Goal: Transaction & Acquisition: Purchase product/service

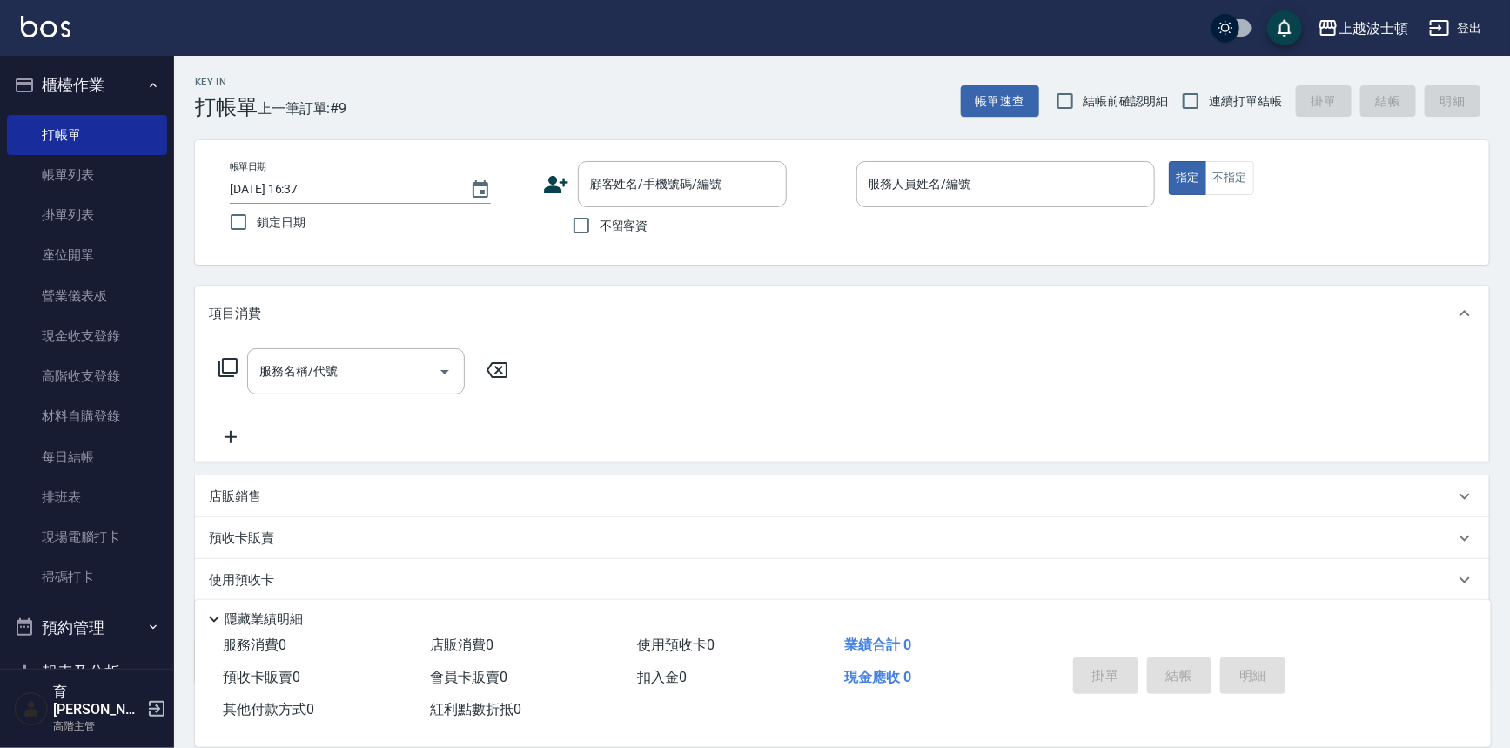
scroll to position [16, 0]
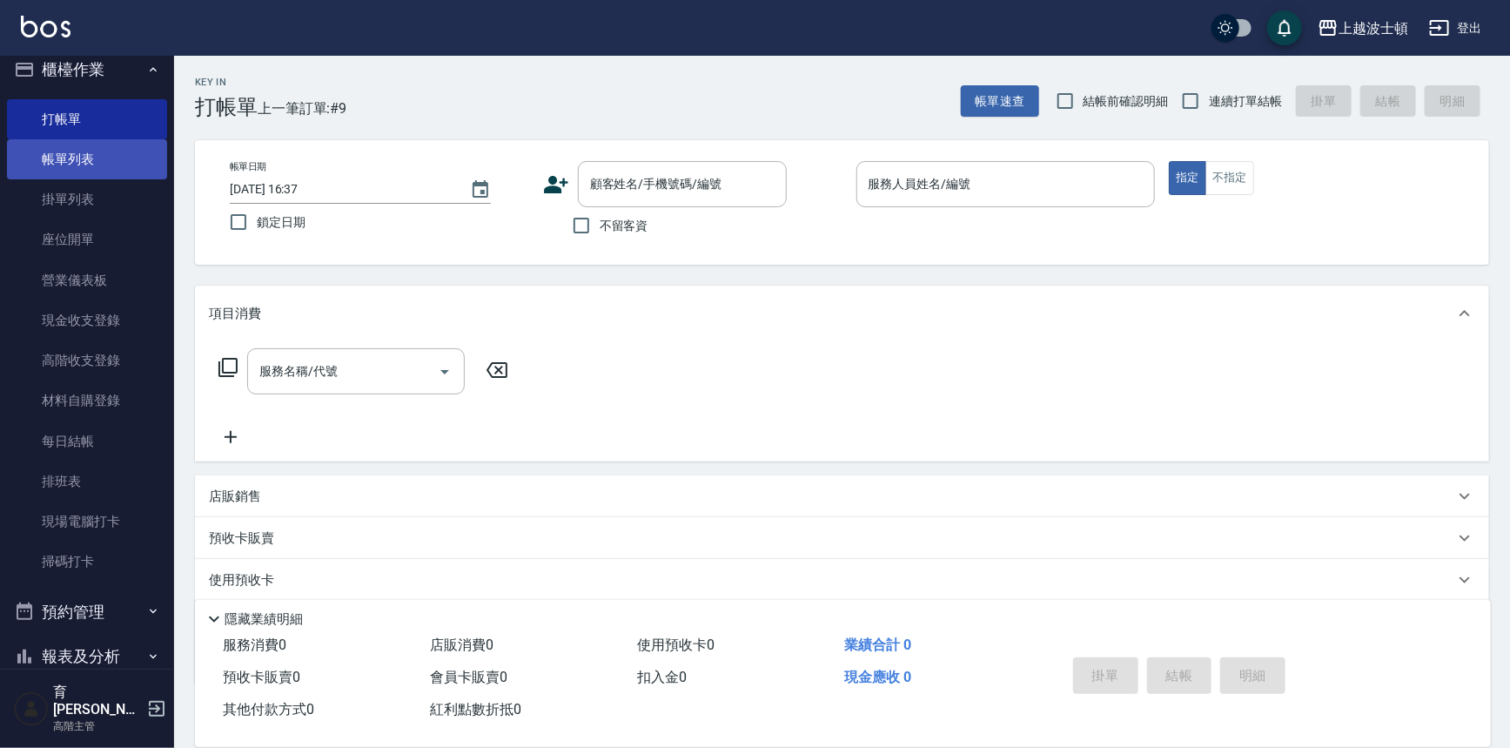
click at [117, 153] on link "帳單列表" at bounding box center [87, 159] width 160 height 40
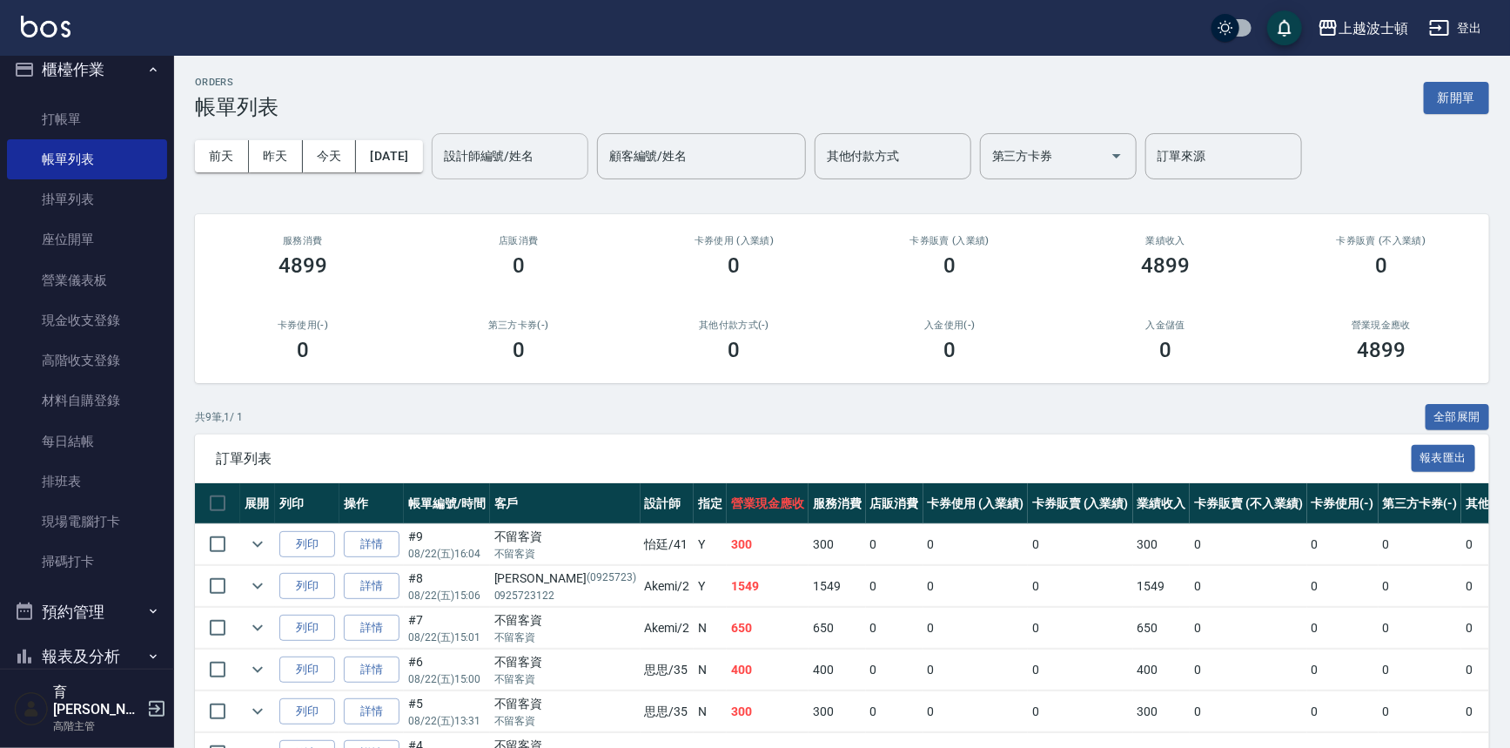
click at [539, 161] on input "設計師編號/姓名" at bounding box center [510, 156] width 141 height 30
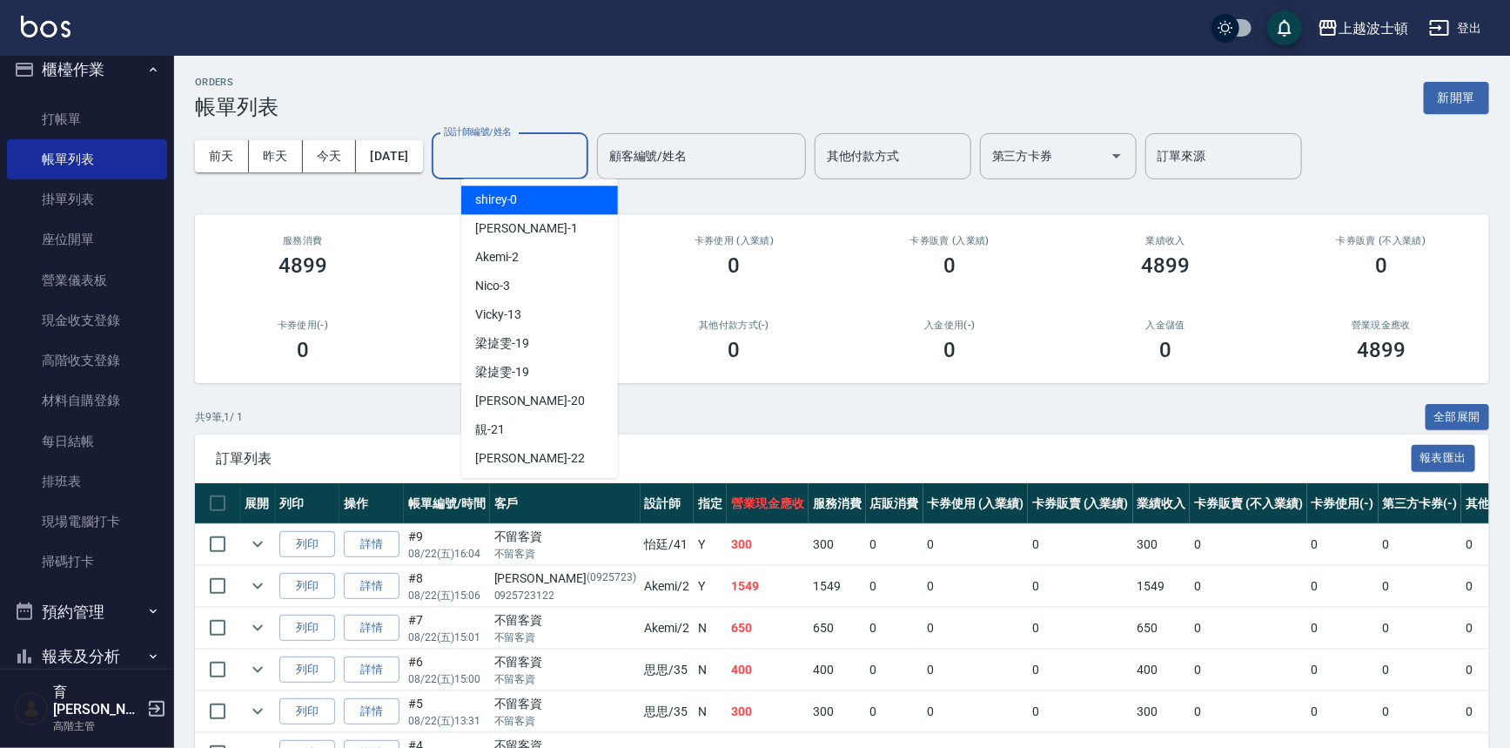
click at [533, 191] on div "shirey -0" at bounding box center [539, 199] width 157 height 29
type input "shirey-0"
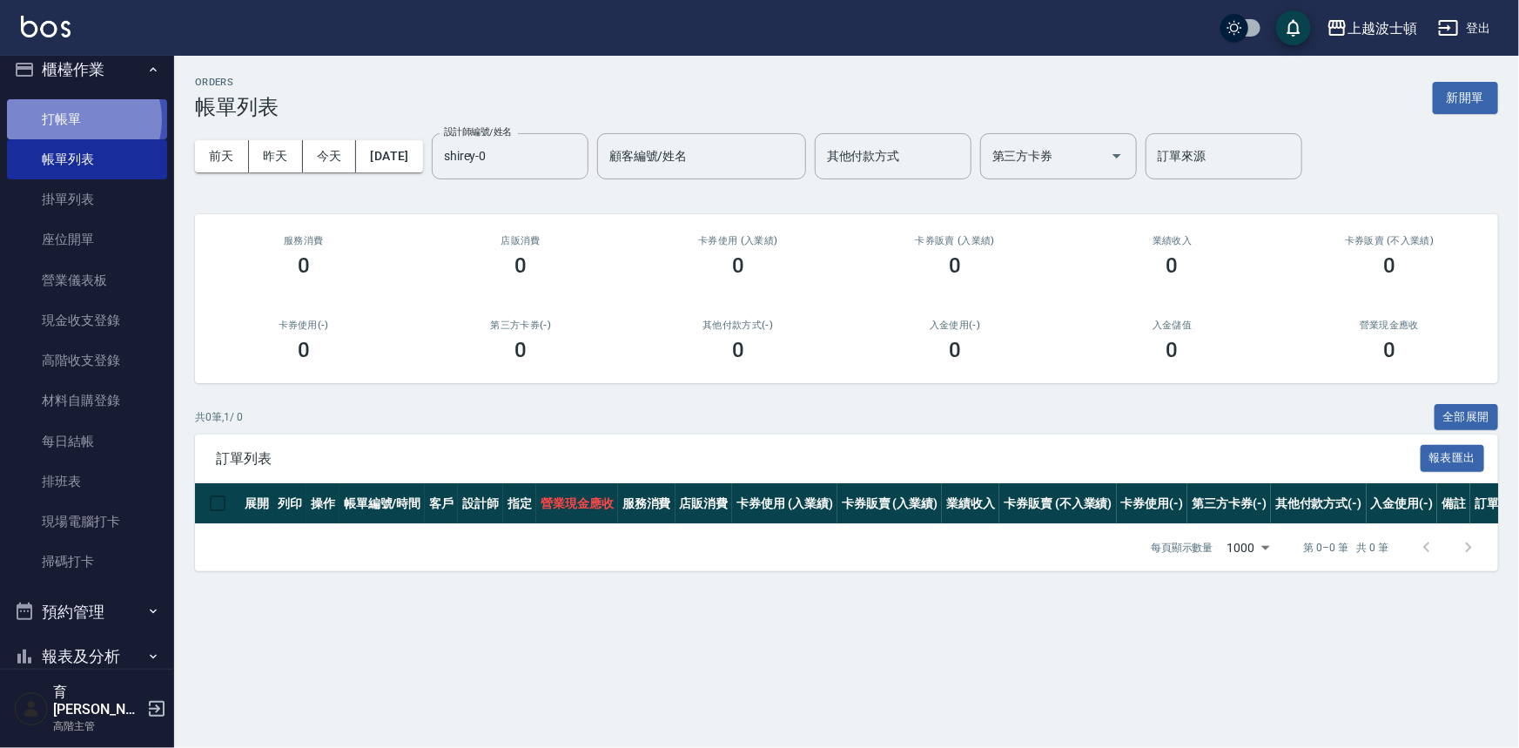
click at [81, 119] on link "打帳單" at bounding box center [87, 119] width 160 height 40
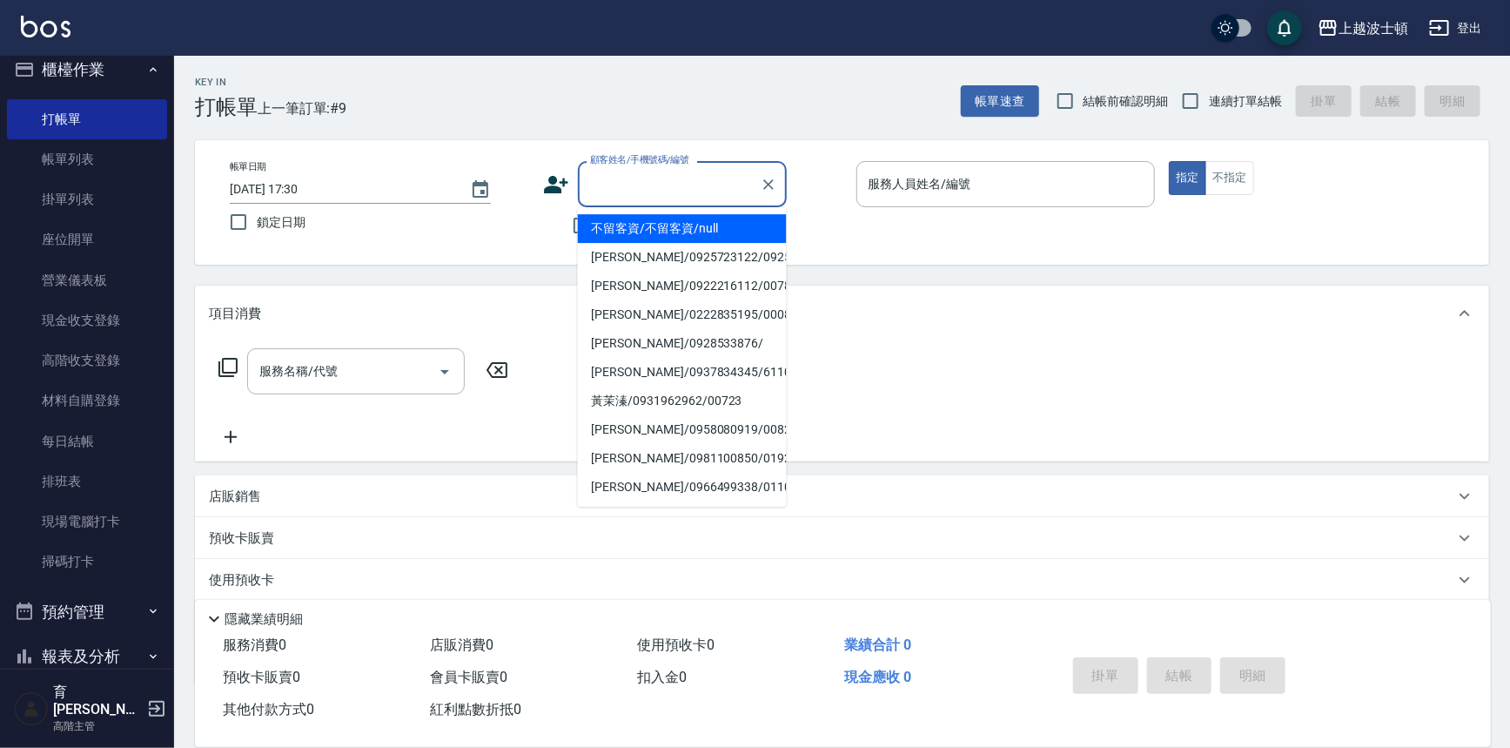
click at [595, 172] on input "顧客姓名/手機號碼/編號" at bounding box center [669, 184] width 167 height 30
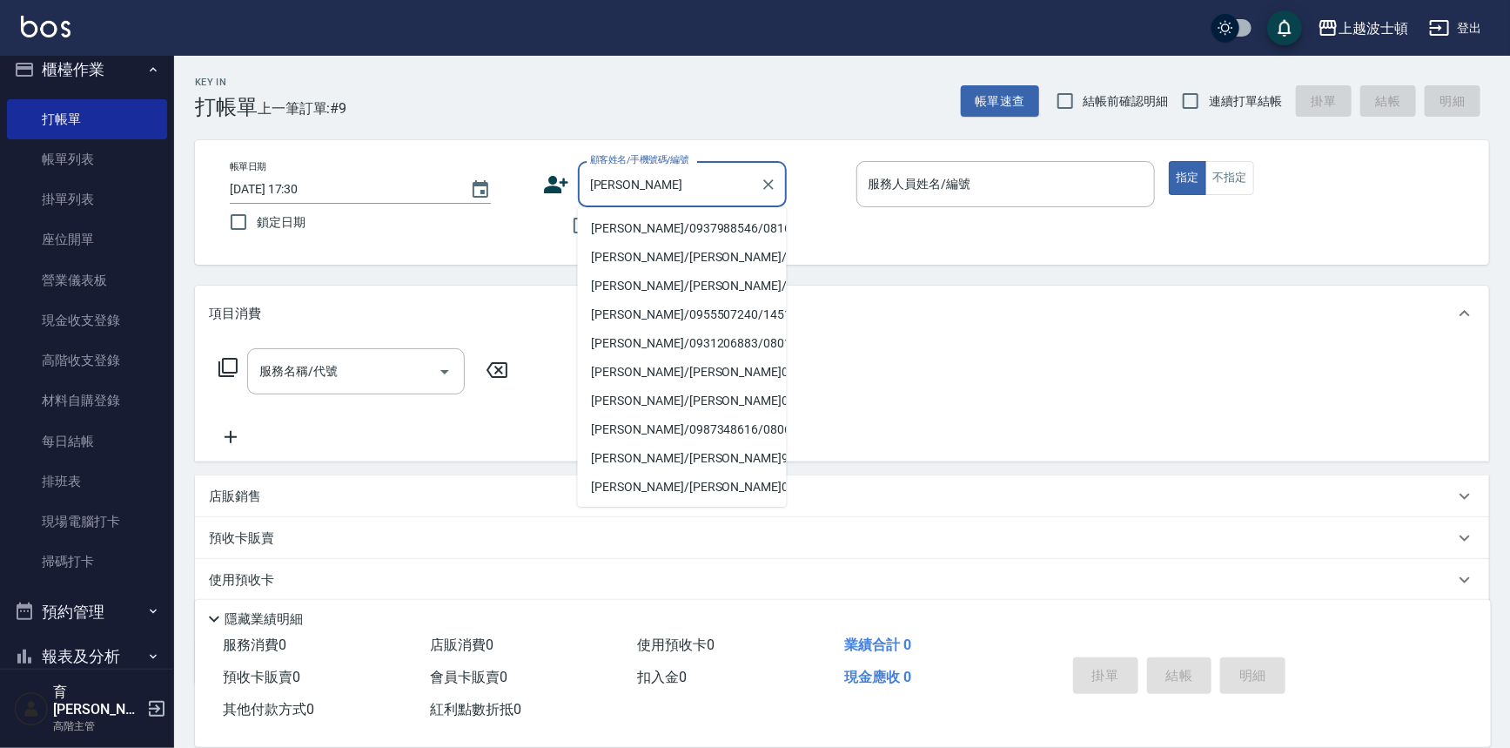
click at [650, 224] on li "[PERSON_NAME]/0937988546/081661" at bounding box center [682, 228] width 209 height 29
type input "[PERSON_NAME]/0937988546/081661"
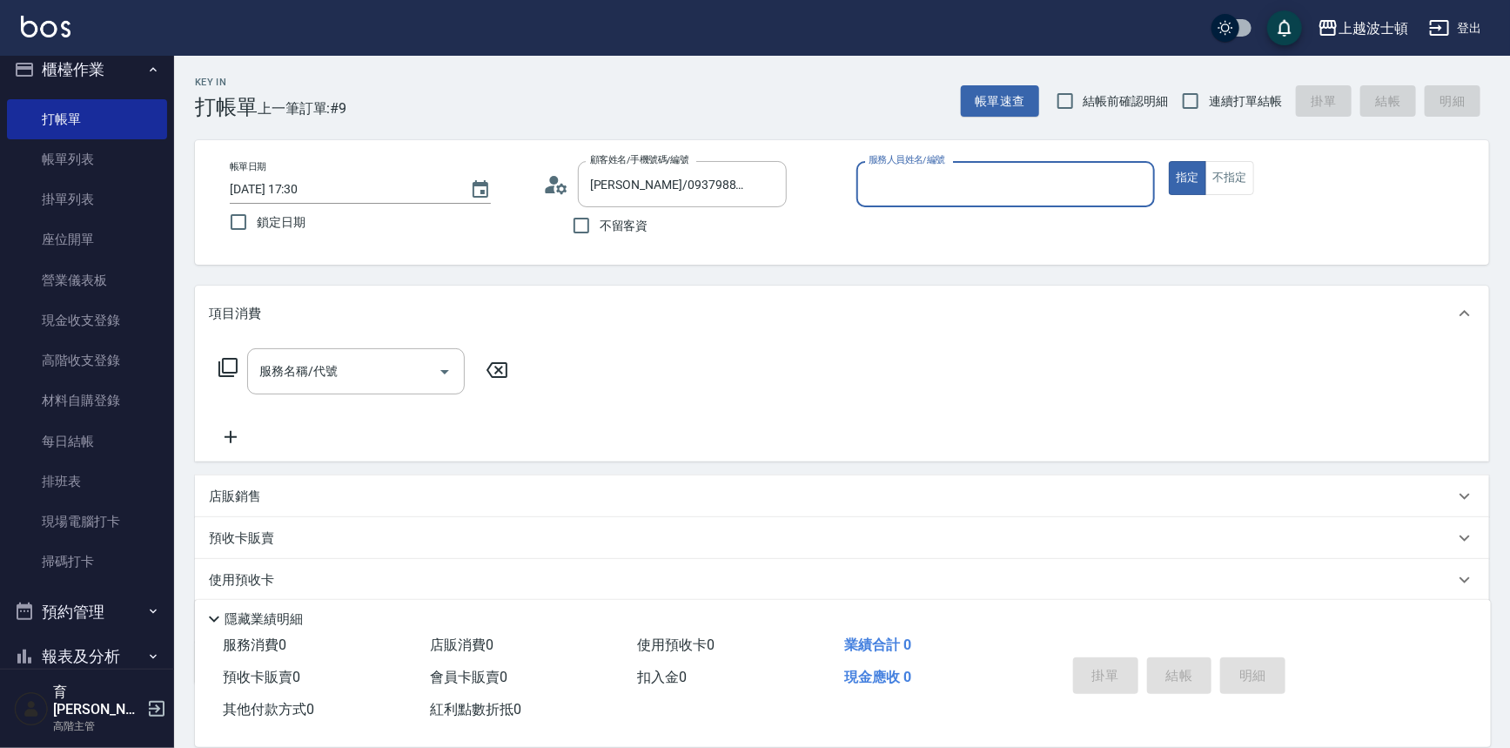
type input "shirey-0"
drag, startPoint x: 286, startPoint y: 568, endPoint x: 299, endPoint y: 569, distance: 14.0
click at [286, 569] on icon at bounding box center [284, 579] width 21 height 21
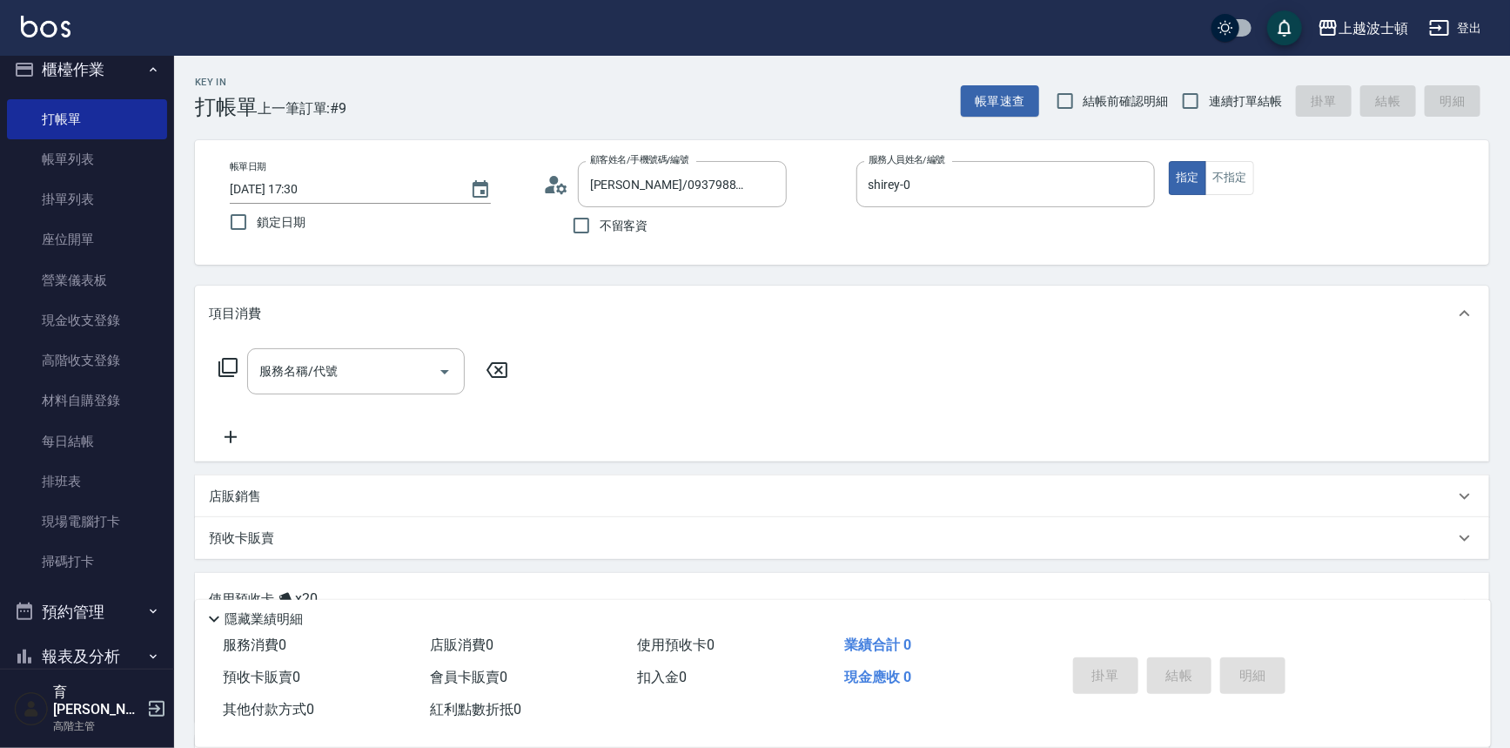
scroll to position [235, 0]
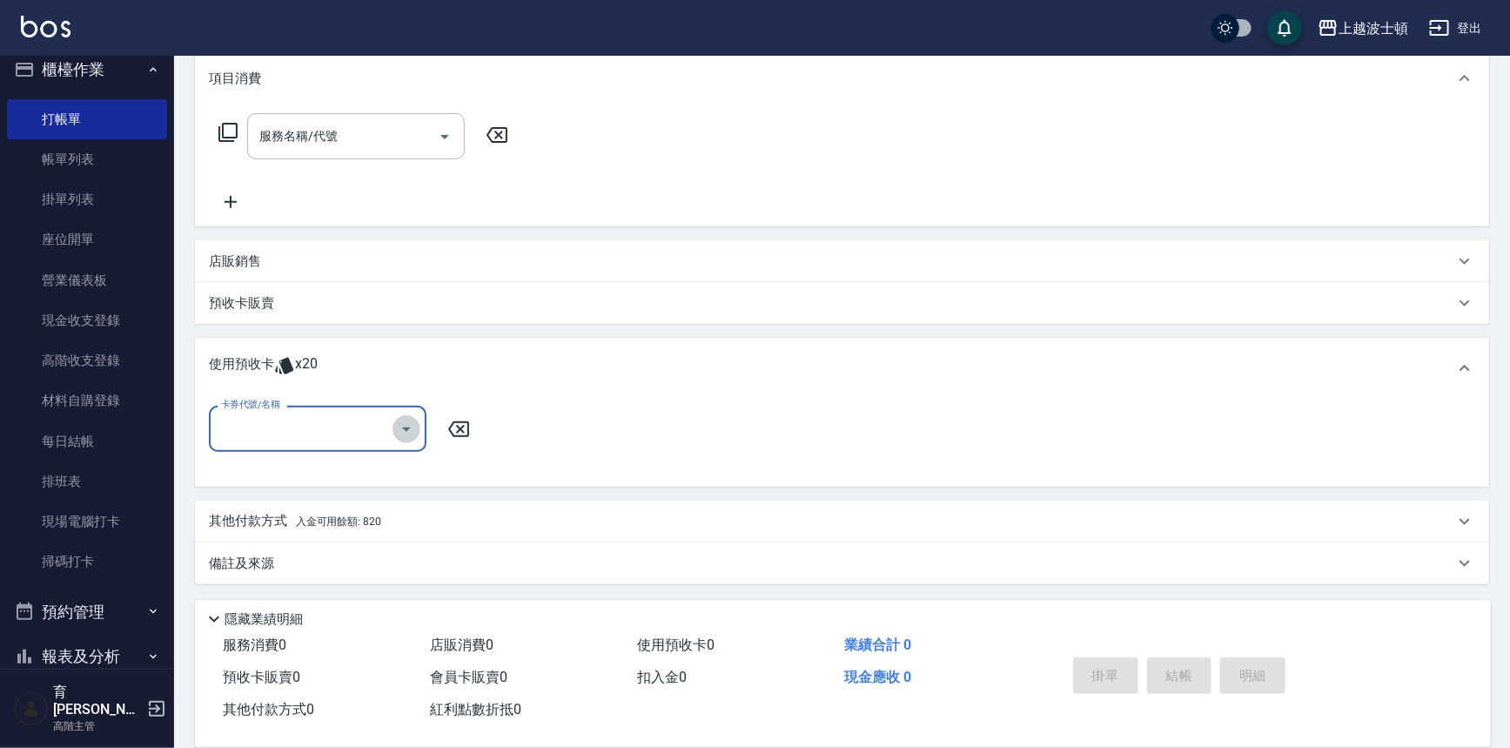
click at [414, 427] on icon "Open" at bounding box center [406, 429] width 21 height 21
click at [400, 465] on div "洗髮卷 剩餘20張" at bounding box center [318, 473] width 218 height 29
type input "洗髮卷"
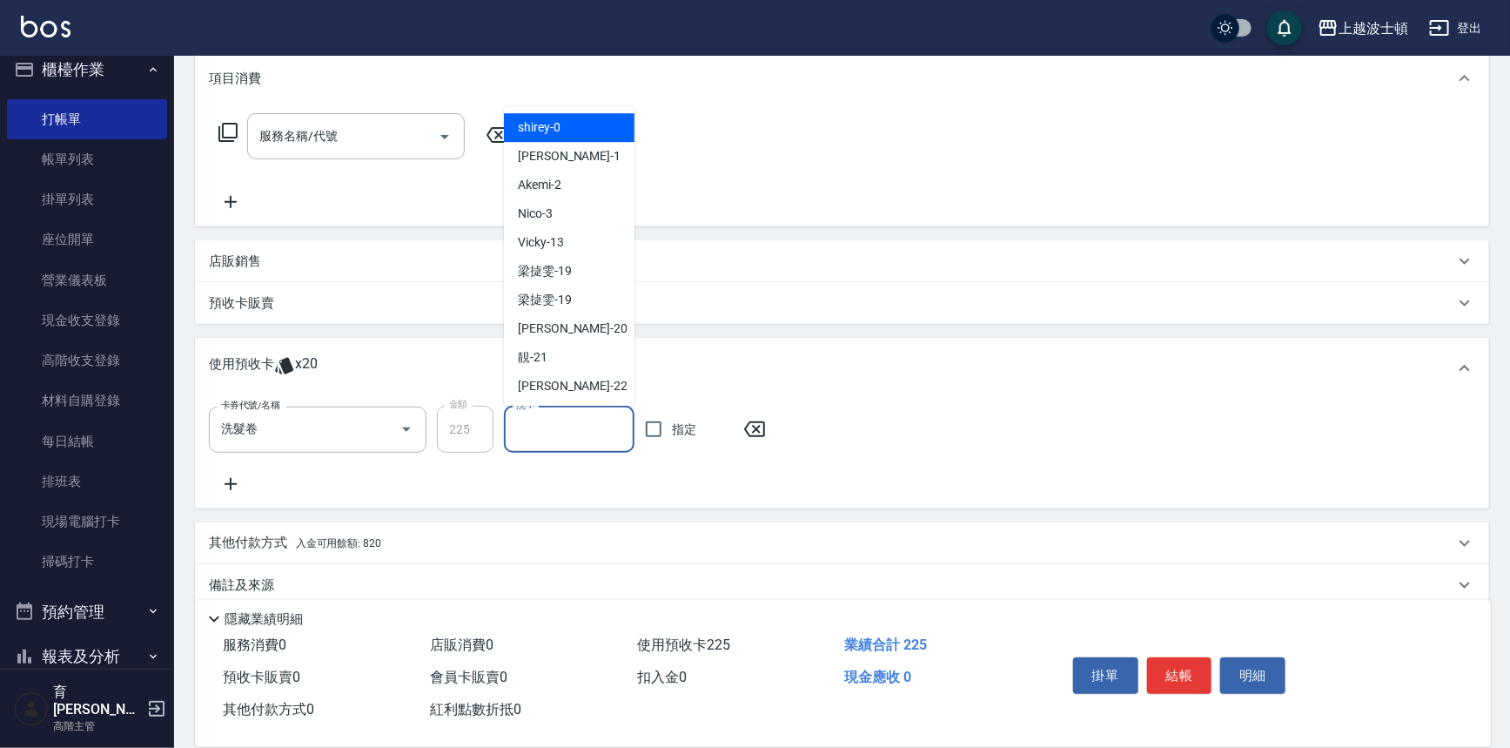
click at [556, 438] on input "洗-1" at bounding box center [569, 429] width 115 height 30
click at [568, 127] on div "shirey -0" at bounding box center [569, 128] width 131 height 29
type input "shirey-0"
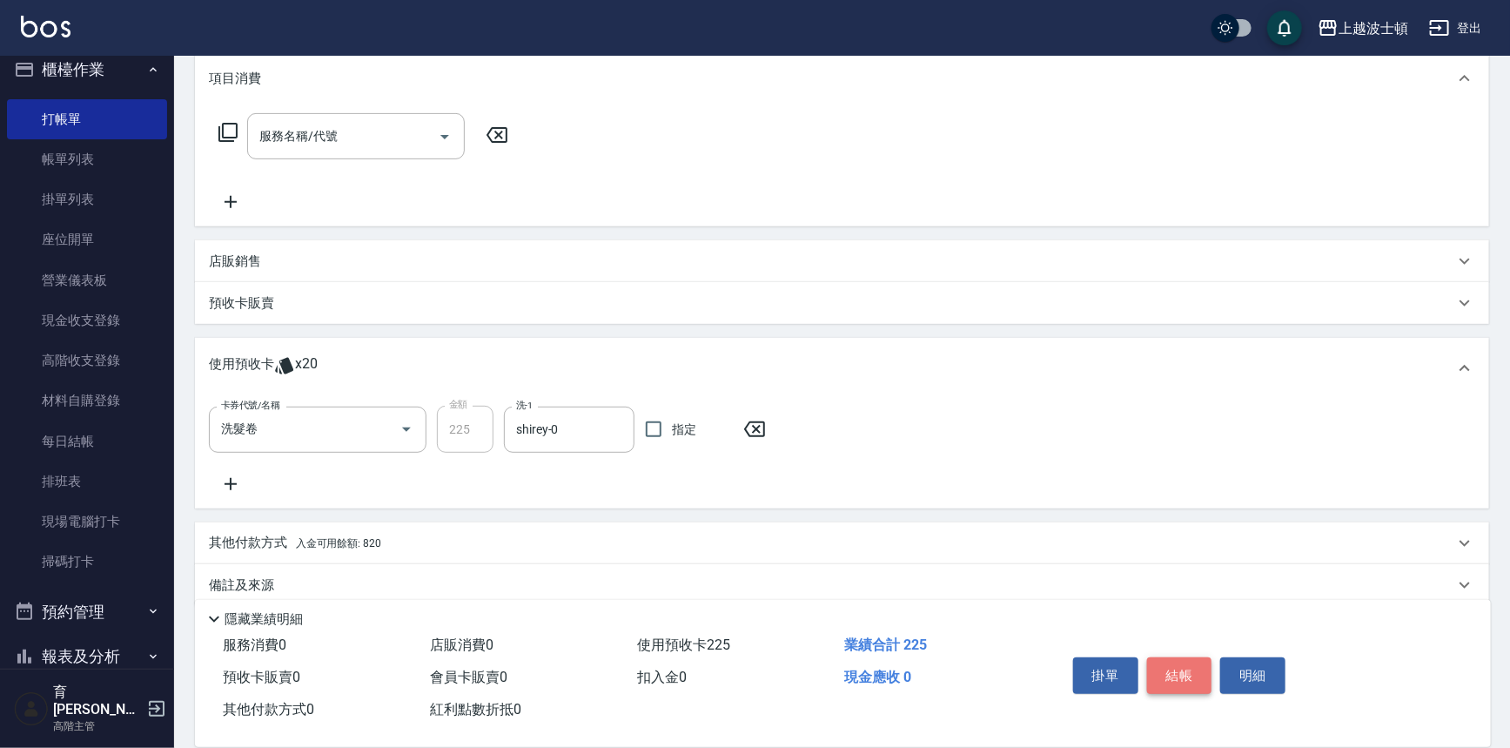
click at [1180, 682] on button "結帳" at bounding box center [1179, 675] width 65 height 37
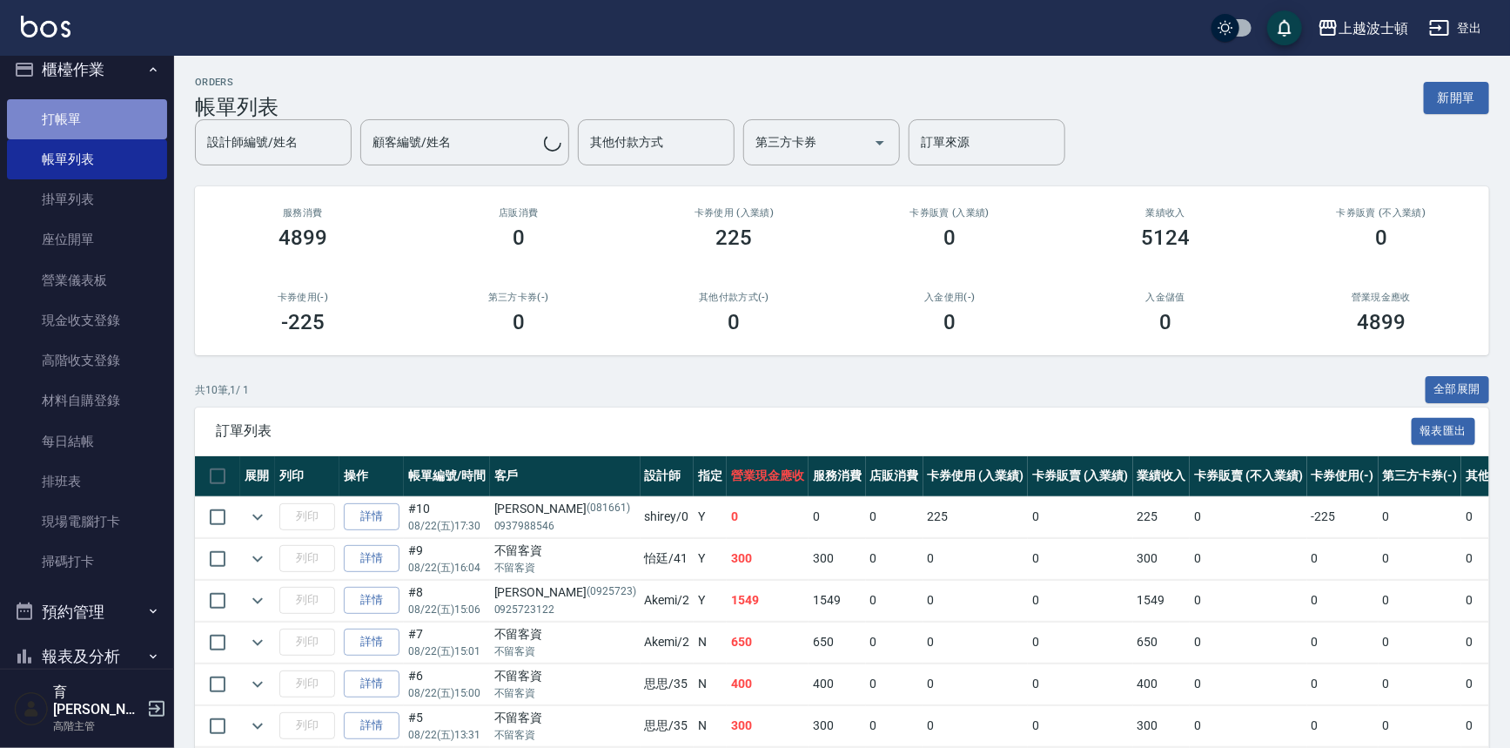
click at [101, 116] on link "打帳單" at bounding box center [87, 119] width 160 height 40
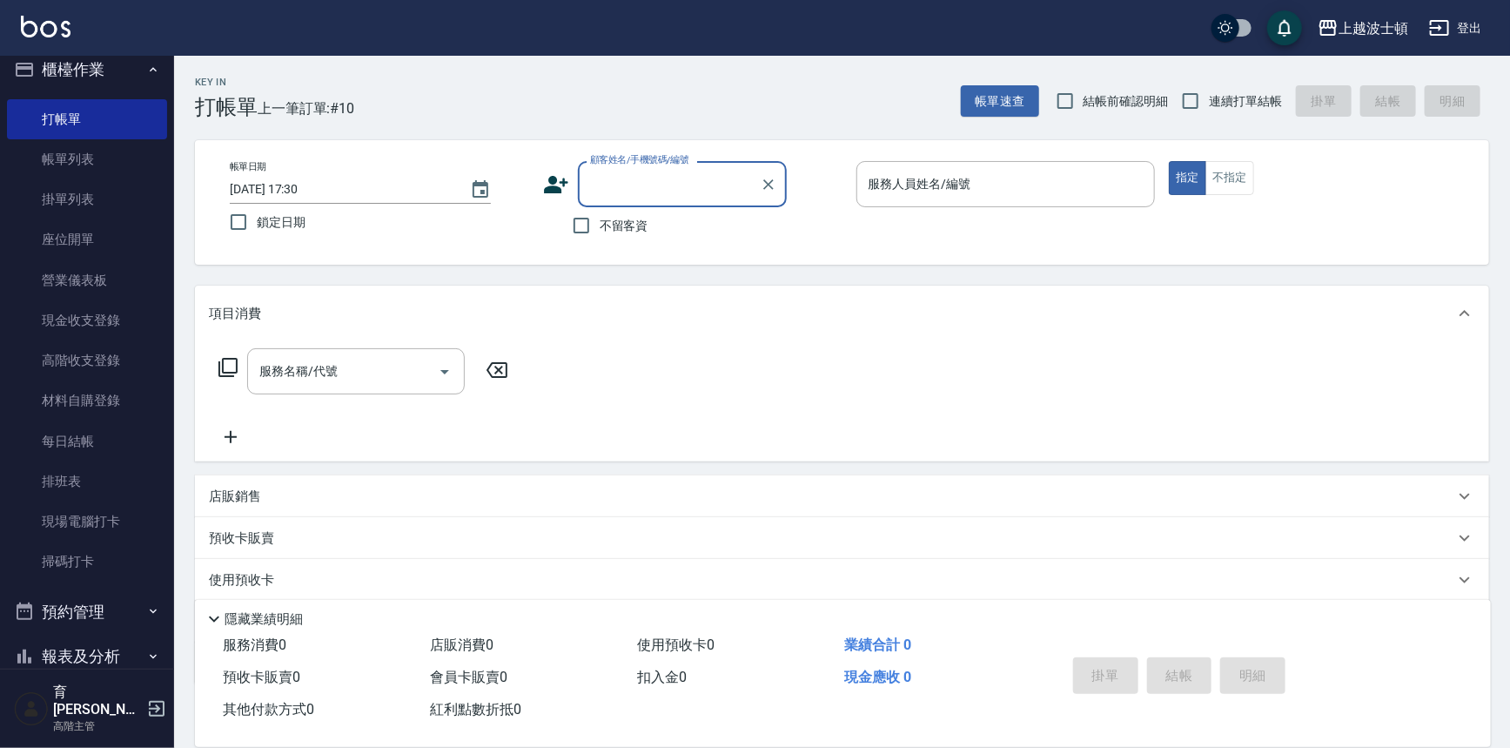
click at [596, 181] on input "顧客姓名/手機號碼/編號" at bounding box center [669, 184] width 167 height 30
type input "伧"
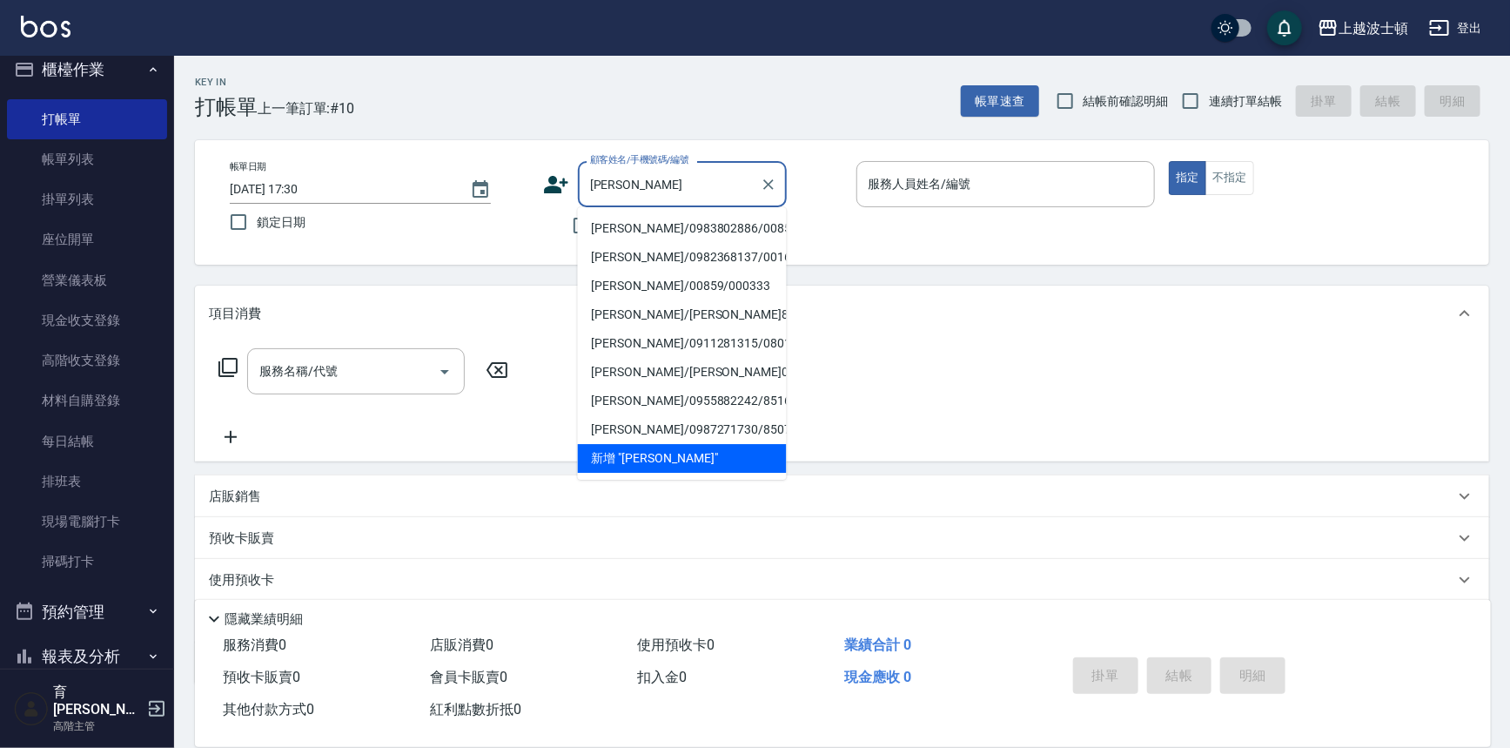
click at [653, 220] on li "[PERSON_NAME]/0983802886/00859" at bounding box center [682, 228] width 209 height 29
type input "[PERSON_NAME]/0983802886/00859"
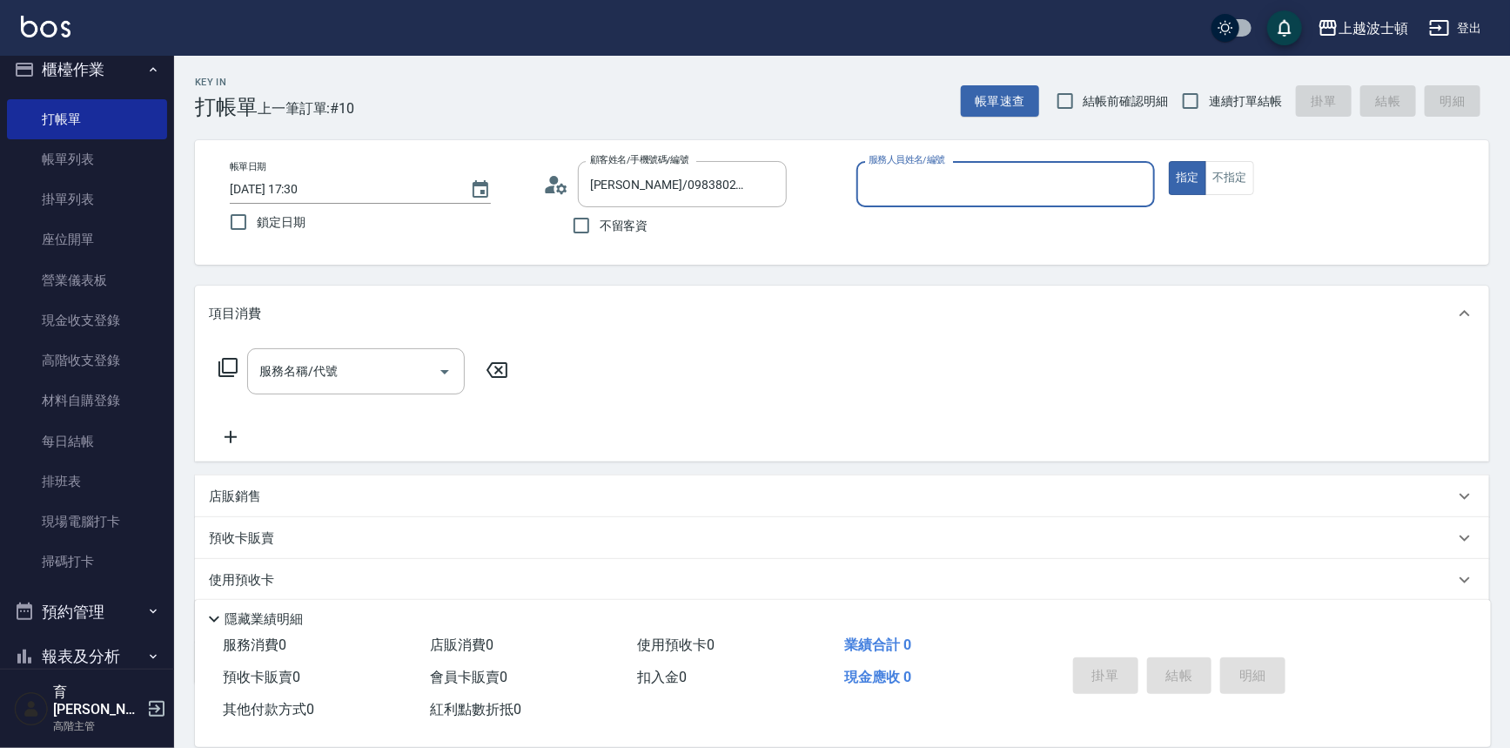
type input "shirey-0"
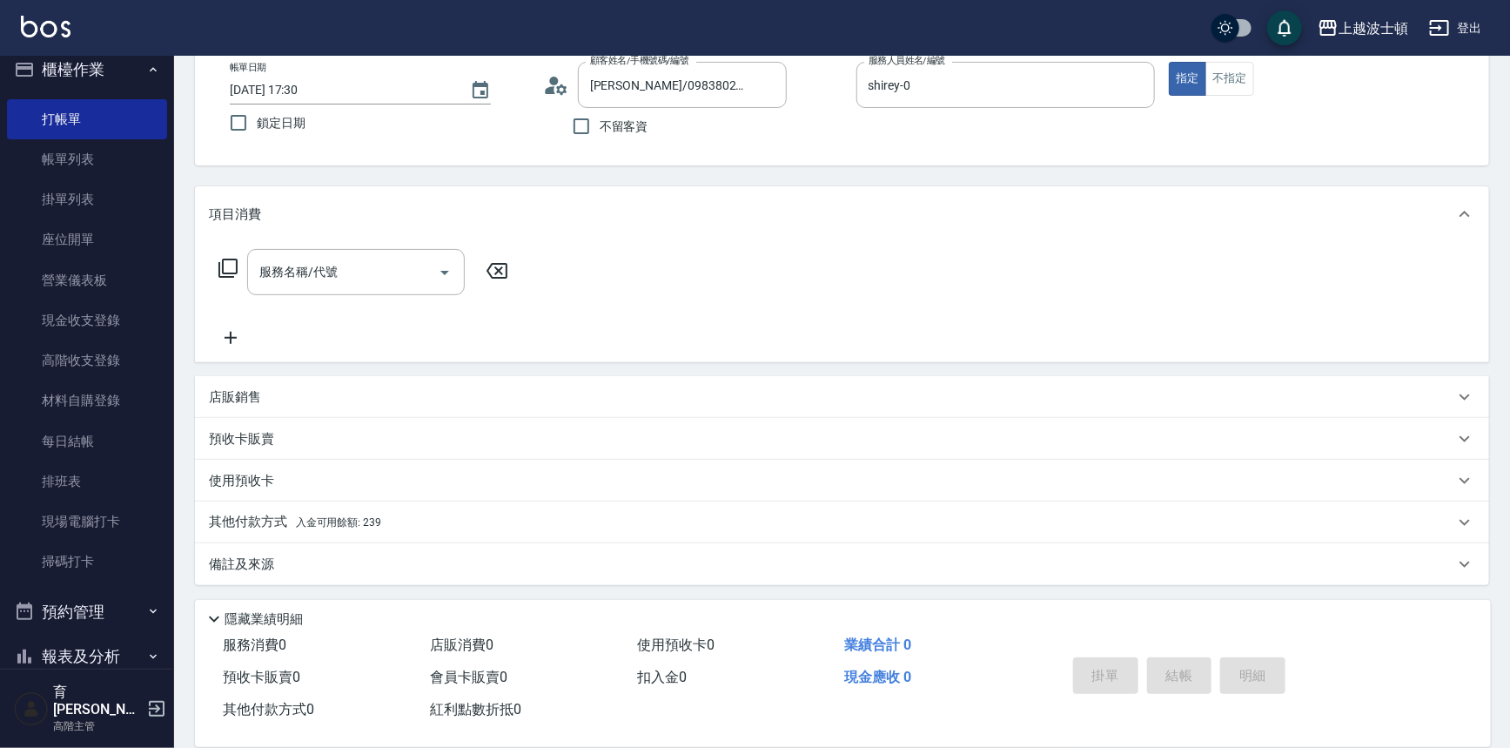
drag, startPoint x: 355, startPoint y: 522, endPoint x: 366, endPoint y: 514, distance: 13.6
click at [357, 522] on span "入金可用餘額: 239" at bounding box center [338, 522] width 85 height 12
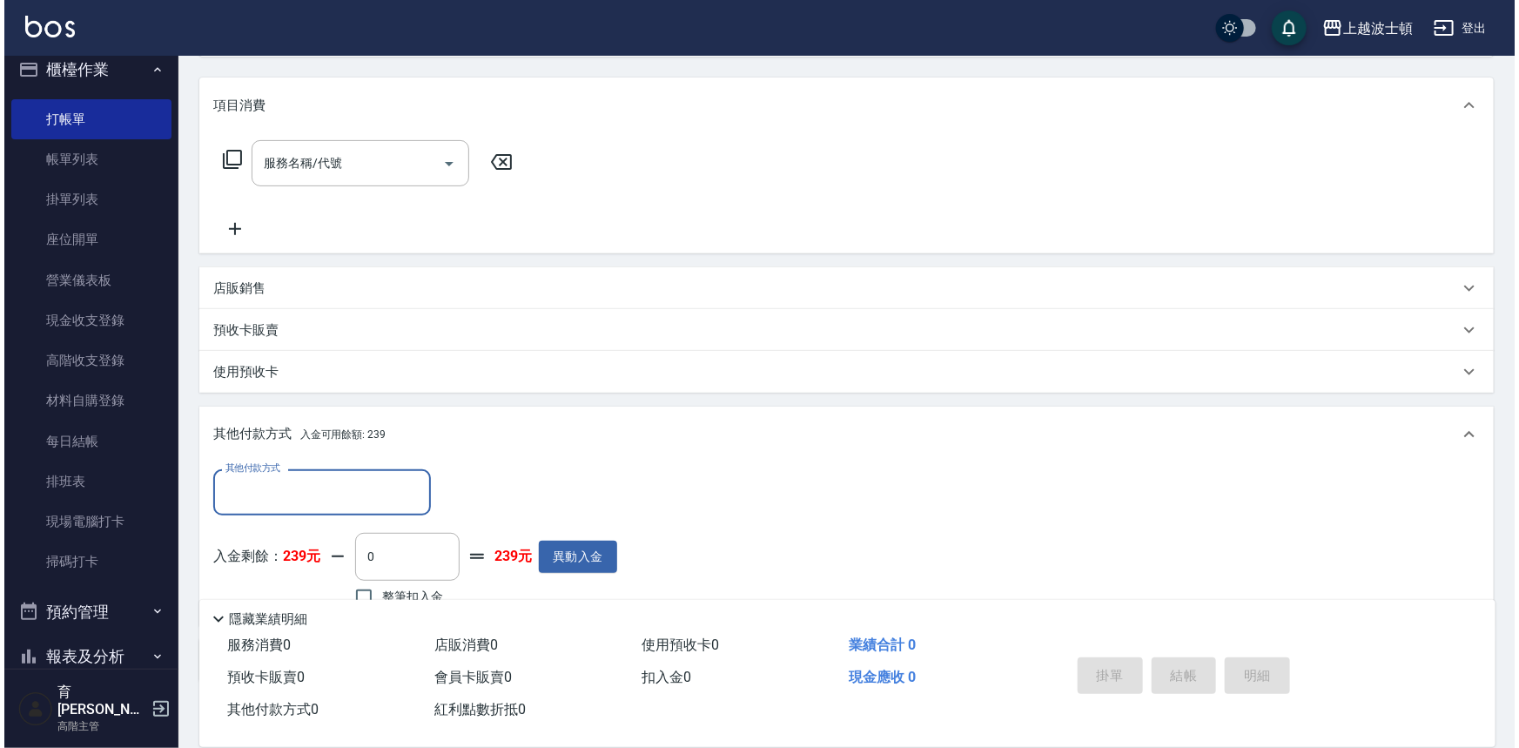
scroll to position [305, 0]
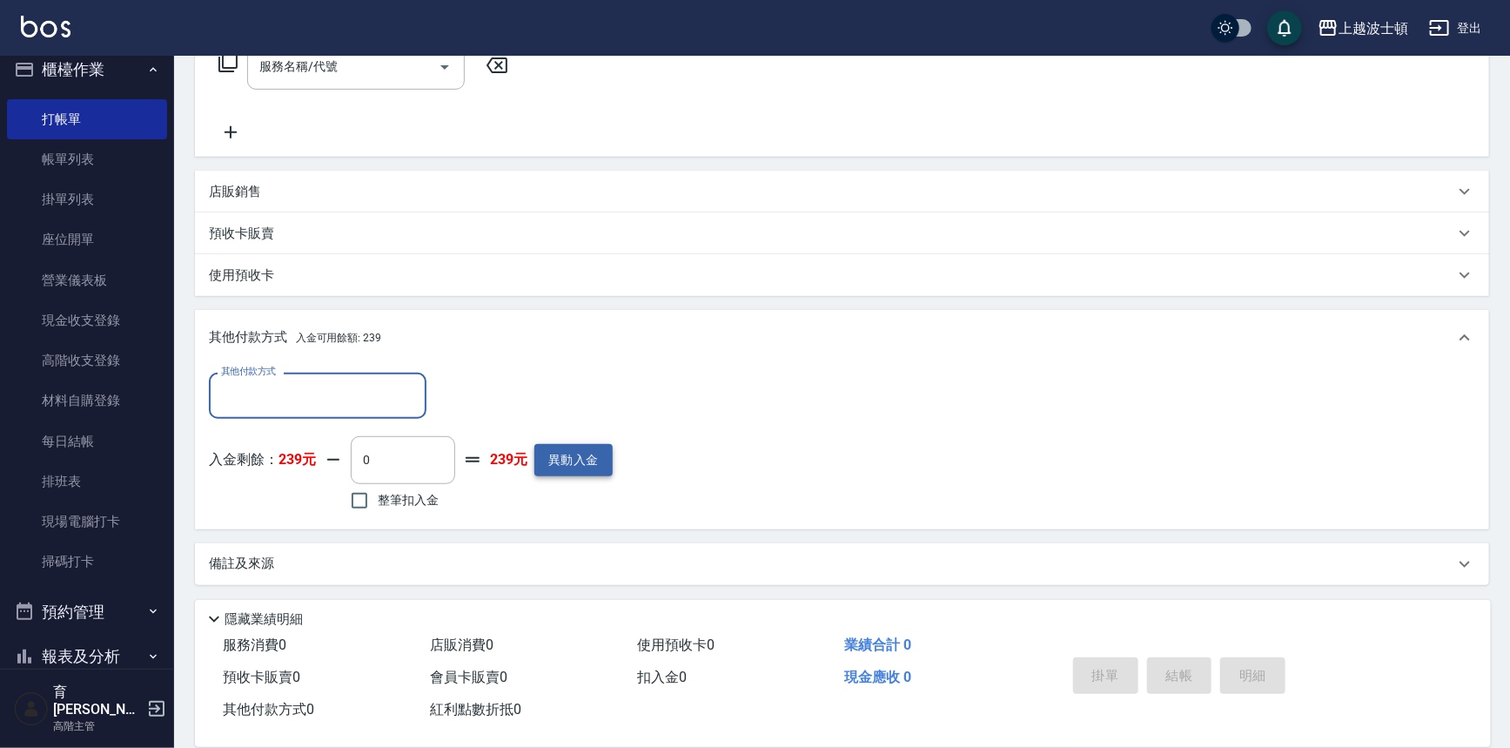
click at [611, 457] on button "異動入金" at bounding box center [573, 460] width 78 height 32
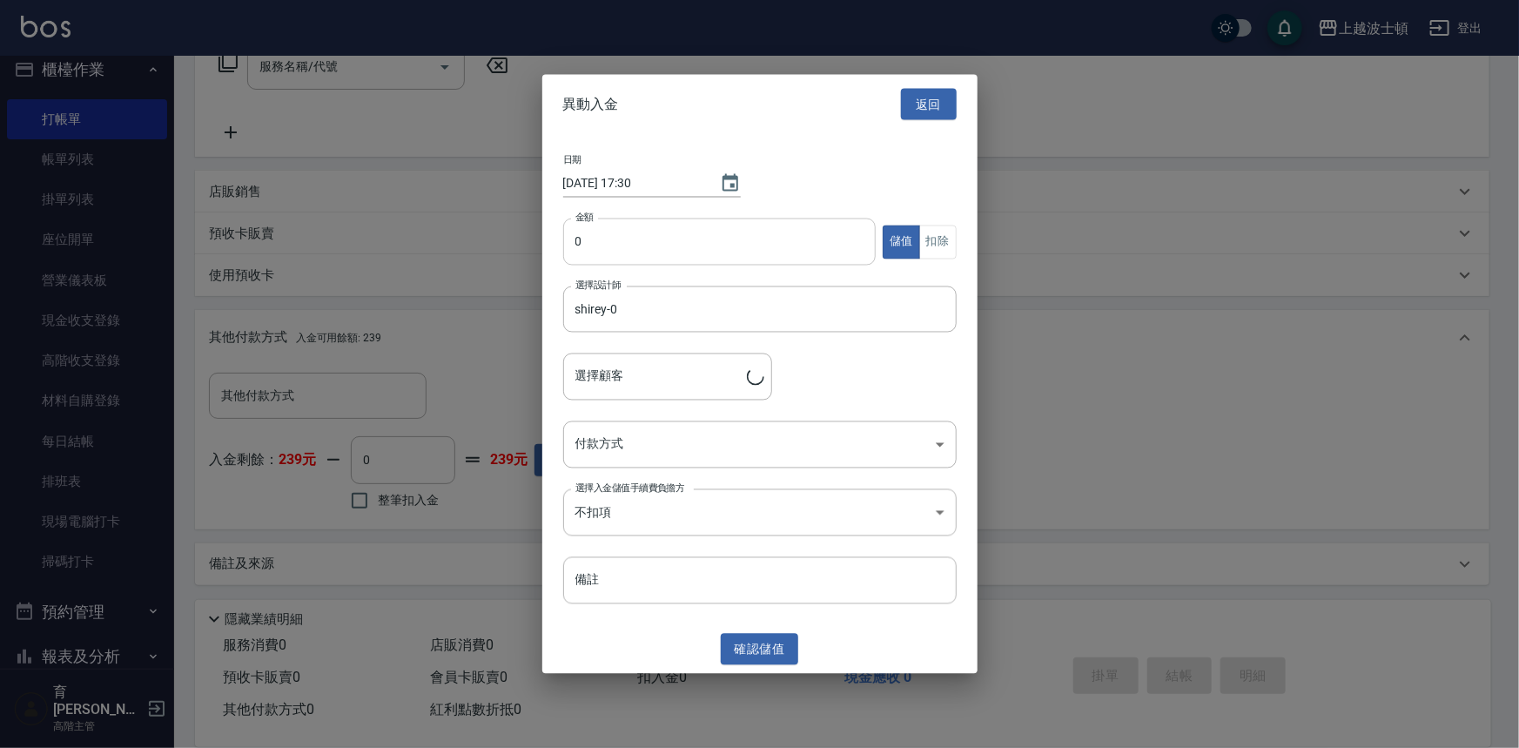
type input "[PERSON_NAME]/0983802886/00859"
click at [602, 226] on input "0" at bounding box center [719, 241] width 313 height 47
type input "1000"
click at [936, 440] on body "上越波士頓 登出 櫃檯作業 打帳單 帳單列表 掛單列表 座位開單 營業儀表板 現金收支登錄 高階收支登錄 材料自購登錄 每日結帳 排班表 現場電腦打卡 掃碼打…" at bounding box center [759, 221] width 1519 height 1053
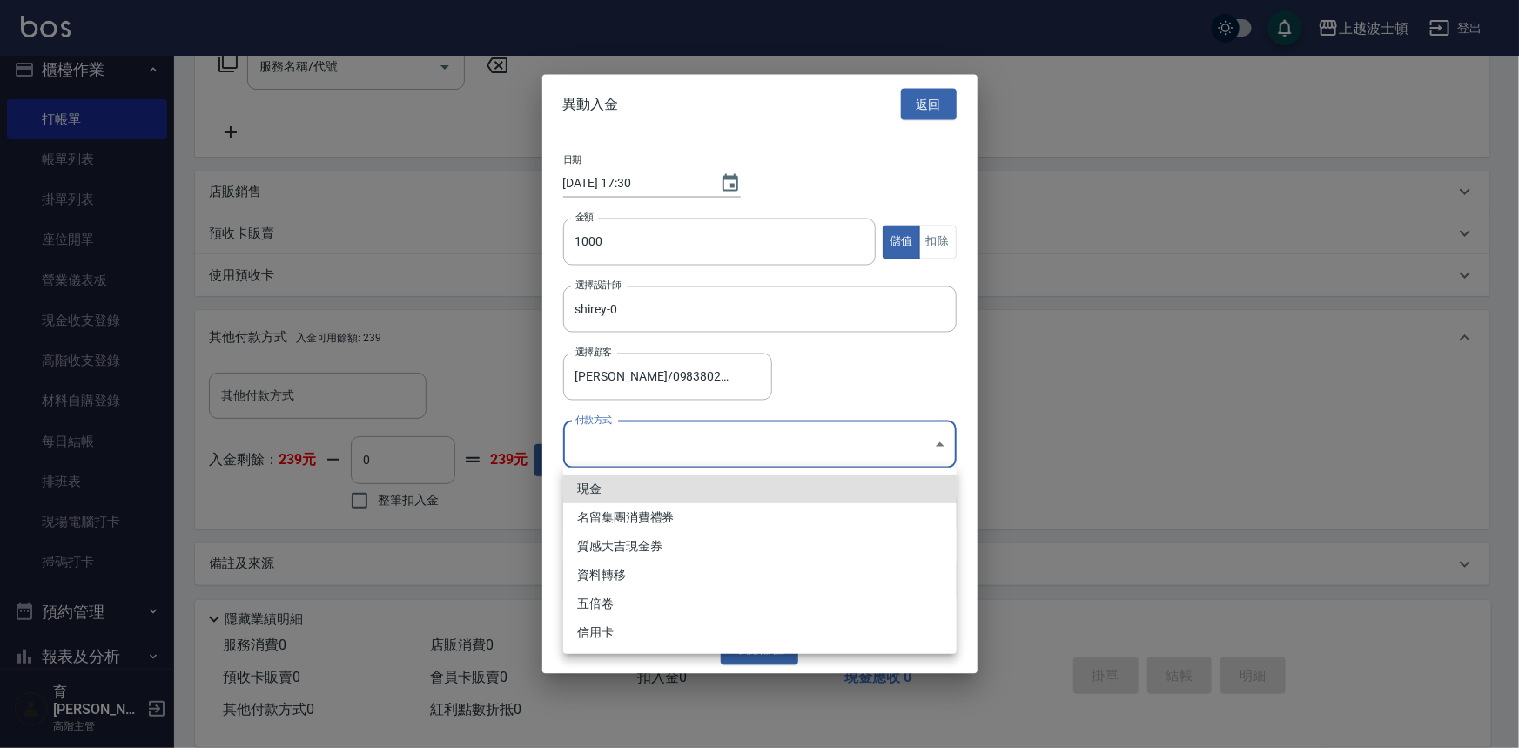
click at [635, 493] on li "現金" at bounding box center [759, 488] width 393 height 29
type input "現金"
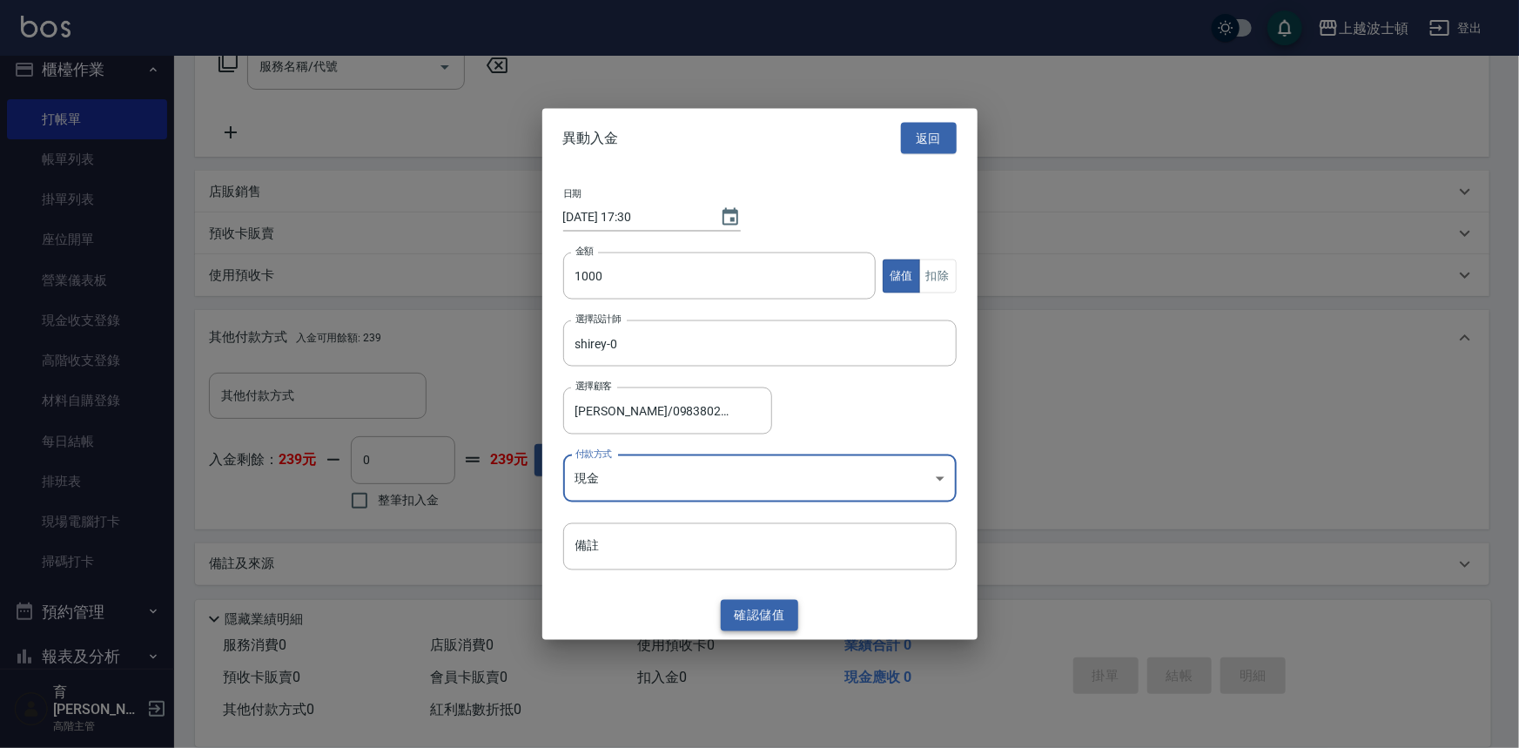
click at [775, 618] on button "確認 儲值" at bounding box center [760, 615] width 78 height 32
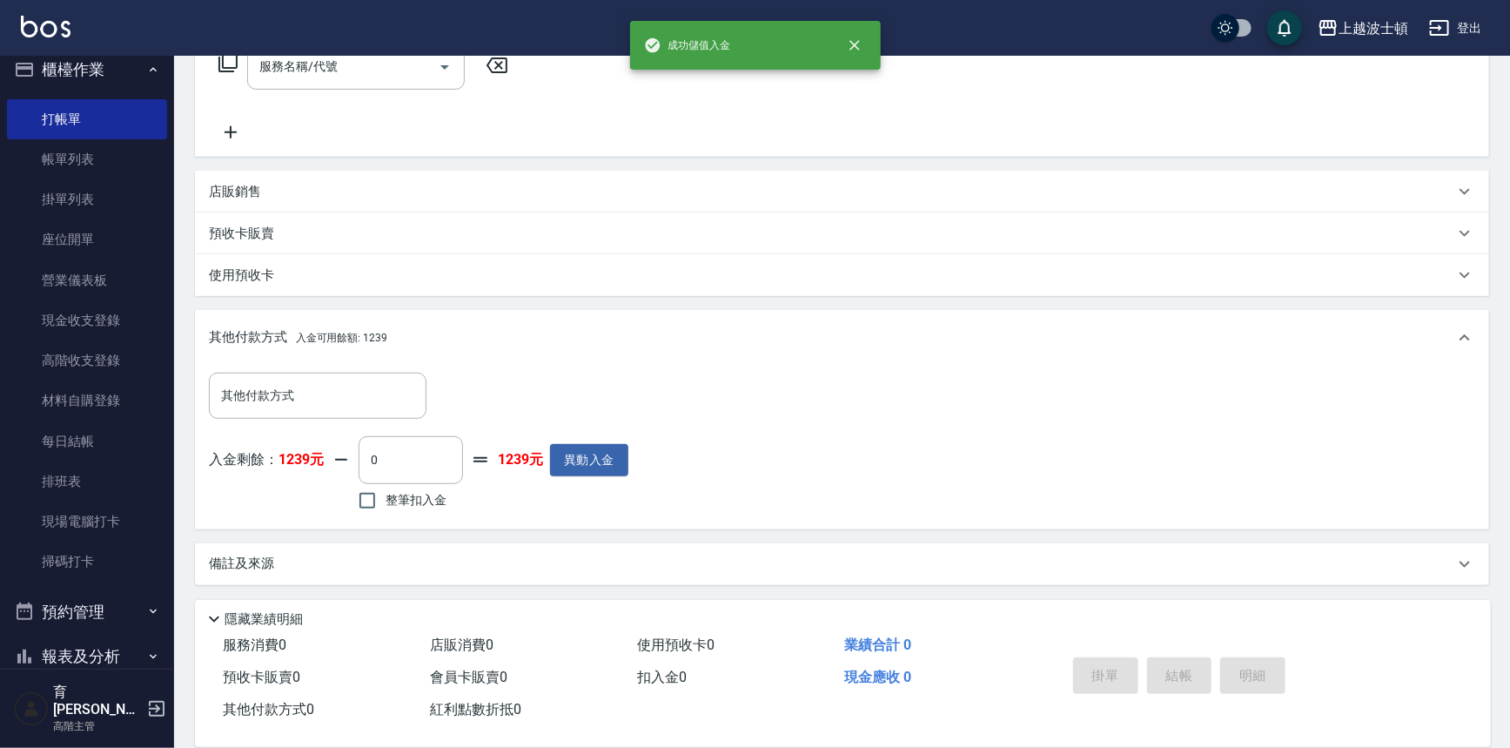
click at [225, 62] on icon at bounding box center [228, 62] width 21 height 21
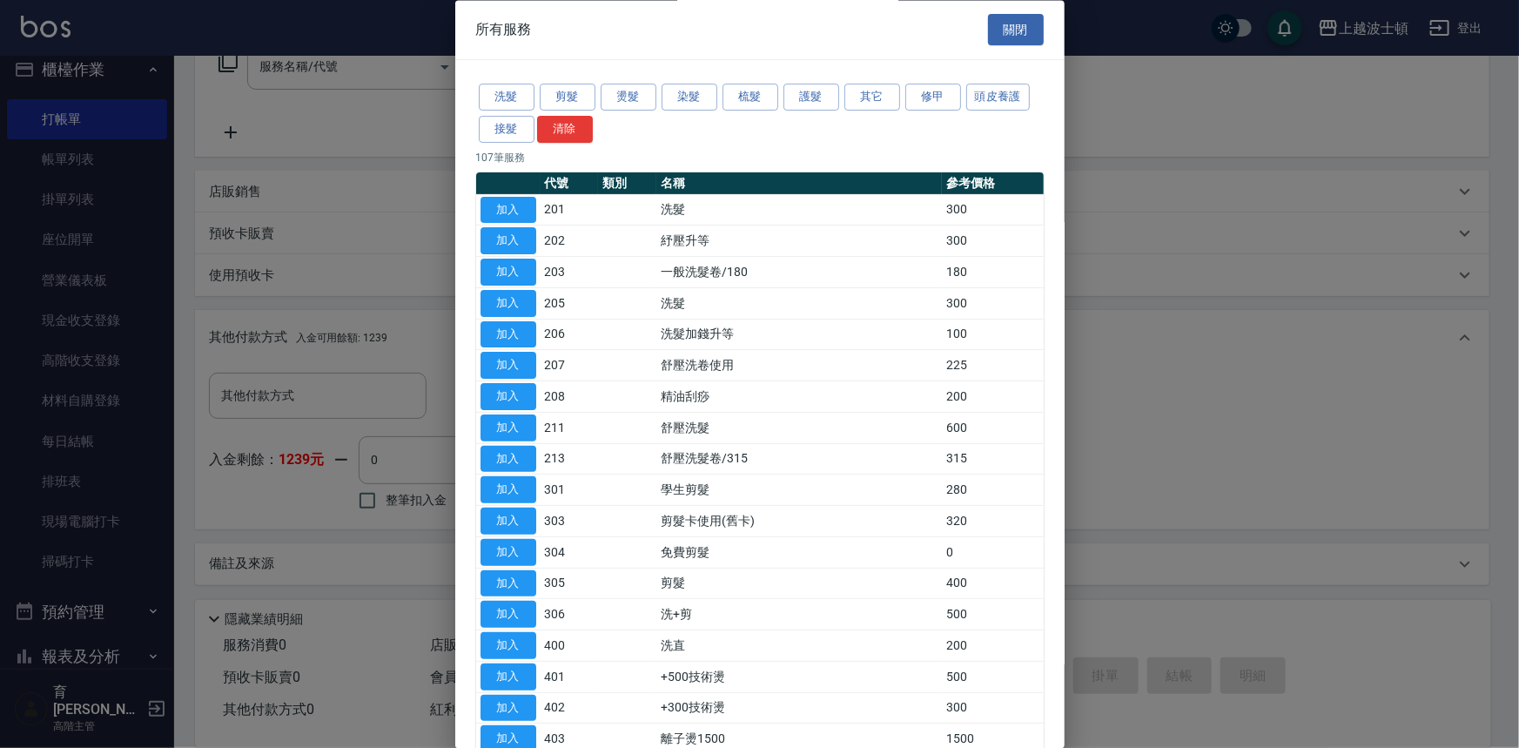
click at [505, 205] on button "加入" at bounding box center [509, 210] width 56 height 27
type input "洗髮(201)"
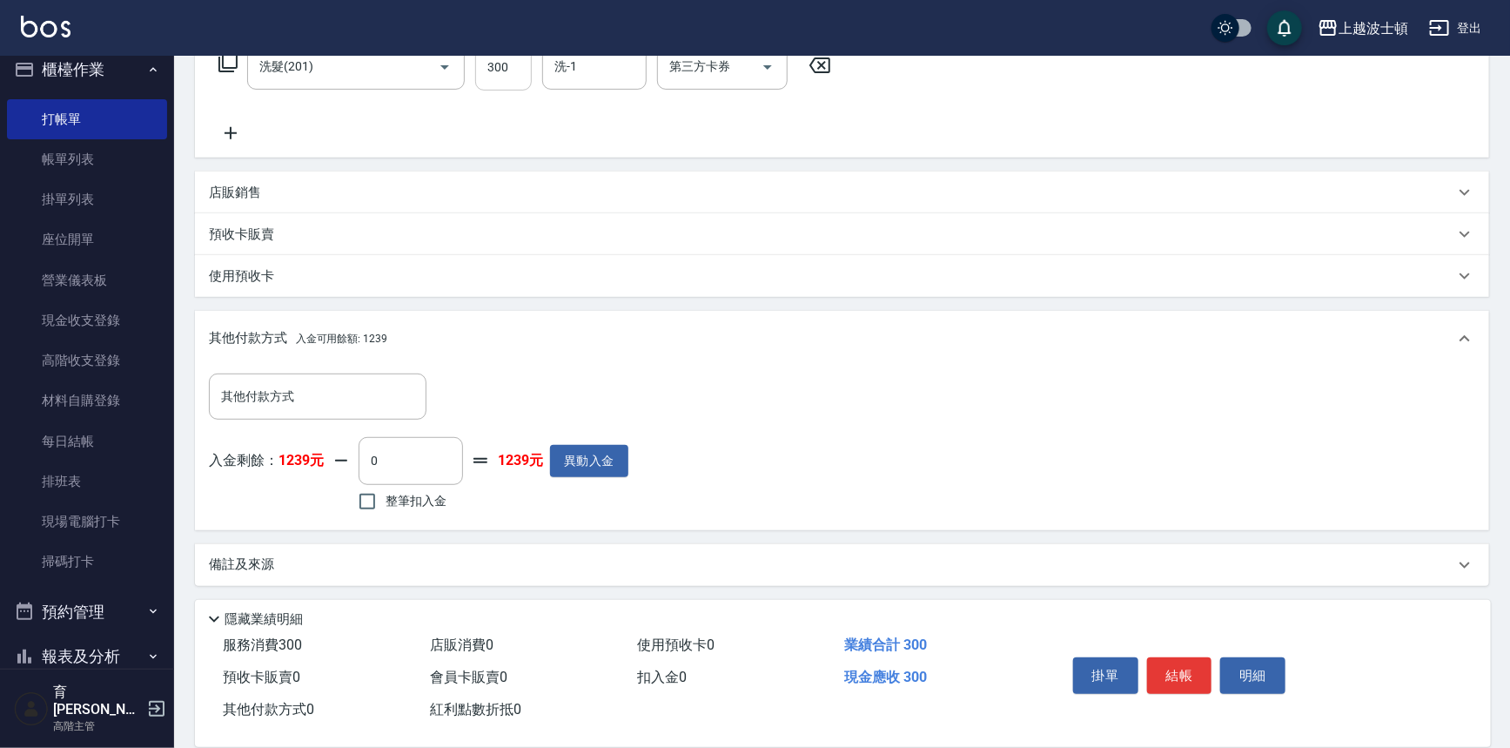
click at [513, 69] on input "300" at bounding box center [503, 67] width 57 height 47
type input "270"
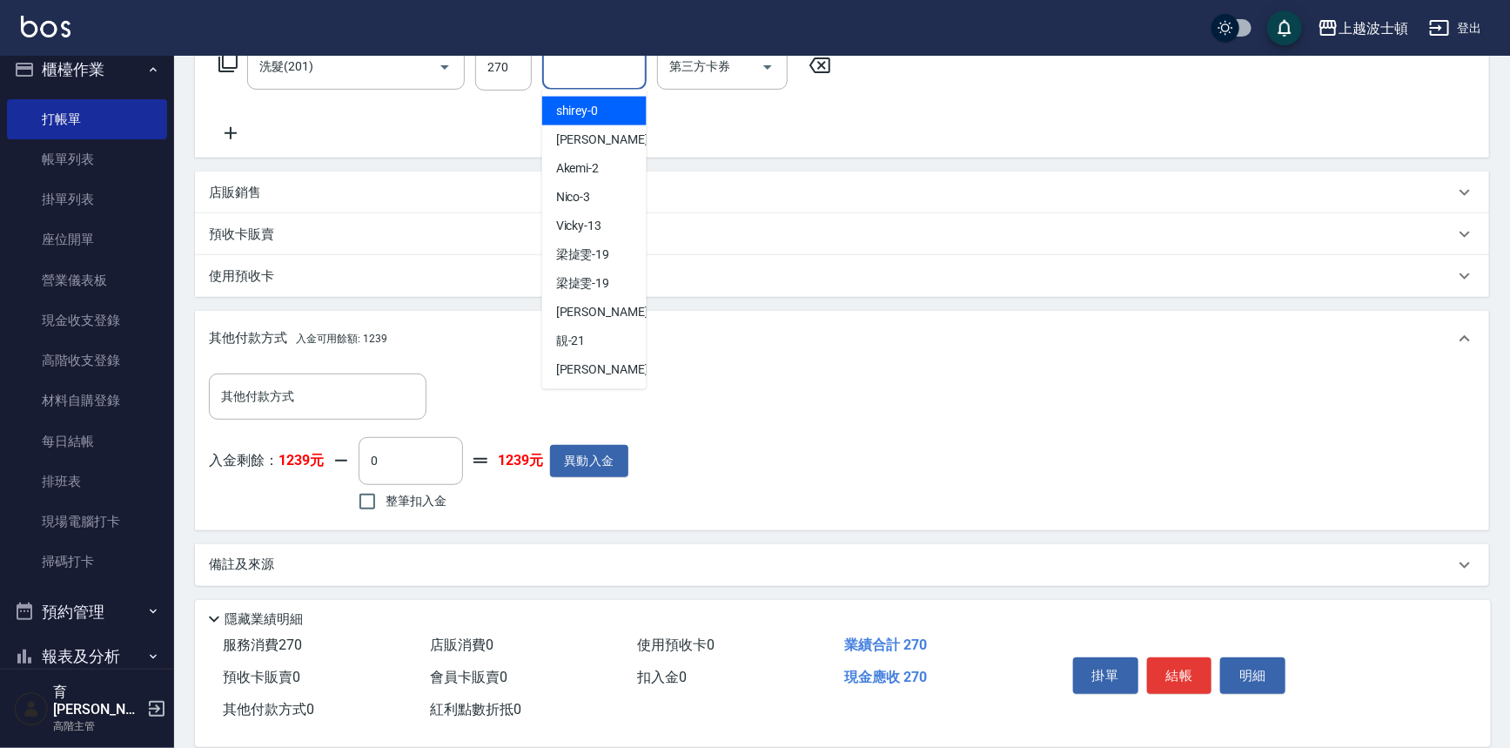
click at [590, 73] on input "洗-1" at bounding box center [594, 66] width 89 height 30
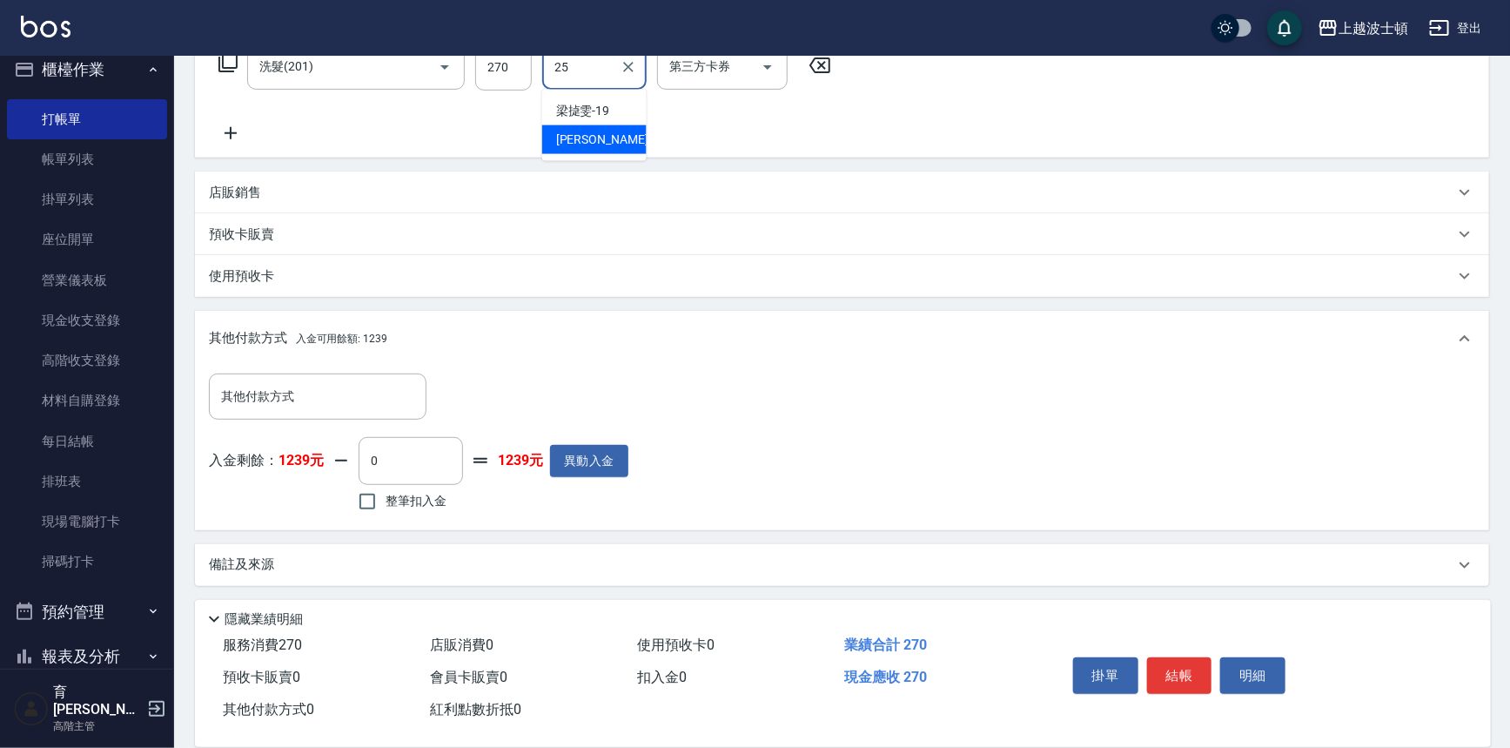
click at [613, 131] on div "[PERSON_NAME]-25" at bounding box center [594, 139] width 104 height 29
type input "[PERSON_NAME]-25"
click at [227, 58] on icon at bounding box center [228, 62] width 21 height 21
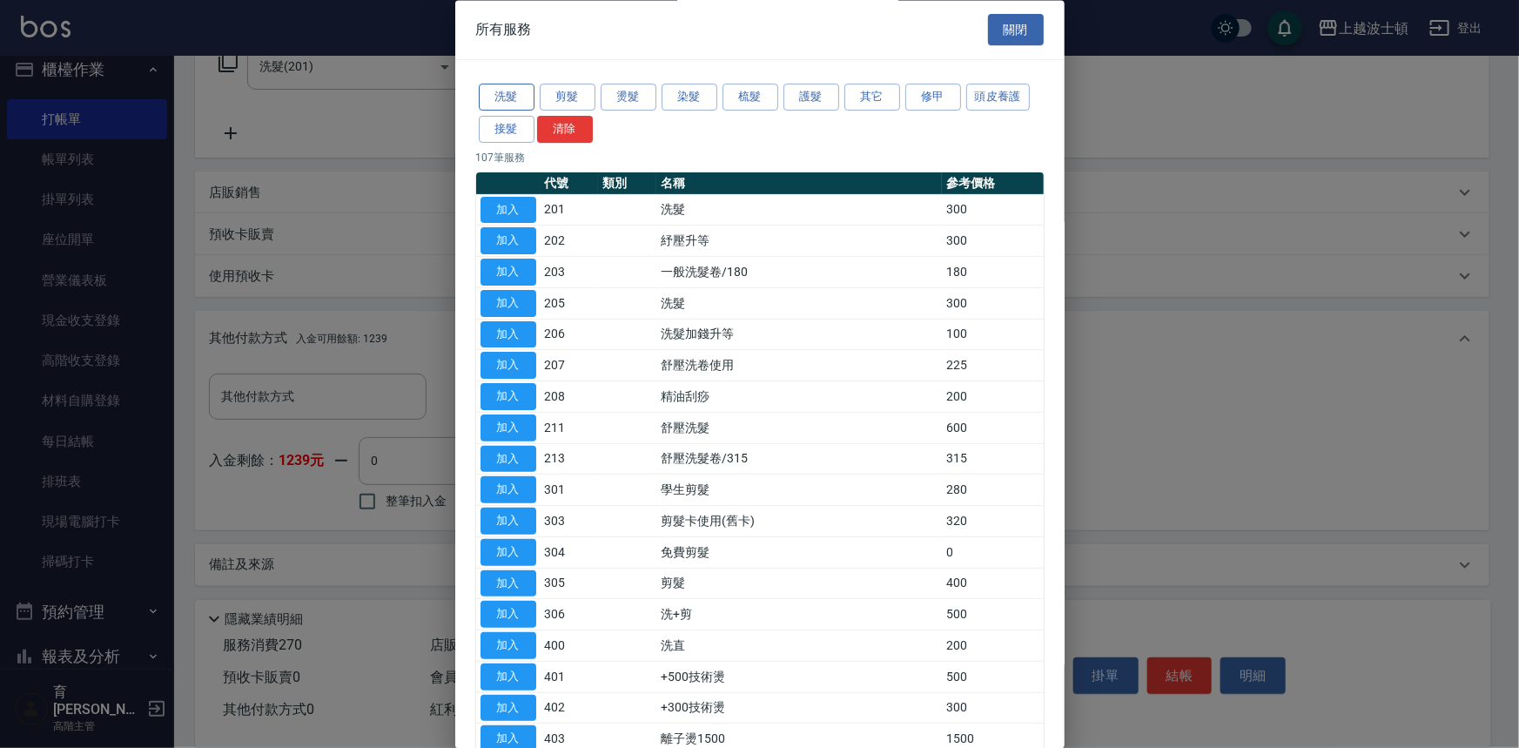
click at [510, 91] on button "洗髮" at bounding box center [507, 97] width 56 height 27
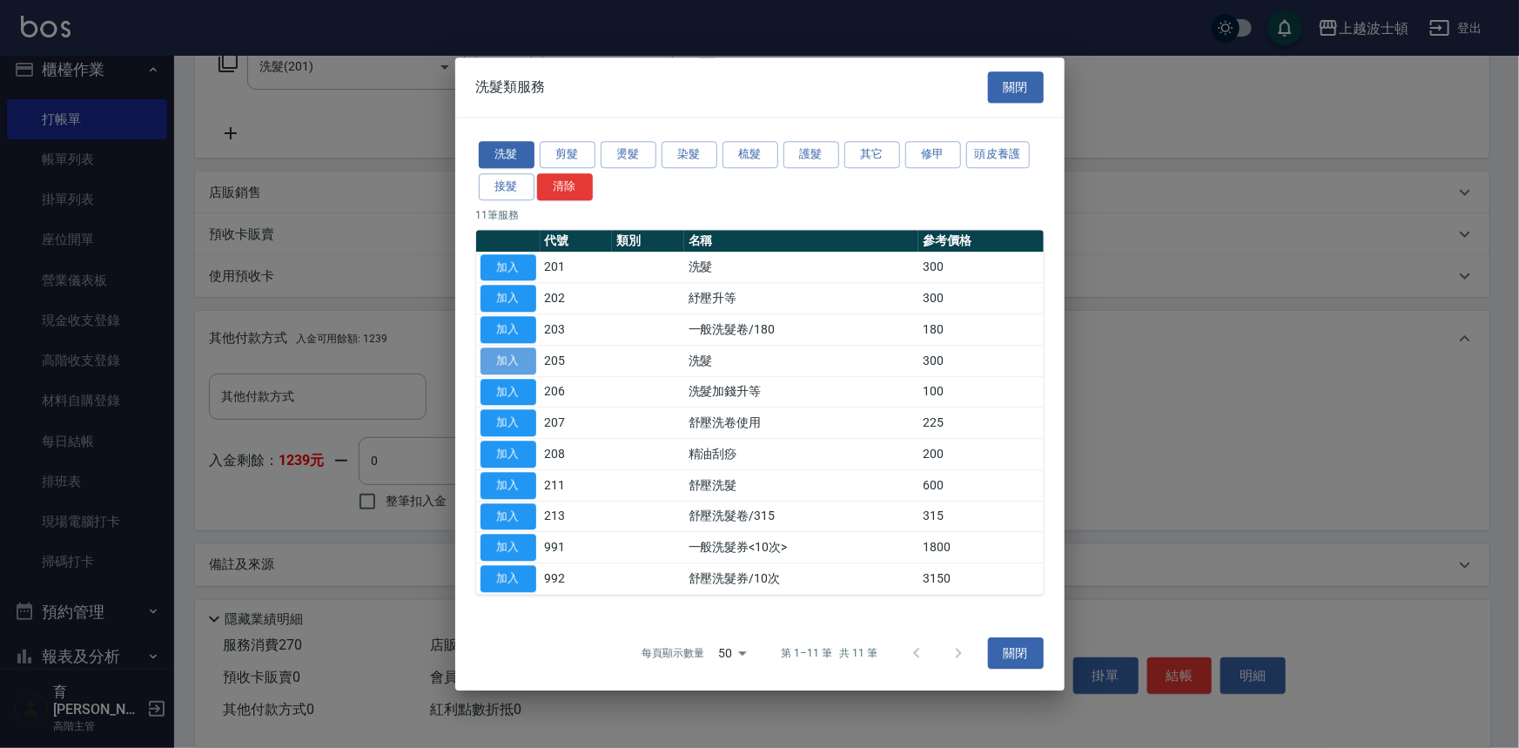
click at [531, 351] on button "加入" at bounding box center [509, 360] width 56 height 27
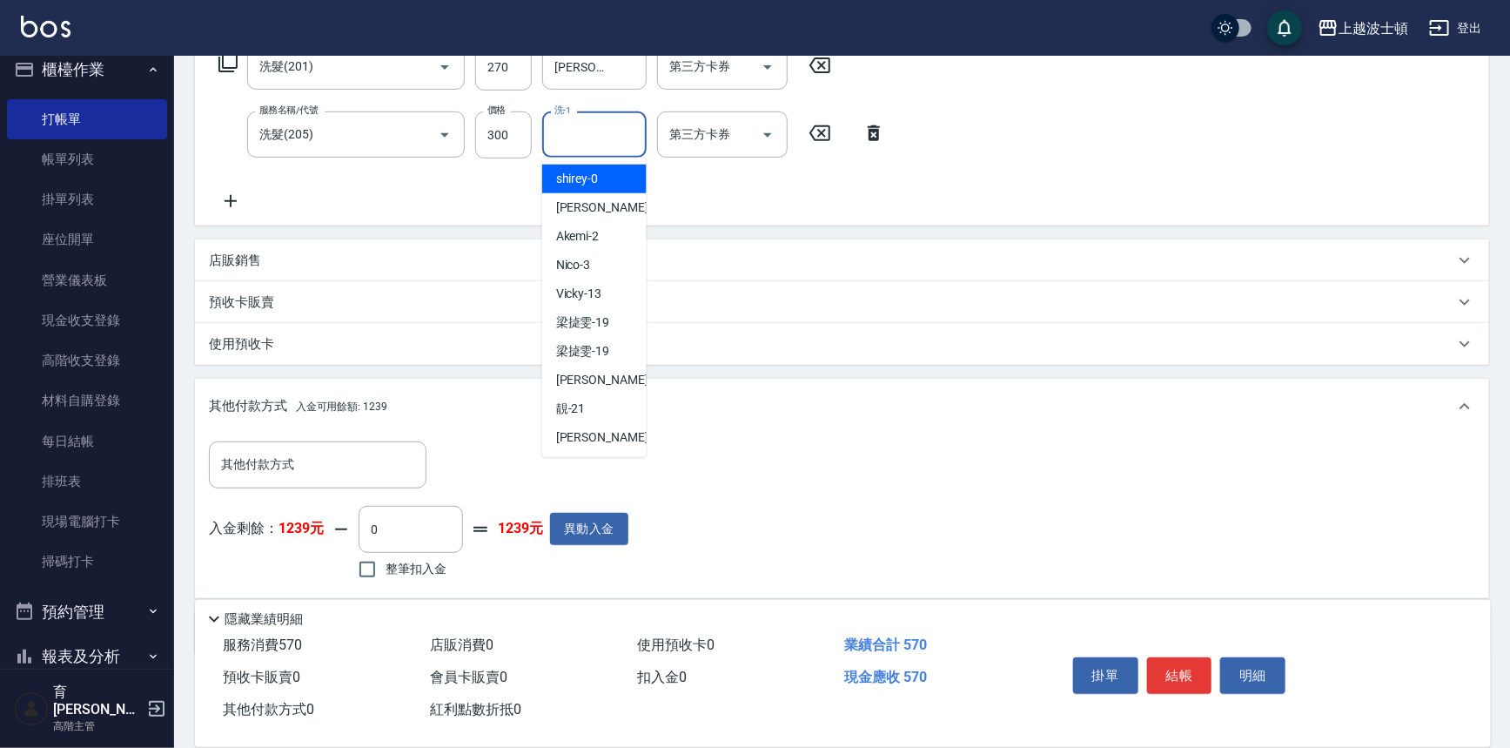
click at [588, 142] on input "洗-1" at bounding box center [594, 134] width 89 height 30
click at [522, 140] on input "300" at bounding box center [503, 134] width 57 height 47
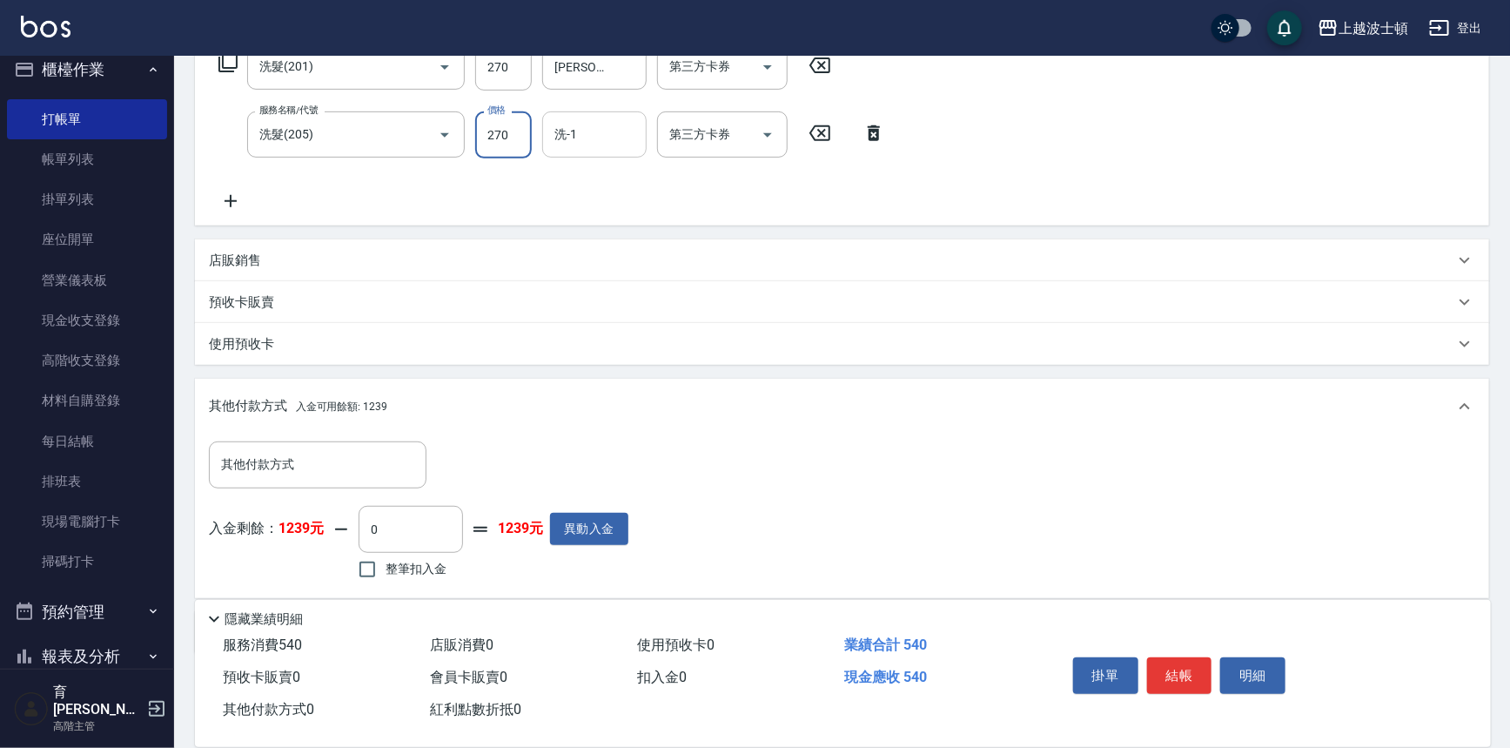
type input "270"
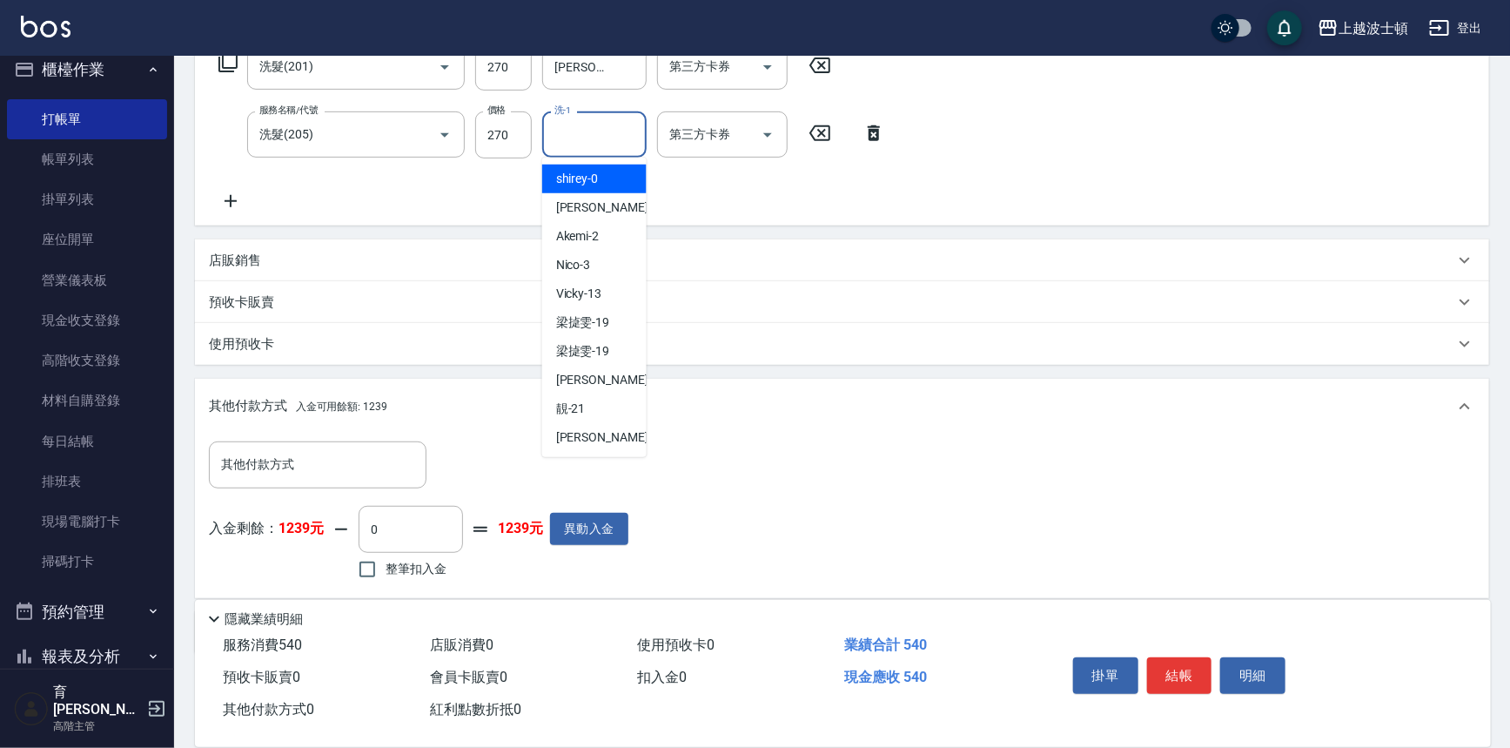
click at [605, 142] on input "洗-1" at bounding box center [594, 134] width 89 height 30
click at [591, 181] on span "shirey -0" at bounding box center [577, 179] width 43 height 18
type input "shirey-0"
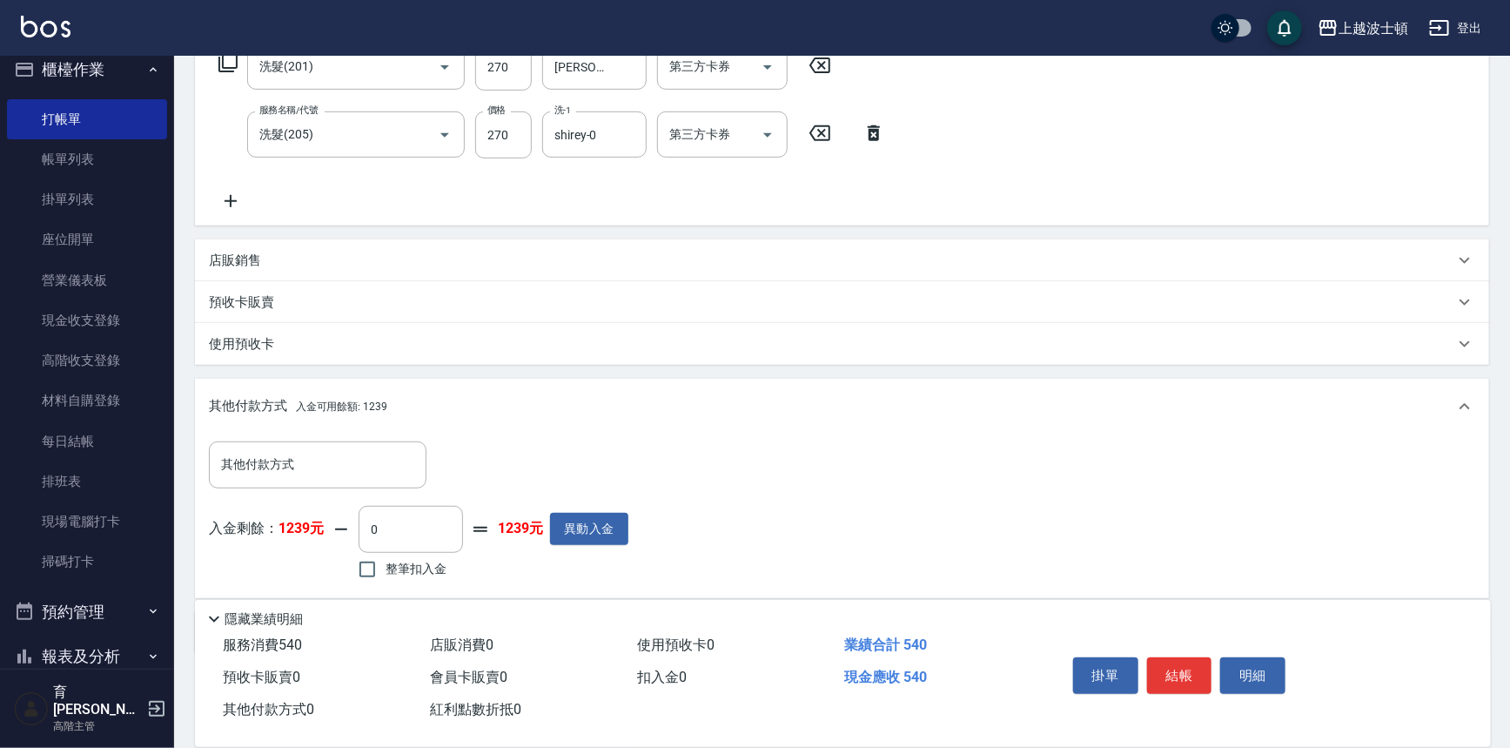
click at [227, 57] on icon at bounding box center [228, 62] width 21 height 21
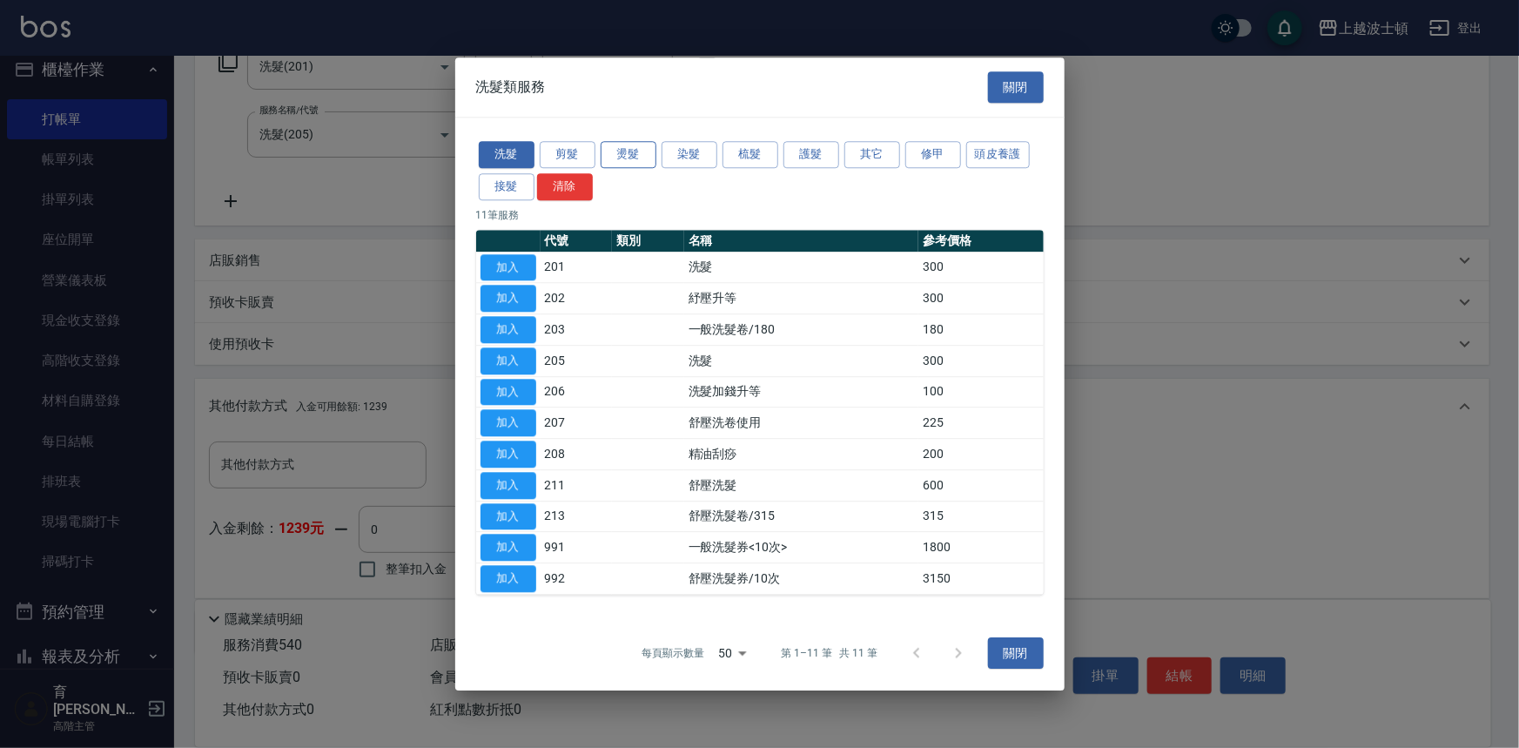
click at [637, 157] on button "燙髮" at bounding box center [629, 154] width 56 height 27
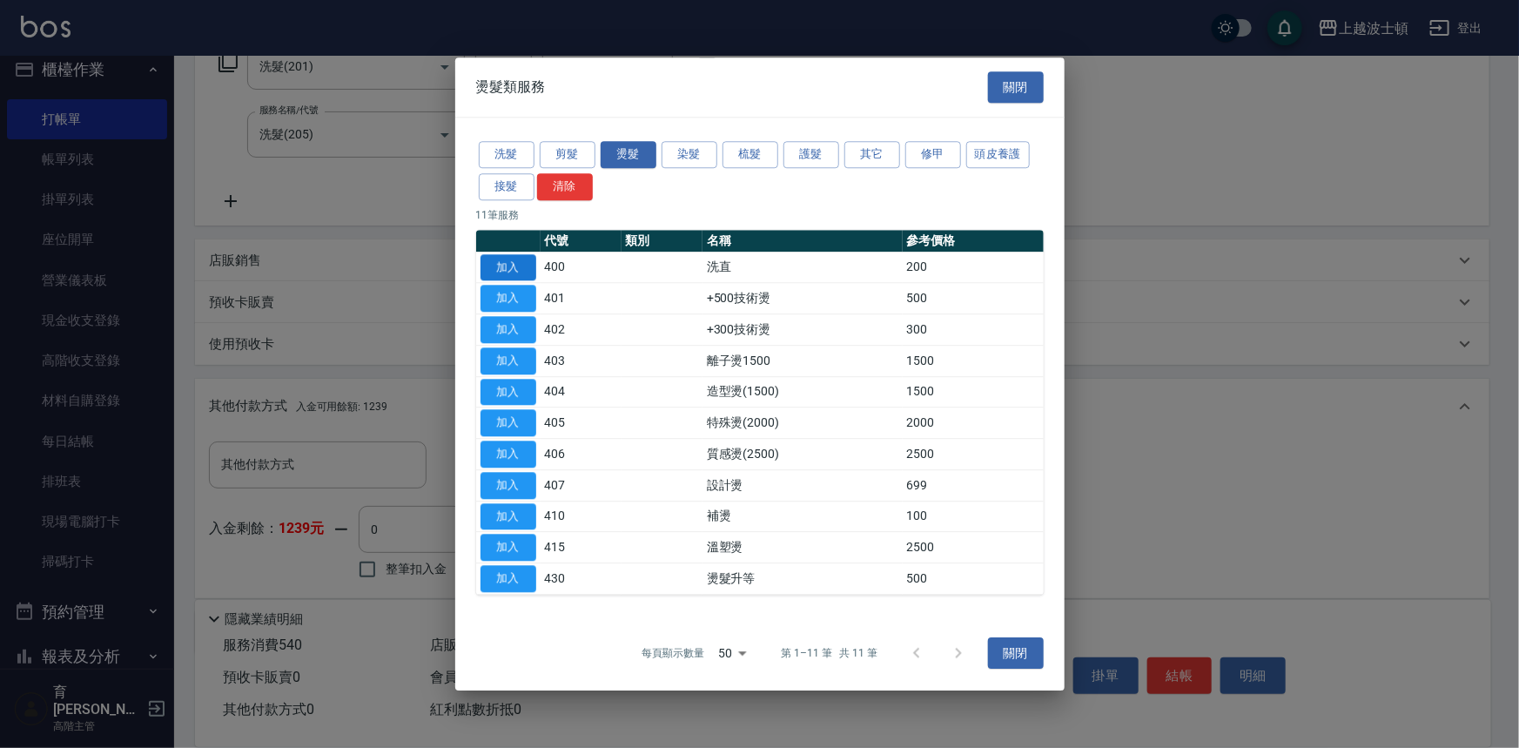
click at [523, 262] on button "加入" at bounding box center [509, 267] width 56 height 27
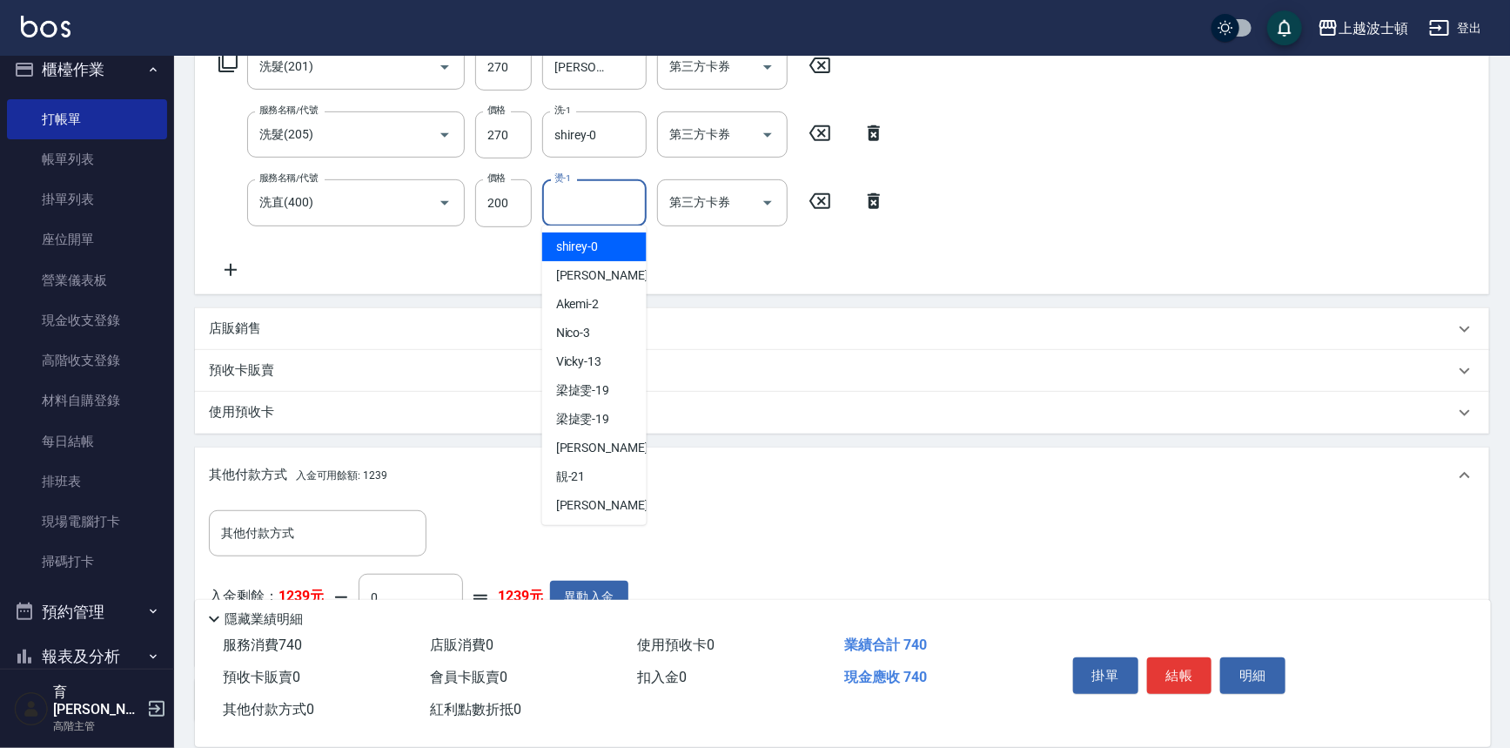
click at [620, 191] on input "燙-1" at bounding box center [594, 202] width 89 height 30
click at [607, 252] on div "shirey -0" at bounding box center [594, 246] width 104 height 29
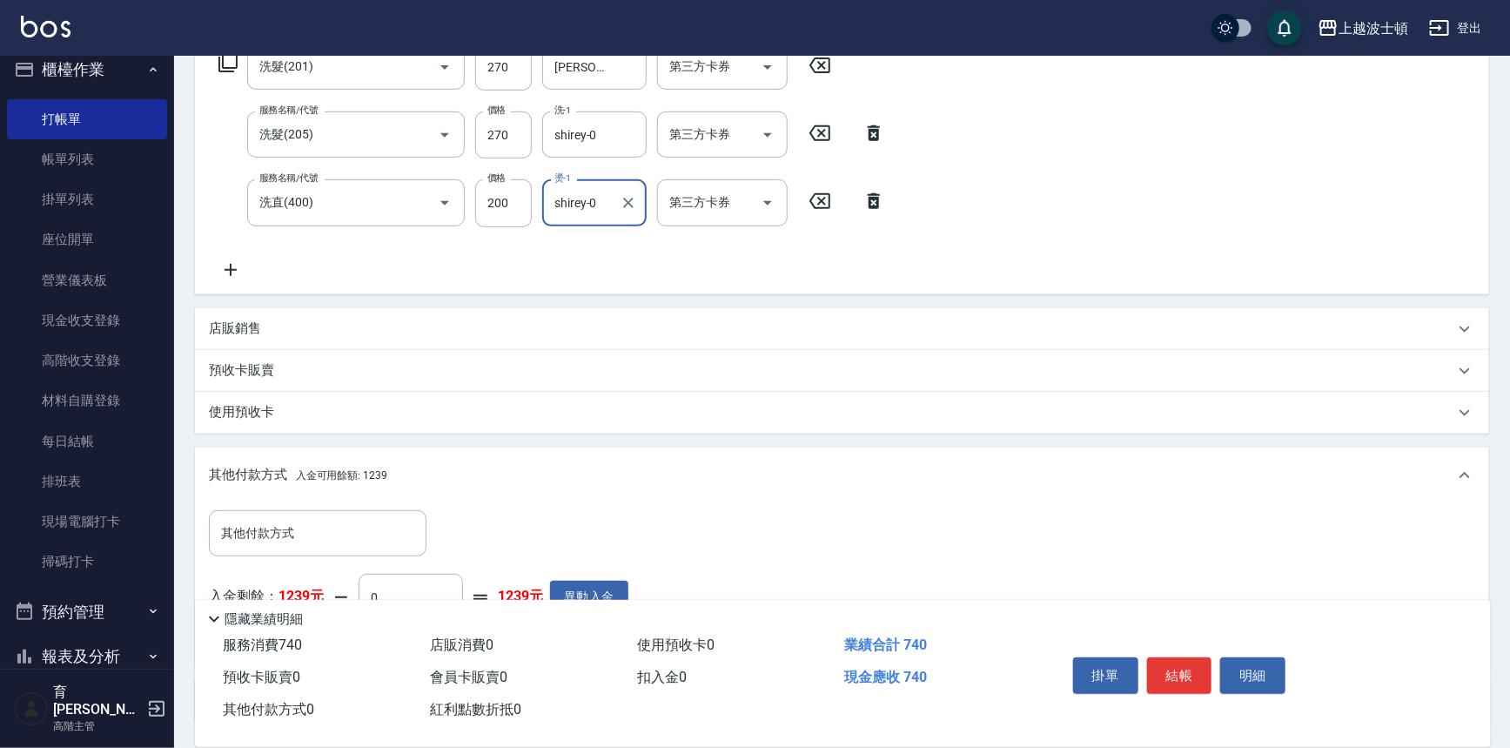
type input "shirey-0"
click at [228, 67] on icon at bounding box center [227, 62] width 19 height 19
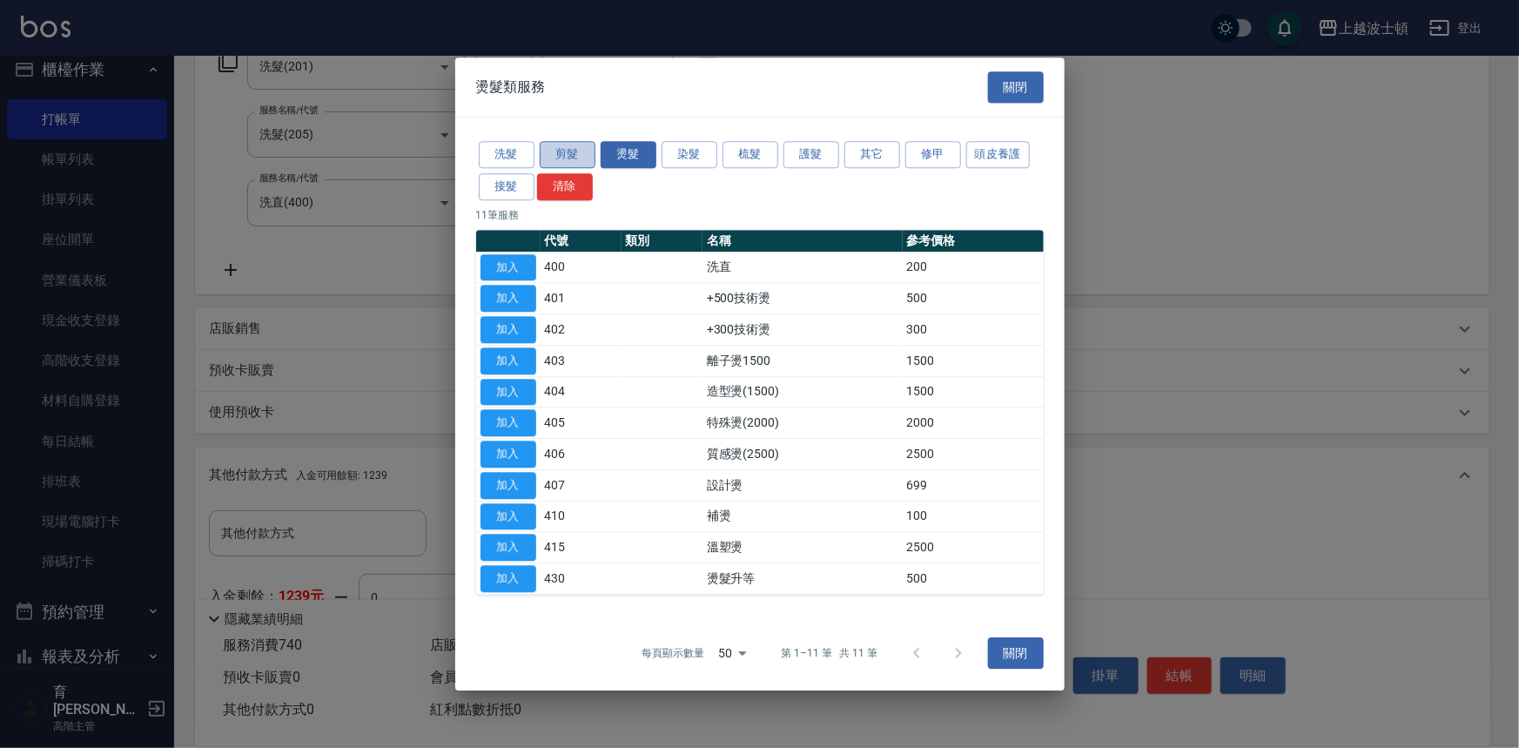
click at [576, 158] on button "剪髮" at bounding box center [568, 154] width 56 height 27
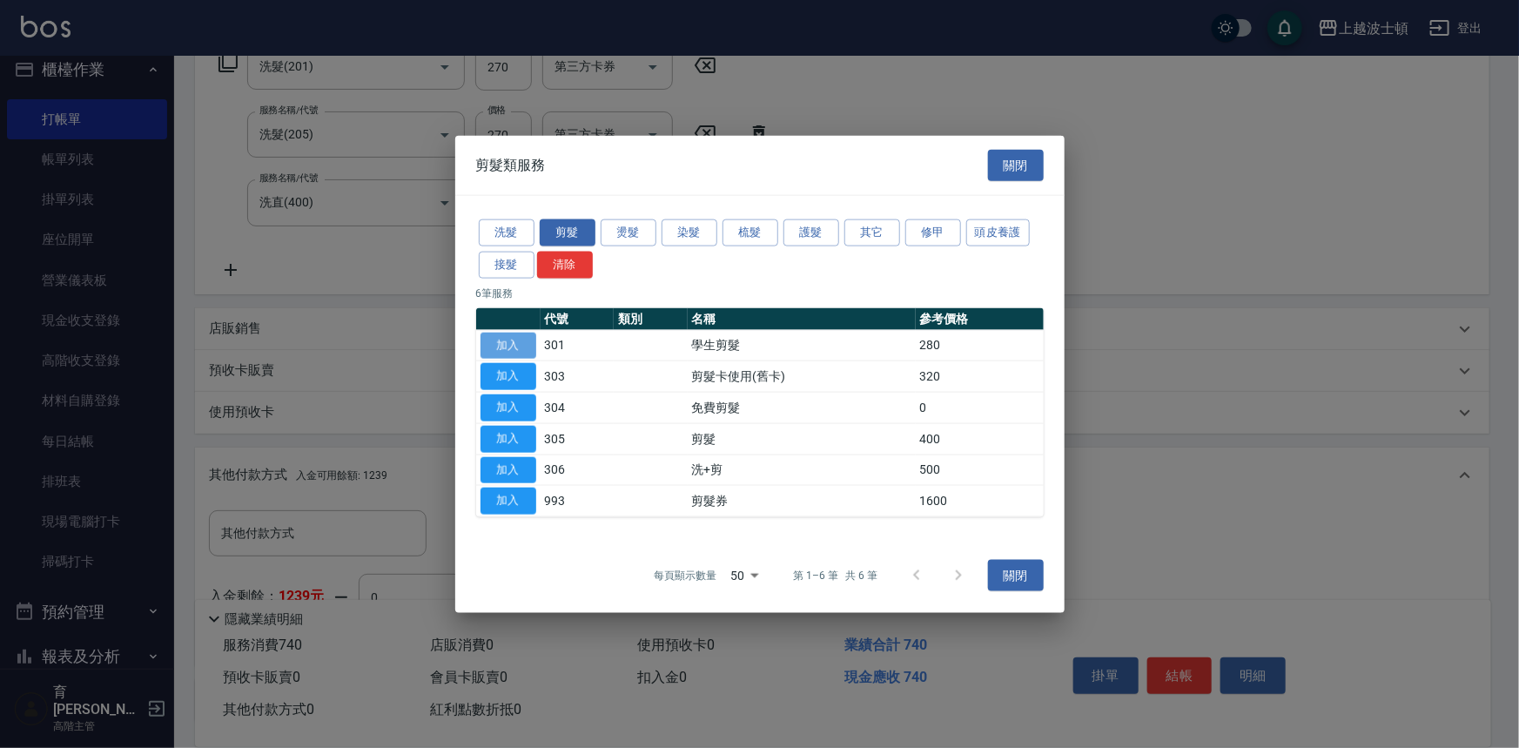
click at [529, 346] on button "加入" at bounding box center [509, 345] width 56 height 27
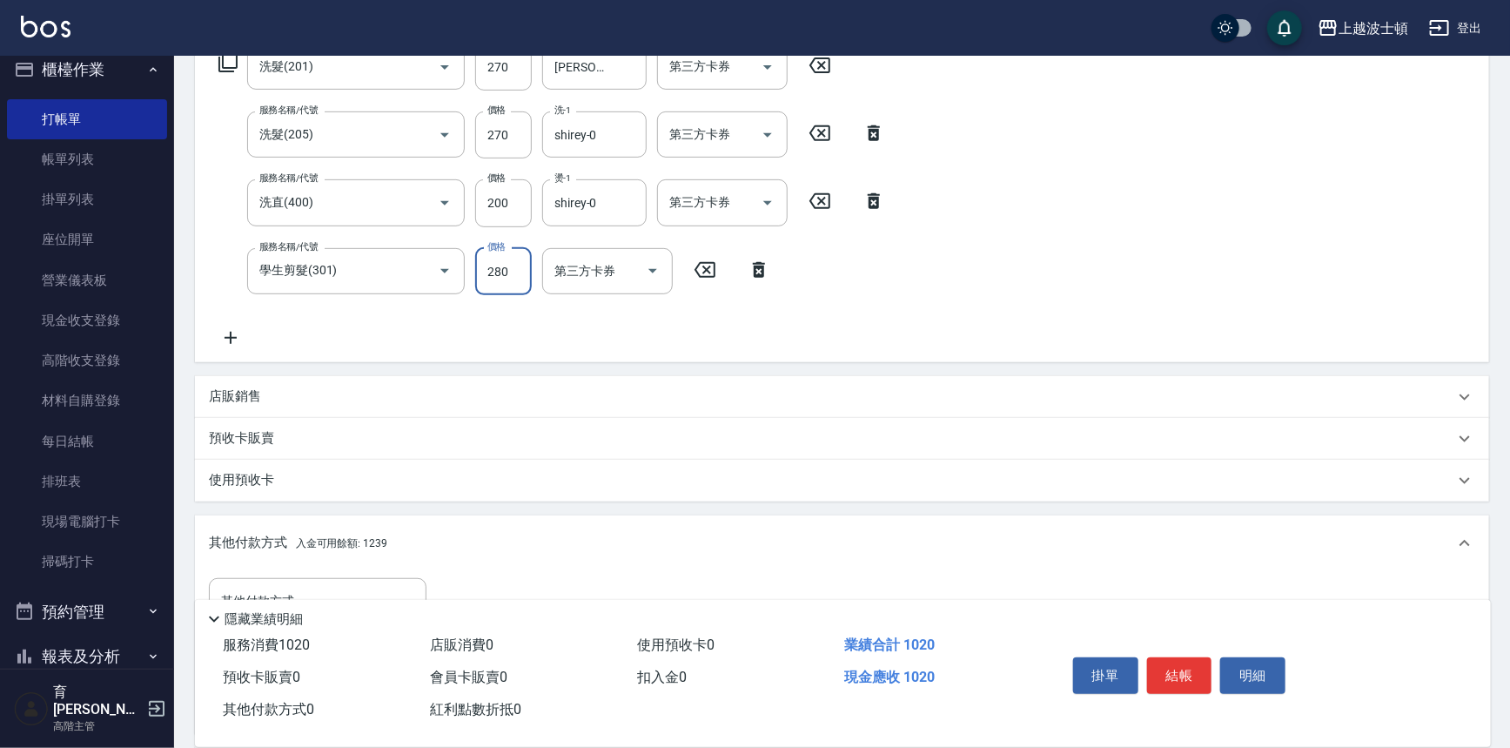
click at [510, 270] on input "280" at bounding box center [503, 271] width 57 height 47
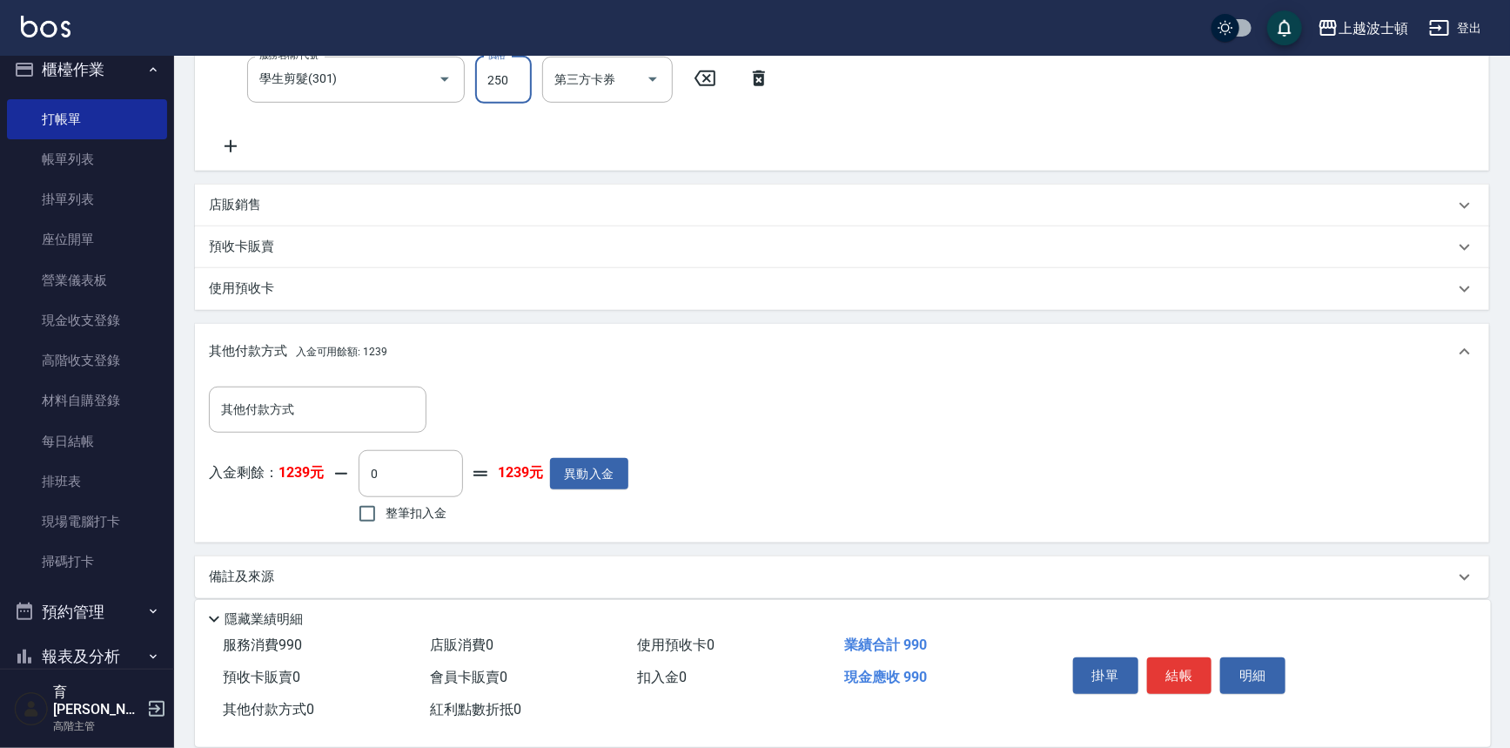
scroll to position [509, 0]
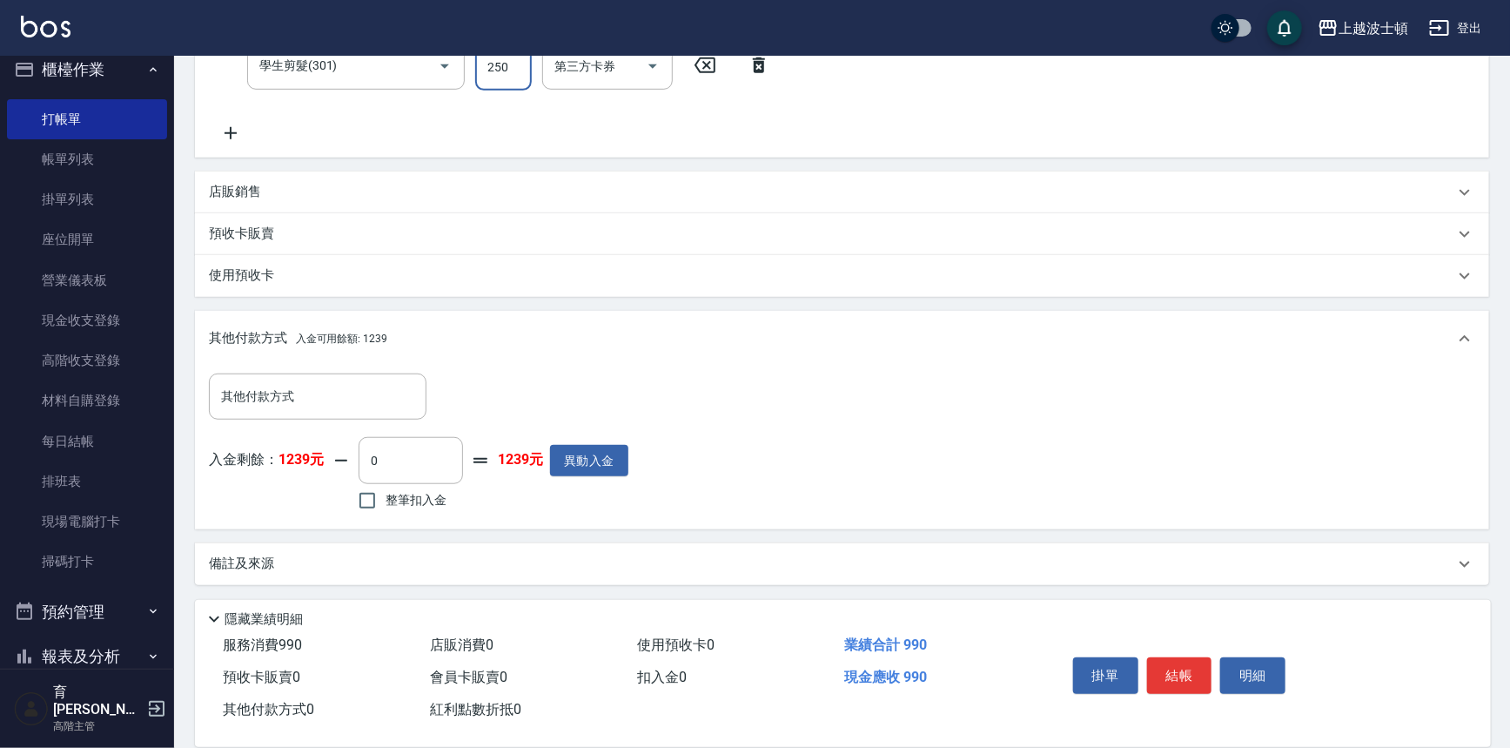
type input "250"
click at [389, 496] on span "整筆扣入金" at bounding box center [416, 500] width 61 height 18
click at [386, 496] on input "整筆扣入金" at bounding box center [367, 500] width 37 height 37
checkbox input "true"
type input "990"
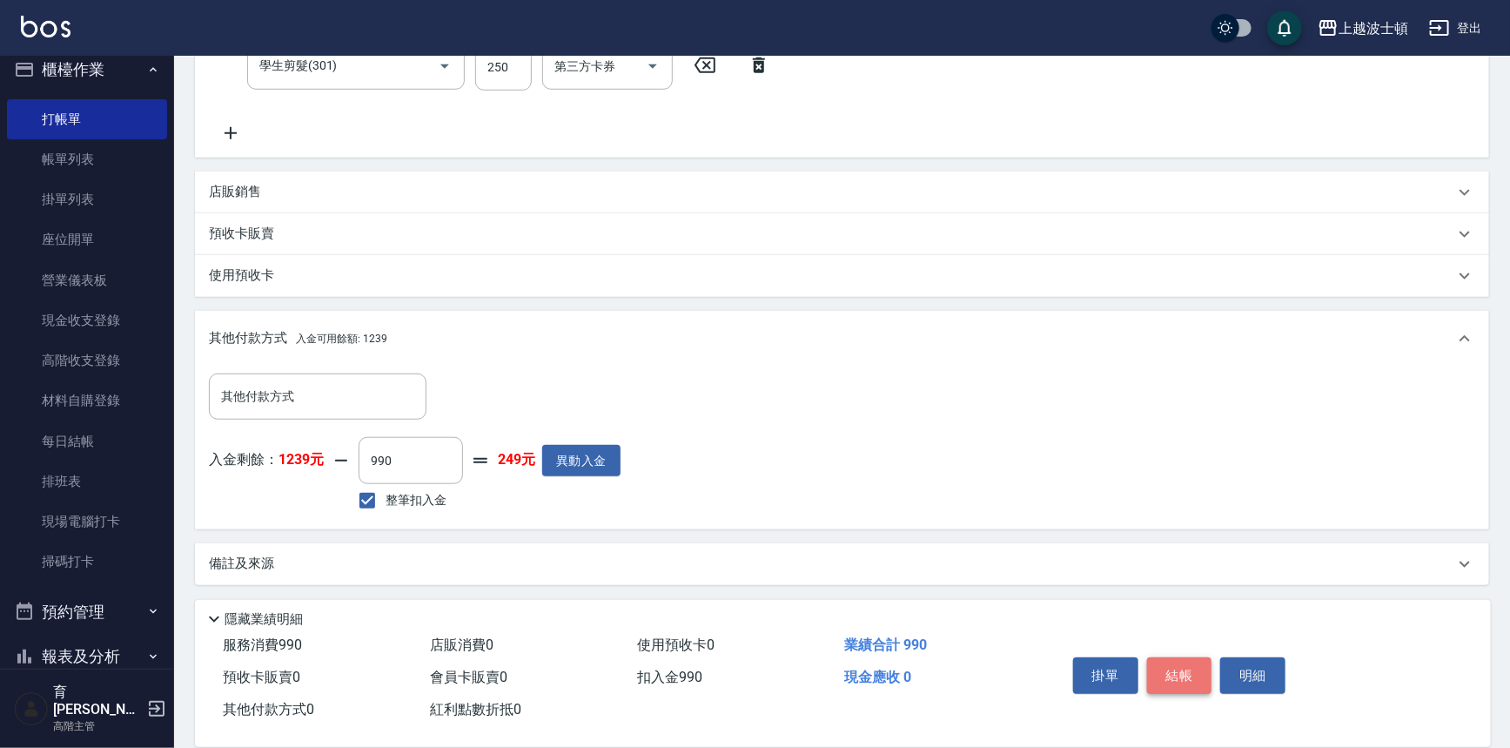
click at [1184, 670] on button "結帳" at bounding box center [1179, 675] width 65 height 37
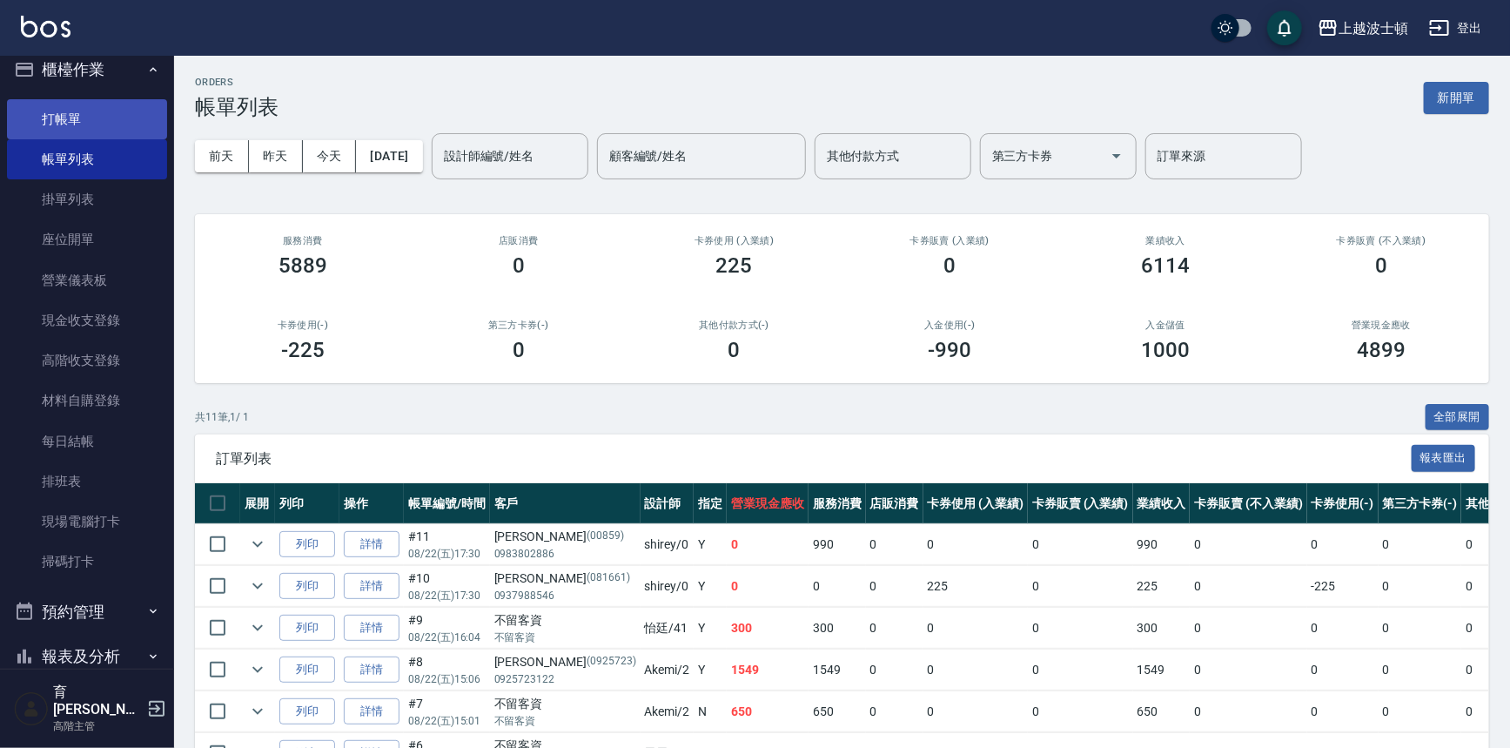
click at [61, 119] on link "打帳單" at bounding box center [87, 119] width 160 height 40
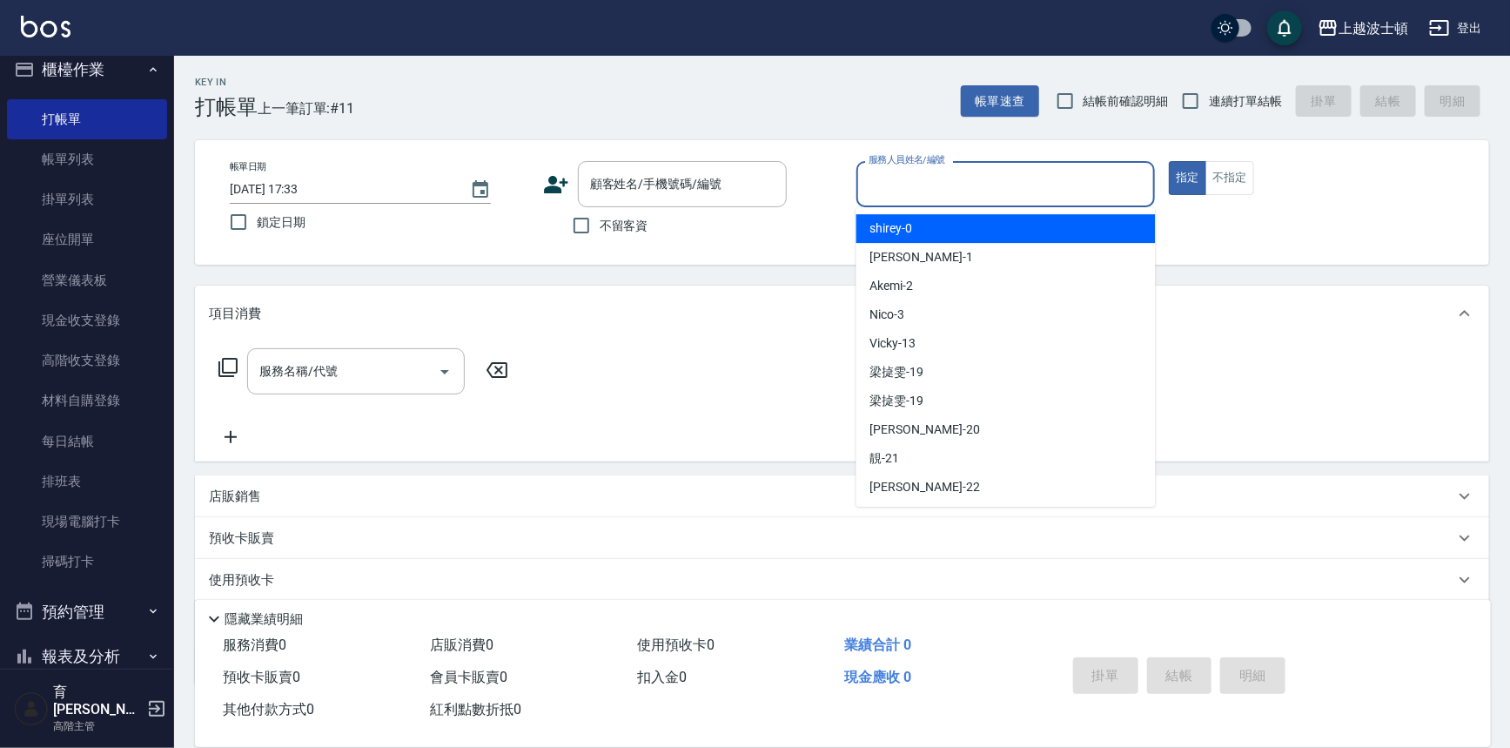
click at [919, 183] on input "服務人員姓名/編號" at bounding box center [1006, 184] width 284 height 30
click at [915, 218] on div "shirey -0" at bounding box center [1006, 228] width 299 height 29
type input "shirey-0"
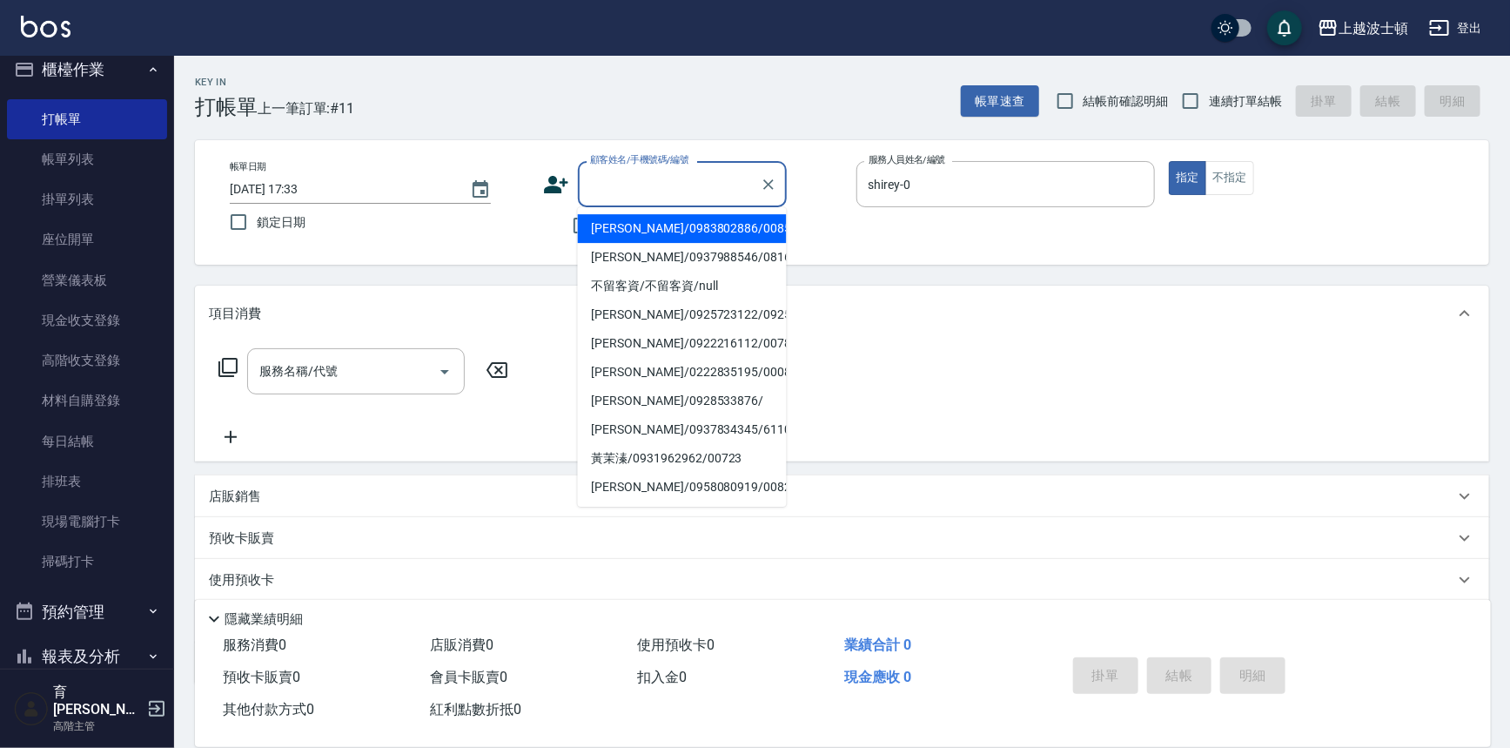
click at [609, 188] on input "顧客姓名/手機號碼/編號" at bounding box center [669, 184] width 167 height 30
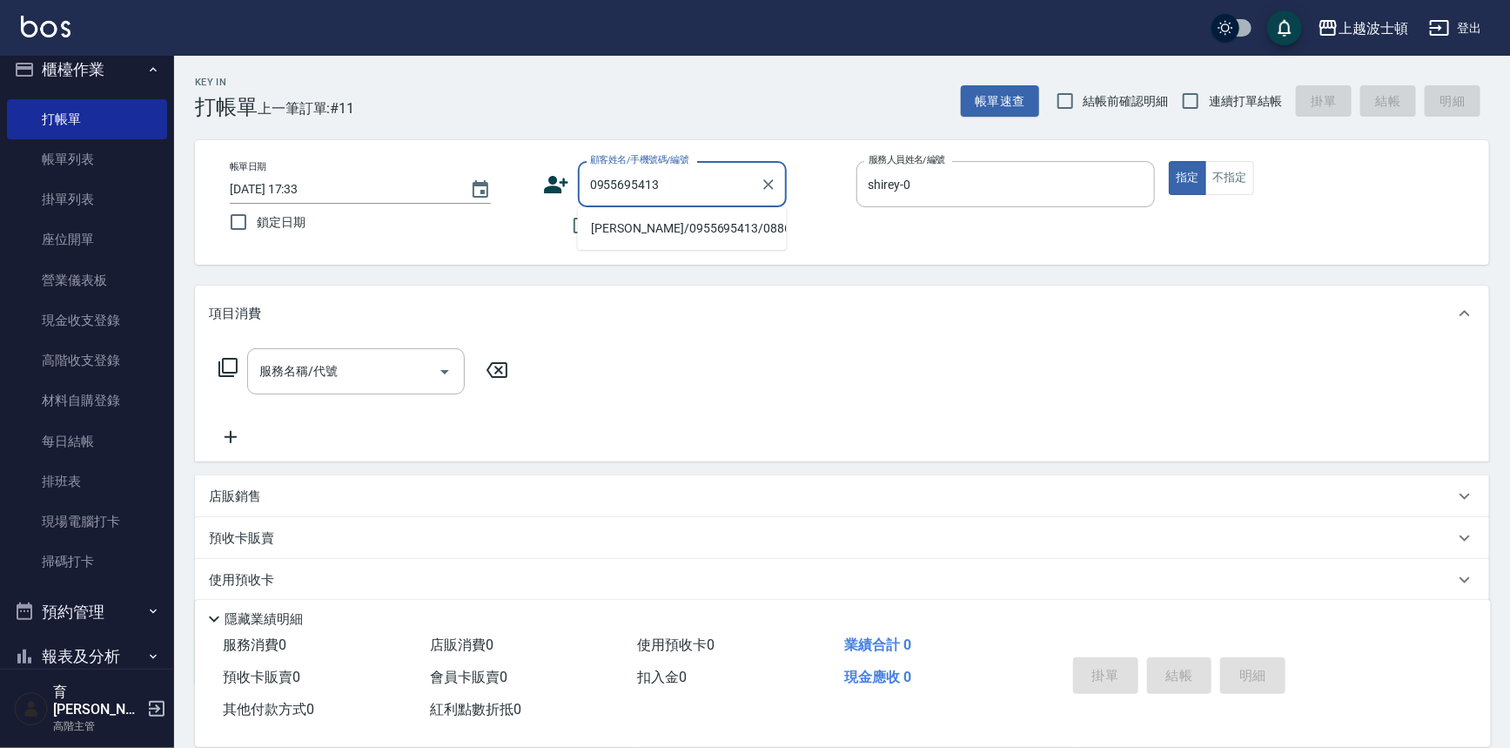
click at [668, 226] on li "[PERSON_NAME]/0955695413/088666" at bounding box center [682, 228] width 209 height 29
type input "[PERSON_NAME]/0955695413/088666"
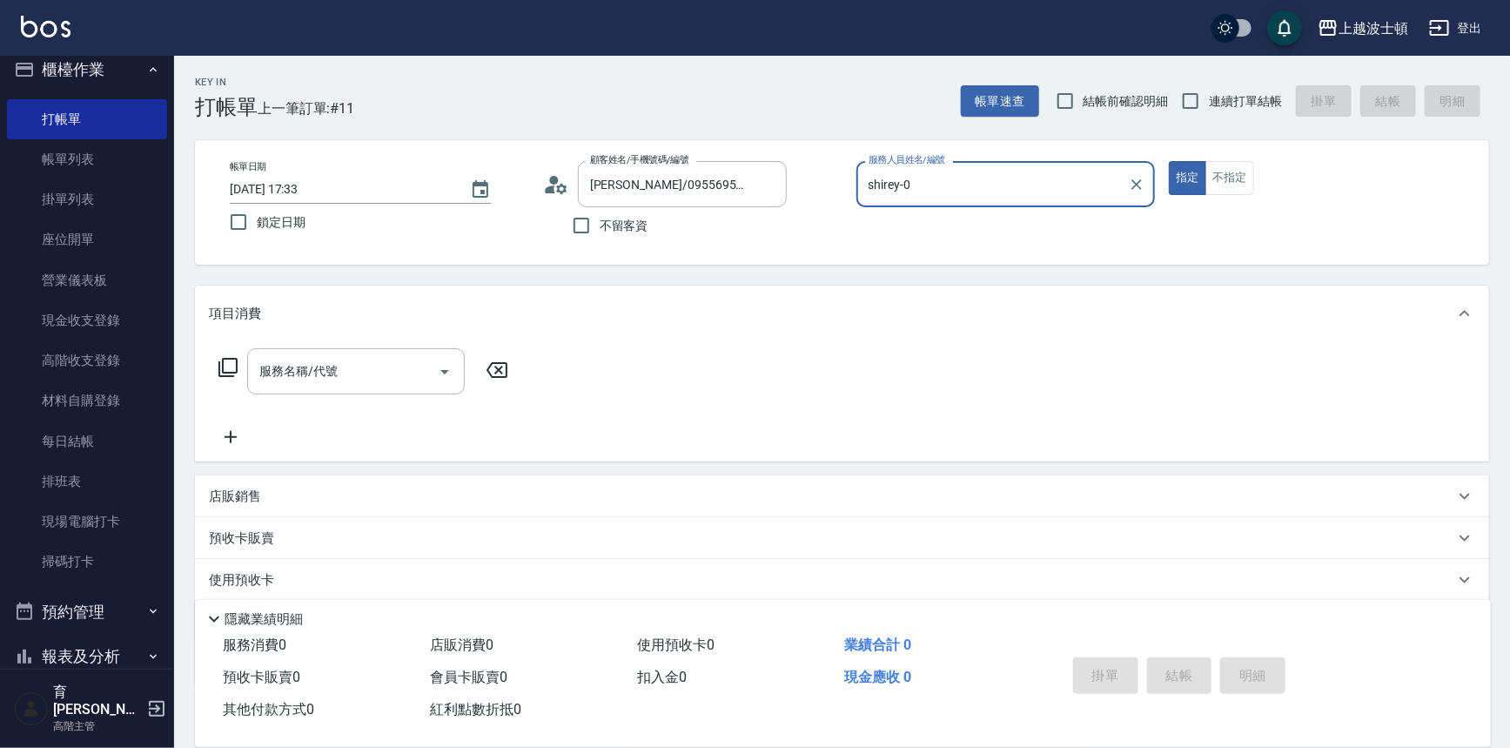
click at [237, 357] on icon at bounding box center [228, 367] width 21 height 21
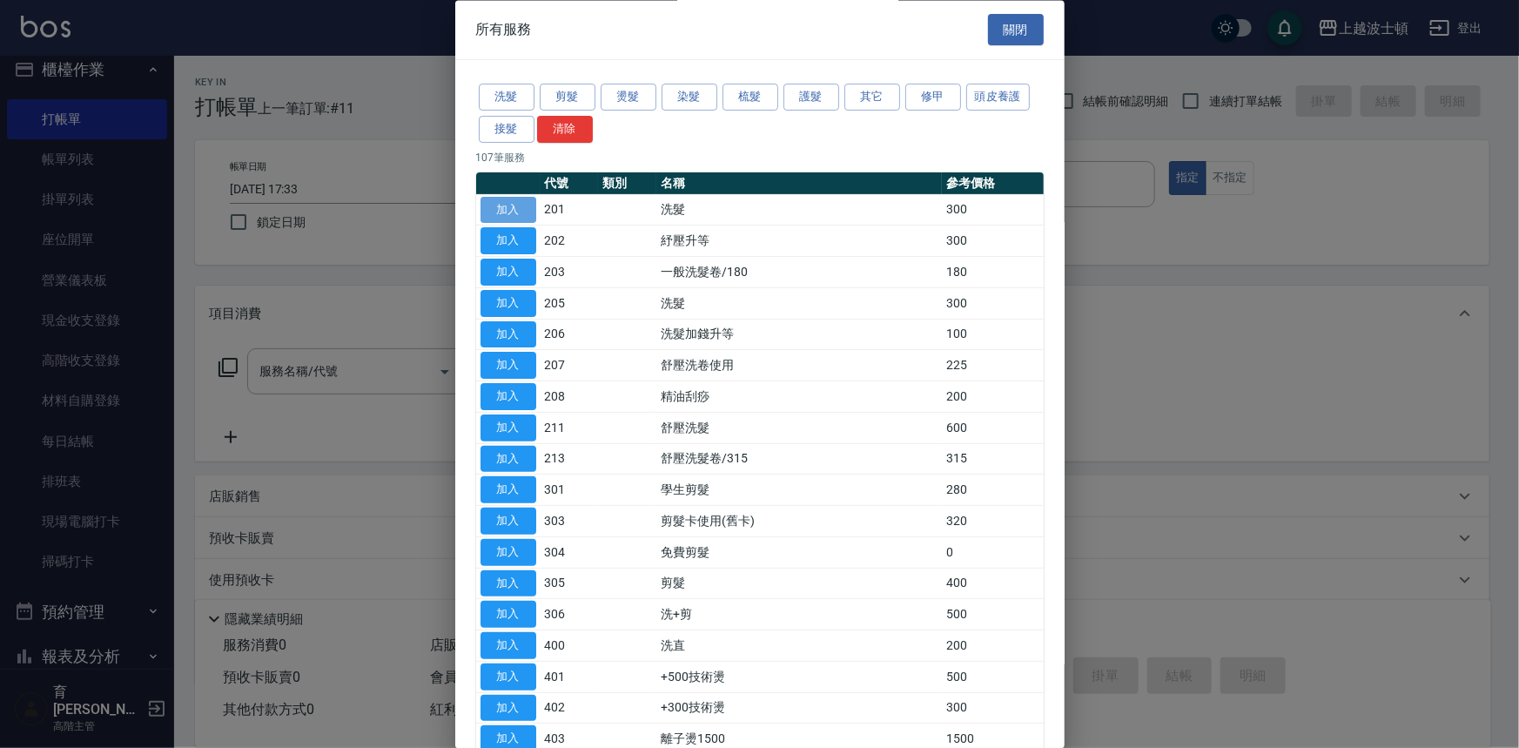
click at [505, 205] on button "加入" at bounding box center [509, 210] width 56 height 27
type input "洗髮(201)"
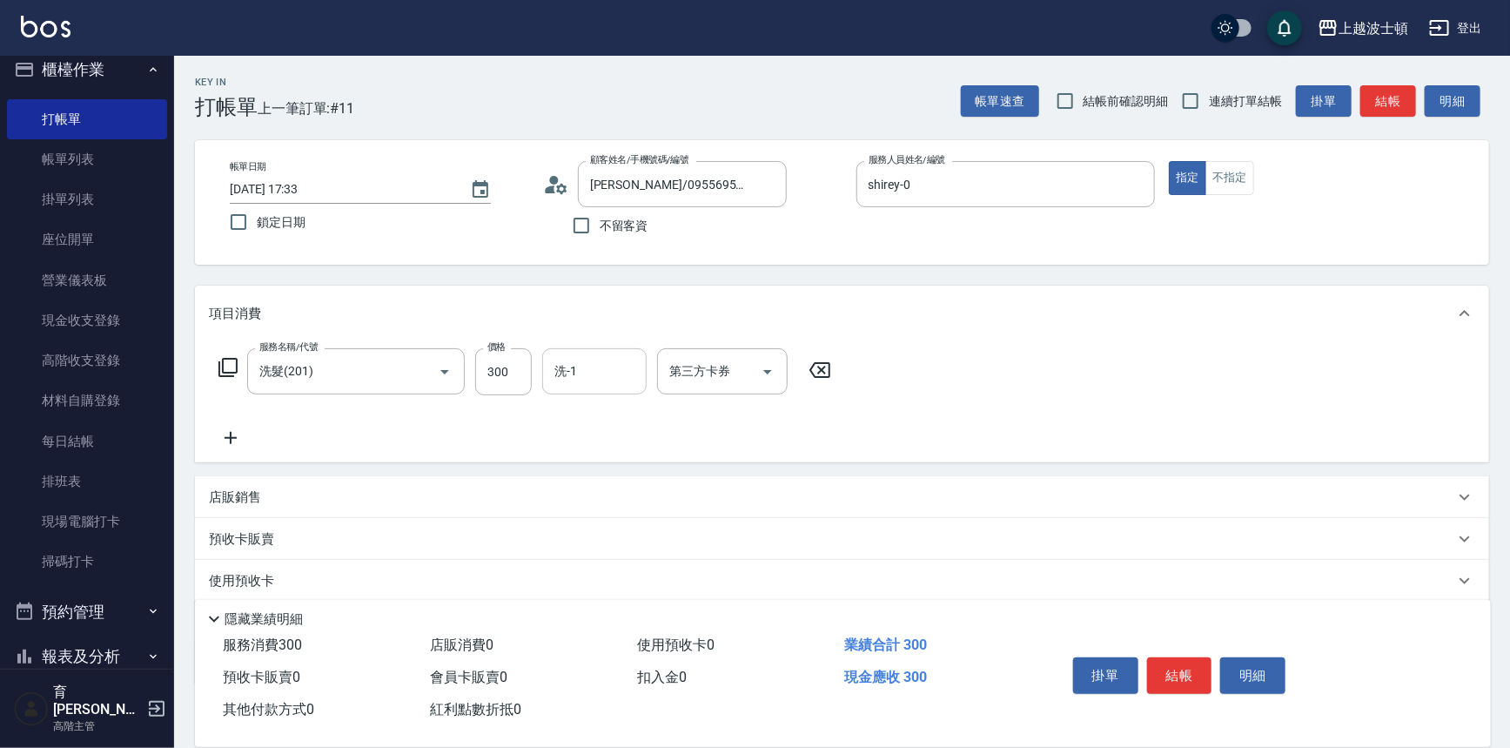
click at [623, 362] on input "洗-1" at bounding box center [594, 371] width 89 height 30
click at [613, 441] on div "[PERSON_NAME]-25" at bounding box center [594, 444] width 104 height 29
type input "[PERSON_NAME]-25"
click at [224, 371] on icon at bounding box center [228, 367] width 21 height 21
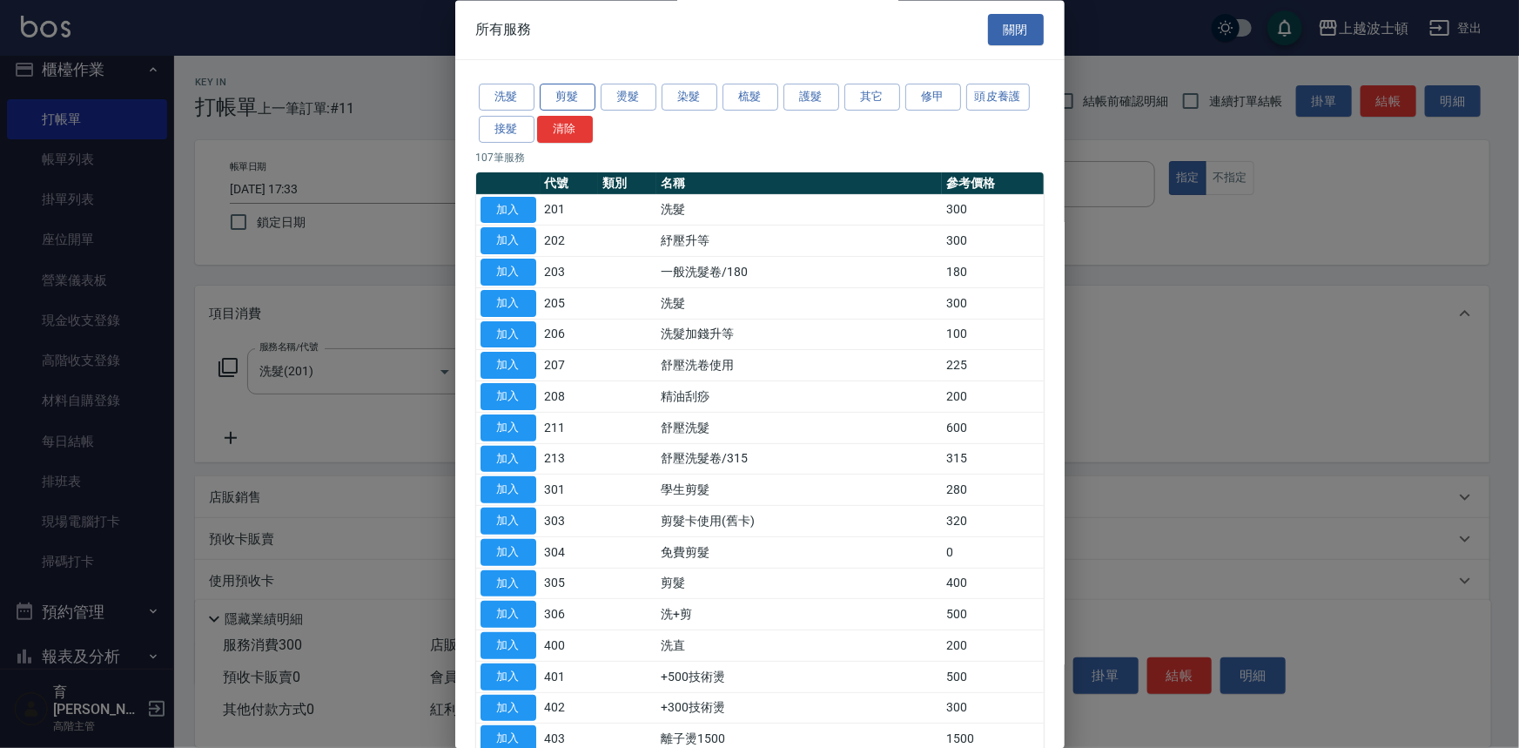
click at [575, 103] on button "剪髮" at bounding box center [568, 97] width 56 height 27
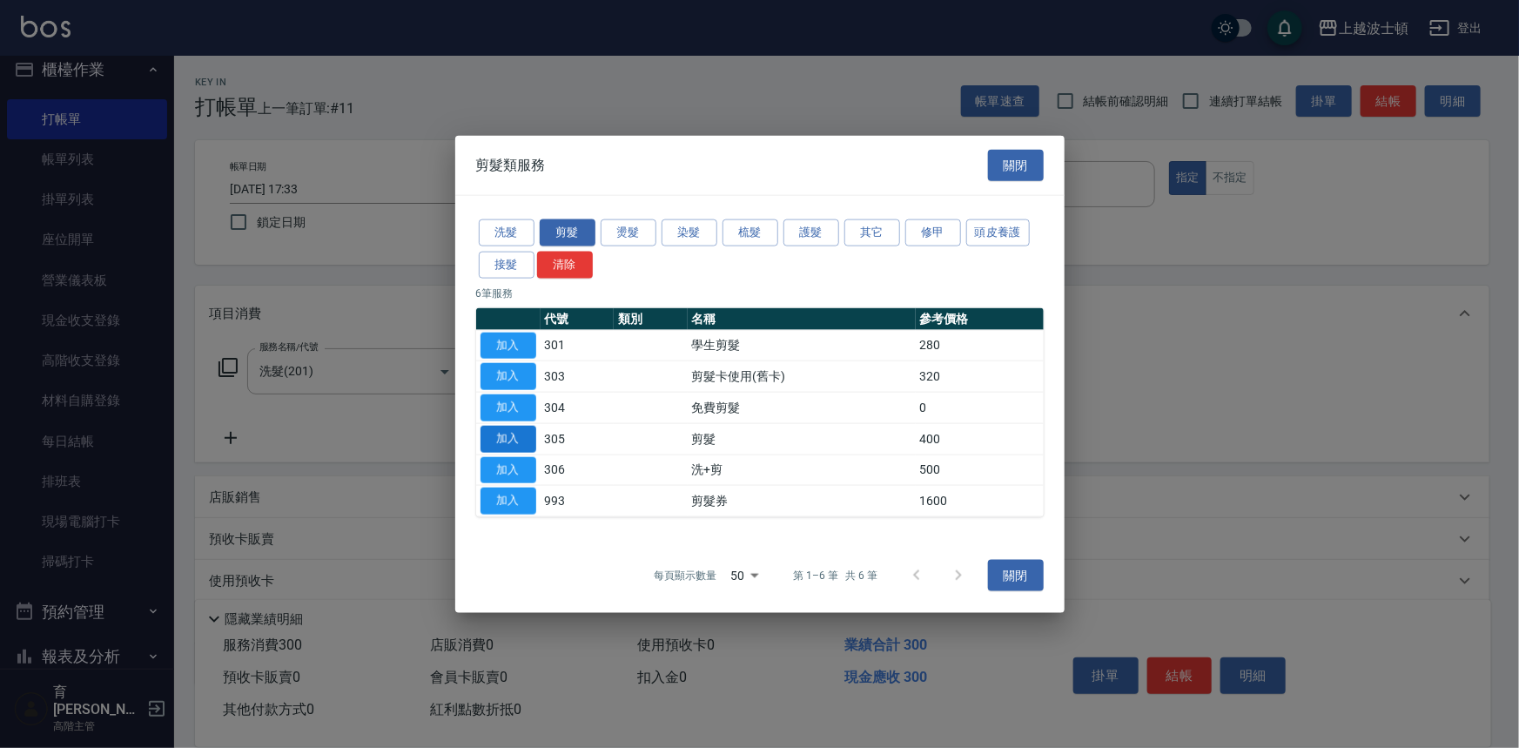
click at [514, 433] on button "加入" at bounding box center [509, 438] width 56 height 27
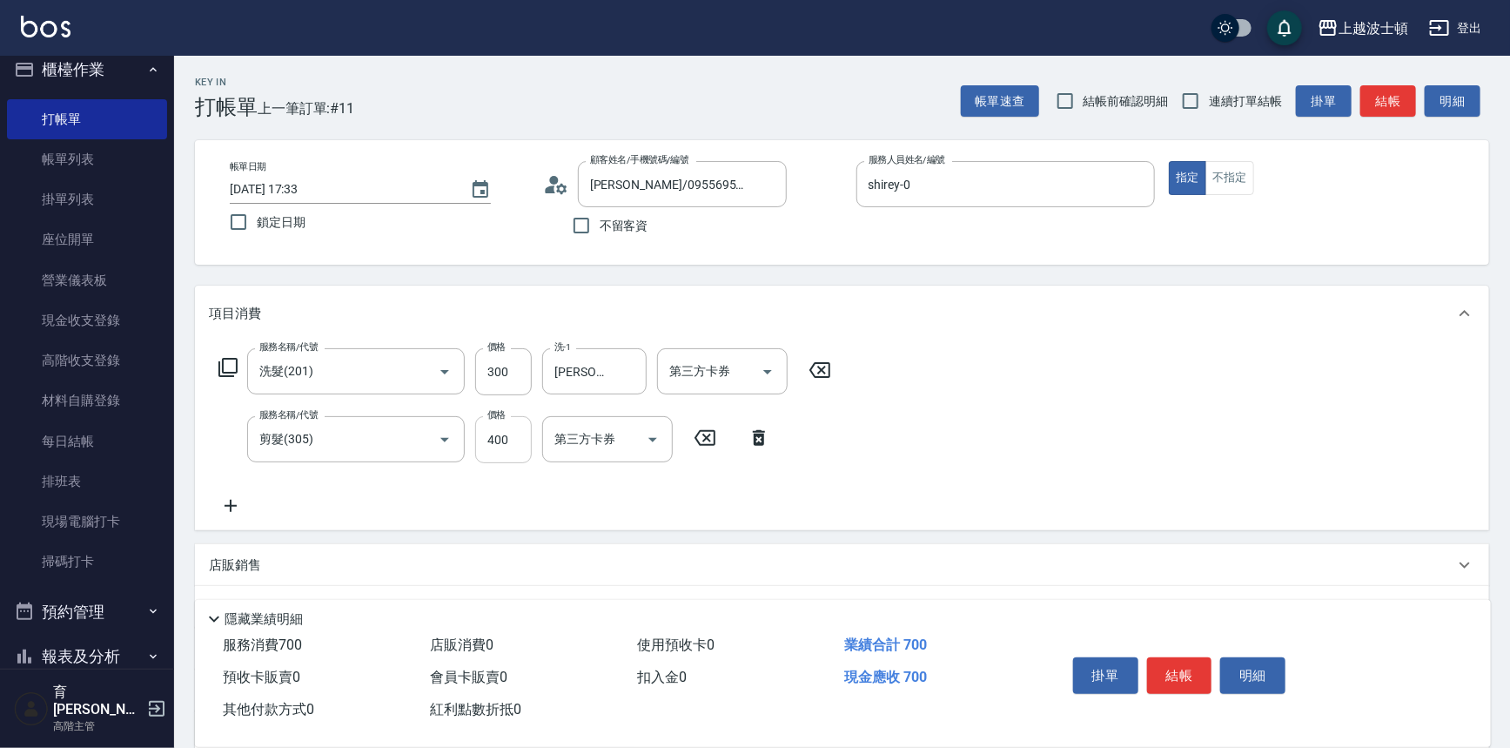
click at [522, 433] on input "400" at bounding box center [503, 439] width 57 height 47
type input "350"
click at [1180, 671] on button "結帳" at bounding box center [1179, 675] width 65 height 37
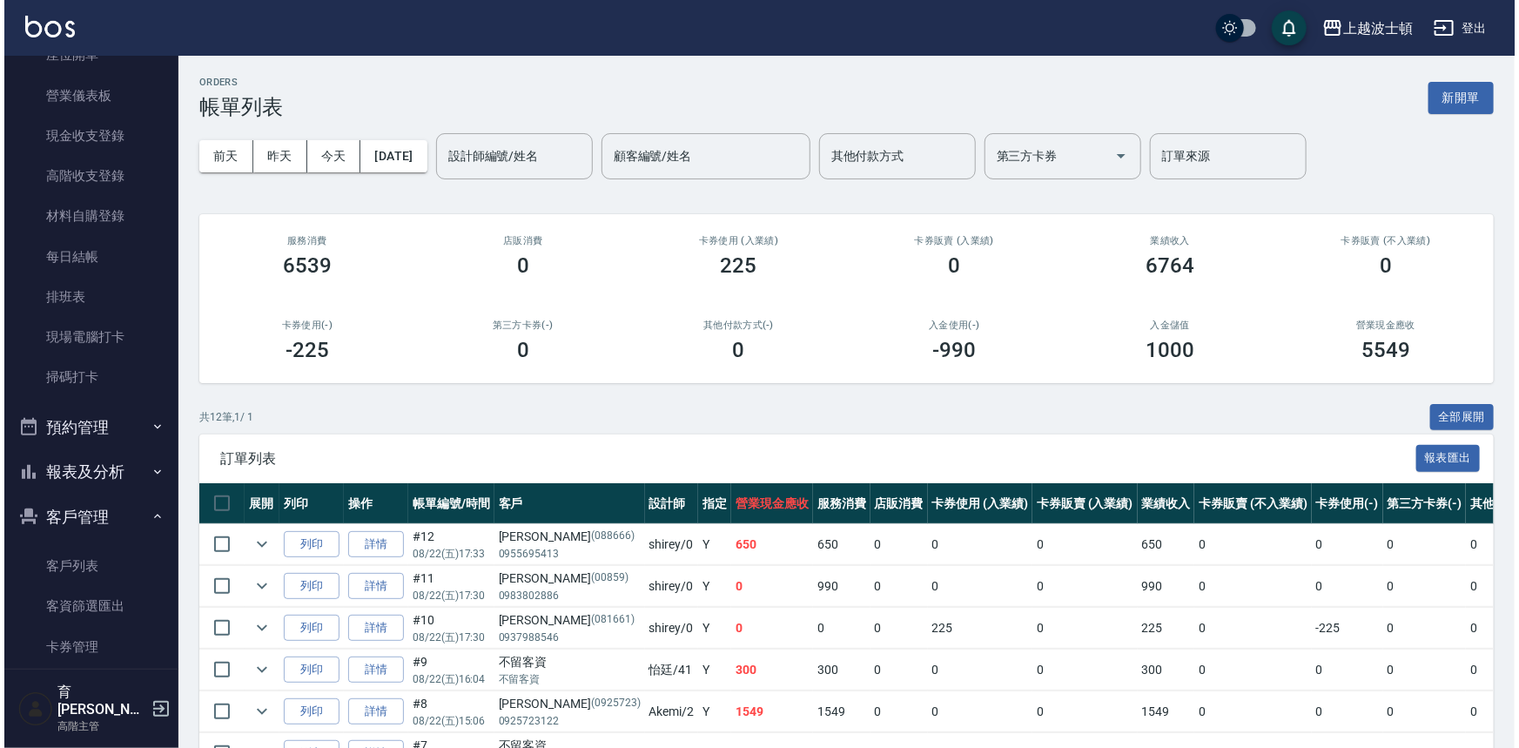
scroll to position [221, 0]
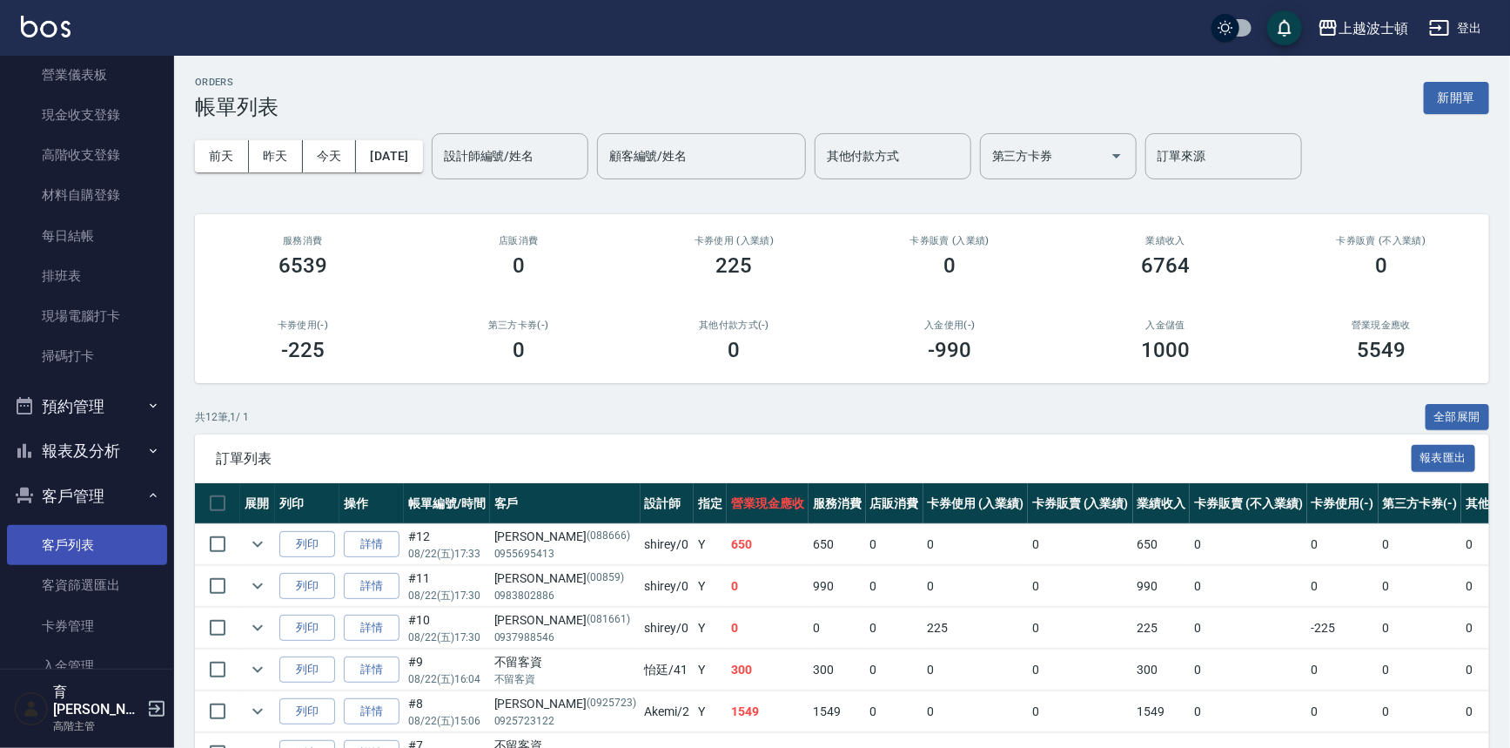
click at [122, 536] on link "客戶列表" at bounding box center [87, 545] width 160 height 40
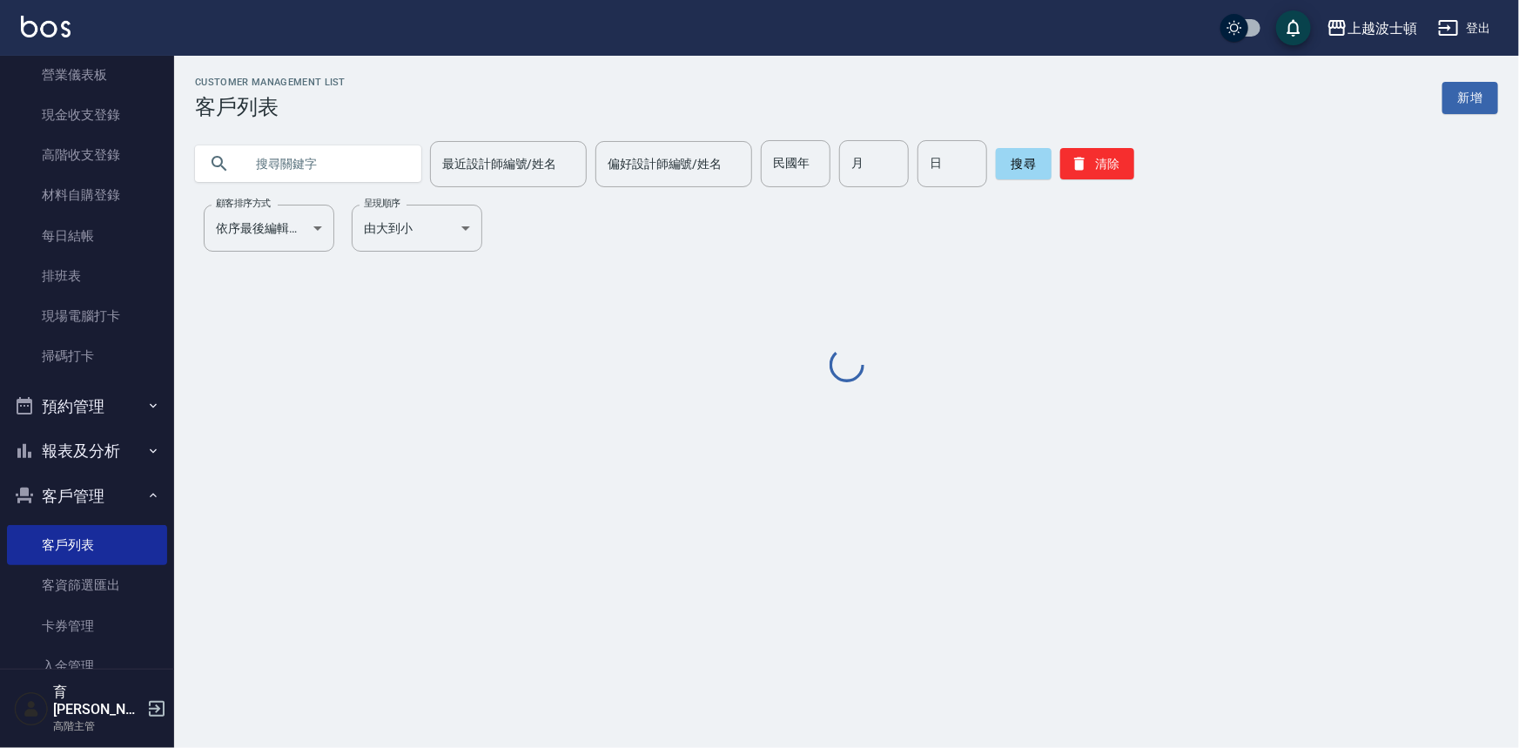
click at [316, 174] on input "text" at bounding box center [326, 163] width 164 height 47
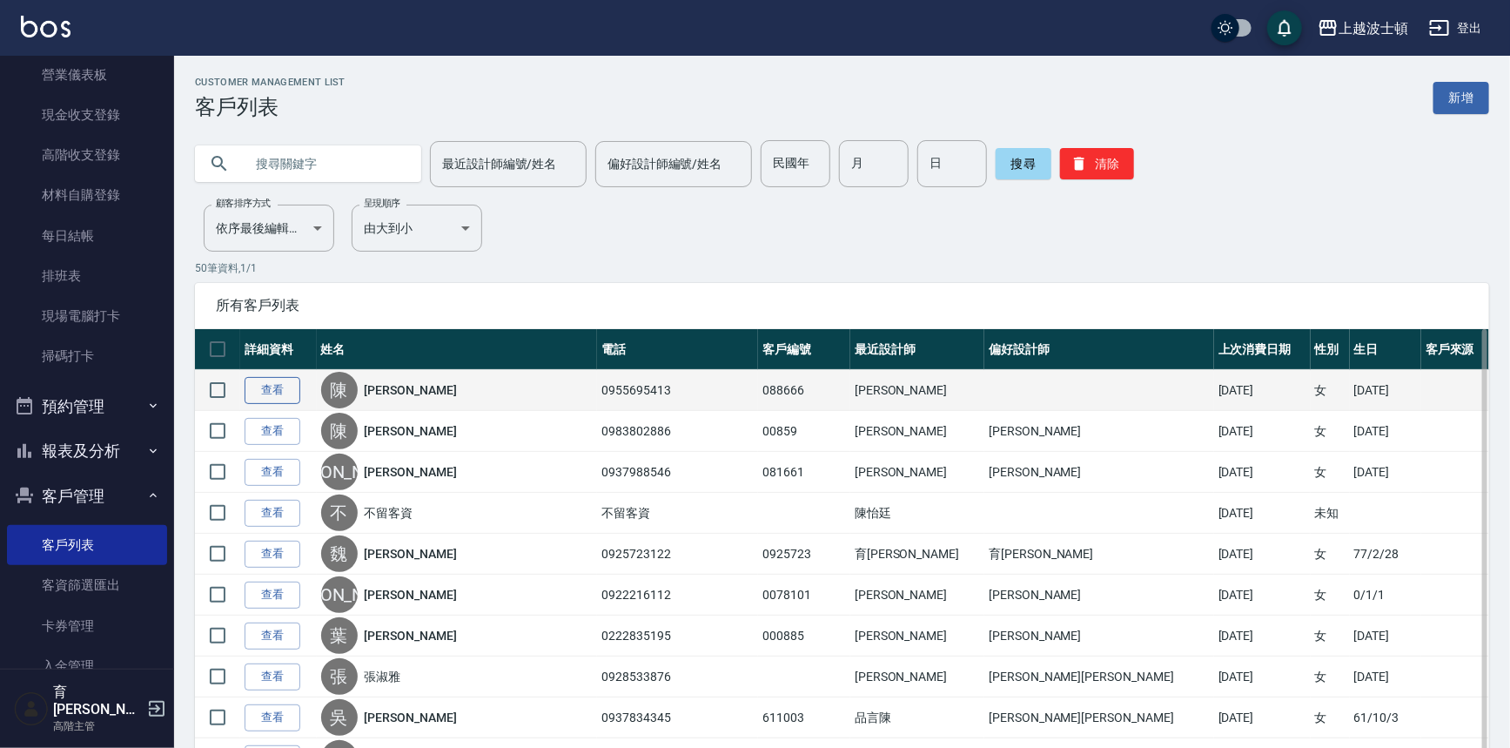
click at [272, 378] on link "查看" at bounding box center [273, 390] width 56 height 27
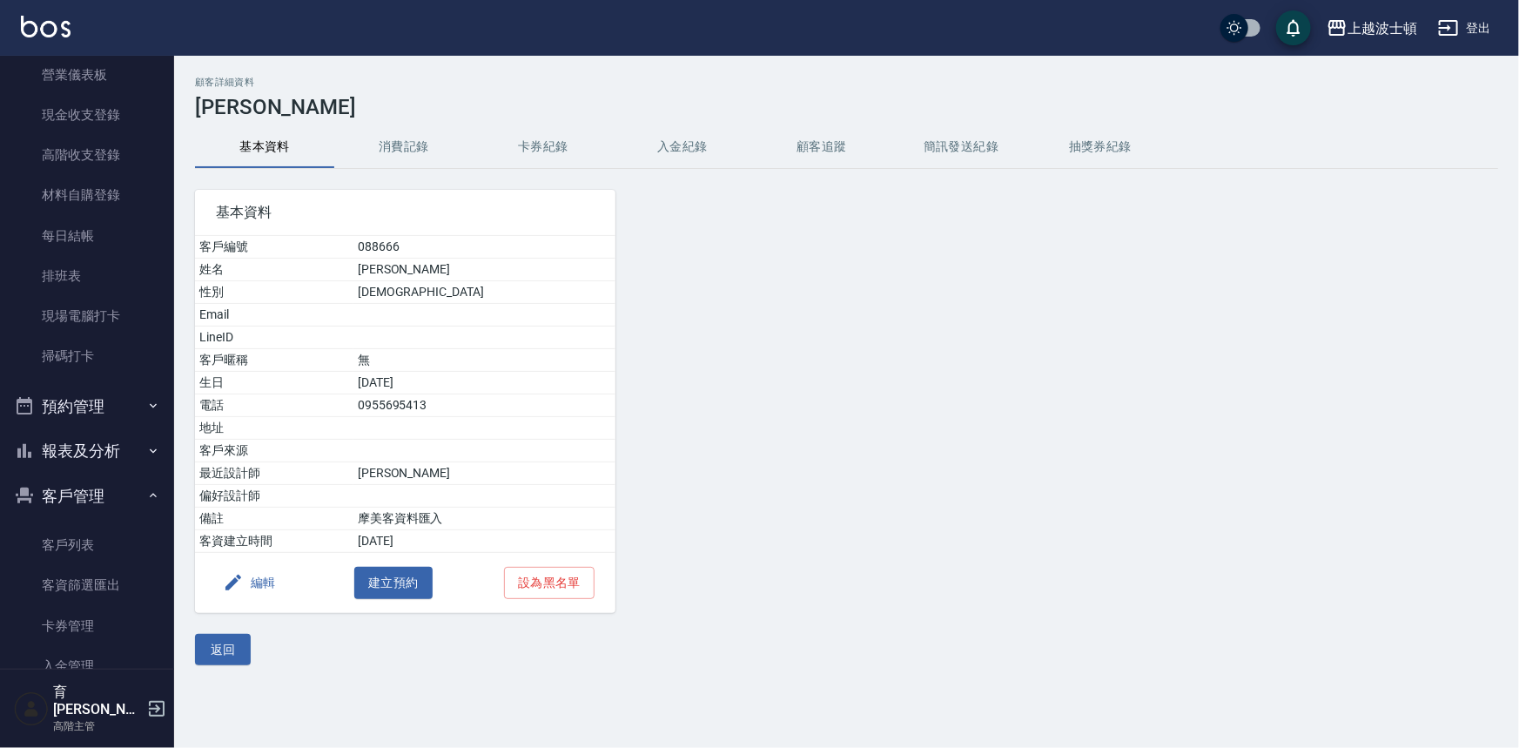
click at [416, 145] on button "消費記錄" at bounding box center [403, 147] width 139 height 42
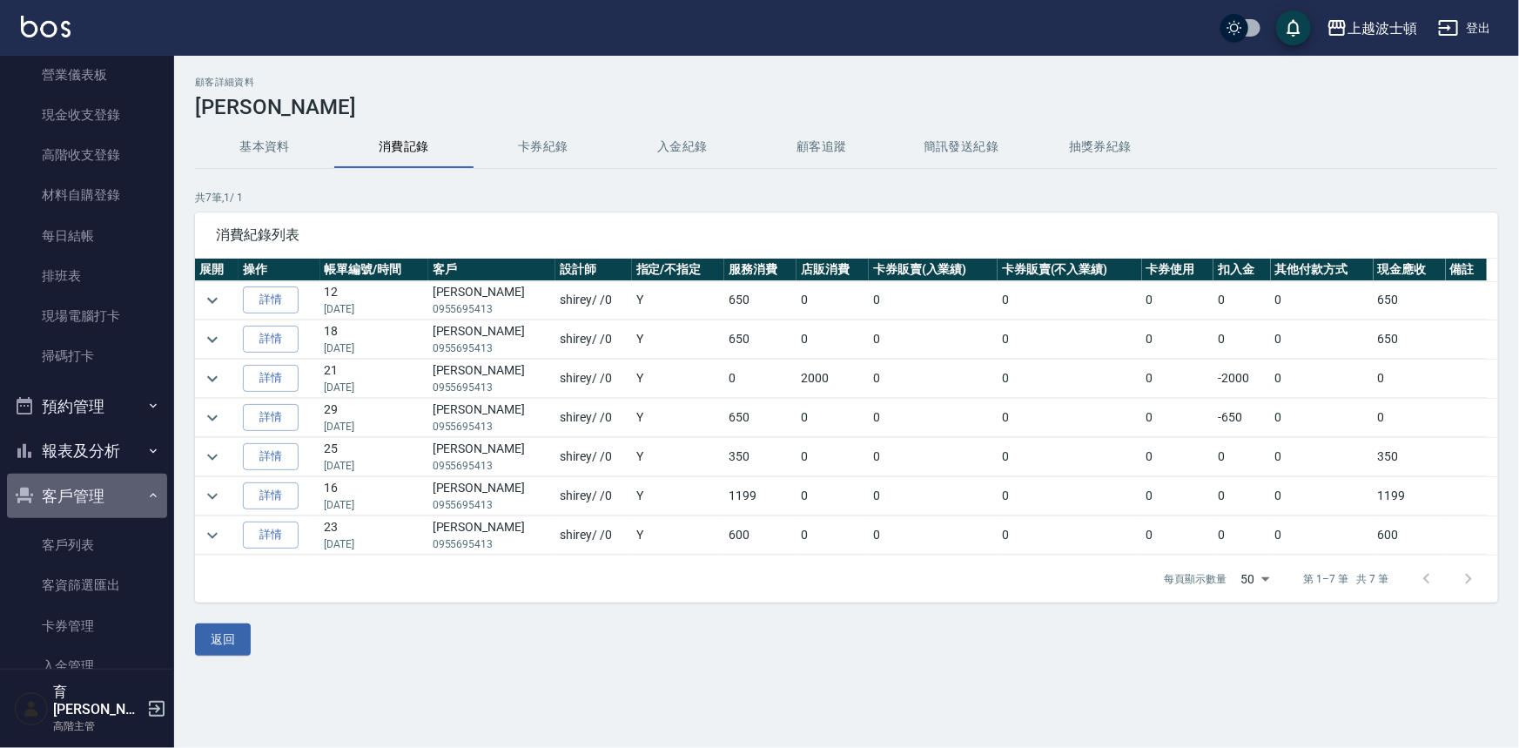
click at [93, 501] on button "客戶管理" at bounding box center [87, 496] width 160 height 45
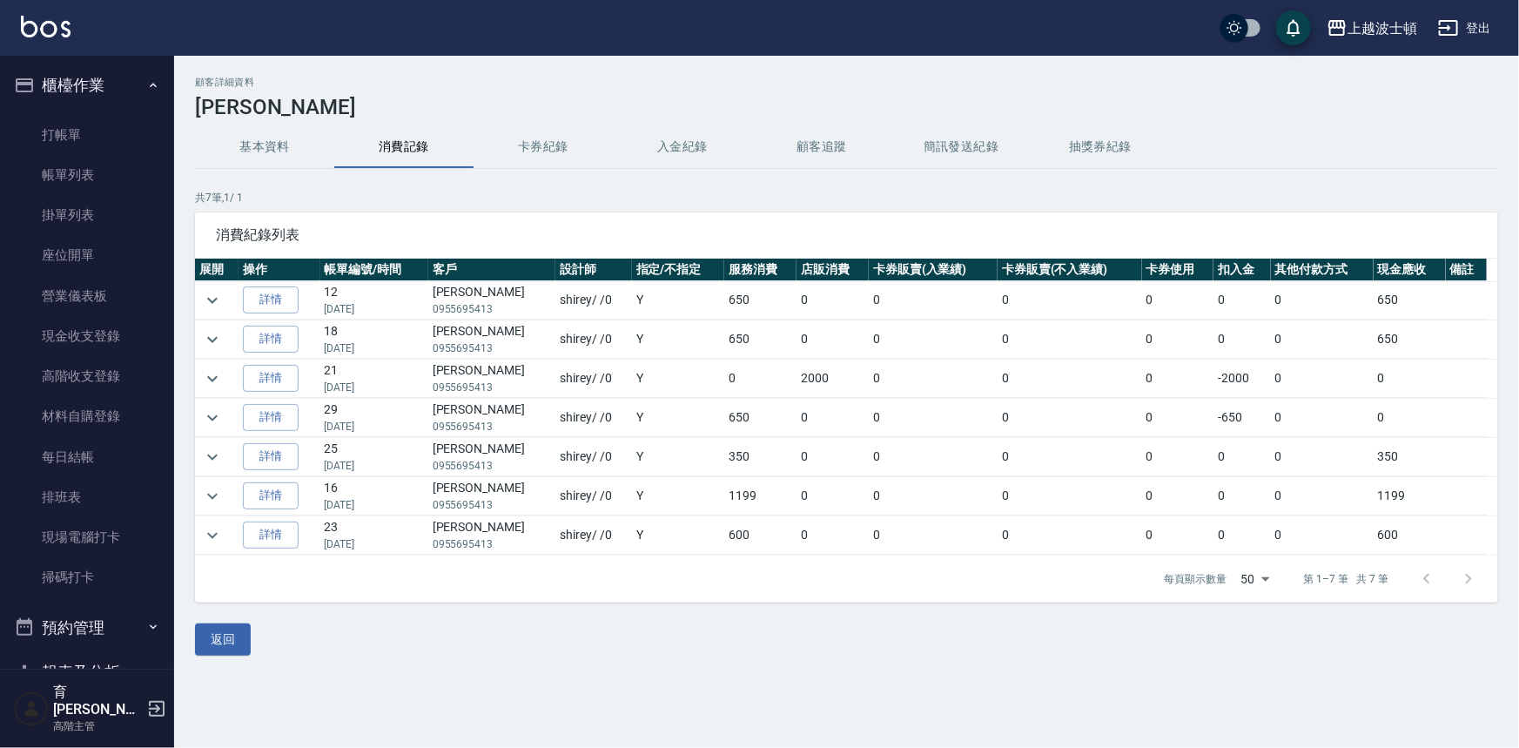
click at [113, 70] on button "櫃檯作業" at bounding box center [87, 85] width 160 height 45
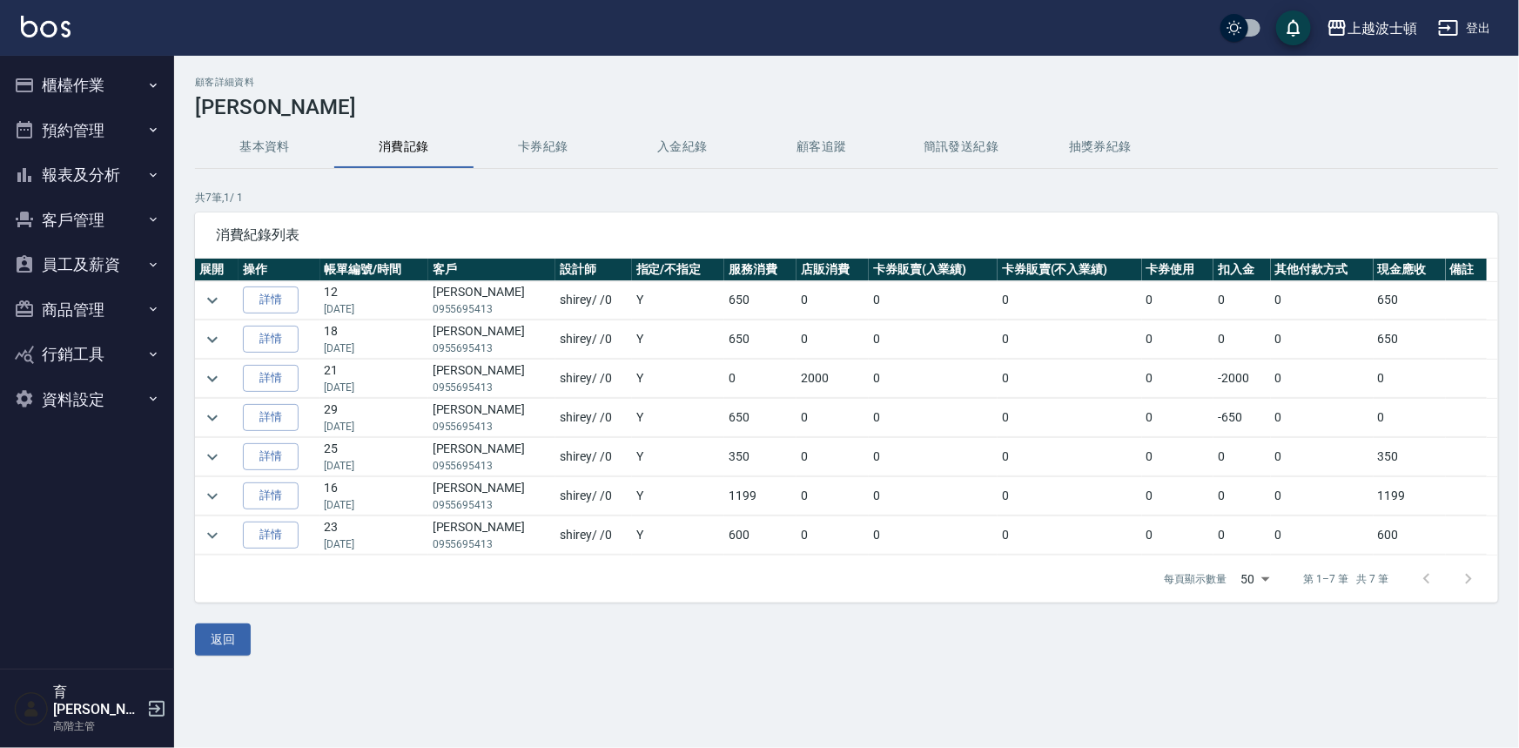
click at [77, 87] on button "櫃檯作業" at bounding box center [87, 85] width 160 height 45
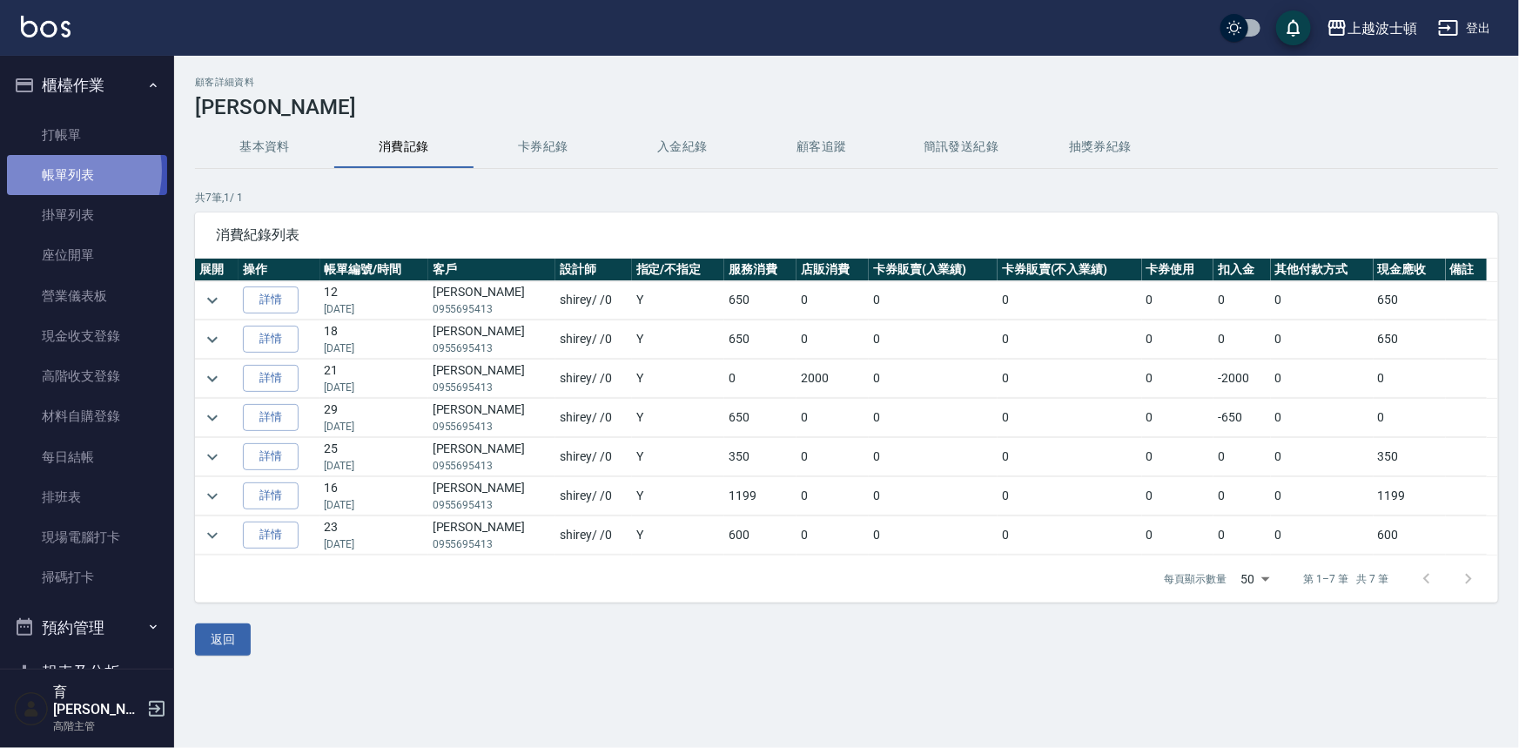
click at [62, 173] on link "帳單列表" at bounding box center [87, 175] width 160 height 40
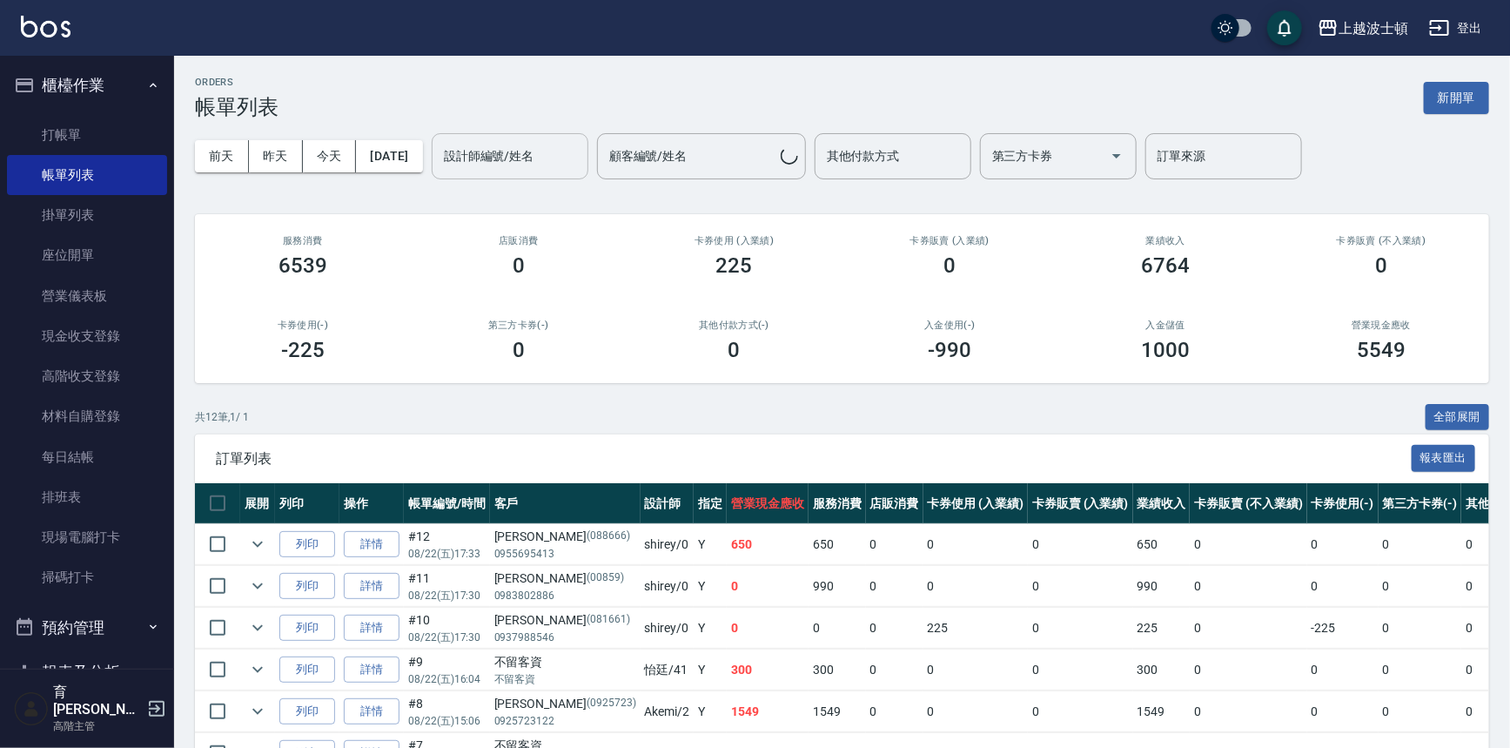
click at [537, 156] on input "設計師編號/姓名" at bounding box center [510, 156] width 141 height 30
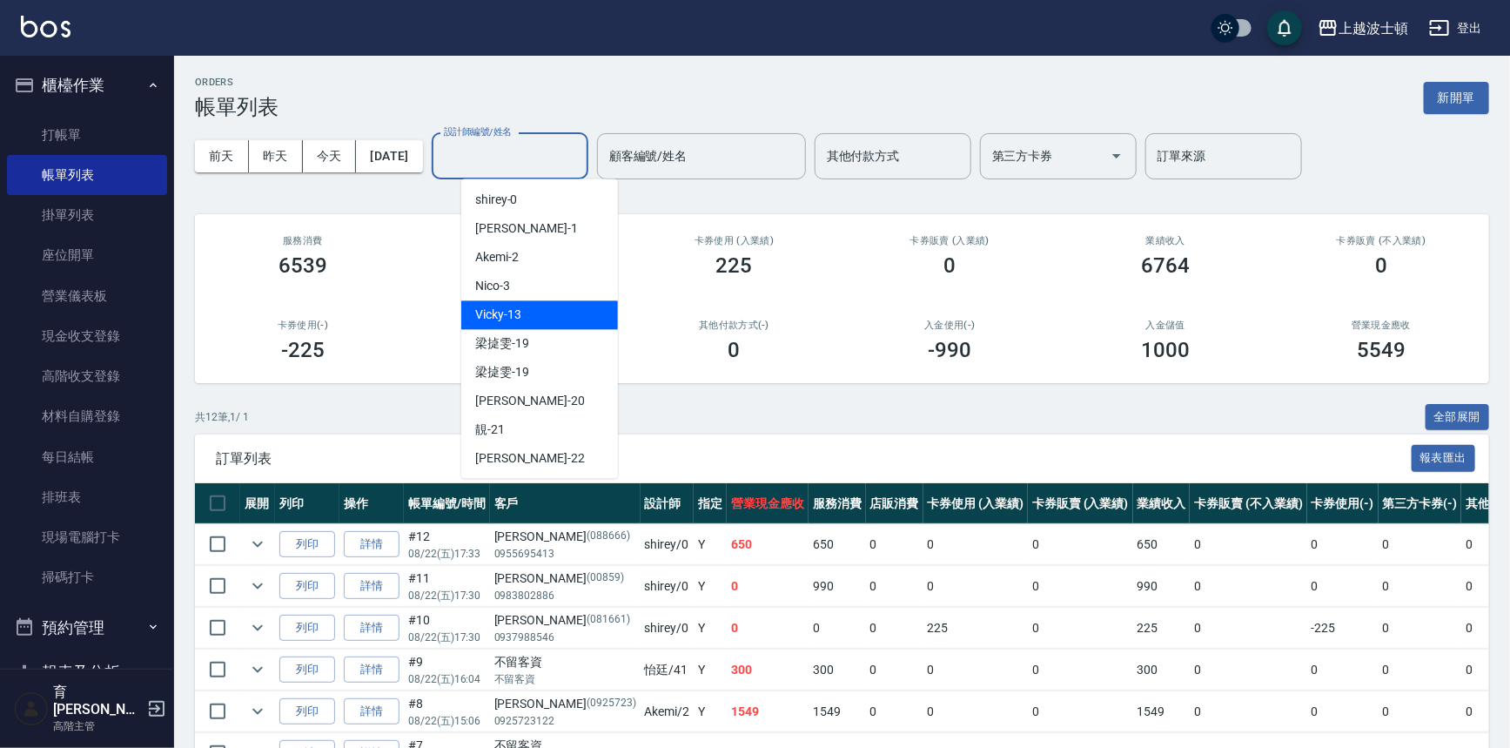
click at [505, 324] on div "Vicky -13" at bounding box center [539, 314] width 157 height 29
type input "Vicky-13"
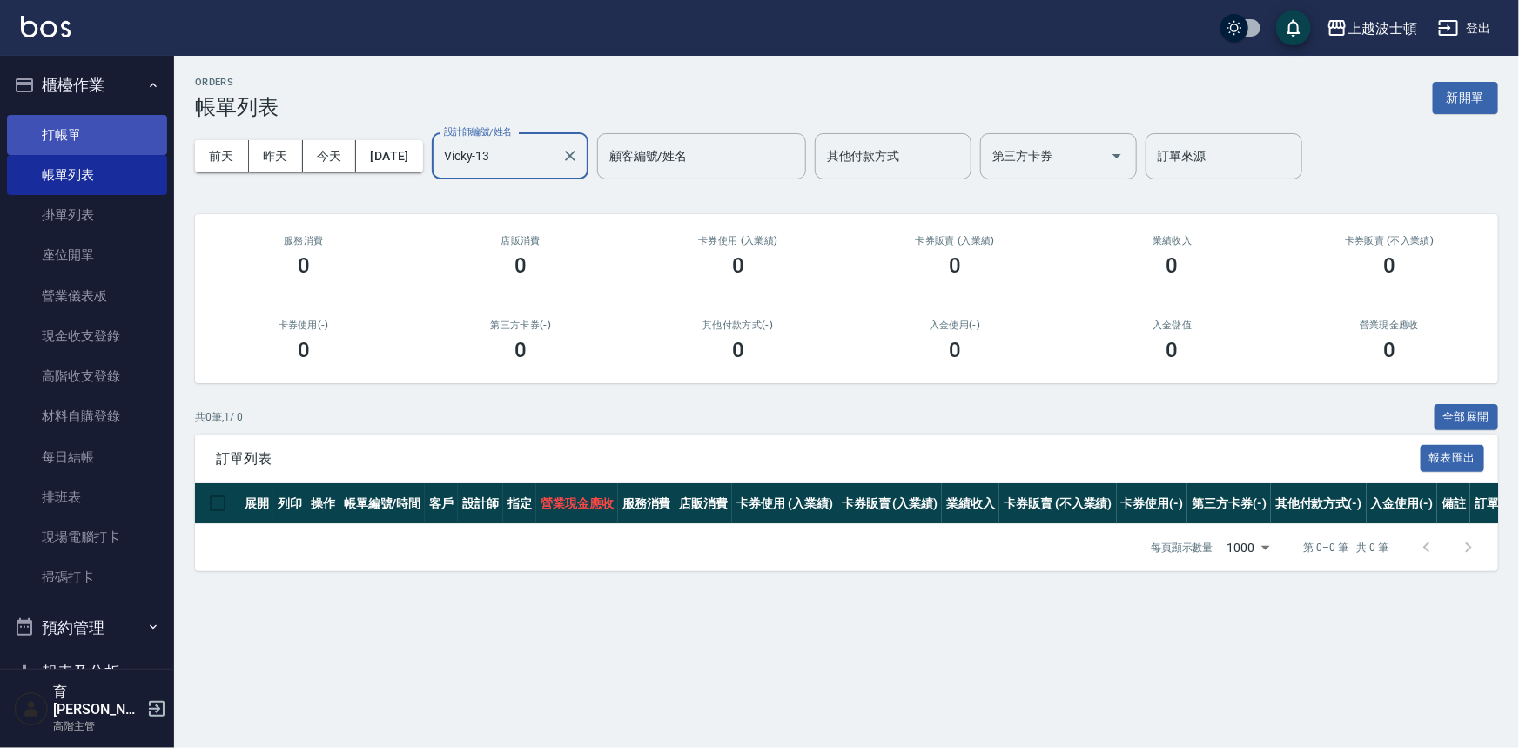
click at [51, 131] on link "打帳單" at bounding box center [87, 135] width 160 height 40
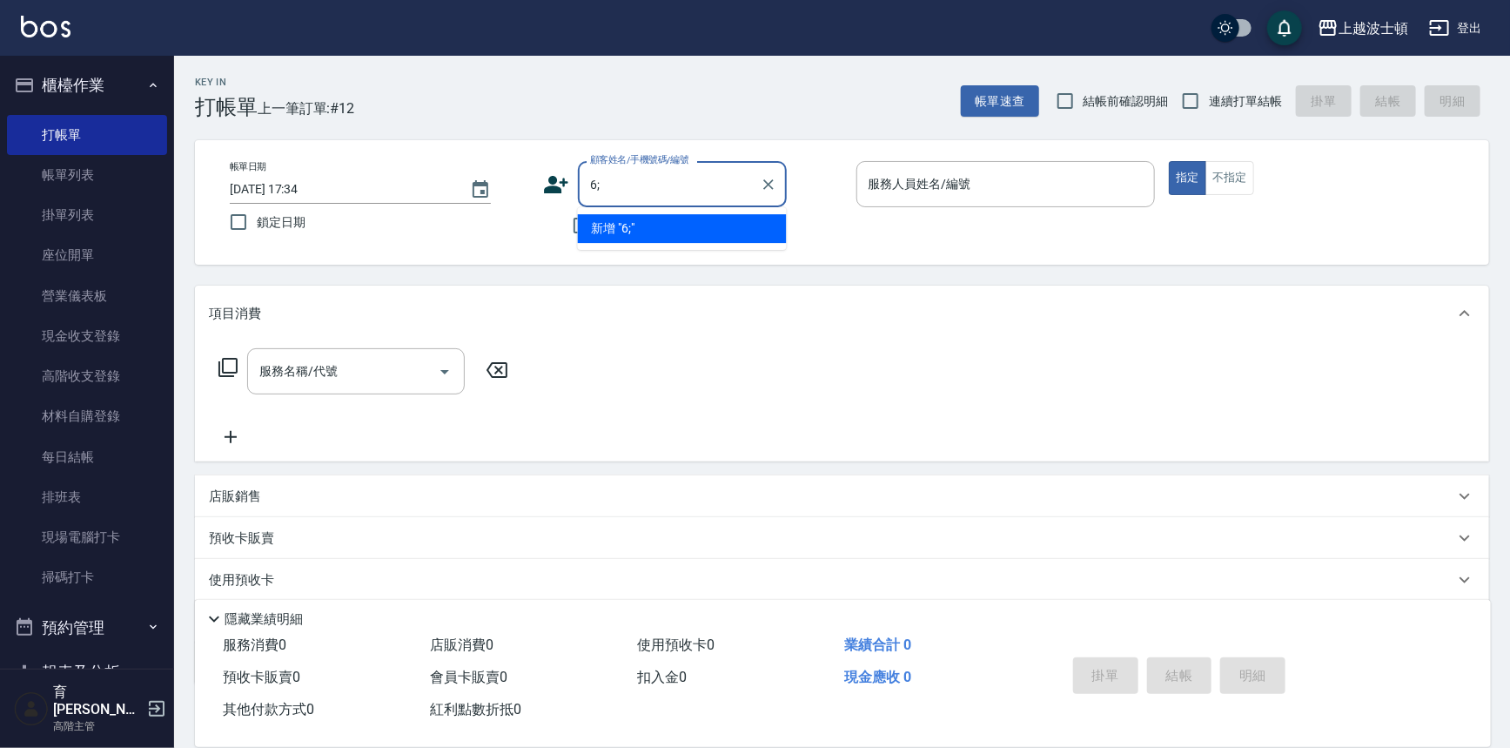
type input "6"
click at [629, 226] on li "[PERSON_NAME]/0981255833/000658" at bounding box center [682, 228] width 209 height 29
type input "[PERSON_NAME]/0981255833/000658"
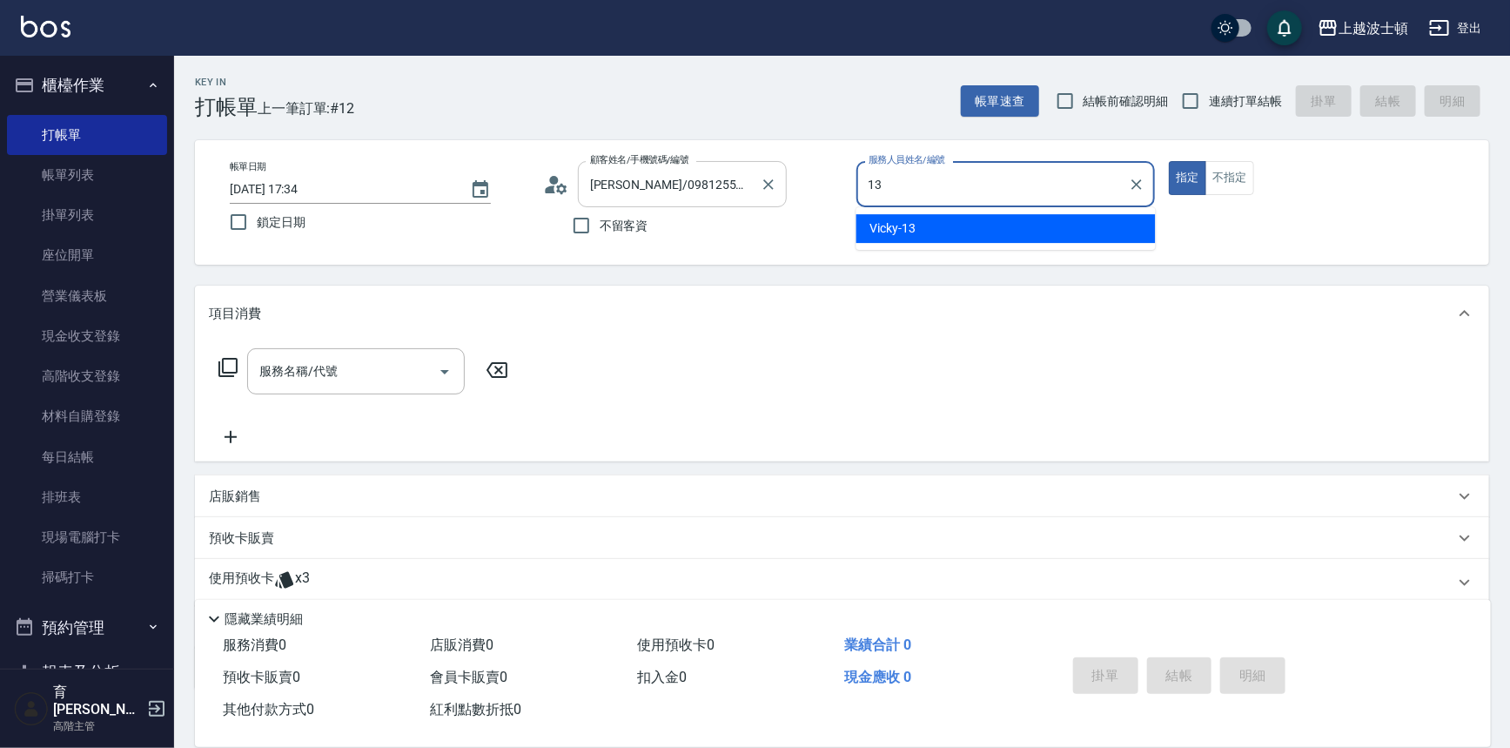
type input "Vicky-13"
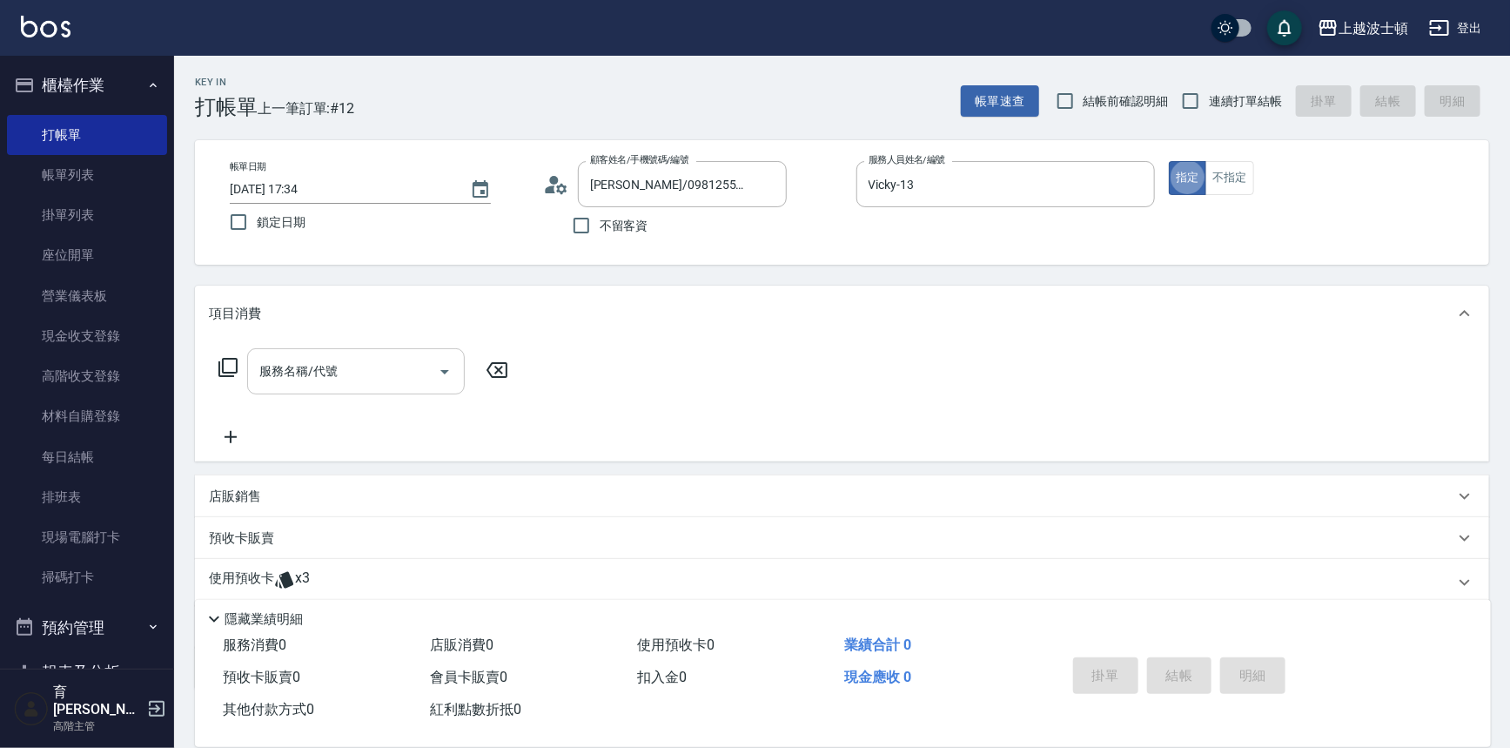
type button "true"
click at [421, 357] on input "服務名稱/代號" at bounding box center [343, 371] width 176 height 30
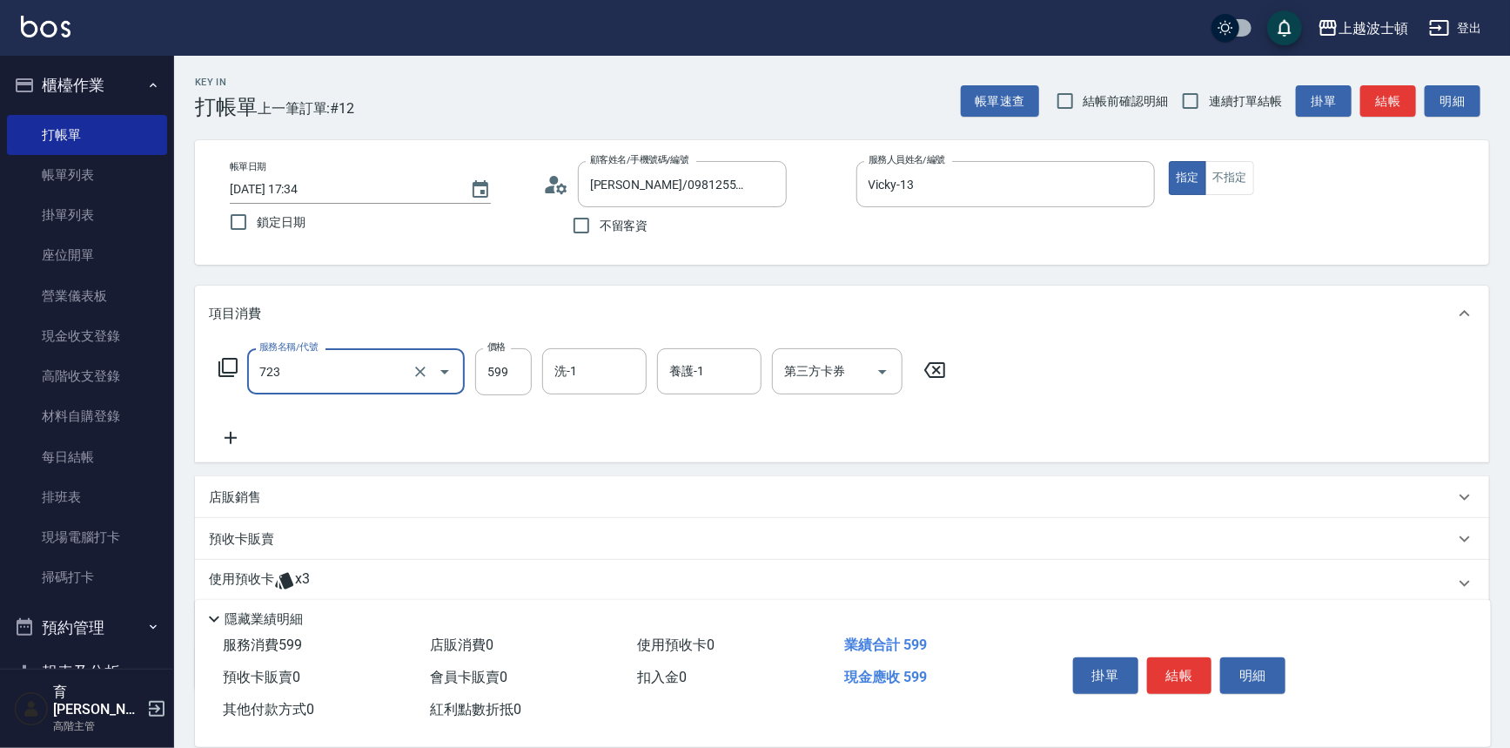
type input "洗+角質淨化霜(723)"
click at [226, 430] on icon at bounding box center [231, 437] width 44 height 21
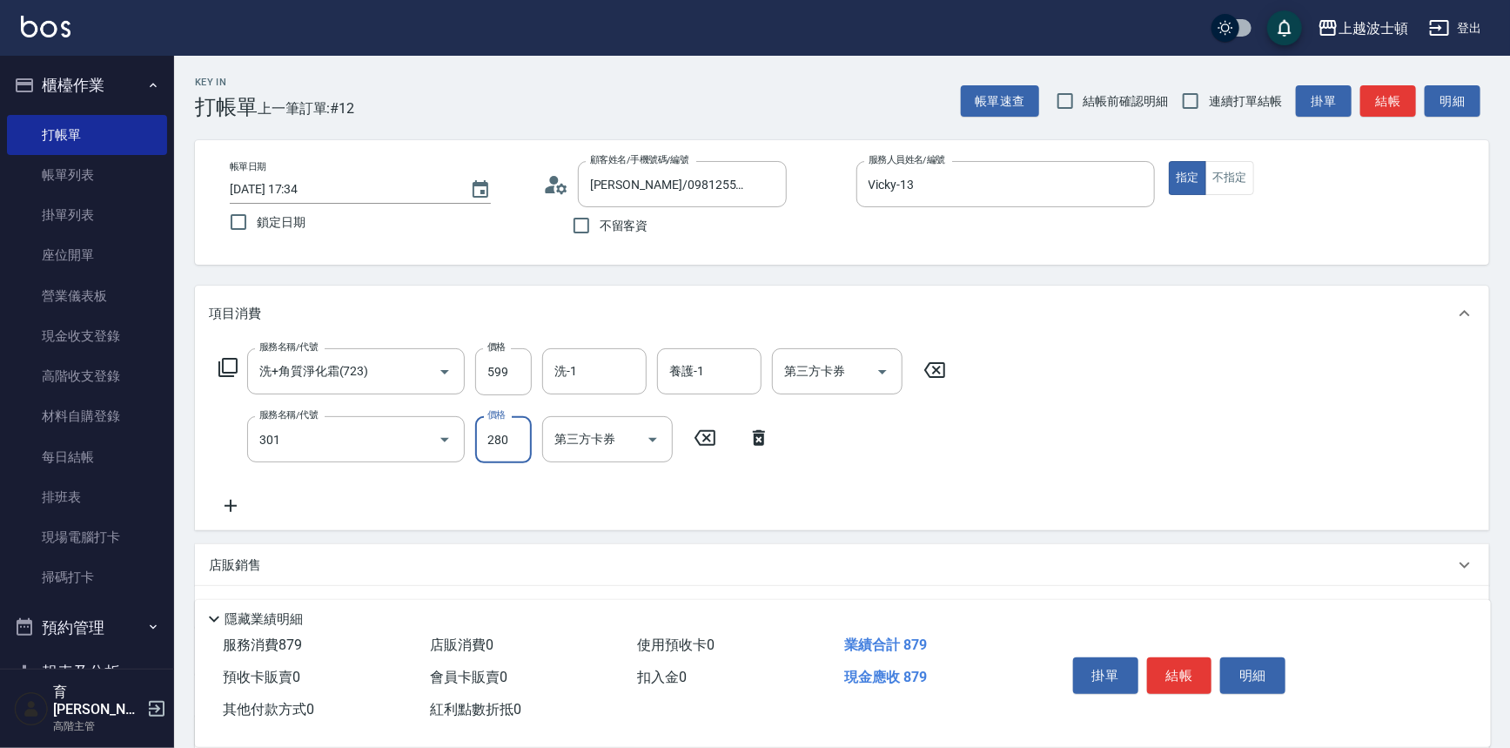
type input "學生剪髮(301)"
click at [494, 445] on input "280" at bounding box center [503, 439] width 57 height 47
type input "100"
click at [582, 380] on input "洗-1" at bounding box center [594, 371] width 89 height 30
type input "Vicky-13"
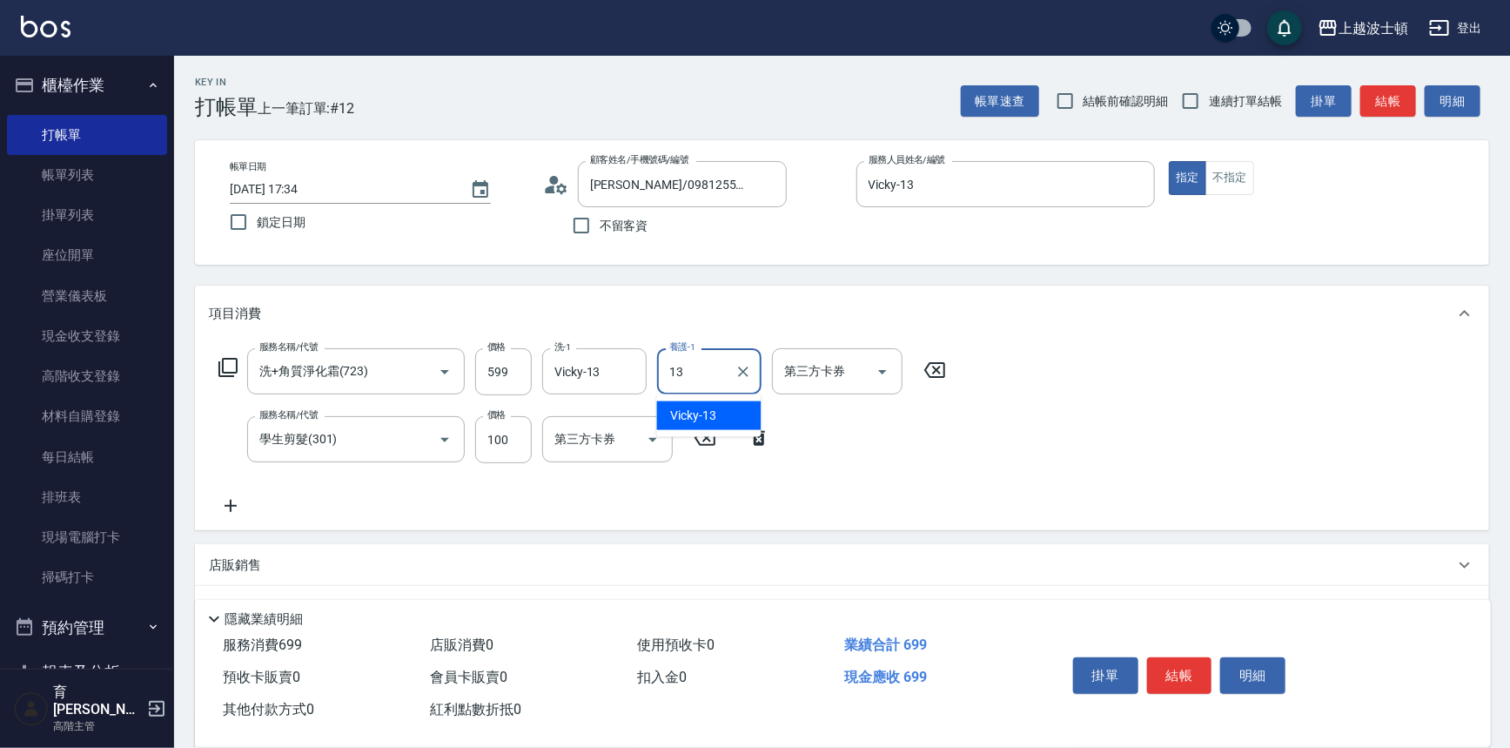
type input "Vicky-13"
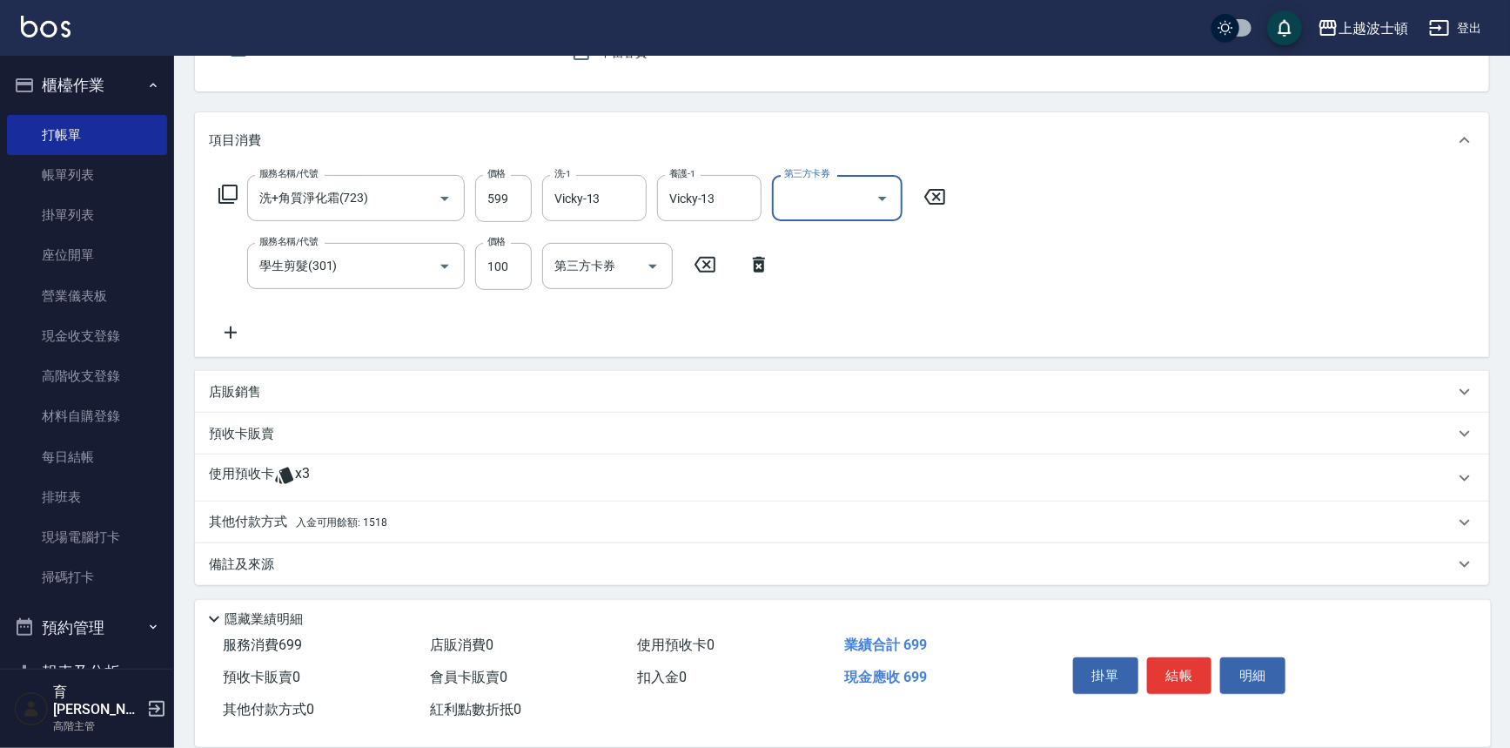
click at [235, 515] on p "其他付款方式 入金可用餘額: 1518" at bounding box center [298, 522] width 178 height 19
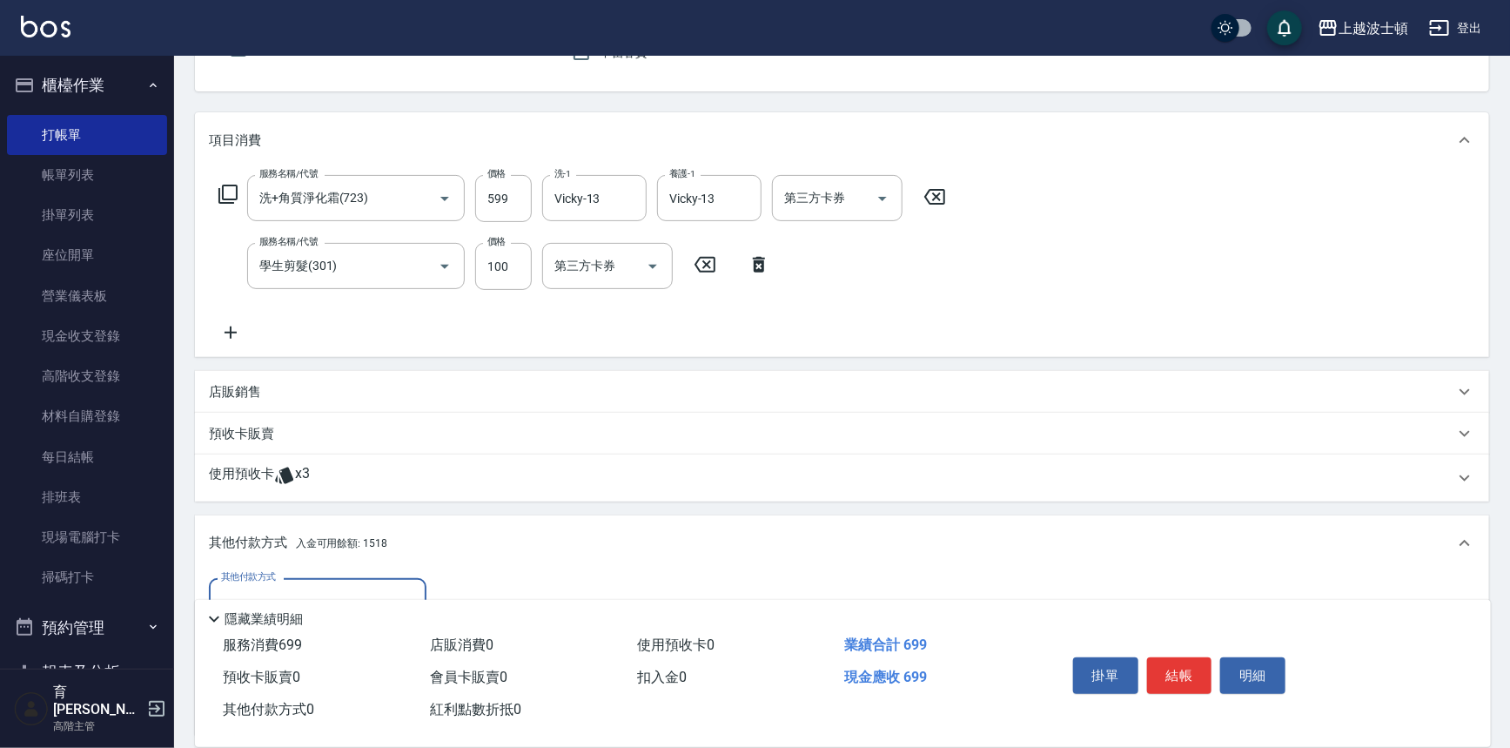
scroll to position [378, 0]
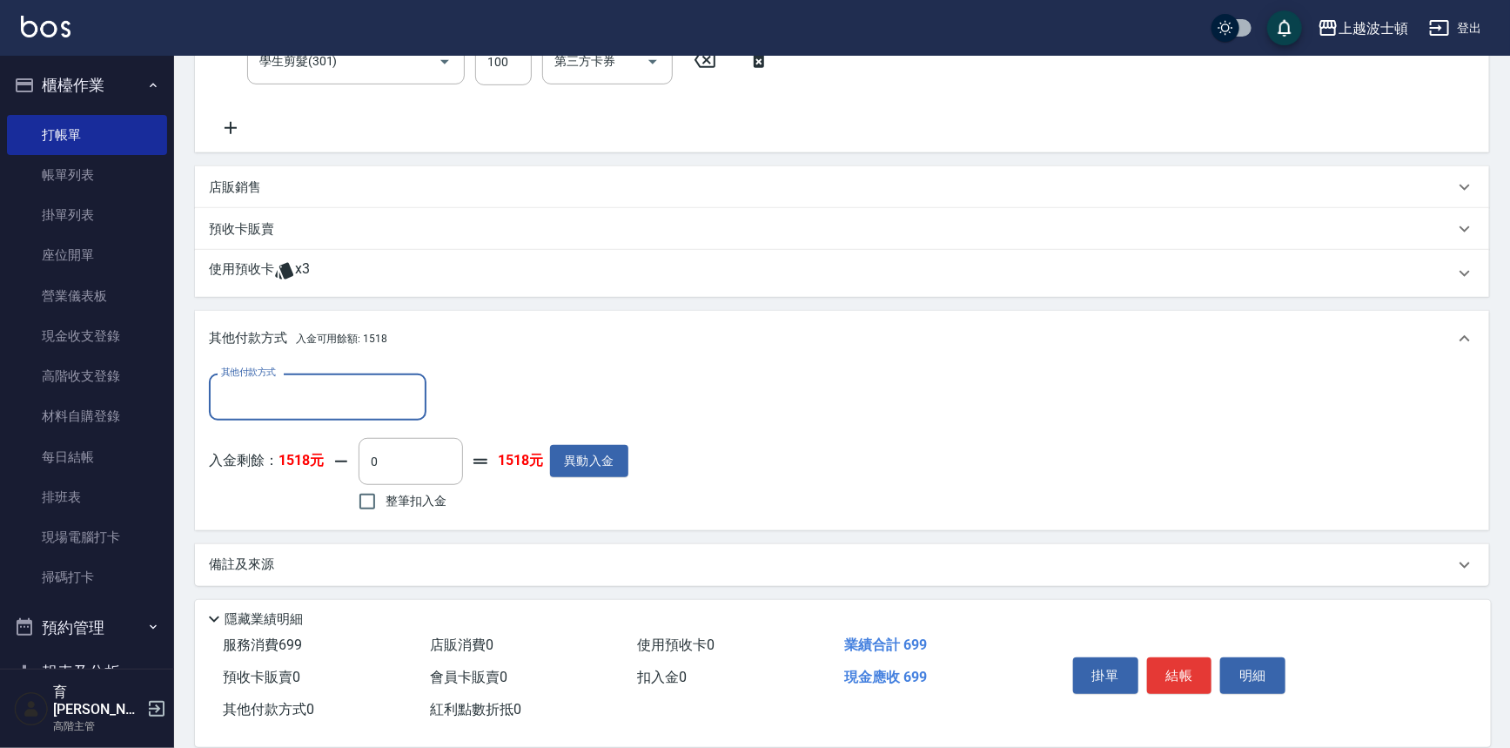
click at [426, 493] on span "整筆扣入金" at bounding box center [416, 501] width 61 height 18
click at [386, 493] on input "整筆扣入金" at bounding box center [367, 501] width 37 height 37
checkbox input "true"
type input "699"
click at [1201, 662] on button "結帳" at bounding box center [1179, 675] width 65 height 37
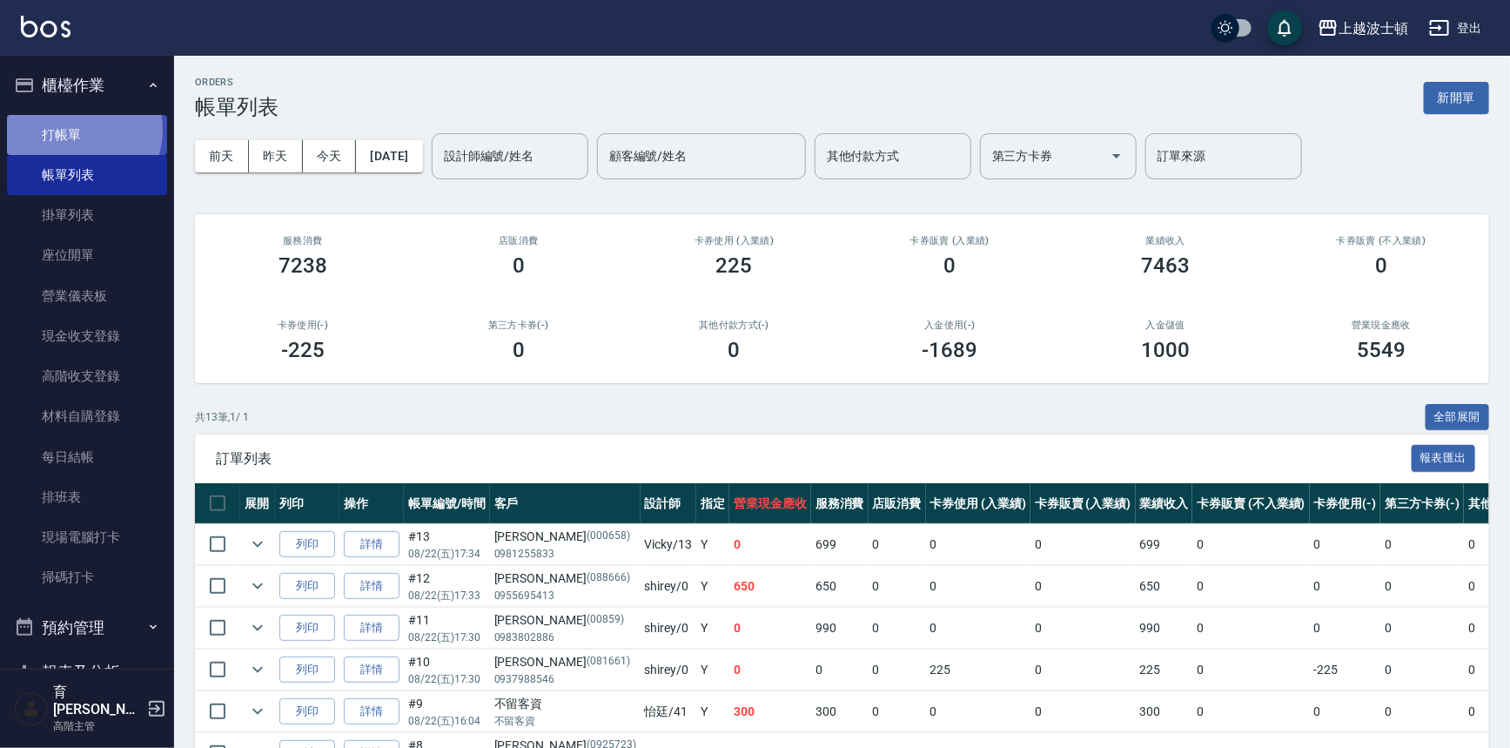
click at [77, 130] on link "打帳單" at bounding box center [87, 135] width 160 height 40
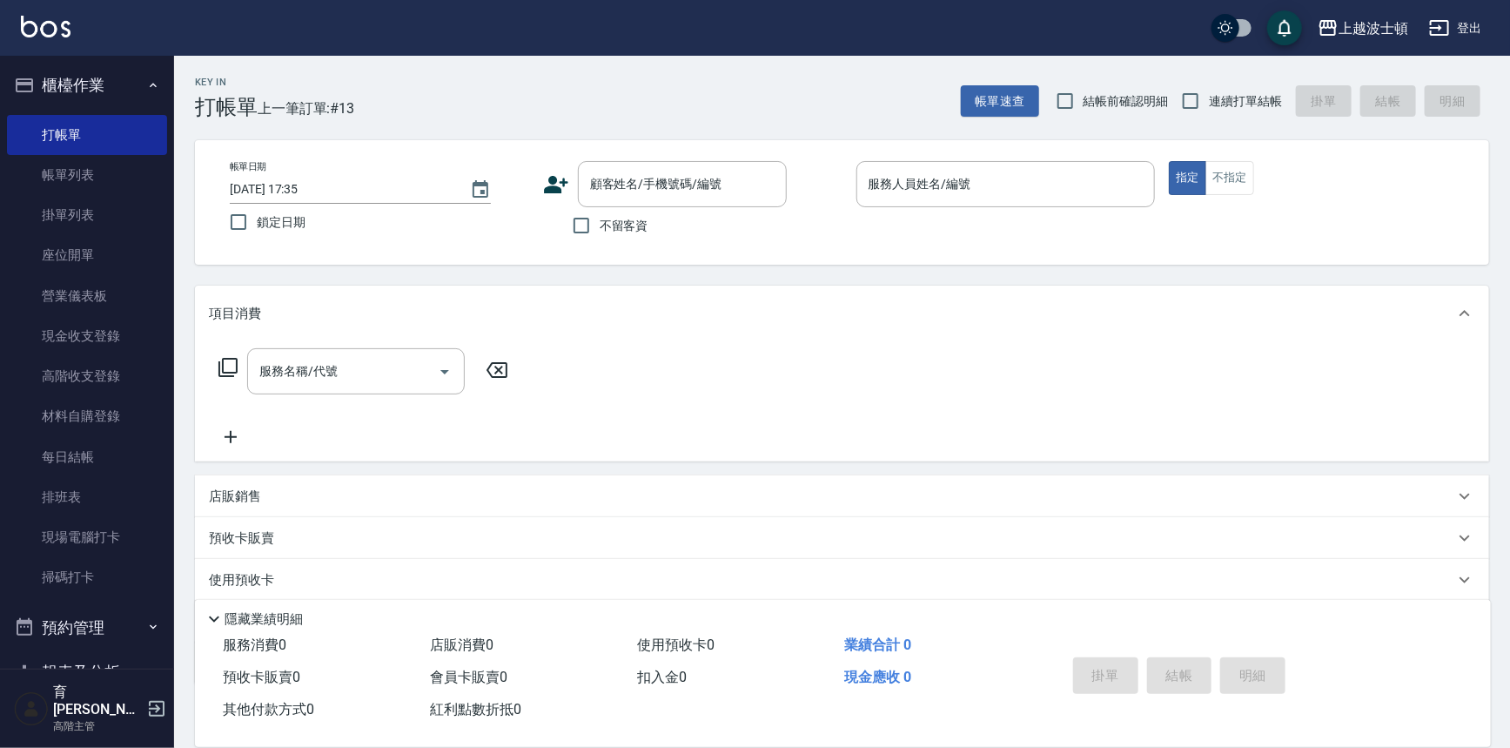
click at [627, 221] on span "不留客資" at bounding box center [624, 226] width 49 height 18
click at [600, 221] on input "不留客資" at bounding box center [581, 225] width 37 height 37
checkbox input "true"
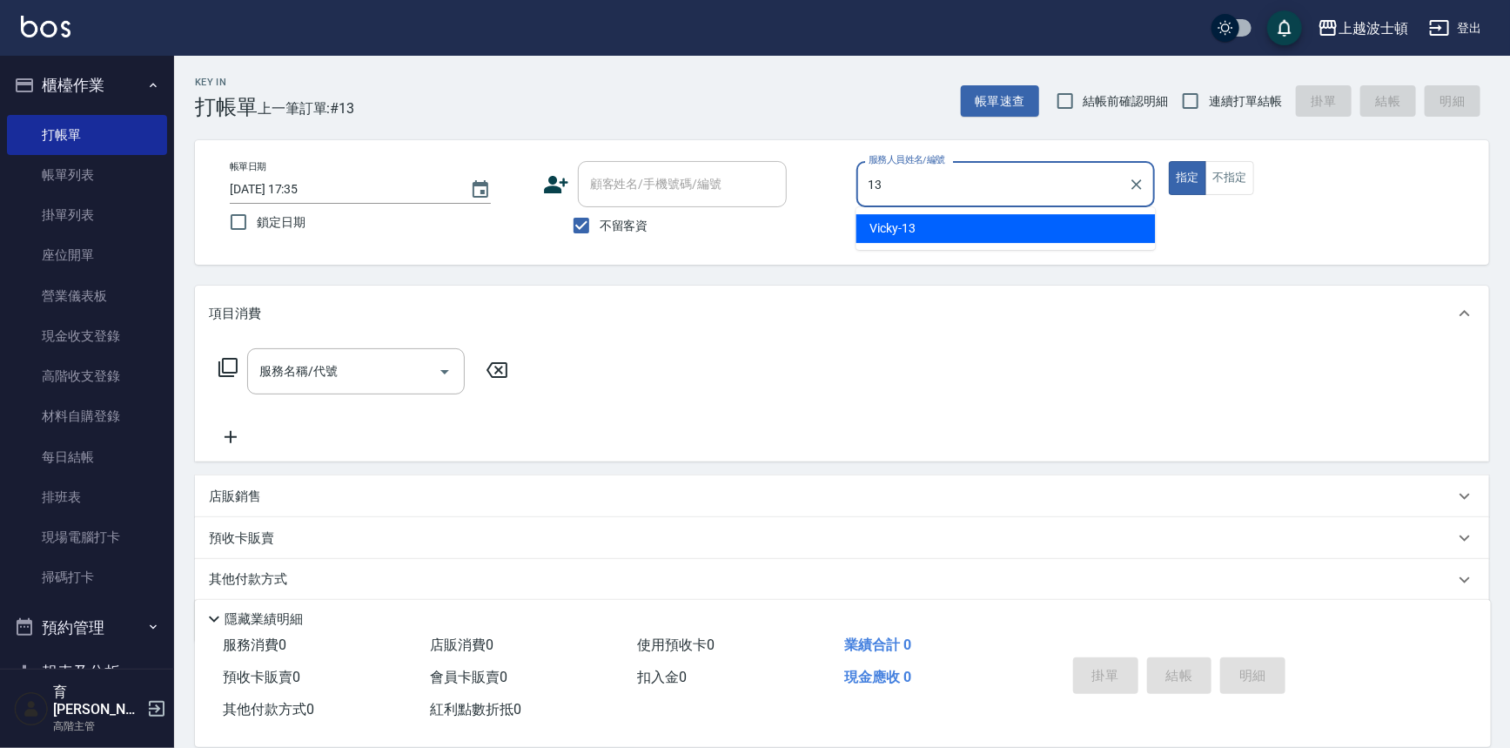
type input "Vicky-13"
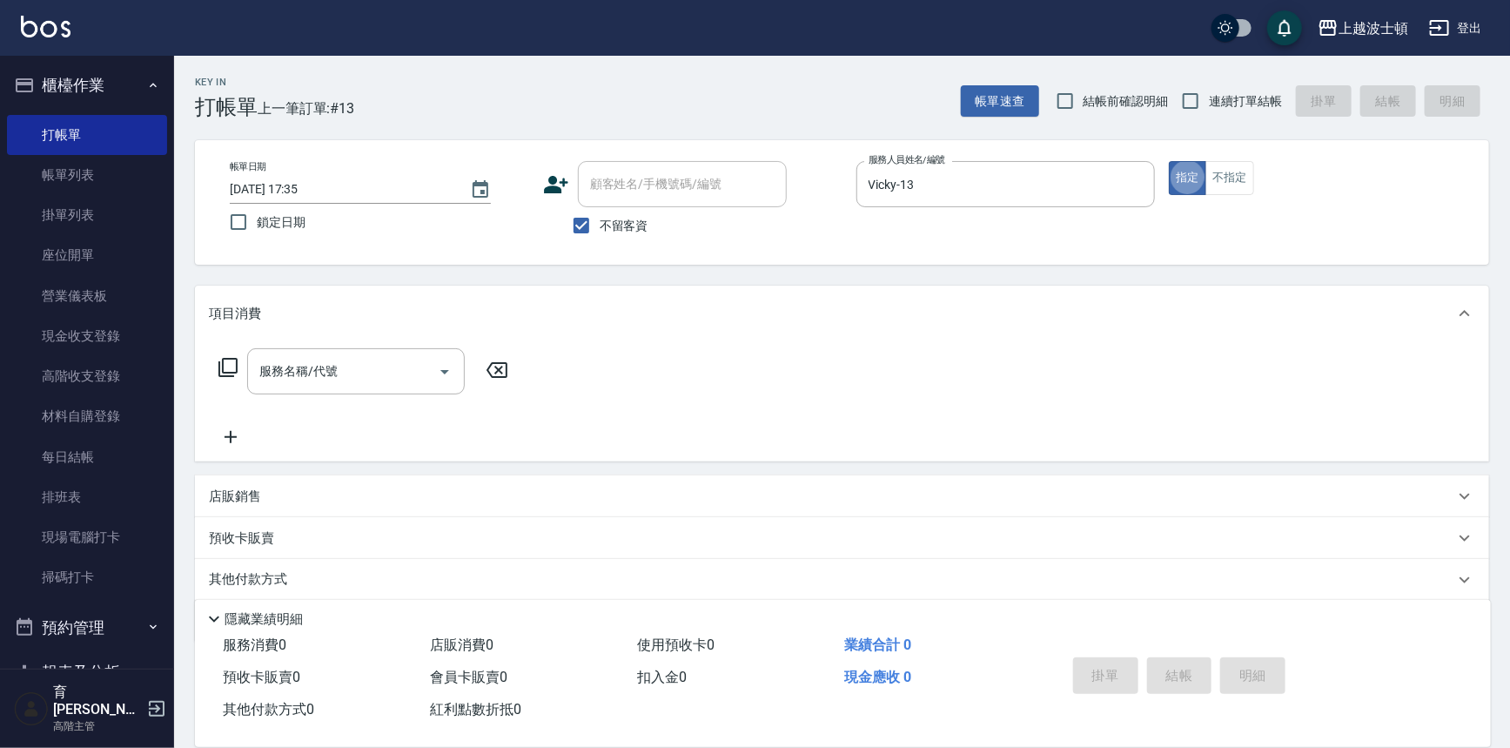
type button "true"
click at [351, 372] on input "服務名稱/代號" at bounding box center [343, 371] width 176 height 30
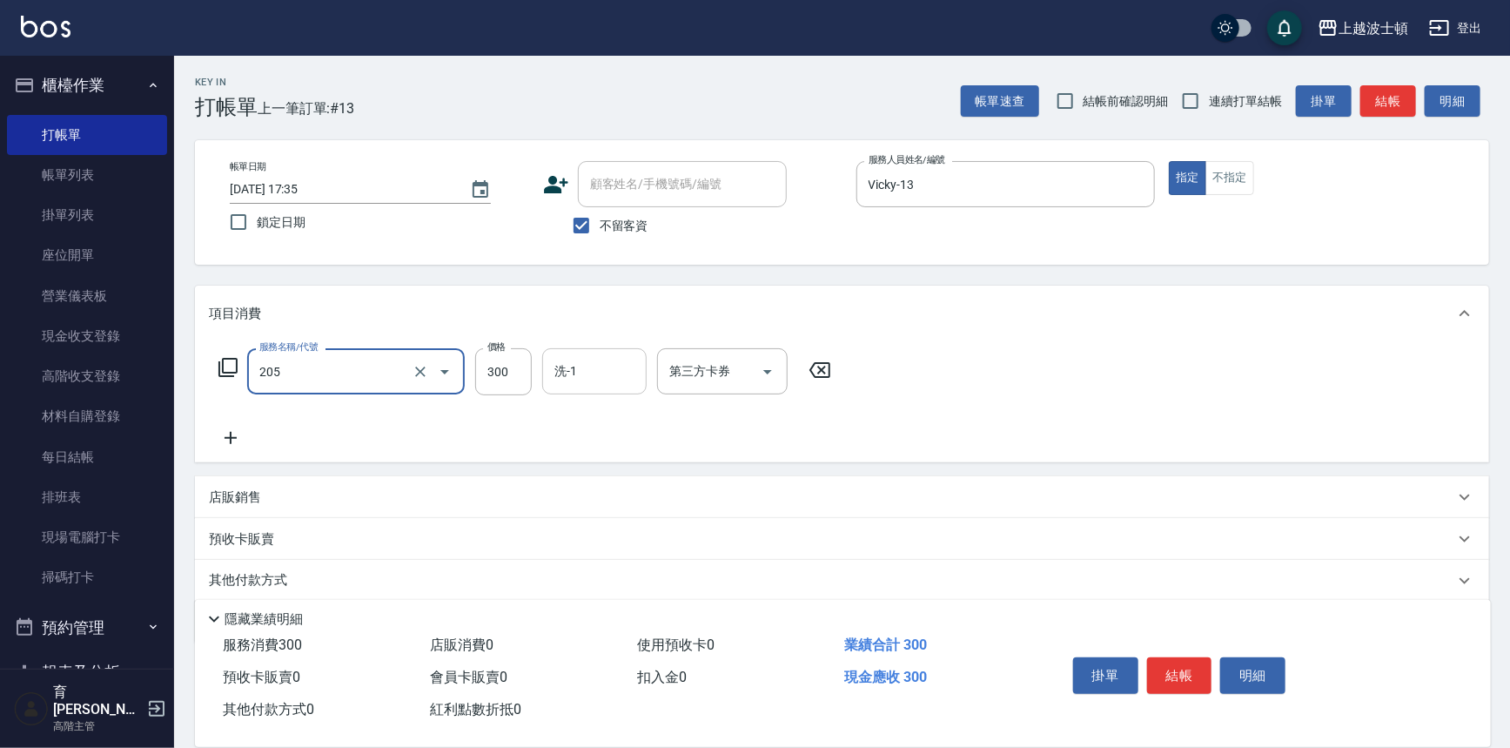
type input "洗髮(205)"
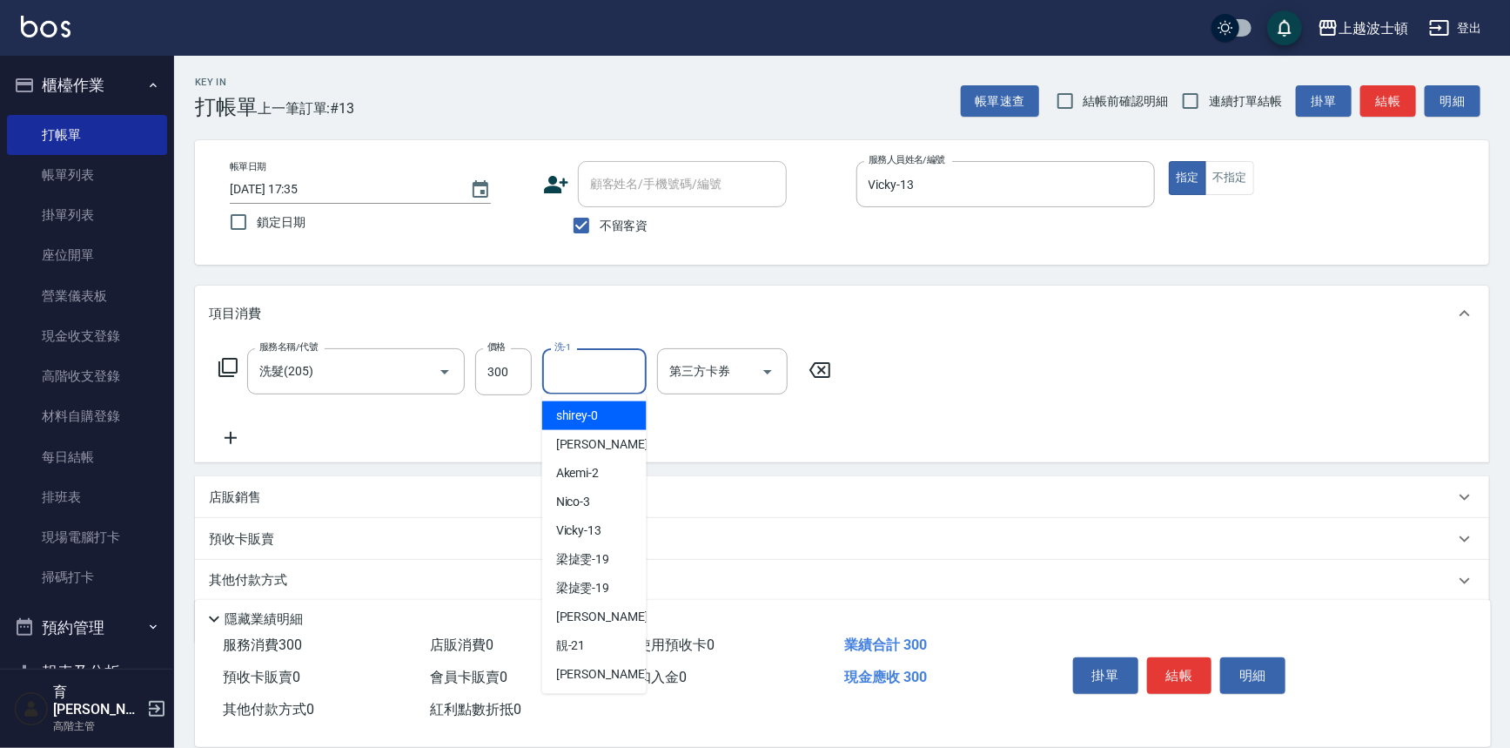
click at [586, 369] on input "洗-1" at bounding box center [594, 371] width 89 height 30
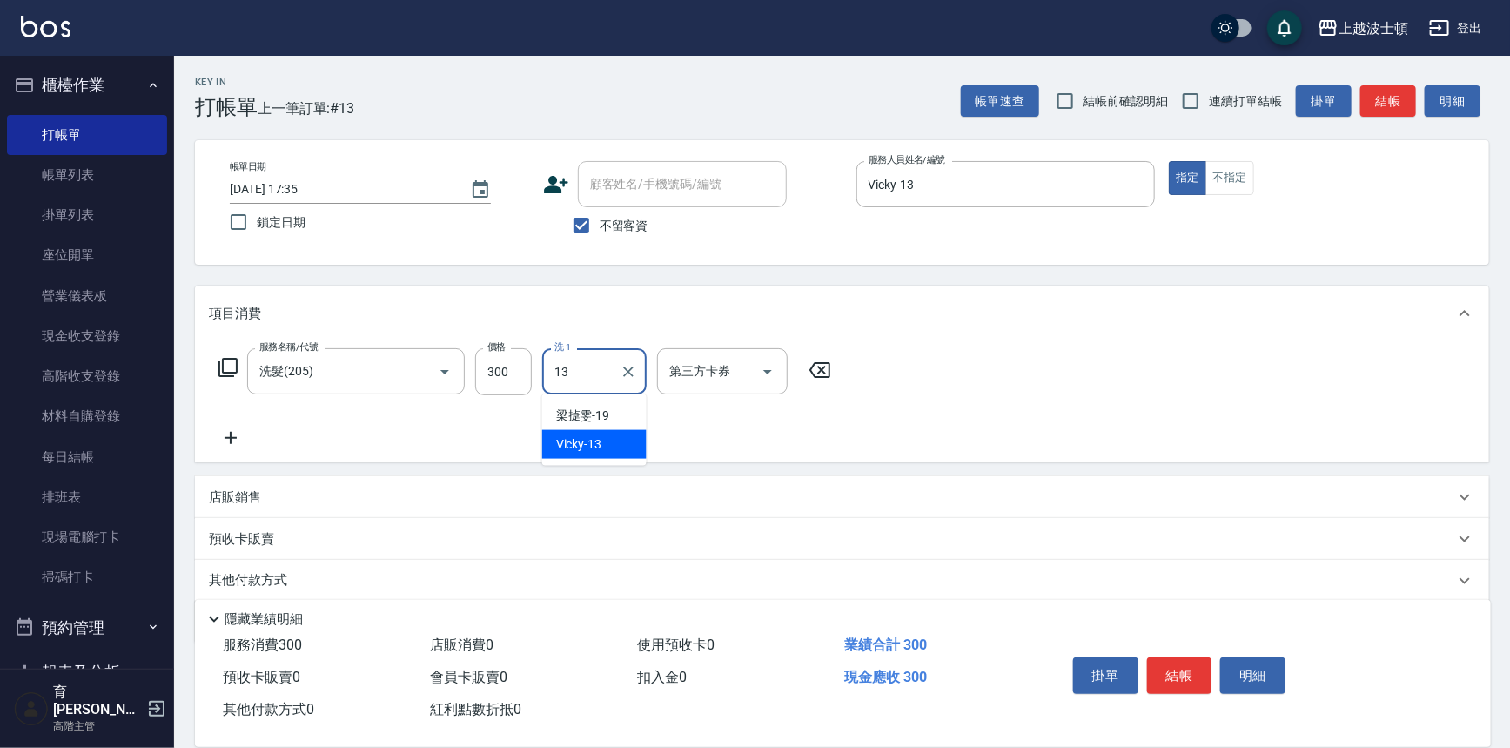
type input "Vicky-13"
click at [1193, 662] on button "結帳" at bounding box center [1179, 675] width 65 height 37
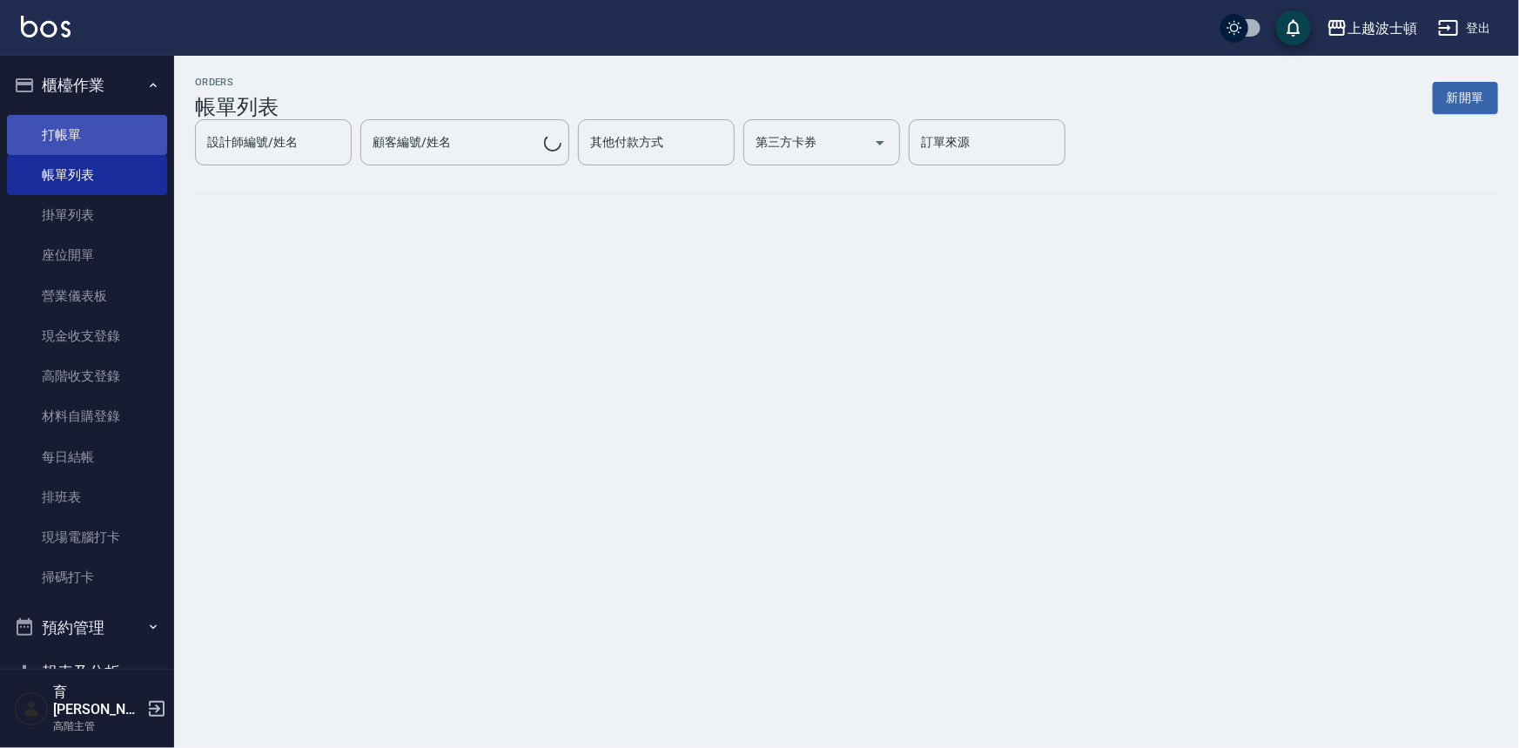
click at [43, 128] on link "打帳單" at bounding box center [87, 135] width 160 height 40
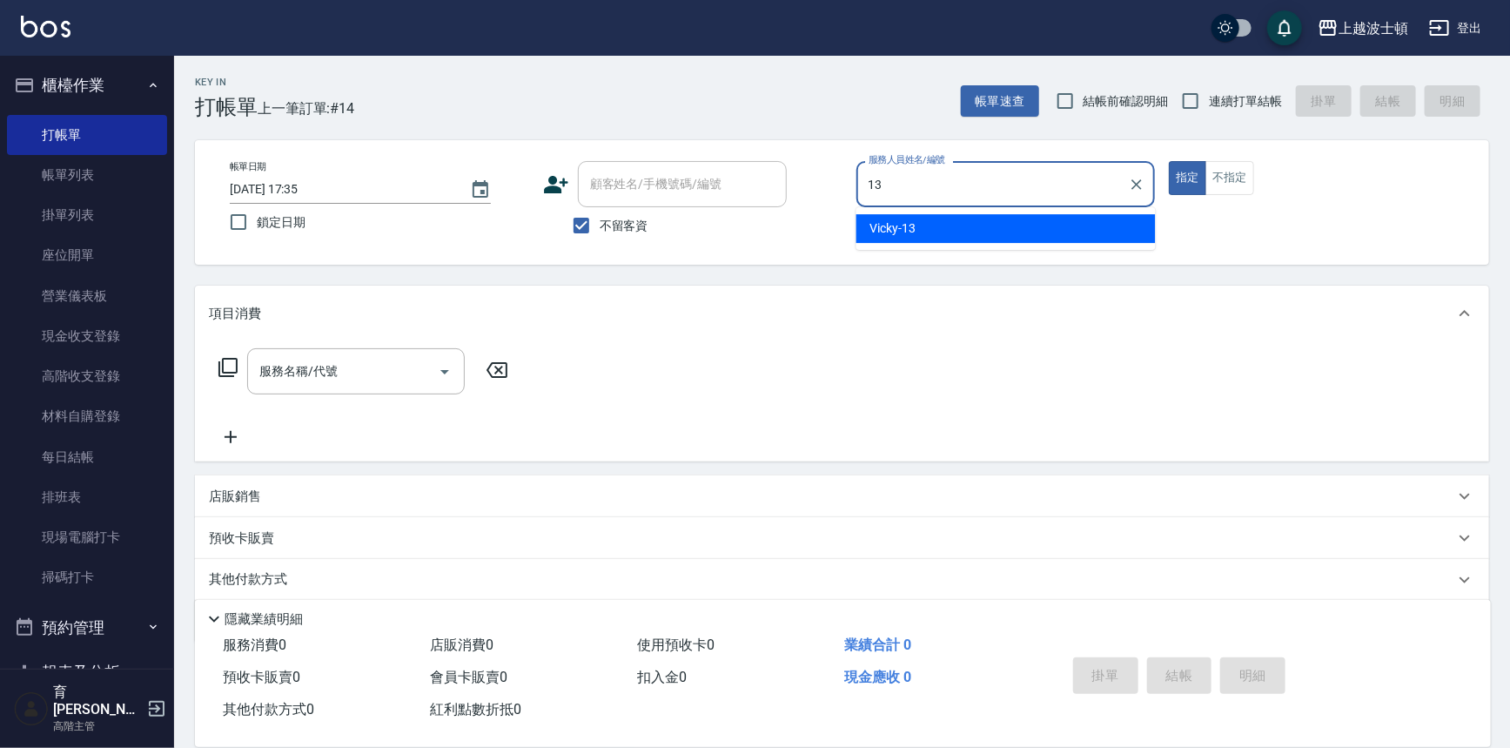
type input "Vicky-13"
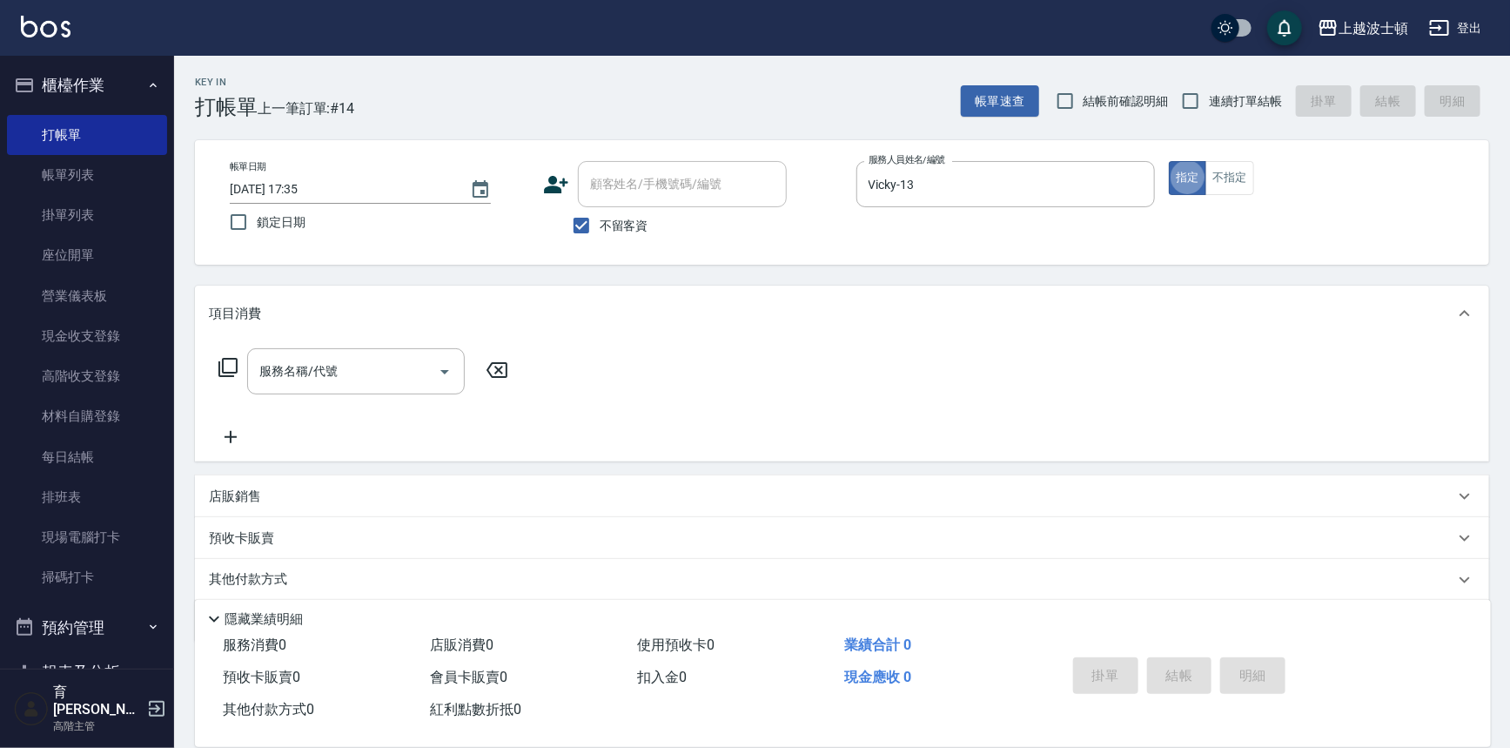
type button "true"
click at [346, 380] on input "服務名稱/代號" at bounding box center [343, 371] width 176 height 30
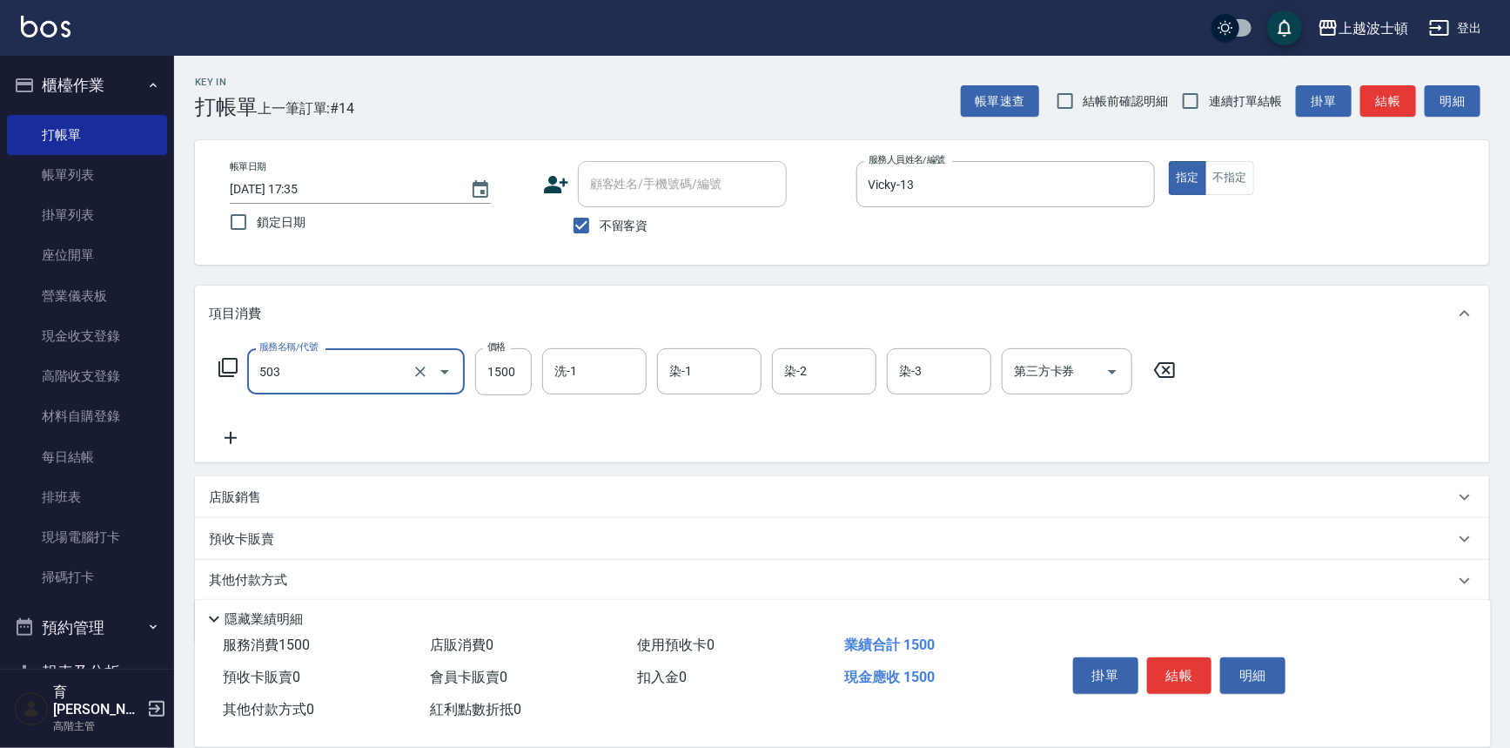
type input "洗+染髮(底染)(503)"
click at [230, 440] on icon at bounding box center [231, 438] width 12 height 12
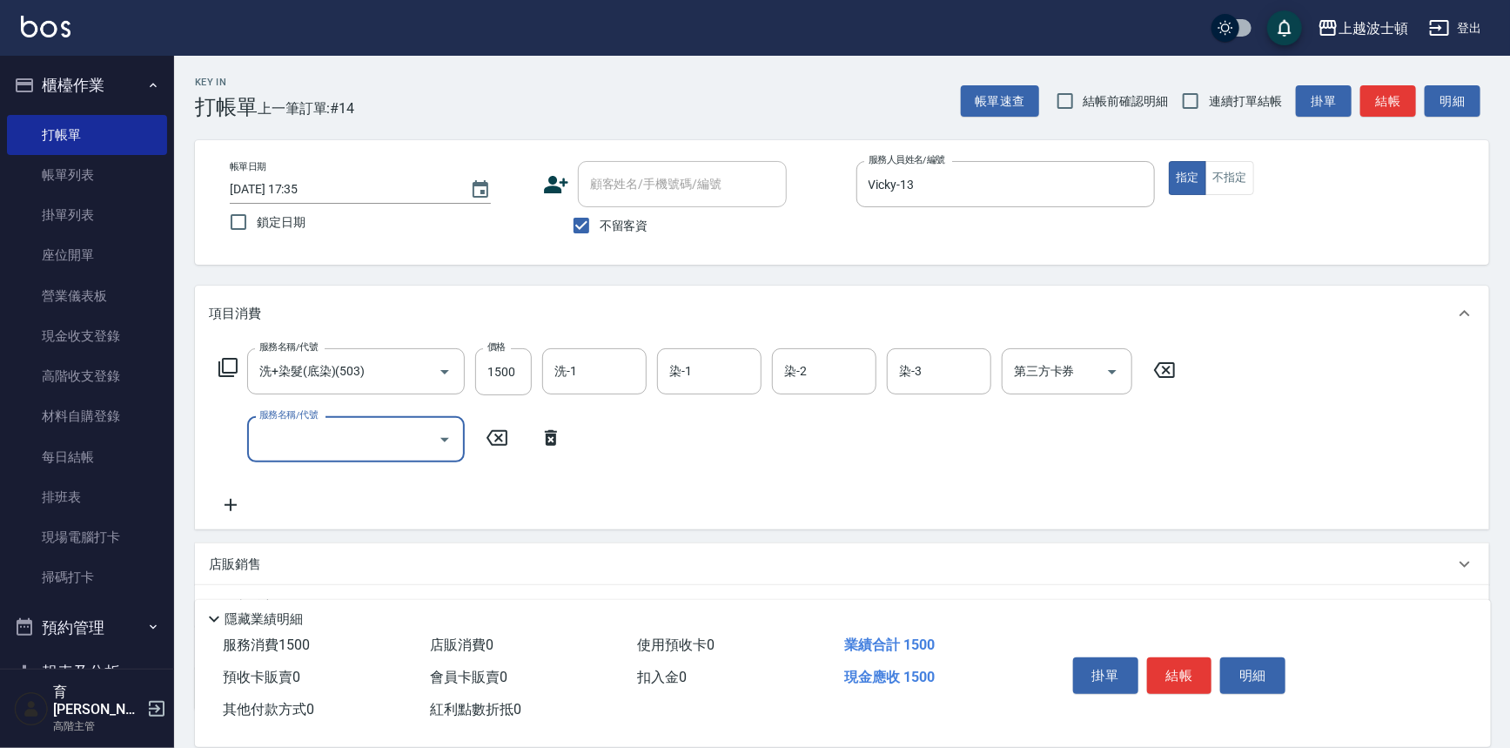
click at [306, 426] on input "服務名稱/代號" at bounding box center [343, 439] width 176 height 30
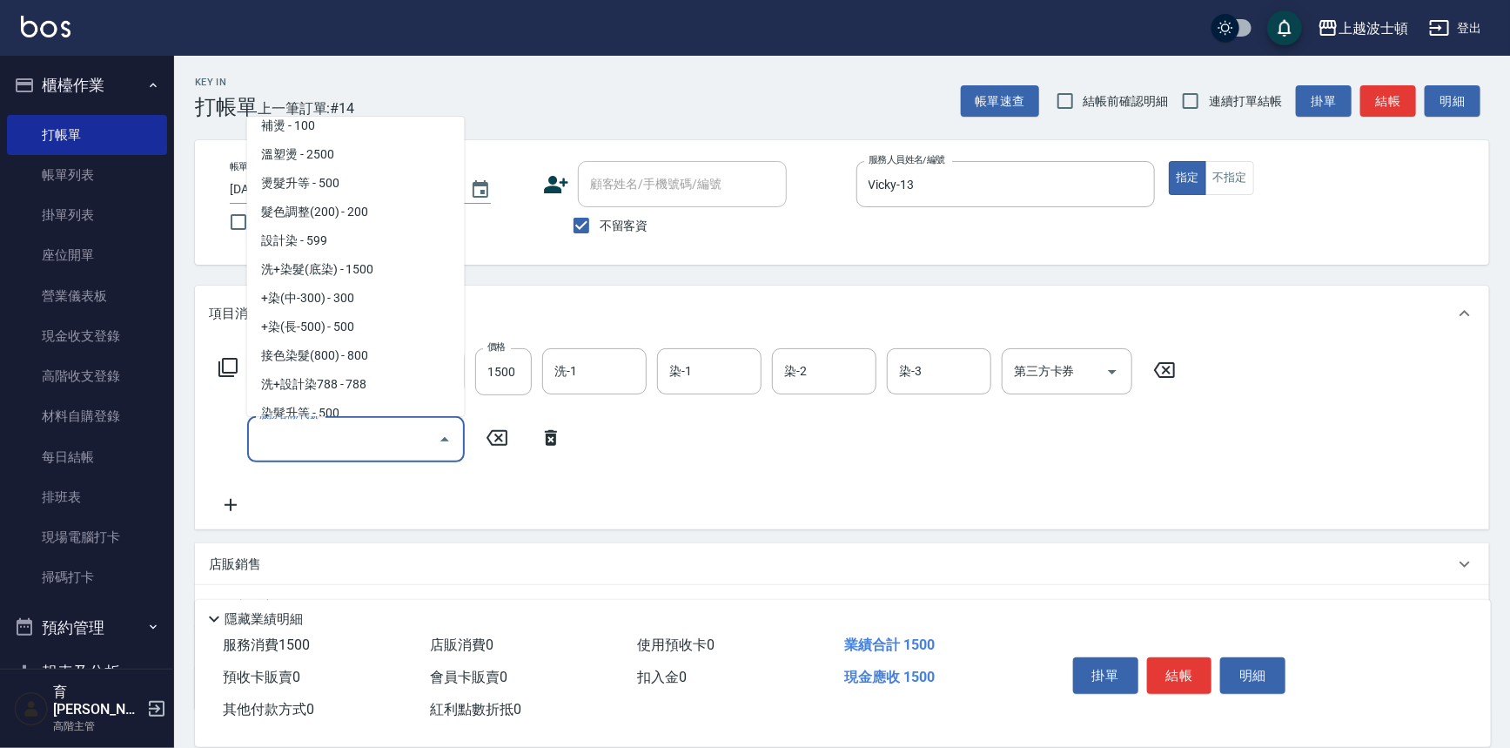
scroll to position [701, 0]
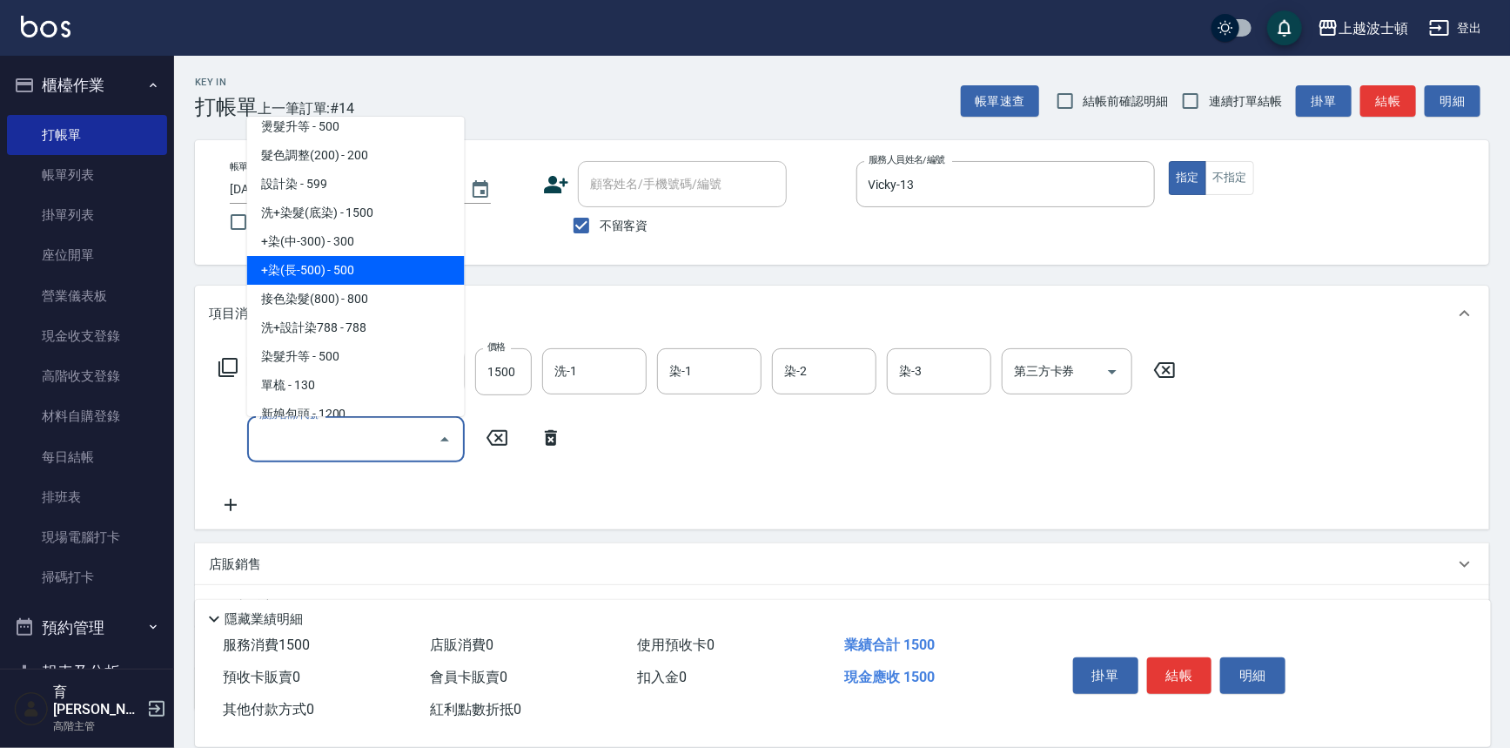
click at [362, 270] on span "+染(長-500) - 500" at bounding box center [356, 270] width 218 height 29
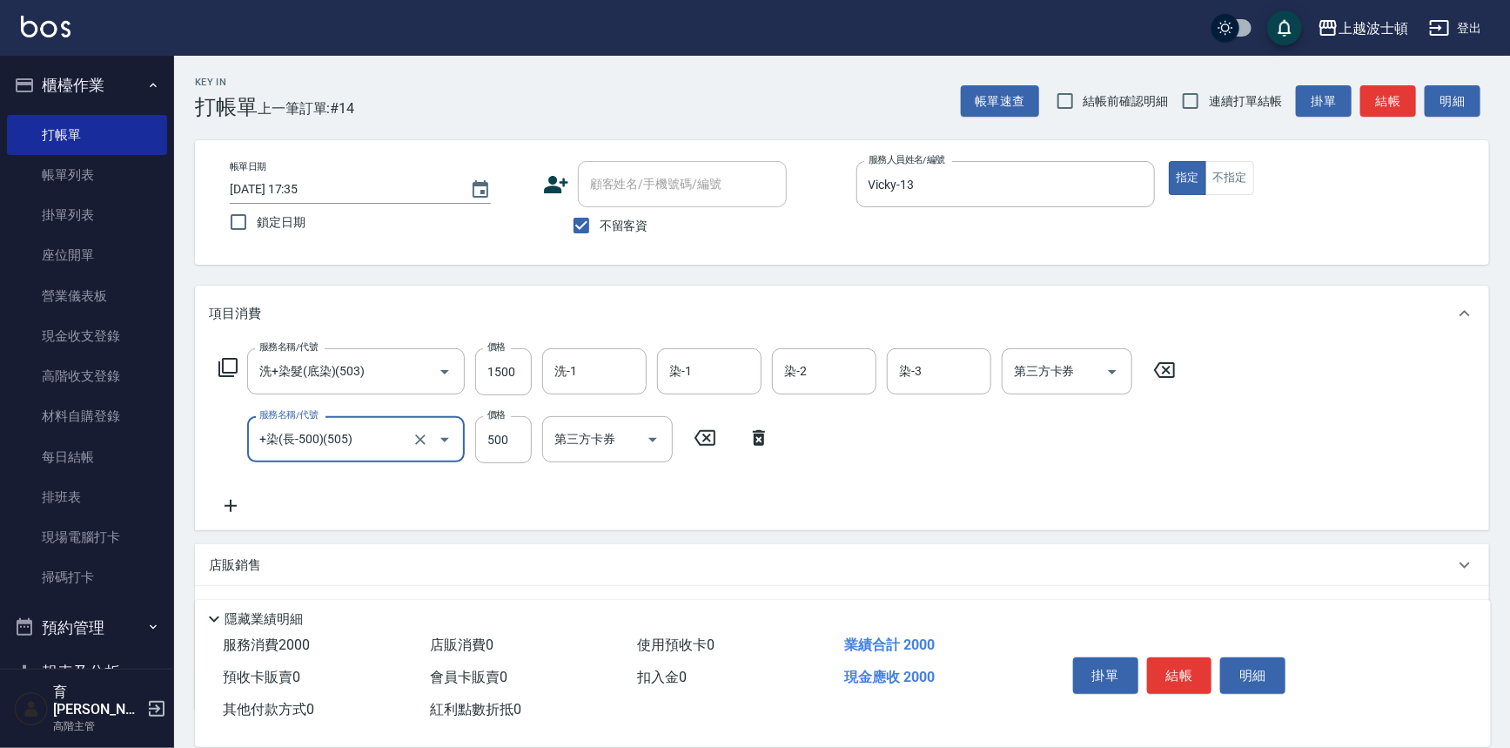
type input "+染(長-500)(505)"
click at [229, 501] on icon at bounding box center [231, 505] width 44 height 21
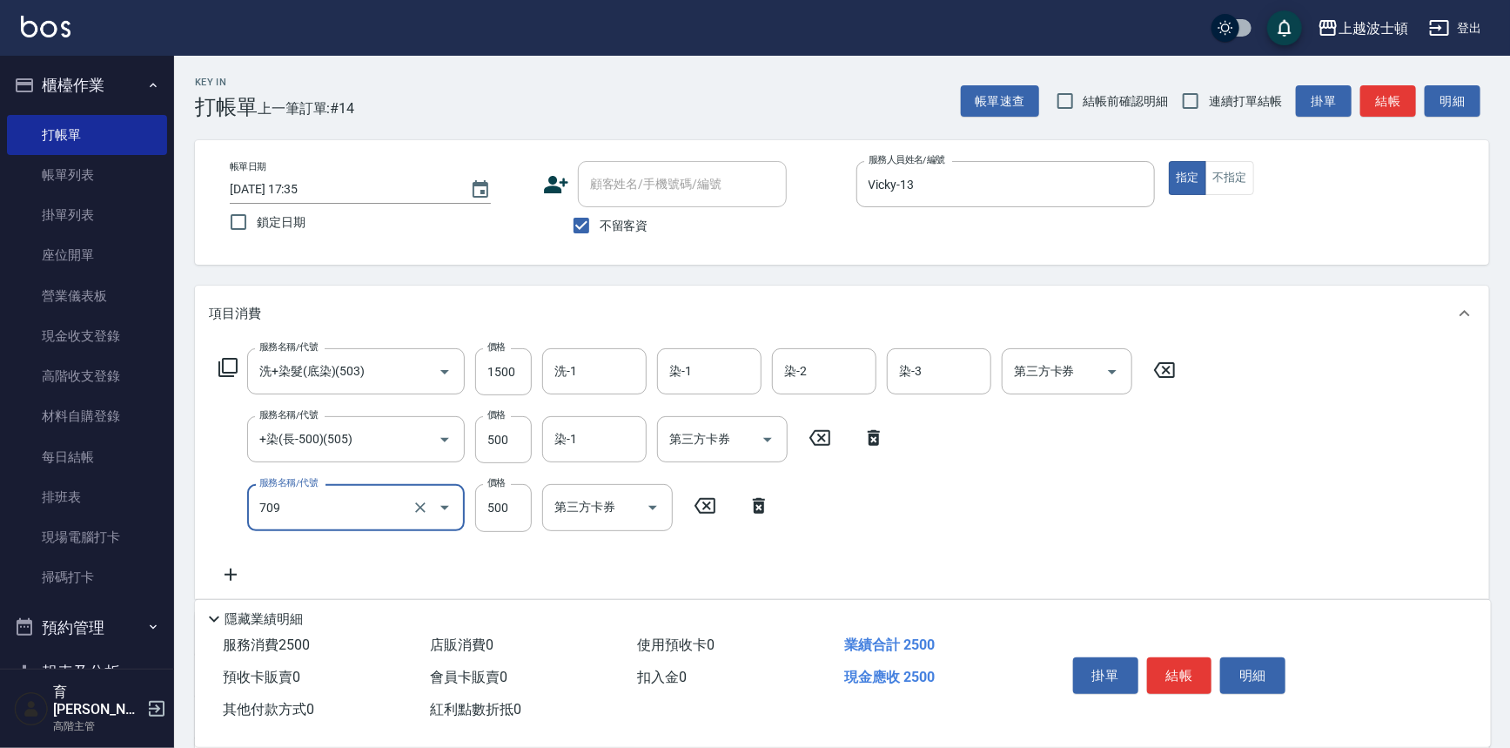
type input "自備防護(709)"
click at [238, 575] on icon at bounding box center [231, 574] width 44 height 21
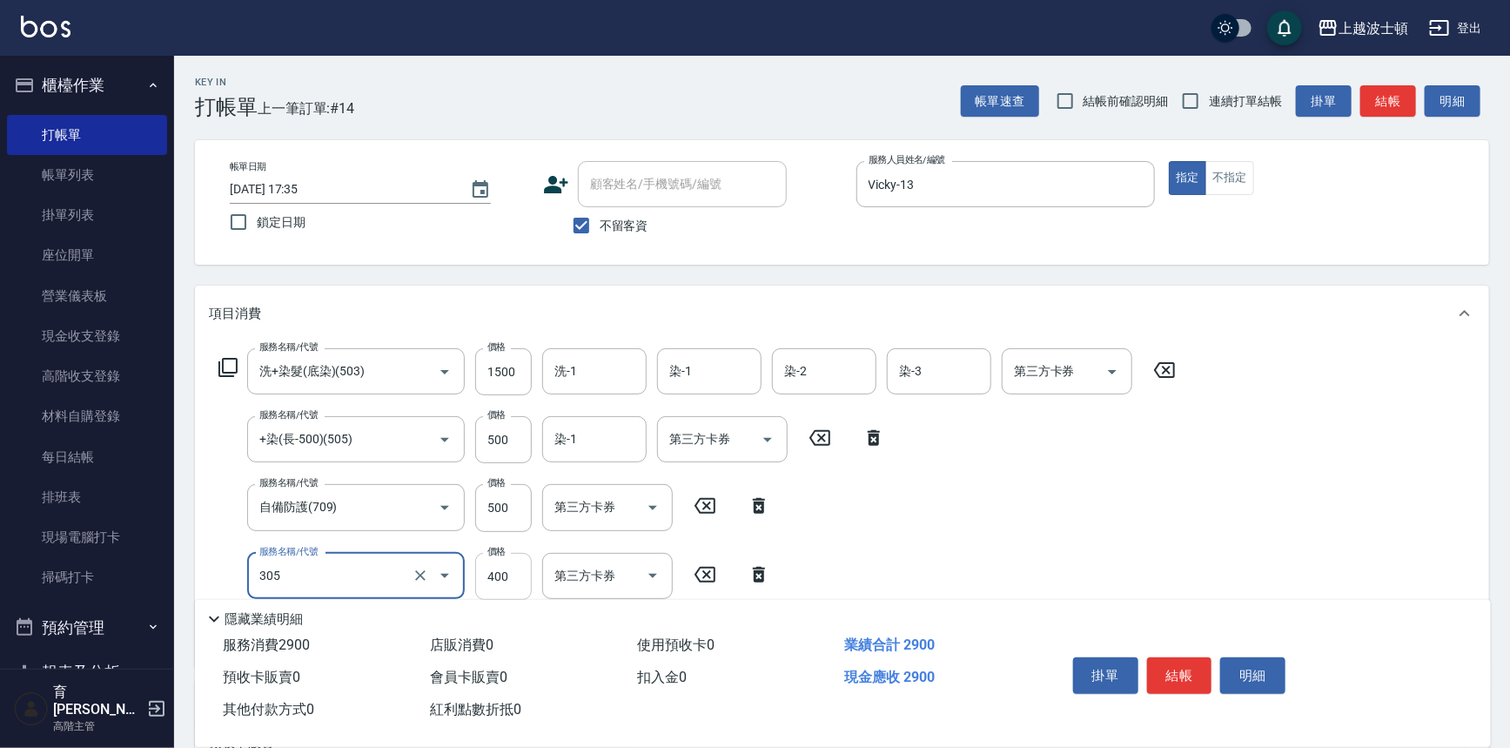
type input "剪髮(305)"
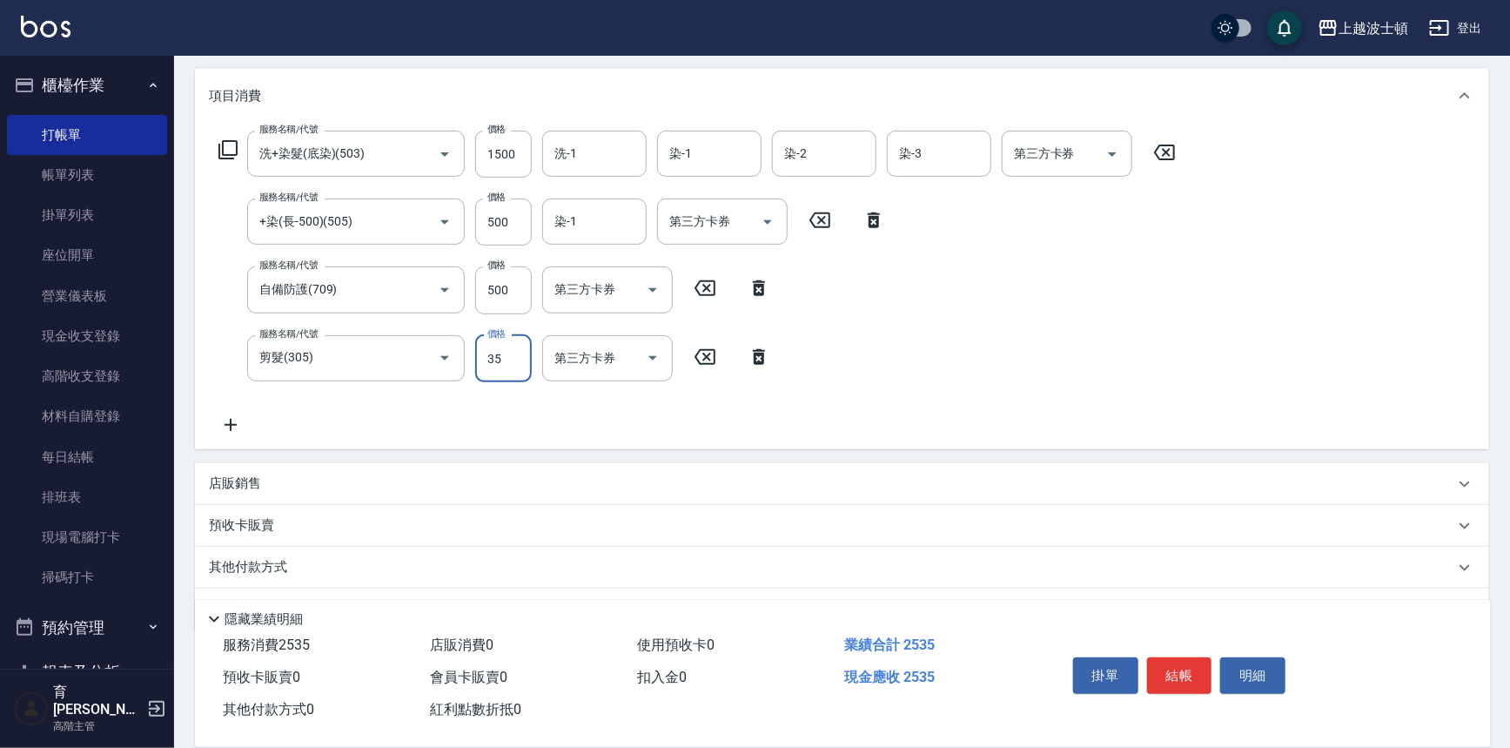
scroll to position [249, 0]
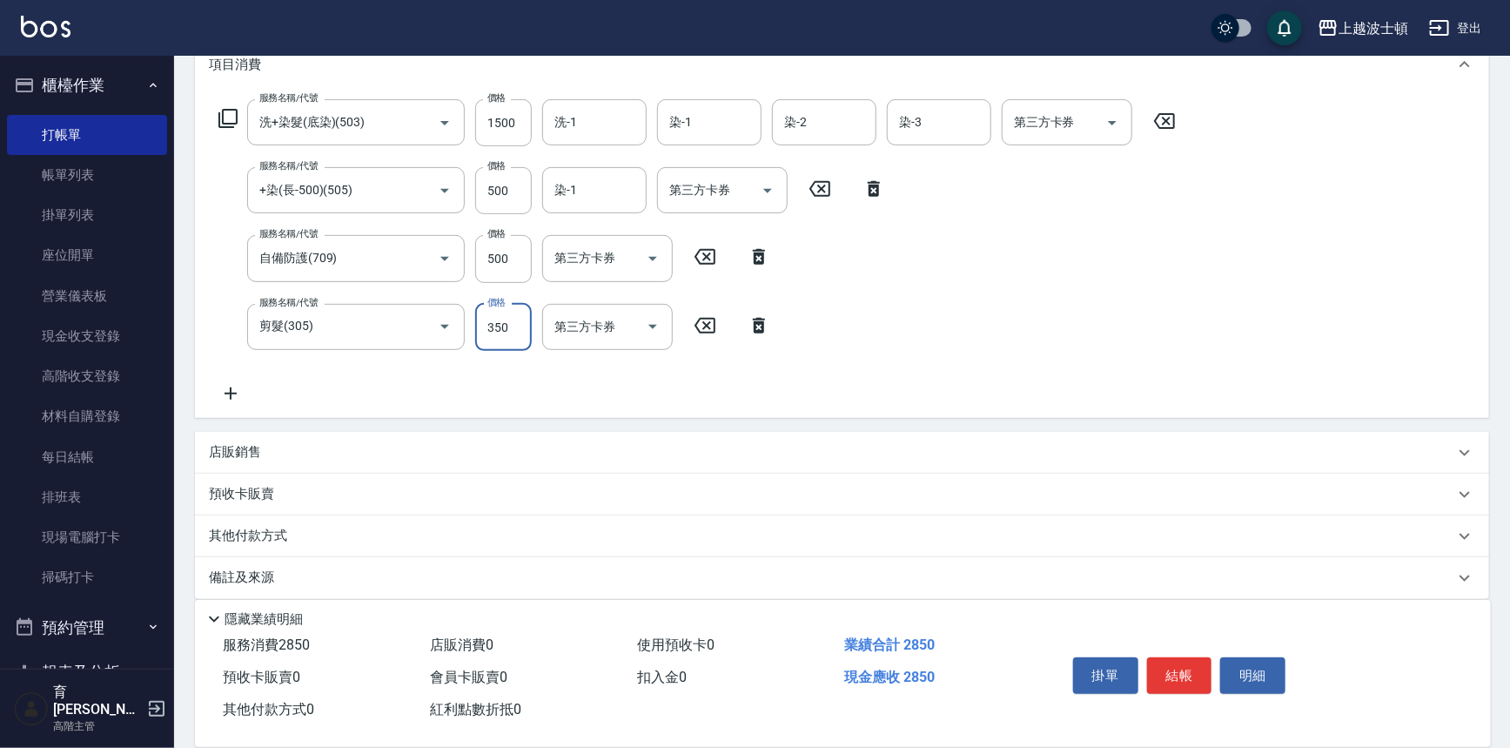
type input "350"
click at [224, 399] on icon at bounding box center [231, 393] width 44 height 21
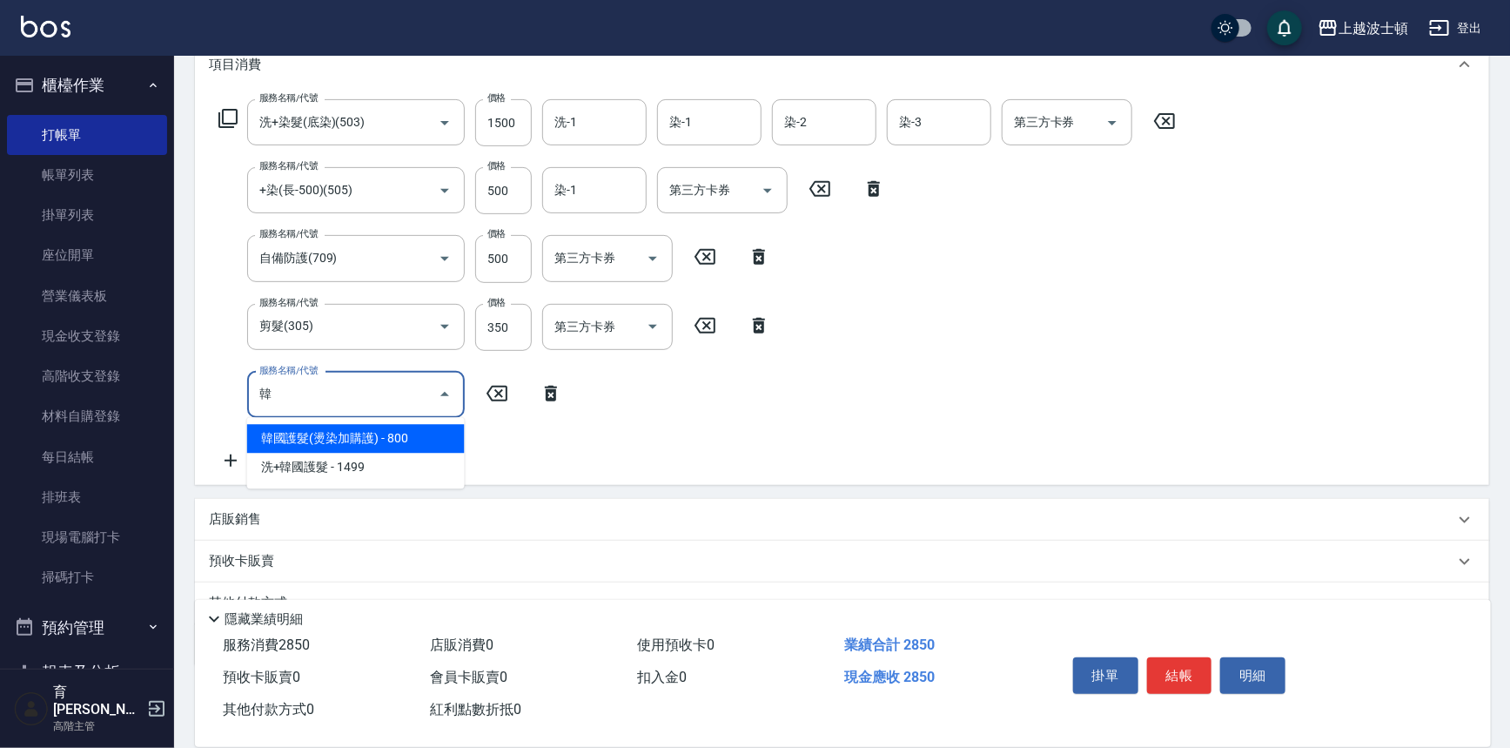
click at [348, 429] on span "韓國護髮(燙染加購護) - 800" at bounding box center [356, 438] width 218 height 29
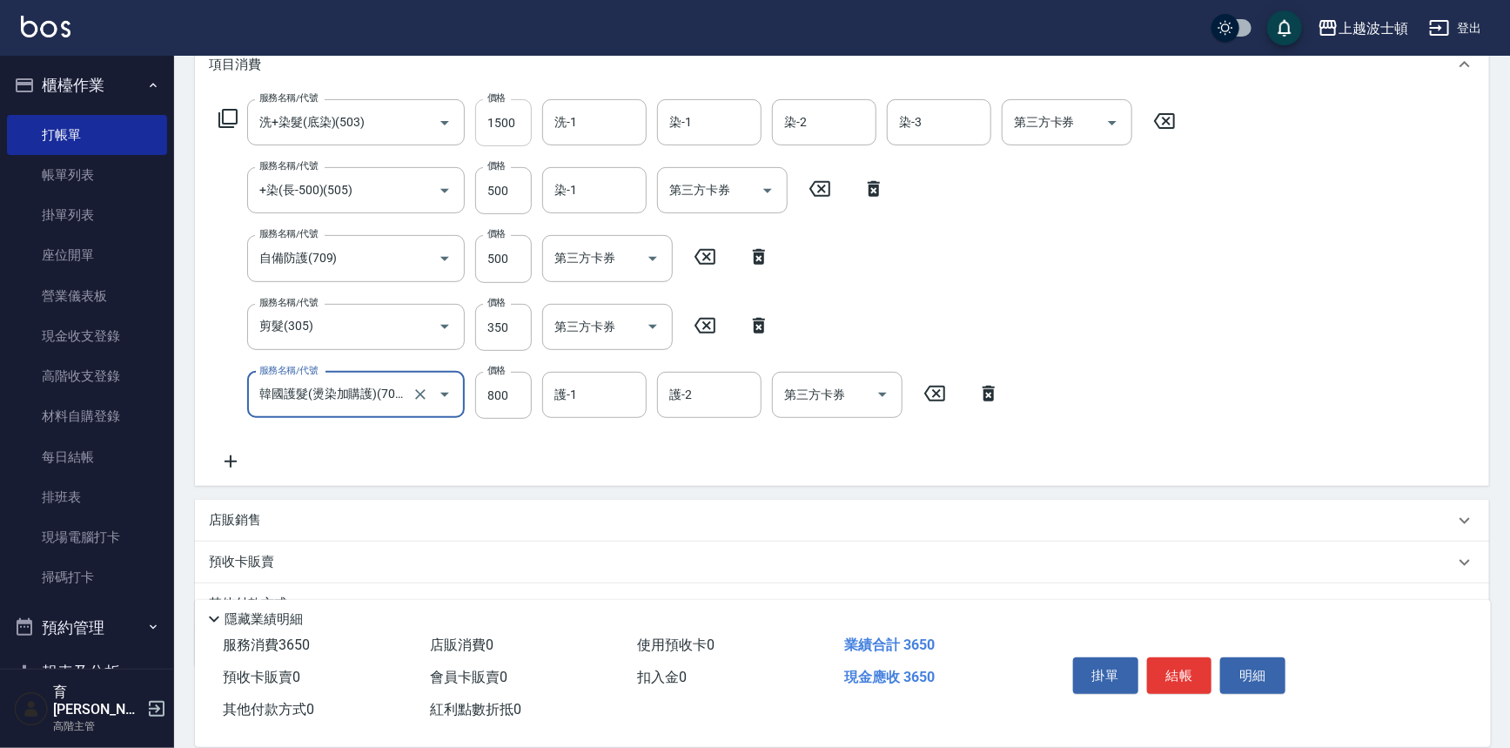
type input "韓國護髮(燙染加購護)(708)"
click at [514, 124] on input "1500" at bounding box center [503, 122] width 57 height 47
type input "1600"
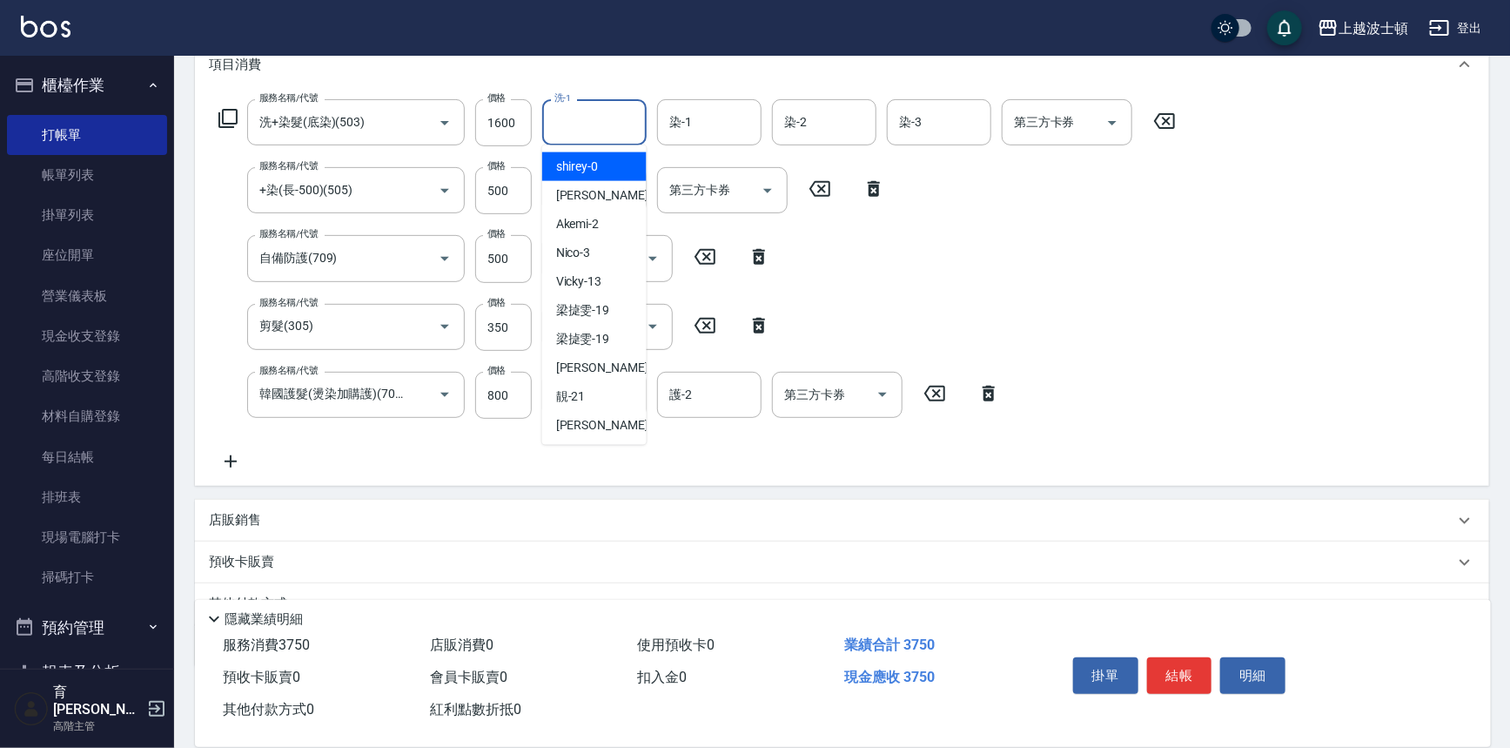
click at [575, 115] on input "洗-1" at bounding box center [594, 122] width 89 height 30
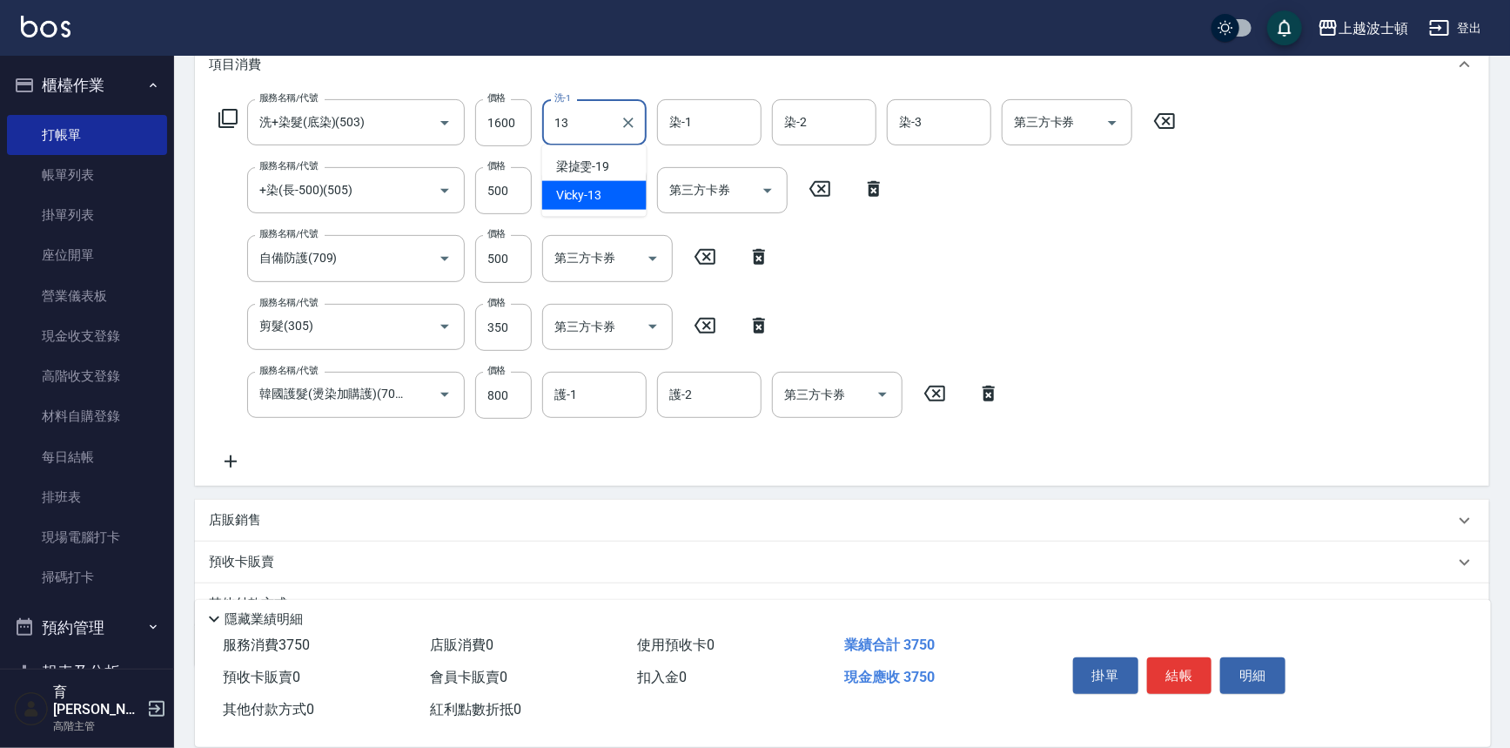
type input "Vicky-13"
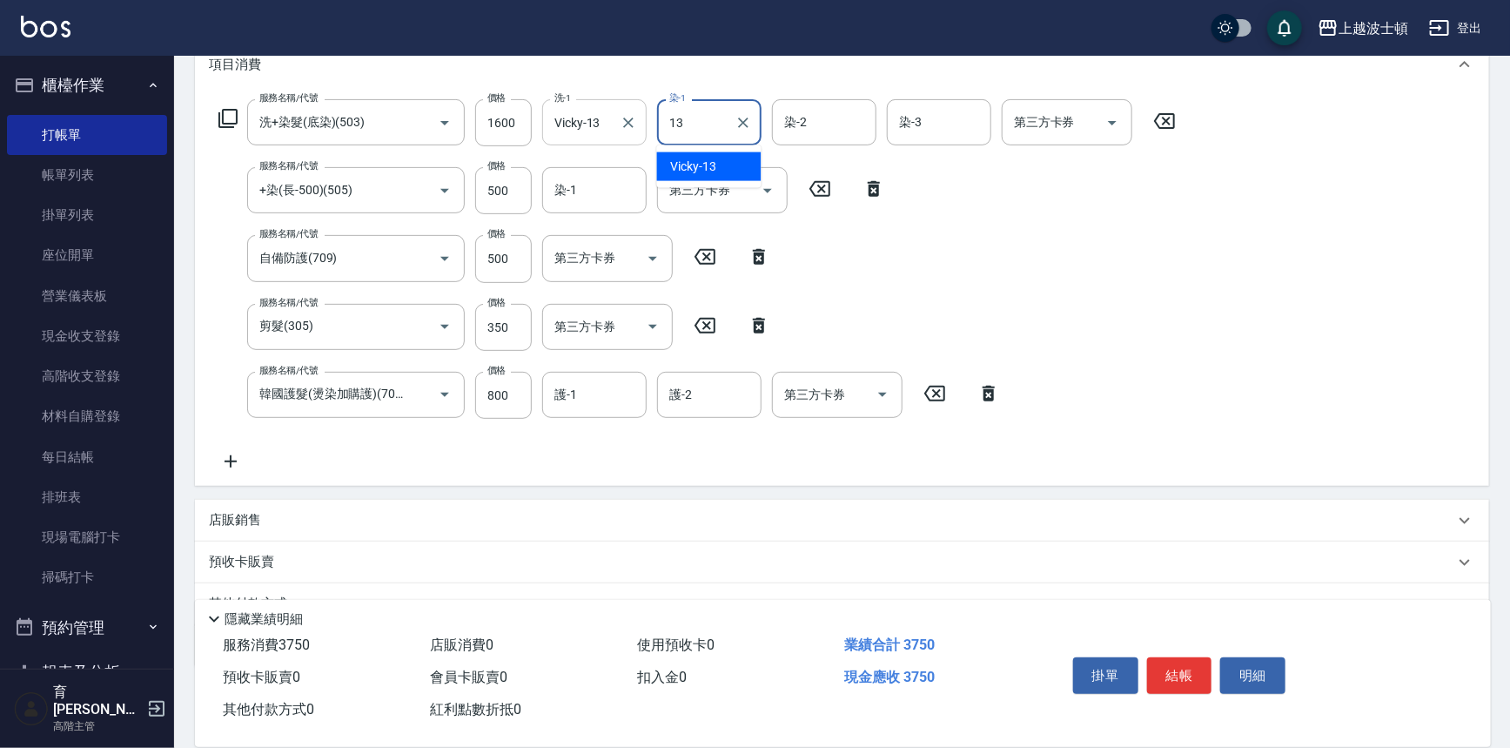
type input "Vicky-13"
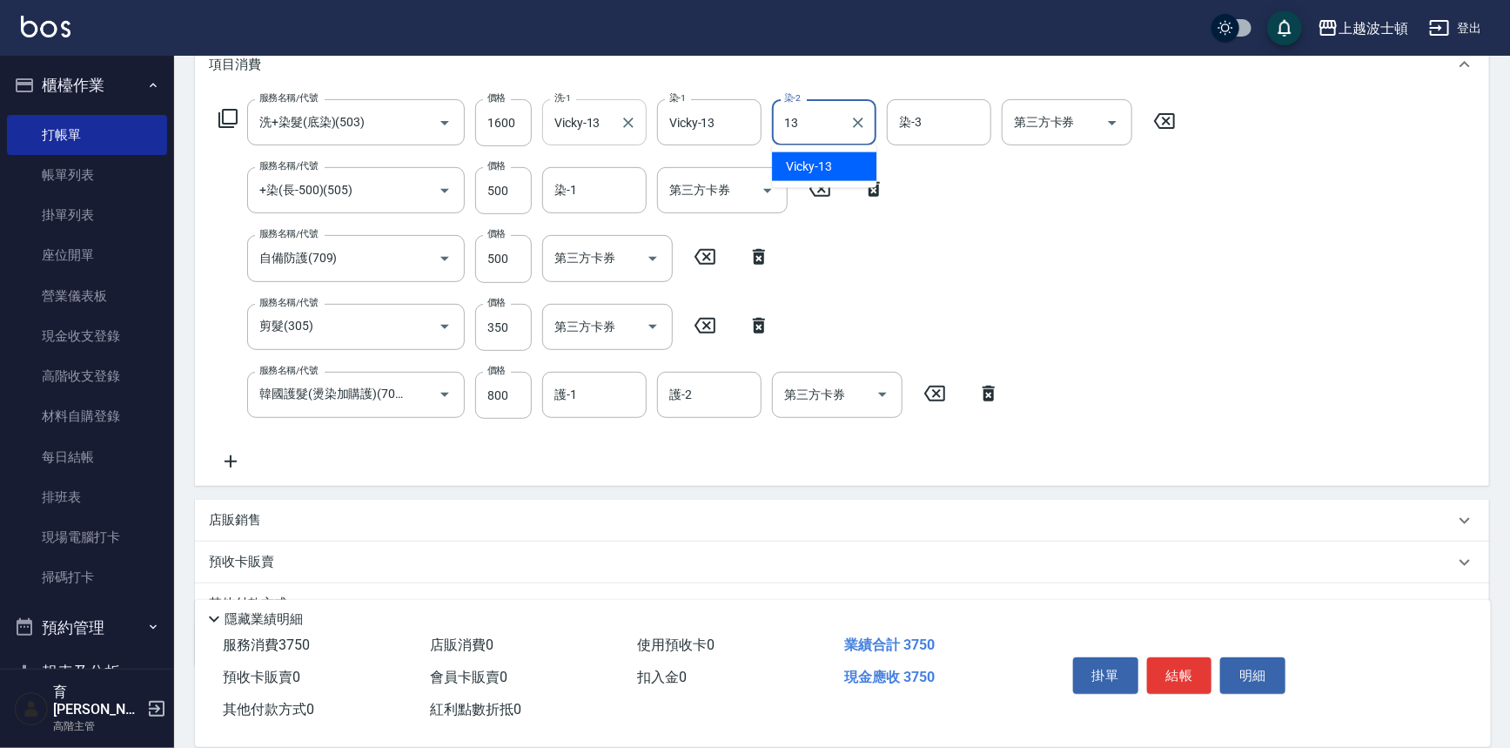
type input "Vicky-13"
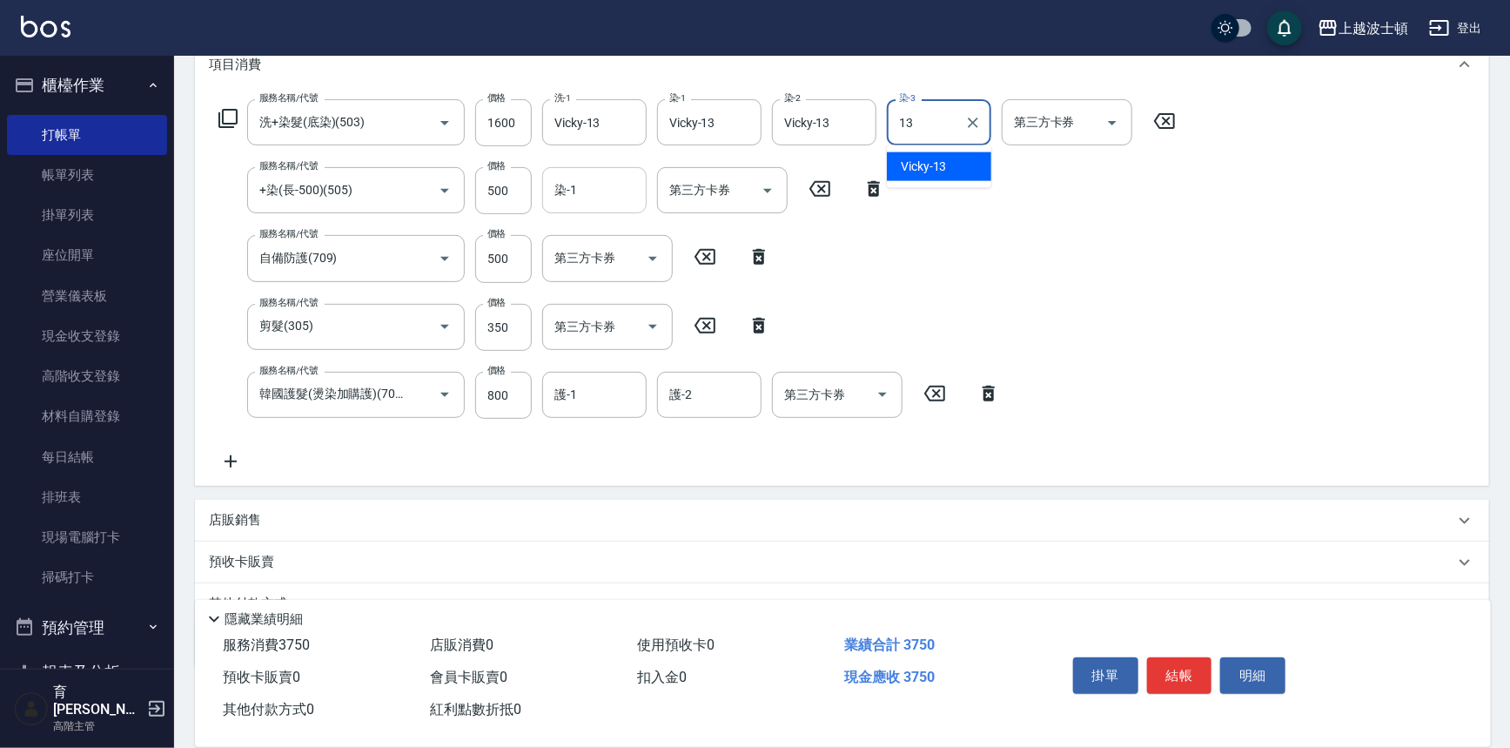
type input "Vicky-13"
click at [564, 198] on input "1" at bounding box center [594, 190] width 89 height 30
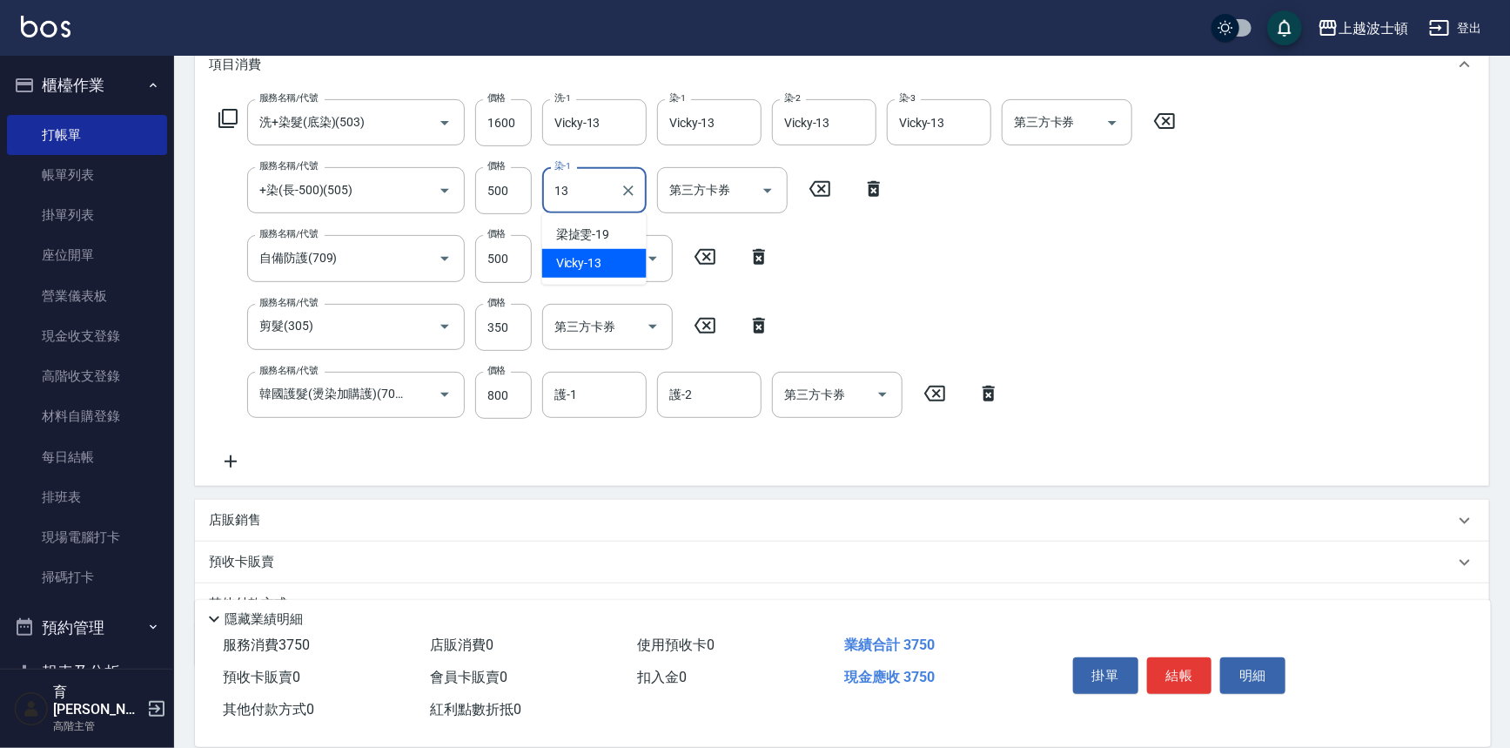
type input "13"
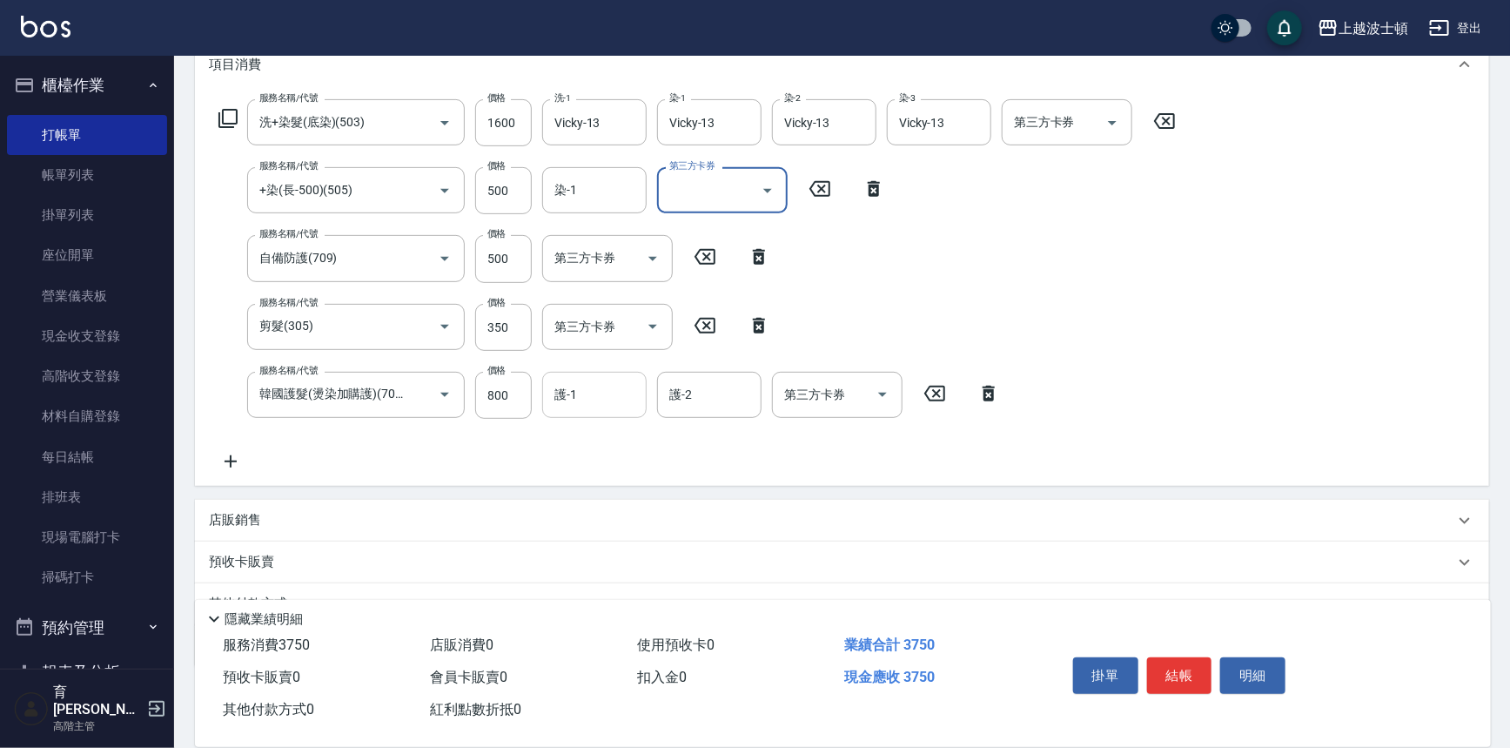
click at [572, 406] on input "護-1" at bounding box center [594, 395] width 89 height 30
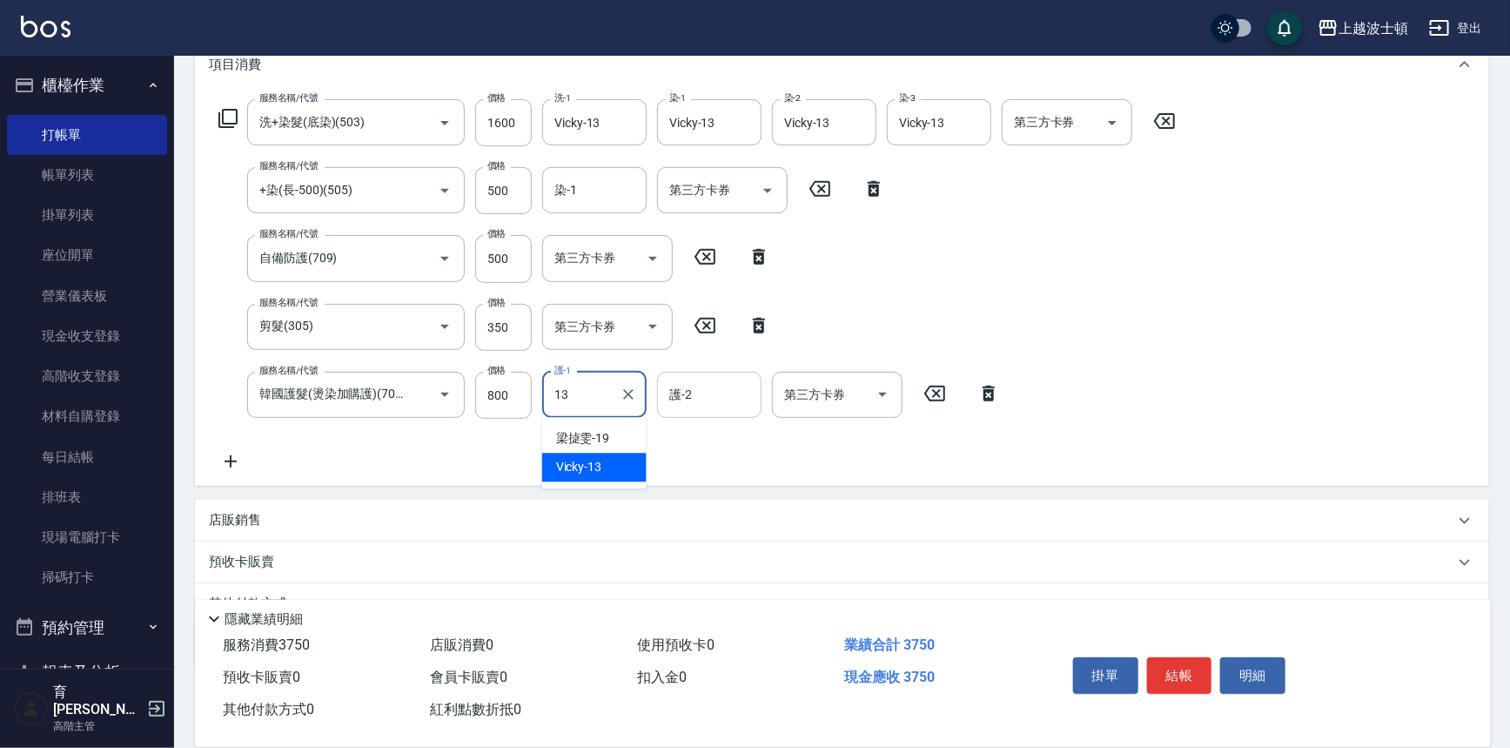
type input "Vicky-13"
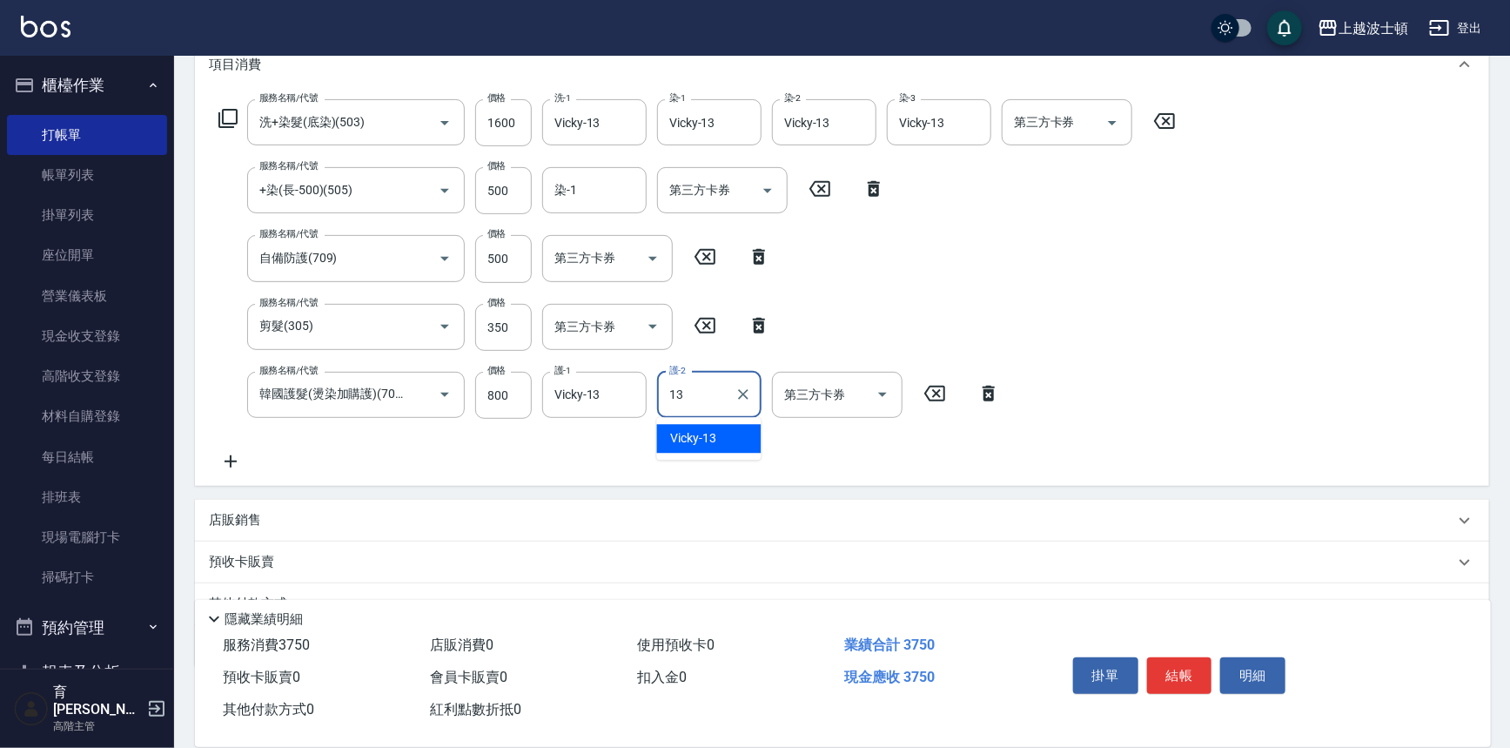
type input "Vicky-13"
click at [501, 256] on input "500" at bounding box center [503, 258] width 57 height 47
click at [503, 257] on input "500" at bounding box center [503, 258] width 57 height 47
type input "300"
click at [1199, 662] on button "結帳" at bounding box center [1179, 675] width 65 height 37
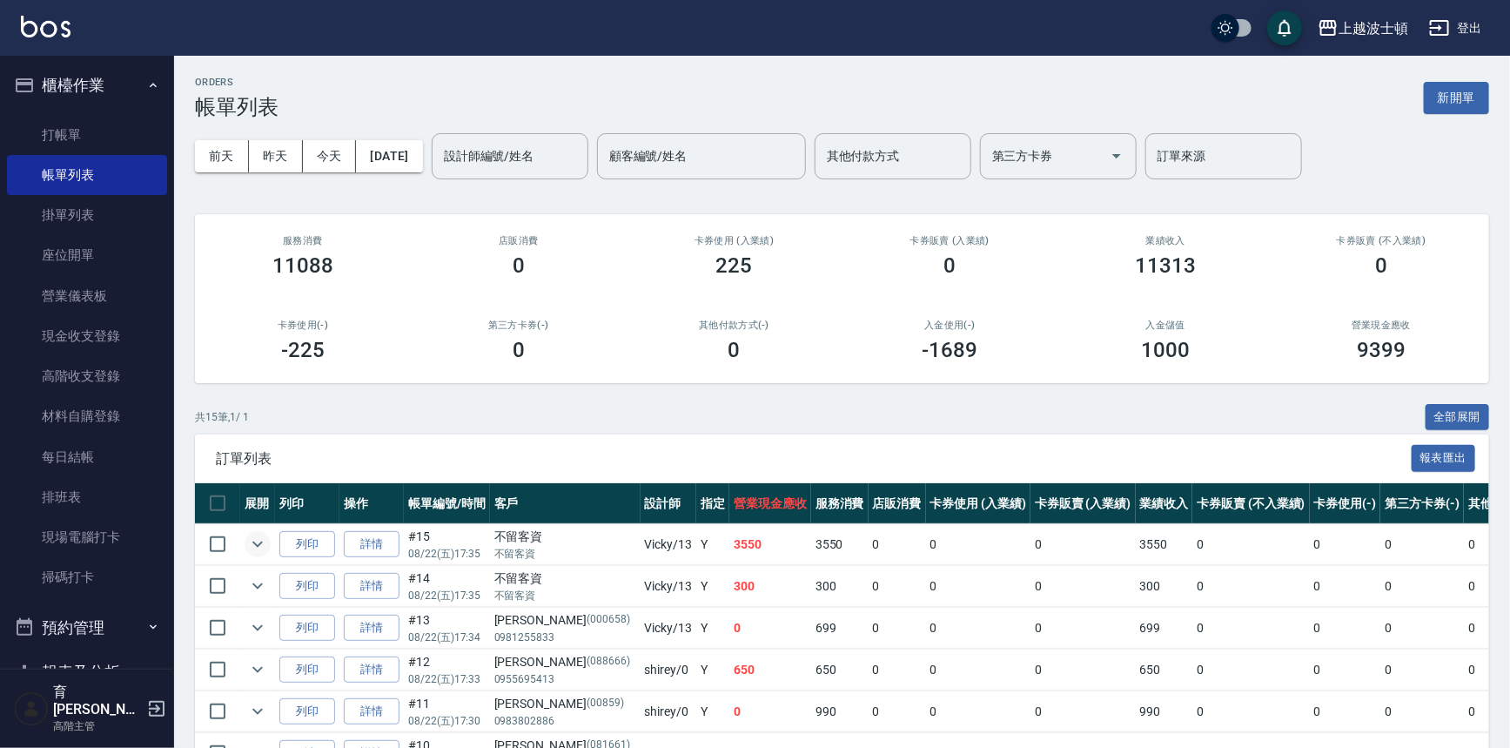
click at [252, 542] on icon "expand row" at bounding box center [257, 544] width 21 height 21
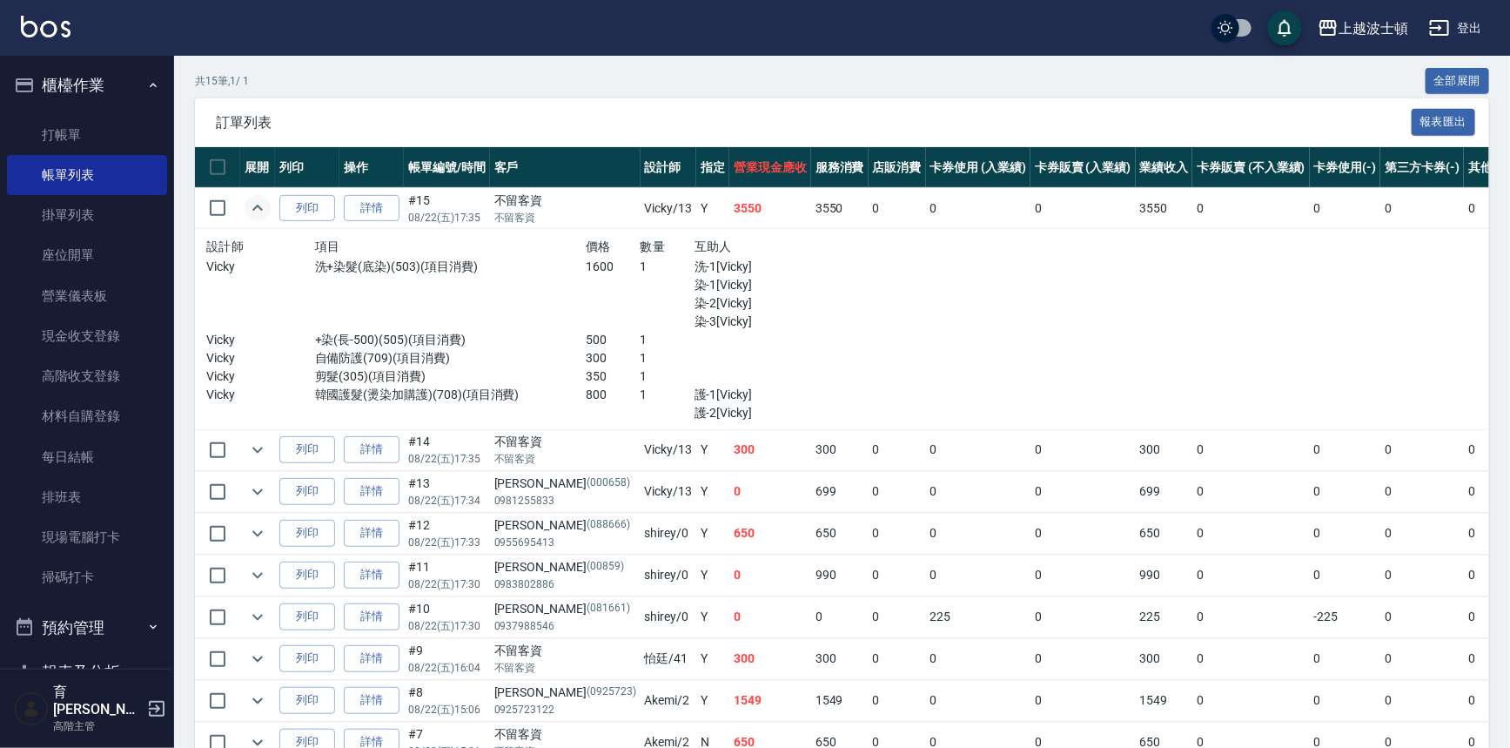
scroll to position [324, 0]
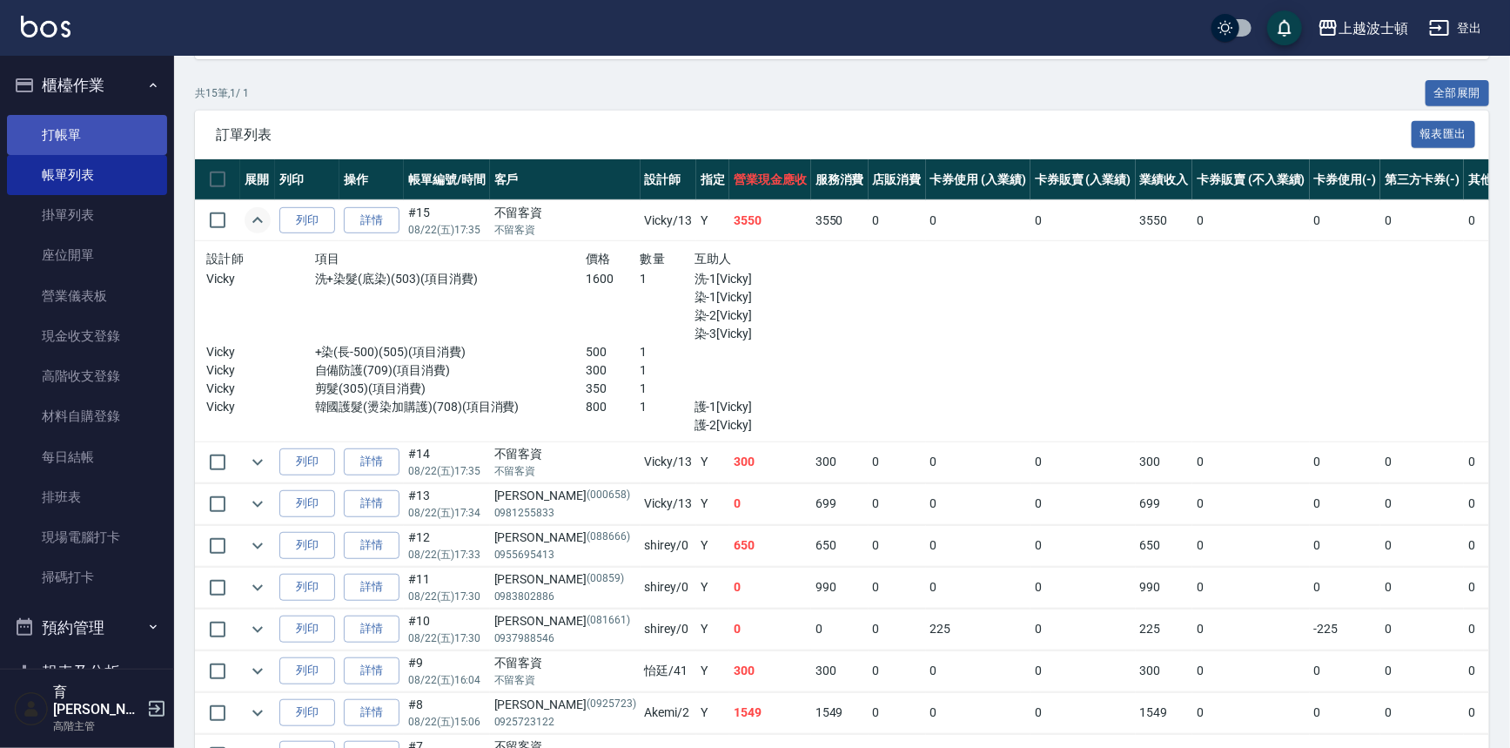
click at [61, 130] on link "打帳單" at bounding box center [87, 135] width 160 height 40
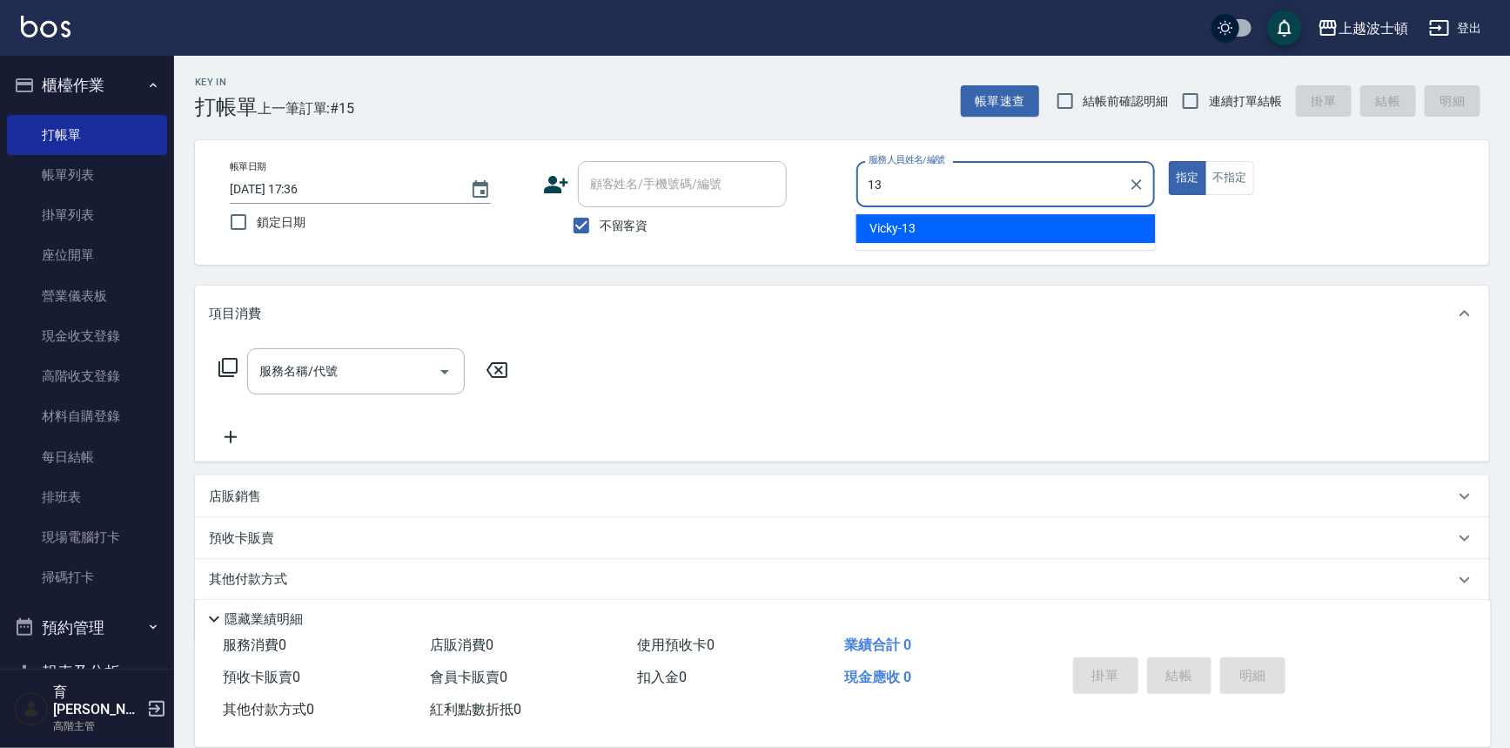
type input "Vicky-13"
type button "true"
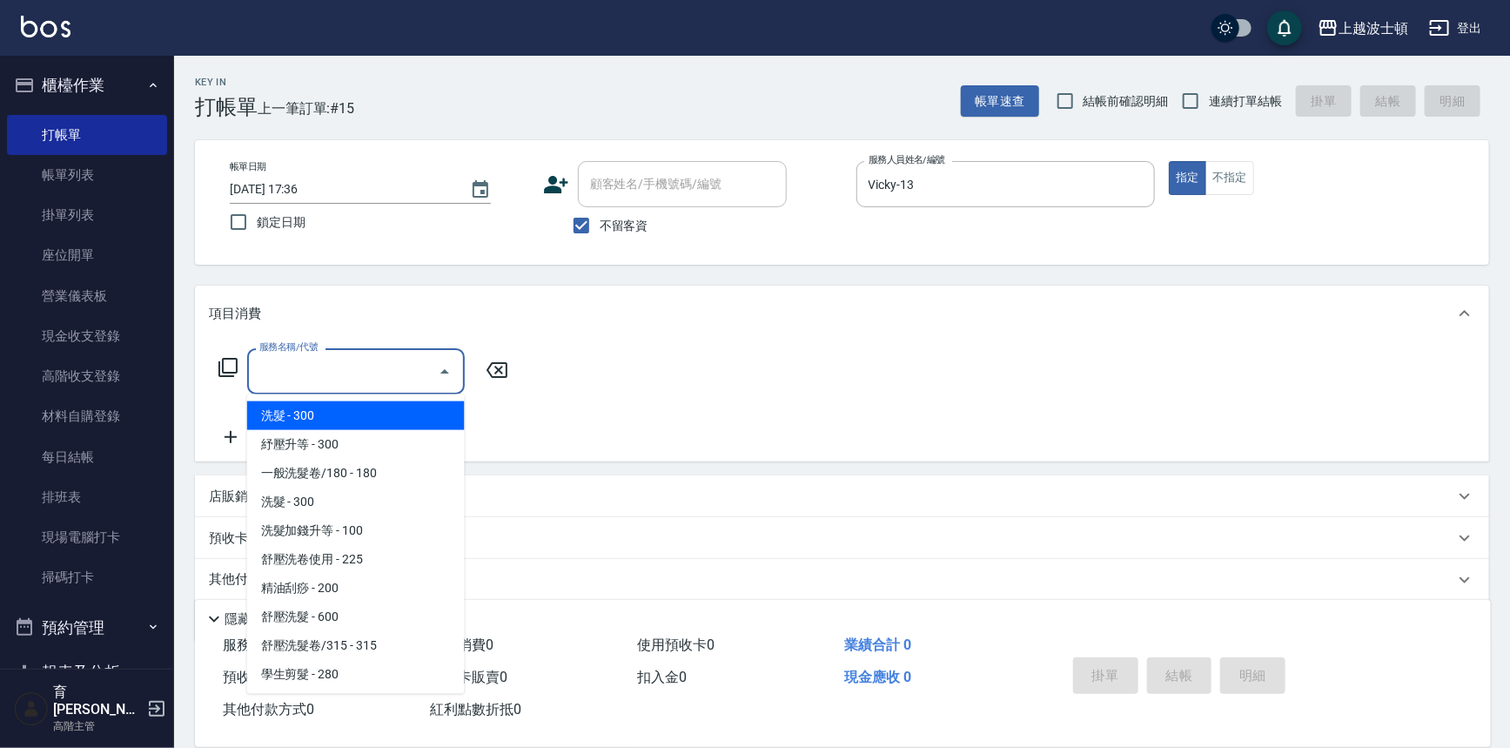
click at [359, 380] on input "服務名稱/代號" at bounding box center [343, 371] width 176 height 30
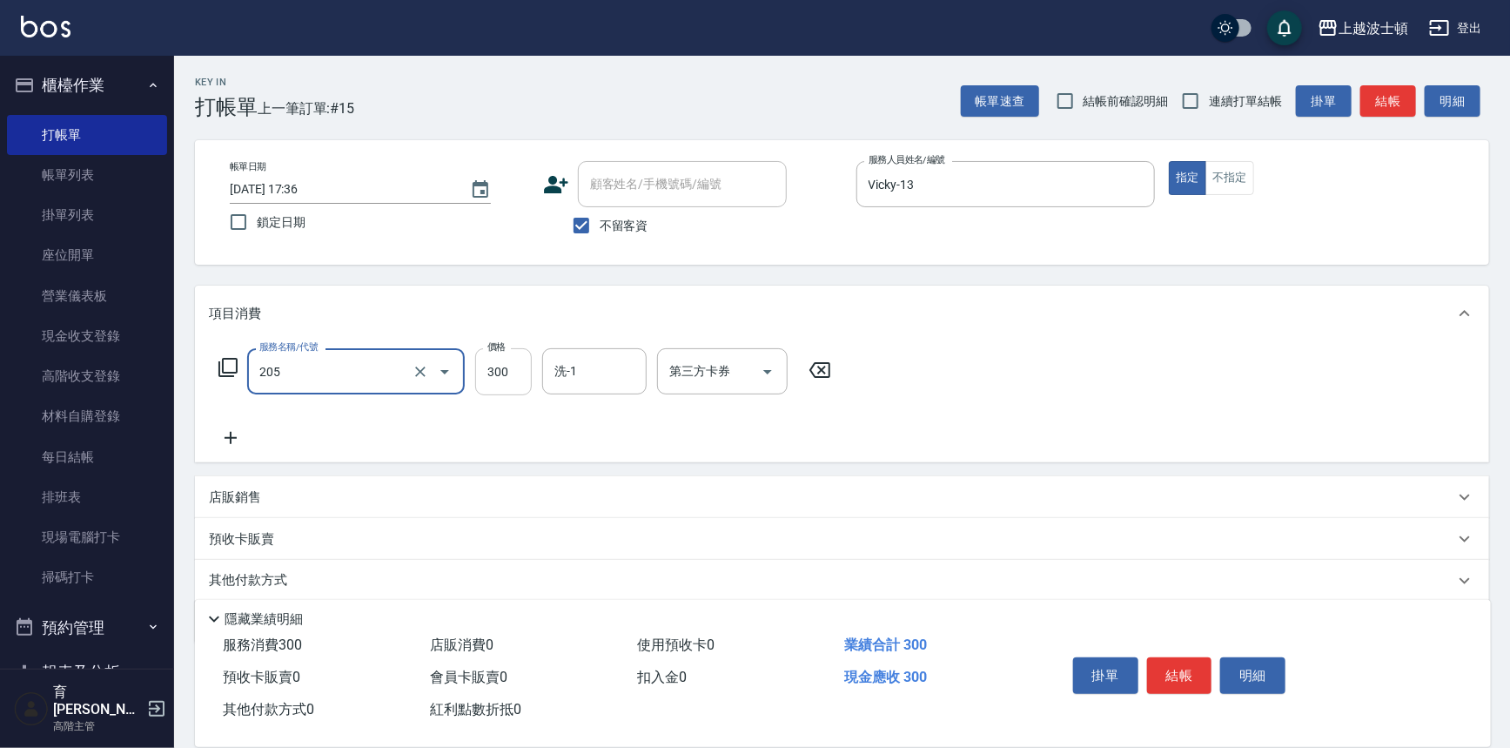
type input "洗髮(205)"
click at [504, 377] on input "300" at bounding box center [503, 371] width 57 height 47
type input "270"
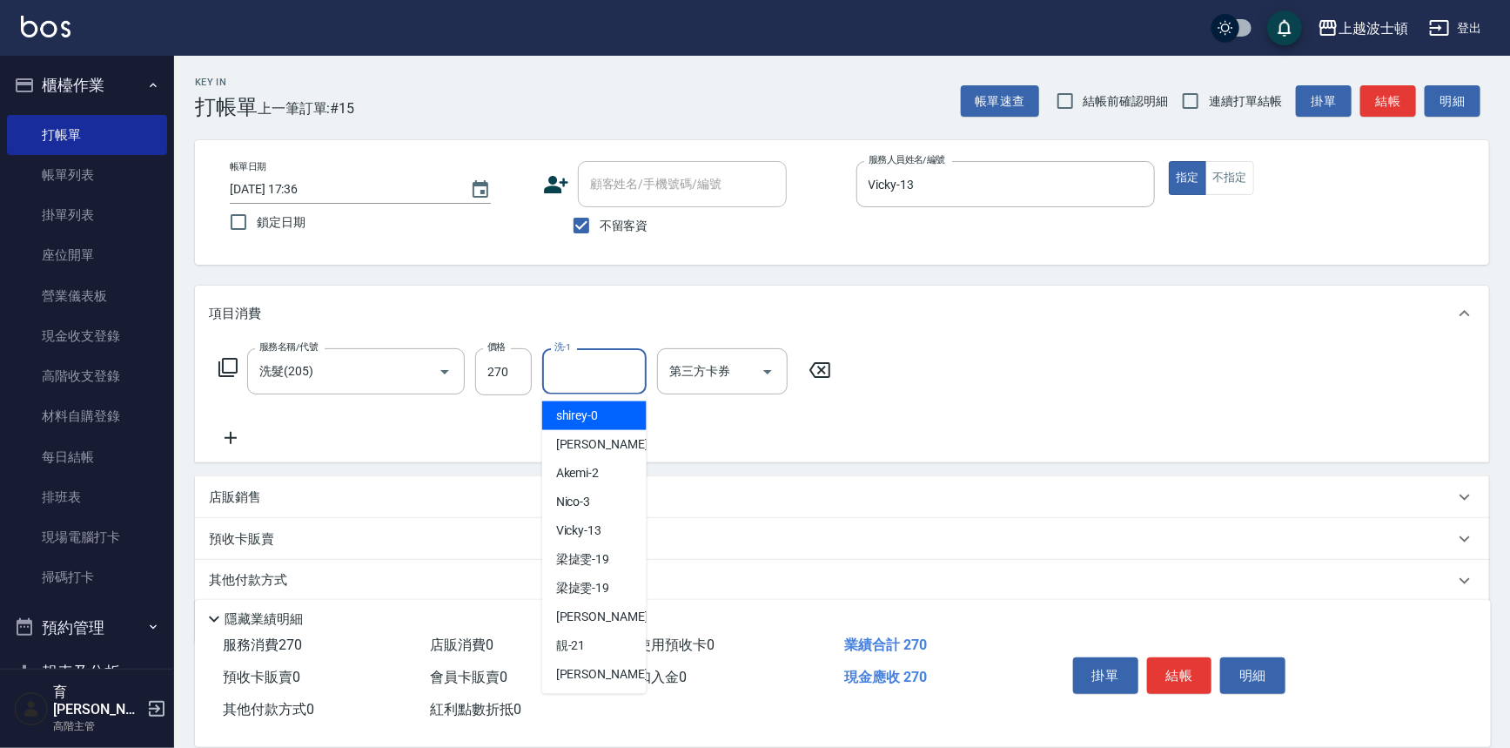
click at [616, 378] on input "洗-1" at bounding box center [594, 371] width 89 height 30
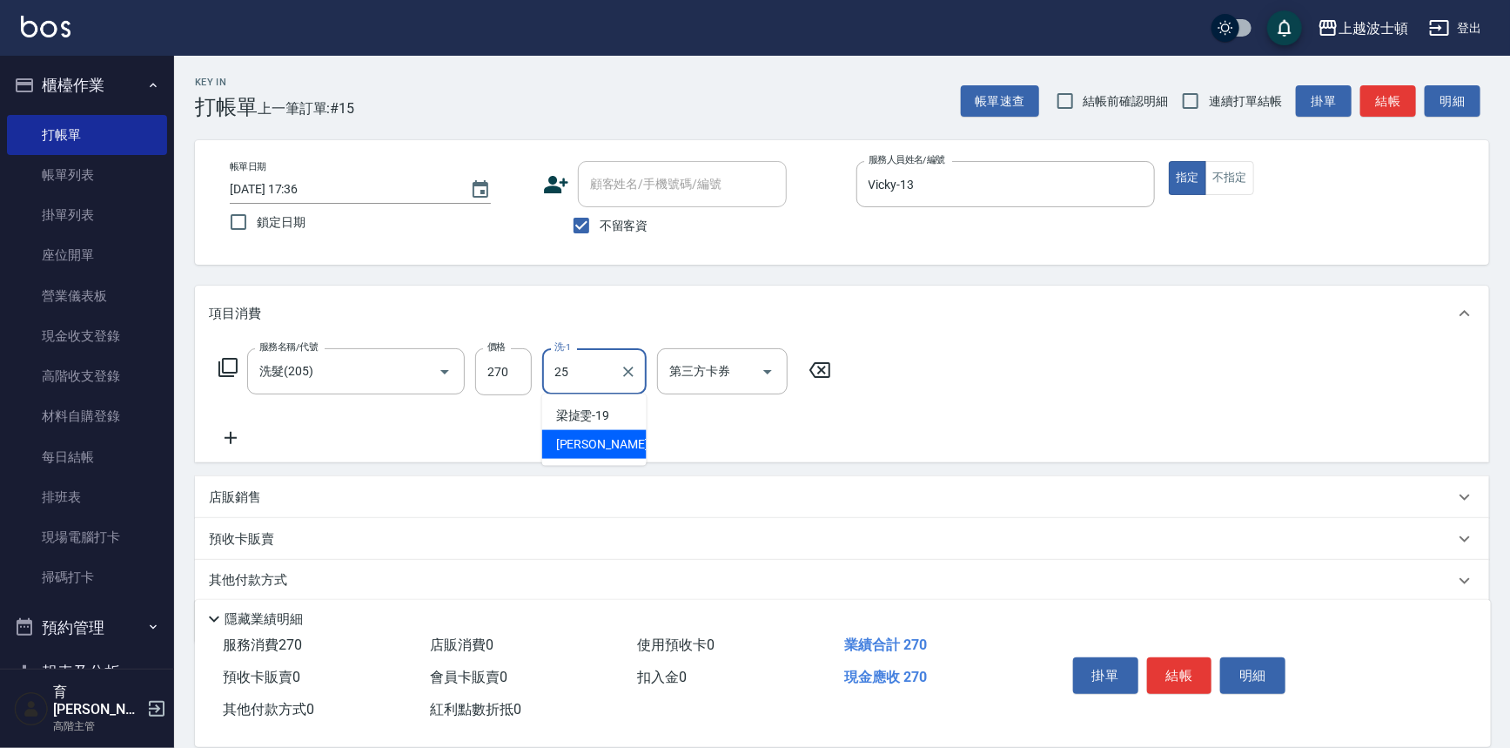
type input "[PERSON_NAME]-25"
click at [226, 435] on icon at bounding box center [231, 437] width 44 height 21
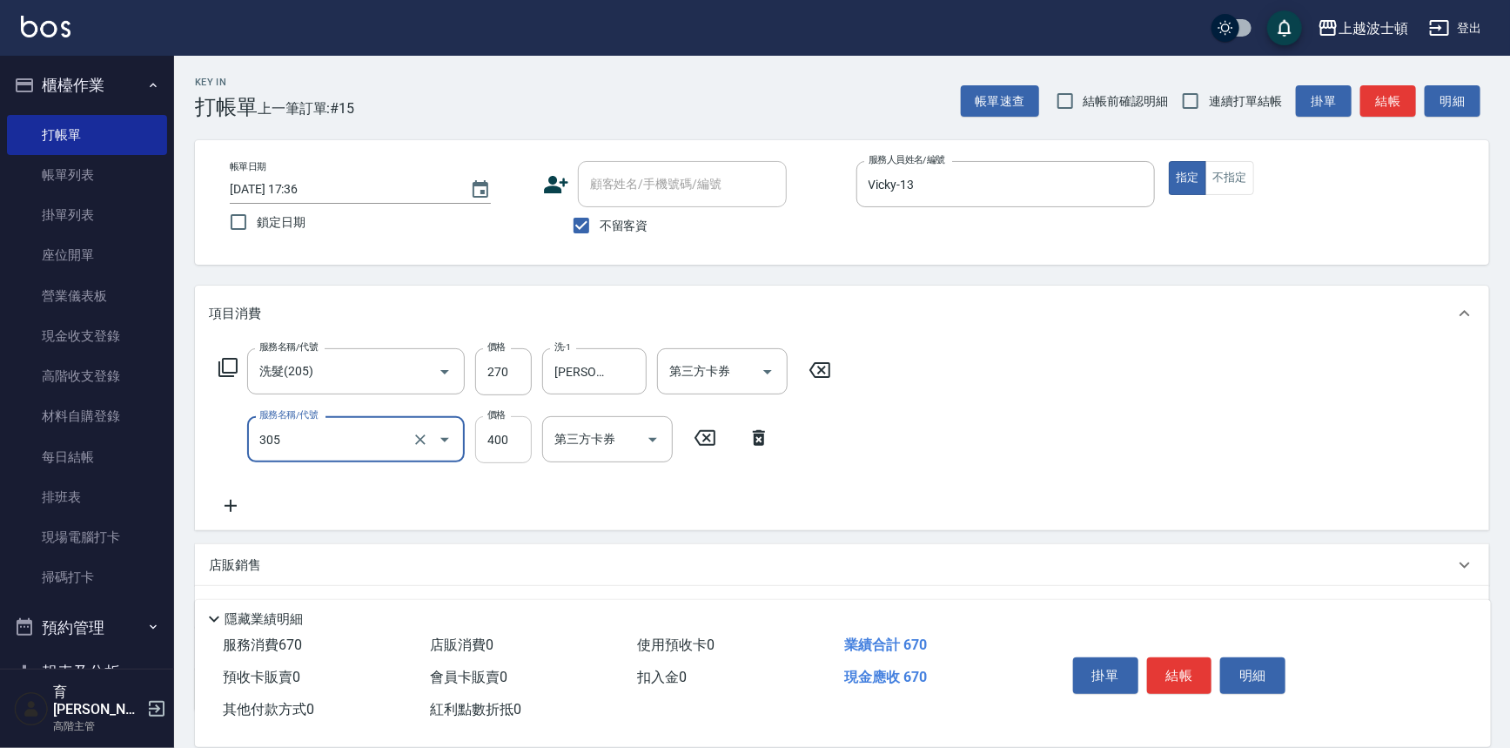
type input "剪髮(305)"
click at [514, 452] on input "400" at bounding box center [503, 439] width 57 height 47
type input "350"
click at [1171, 670] on button "結帳" at bounding box center [1179, 675] width 65 height 37
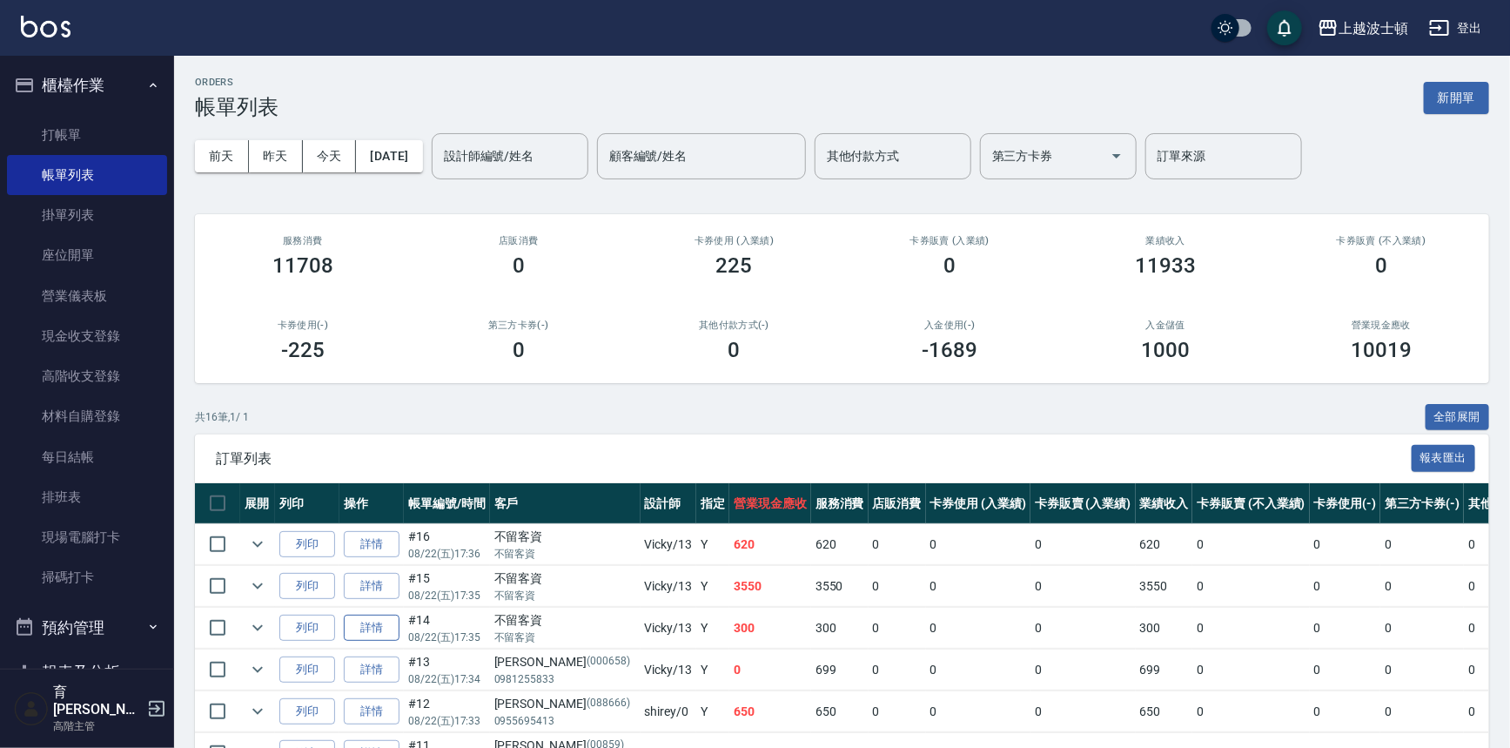
click at [379, 627] on link "詳情" at bounding box center [372, 628] width 56 height 27
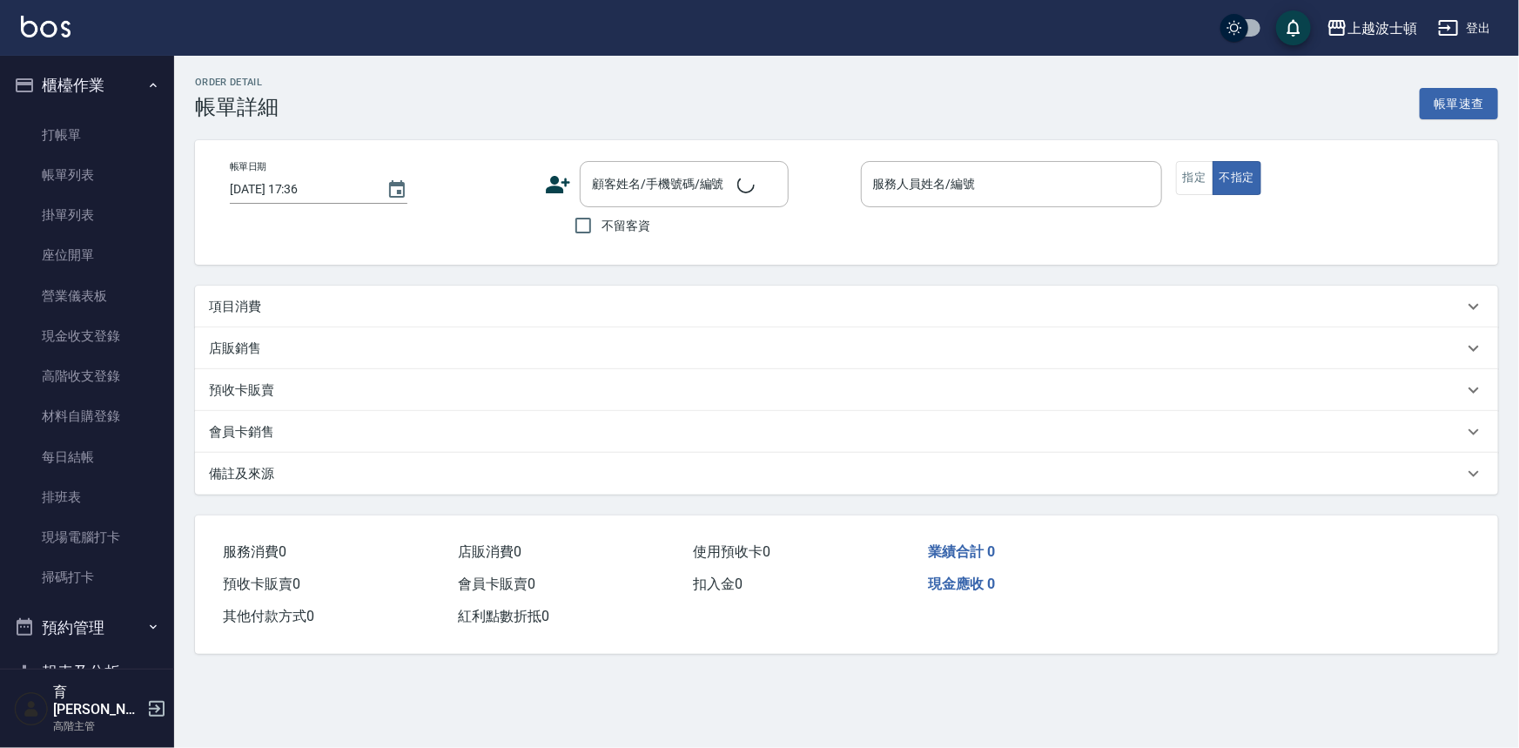
type input "[DATE] 17:35"
checkbox input "true"
type input "Vicky-13"
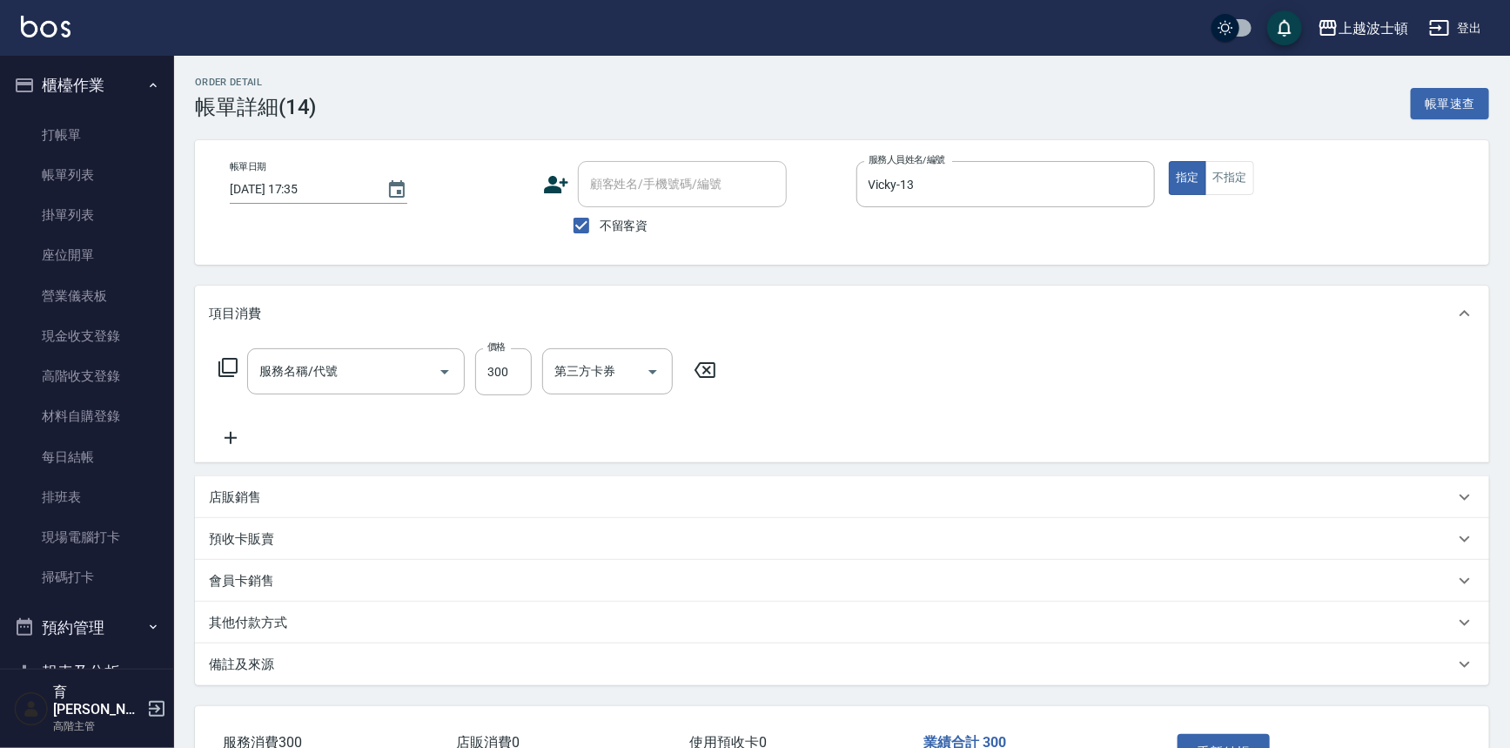
type input "洗髮(205)"
click at [227, 434] on icon at bounding box center [231, 437] width 44 height 21
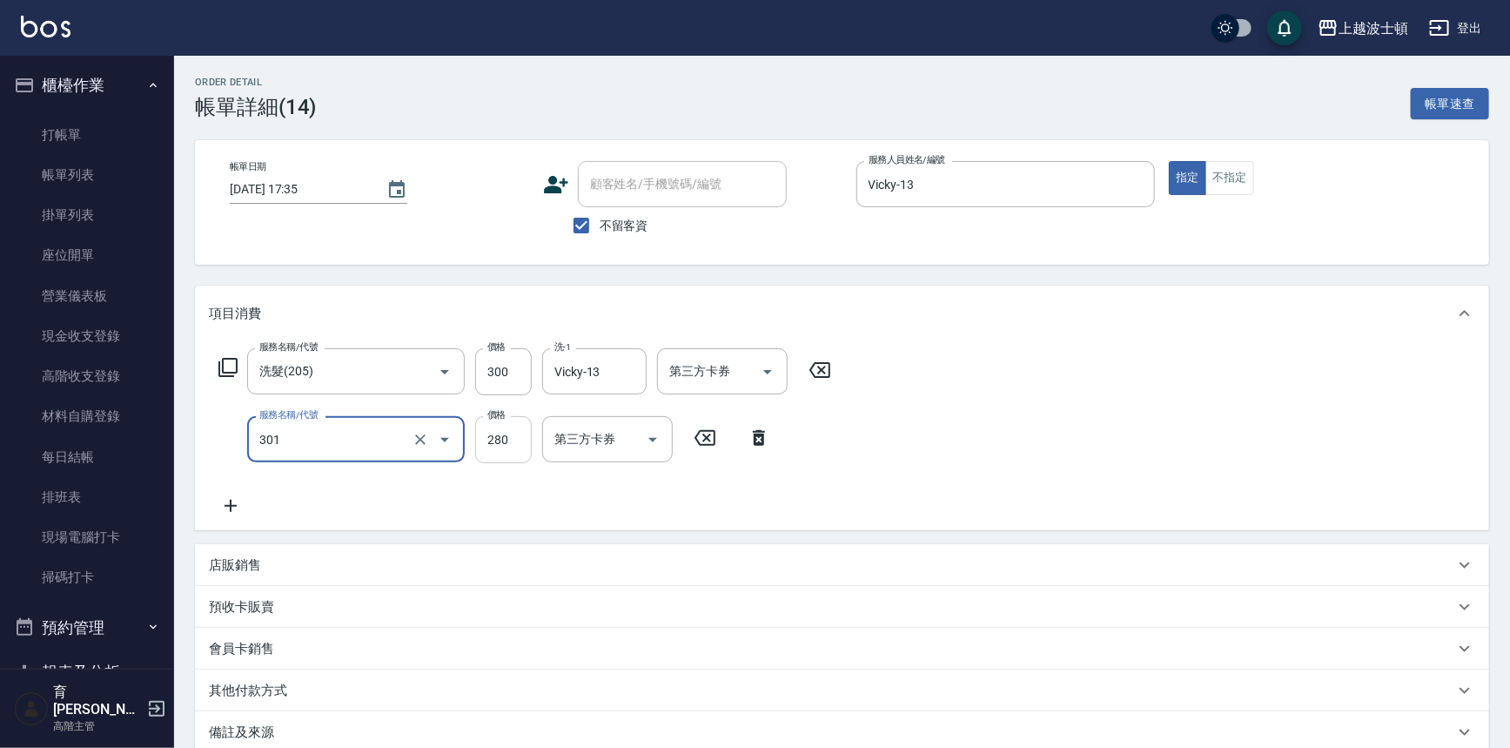
type input "學生剪髮(301)"
click at [508, 423] on input "280" at bounding box center [503, 439] width 57 height 47
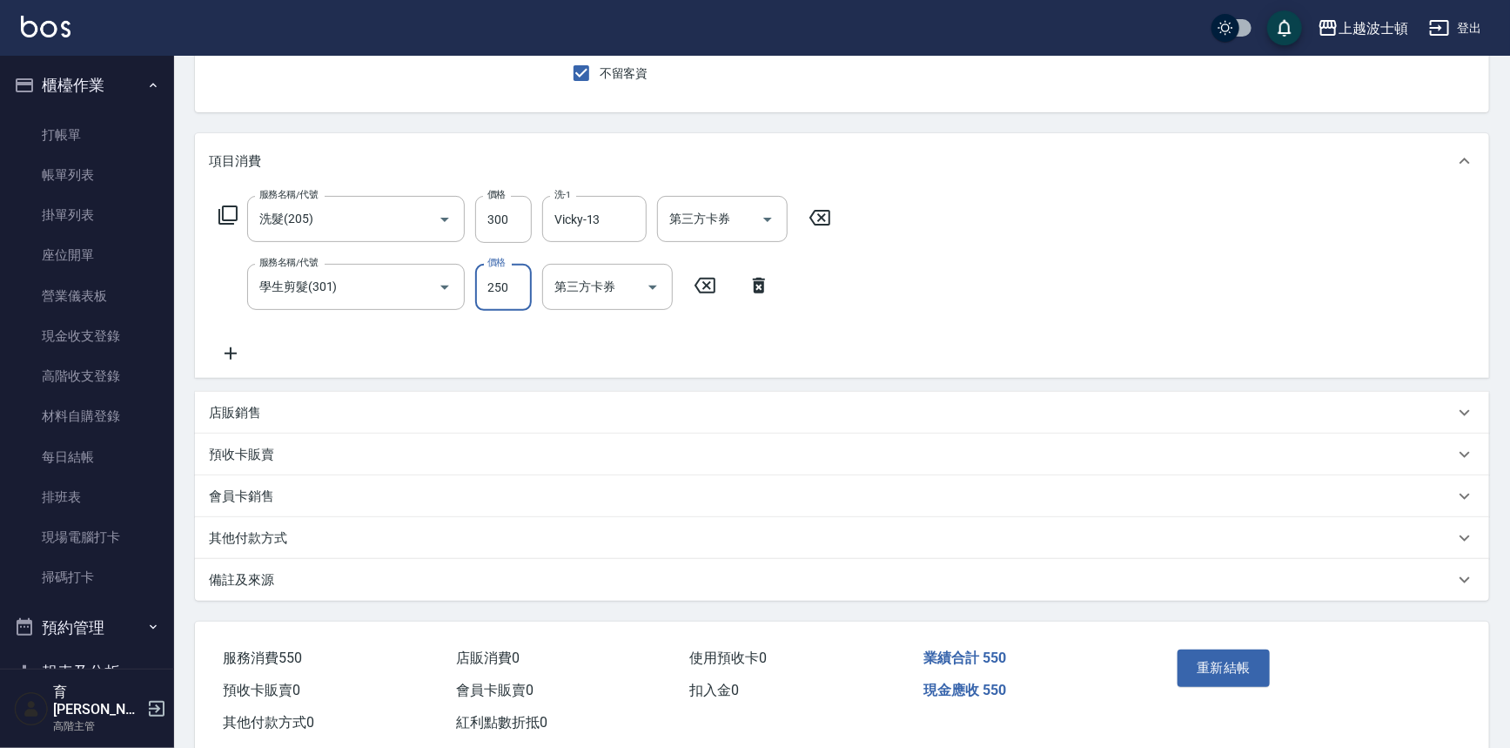
scroll to position [190, 0]
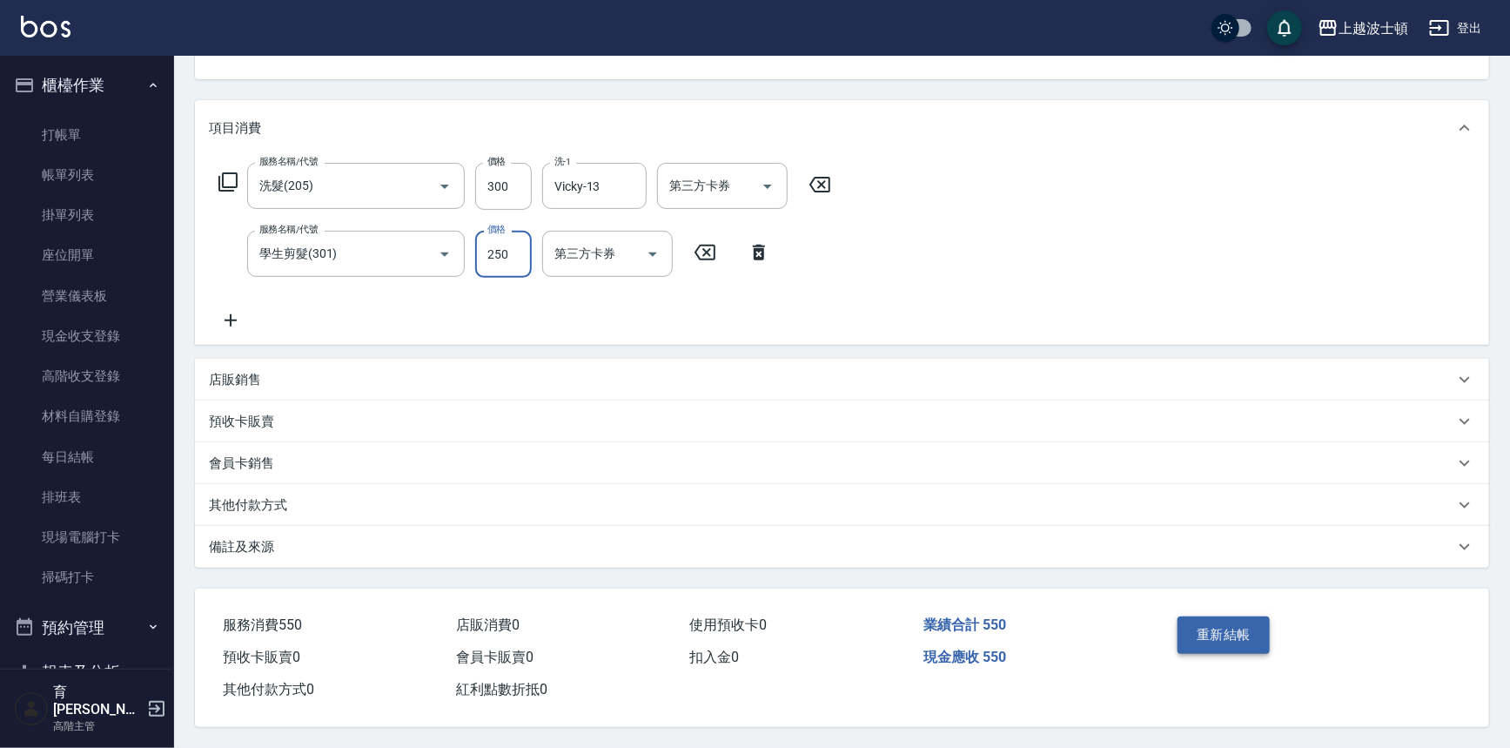
type input "250"
click at [1262, 629] on button "重新結帳" at bounding box center [1224, 634] width 92 height 37
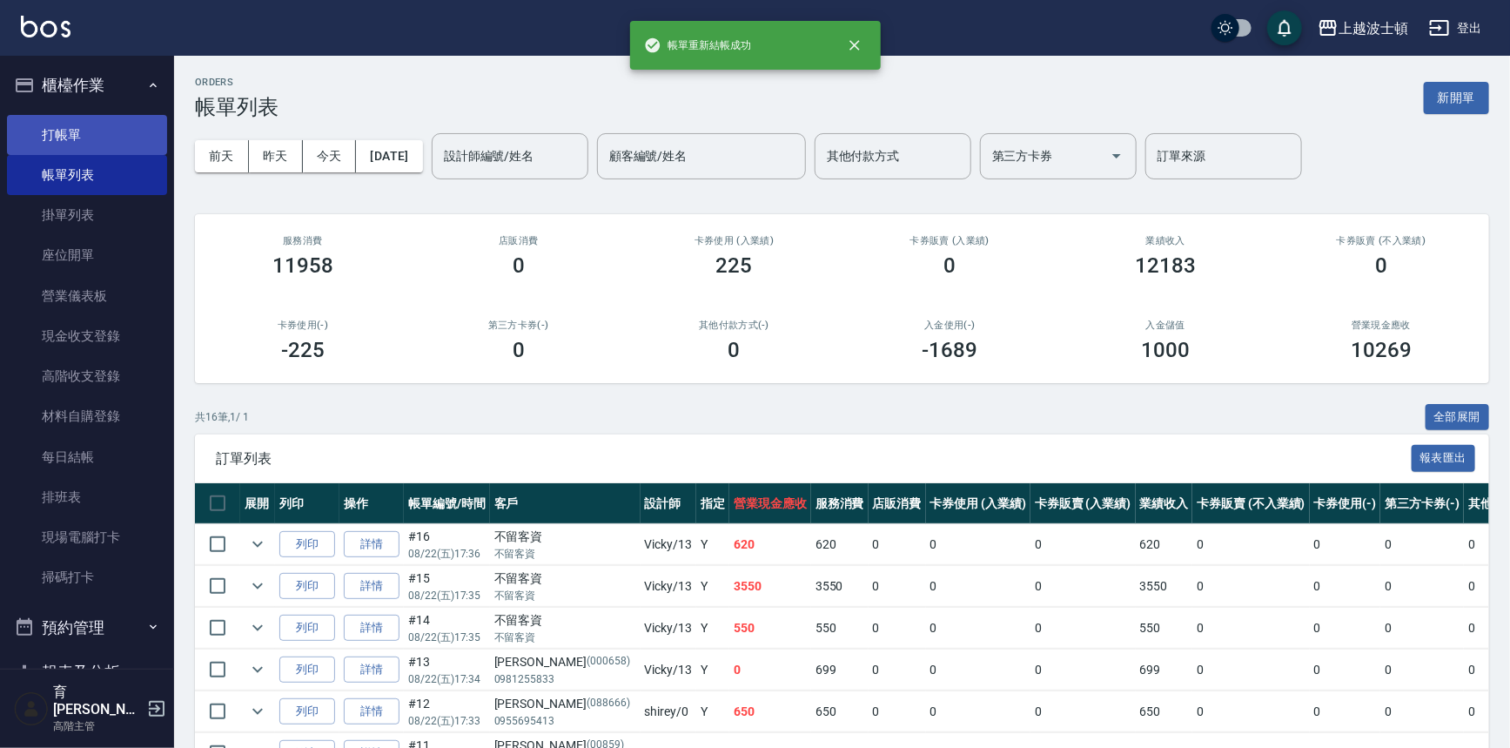
click at [51, 126] on link "打帳單" at bounding box center [87, 135] width 160 height 40
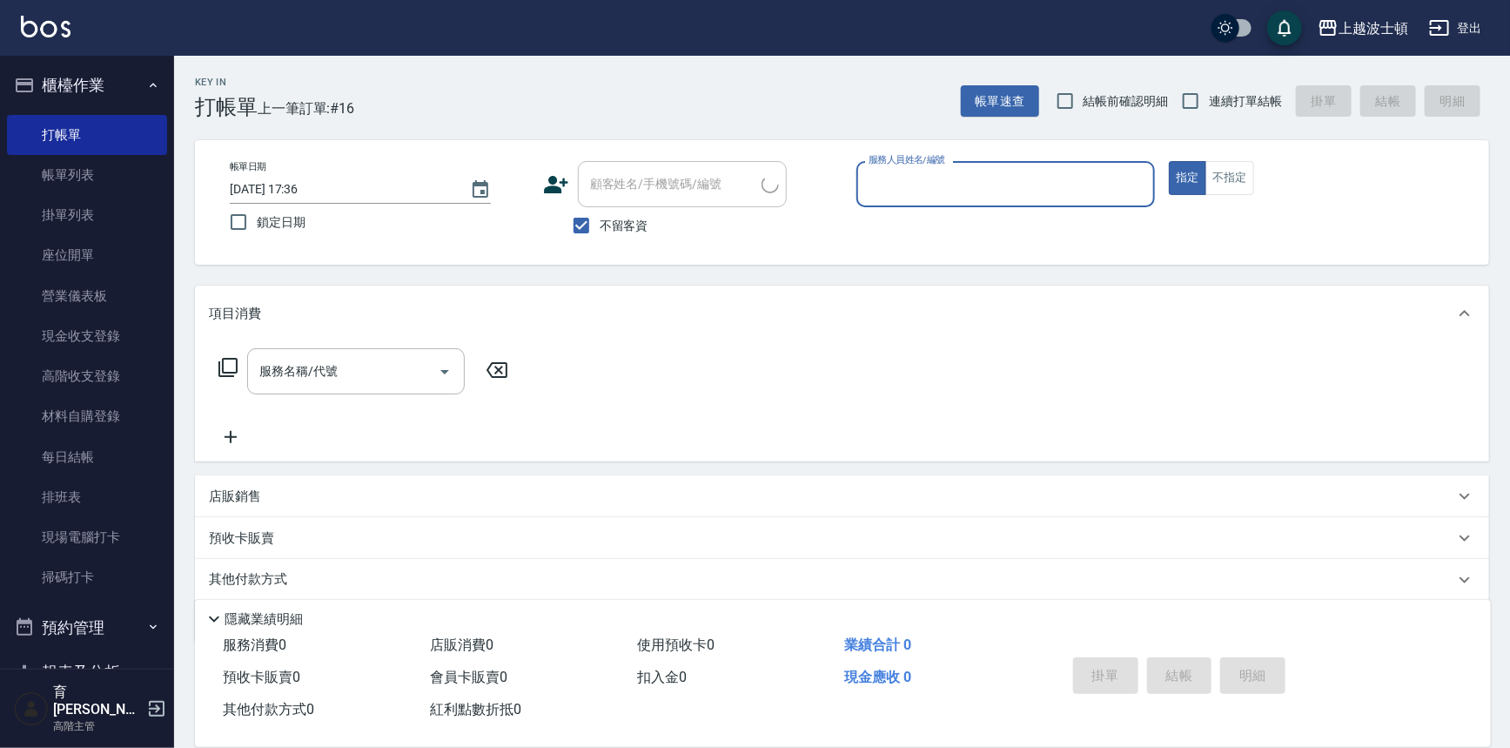
click at [629, 238] on label "不留客資" at bounding box center [605, 225] width 85 height 37
click at [600, 238] on input "不留客資" at bounding box center [581, 225] width 37 height 37
checkbox input "false"
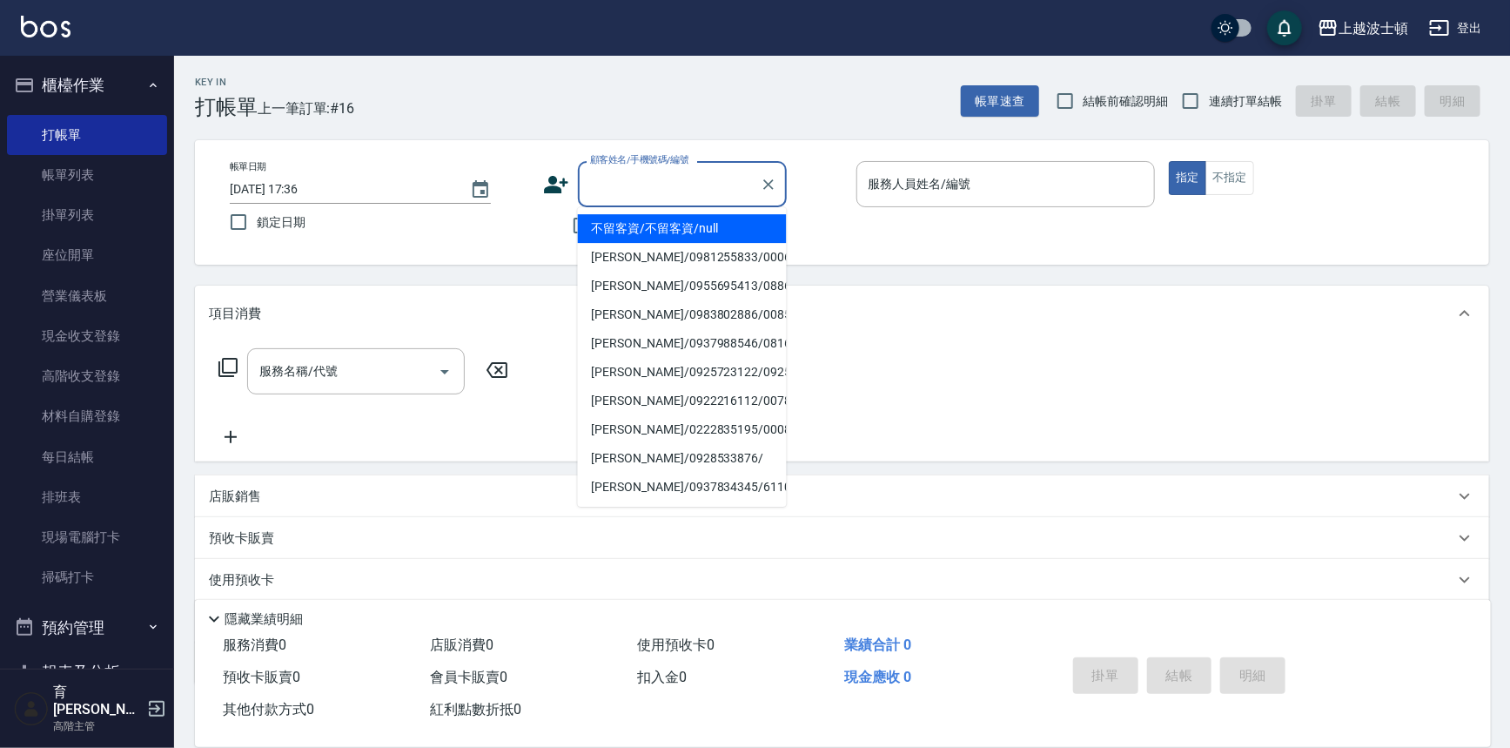
click at [639, 178] on input "顧客姓名/手機號碼/編號" at bounding box center [669, 184] width 167 height 30
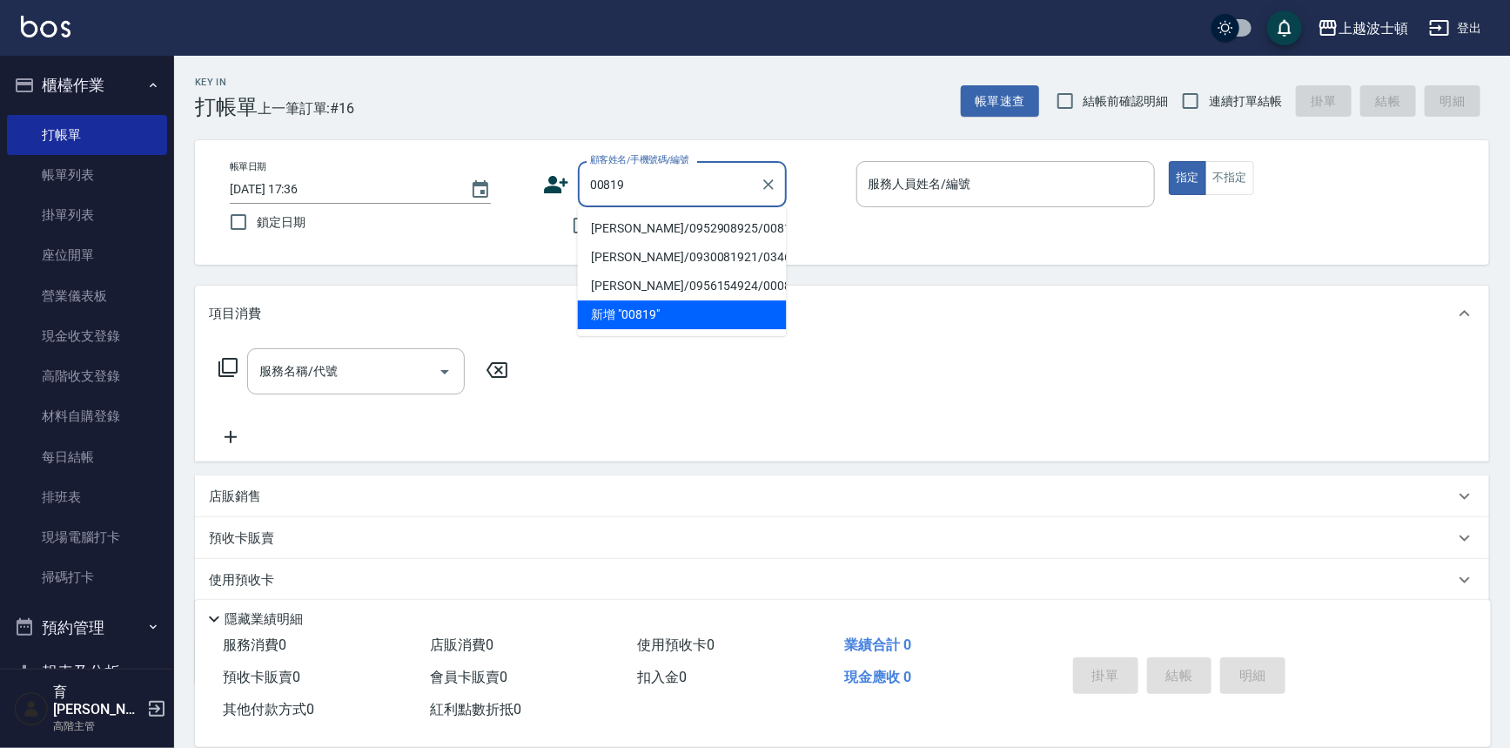
click at [624, 226] on li "[PERSON_NAME]/0952908925/00819" at bounding box center [682, 228] width 209 height 29
type input "[PERSON_NAME]/0952908925/00819"
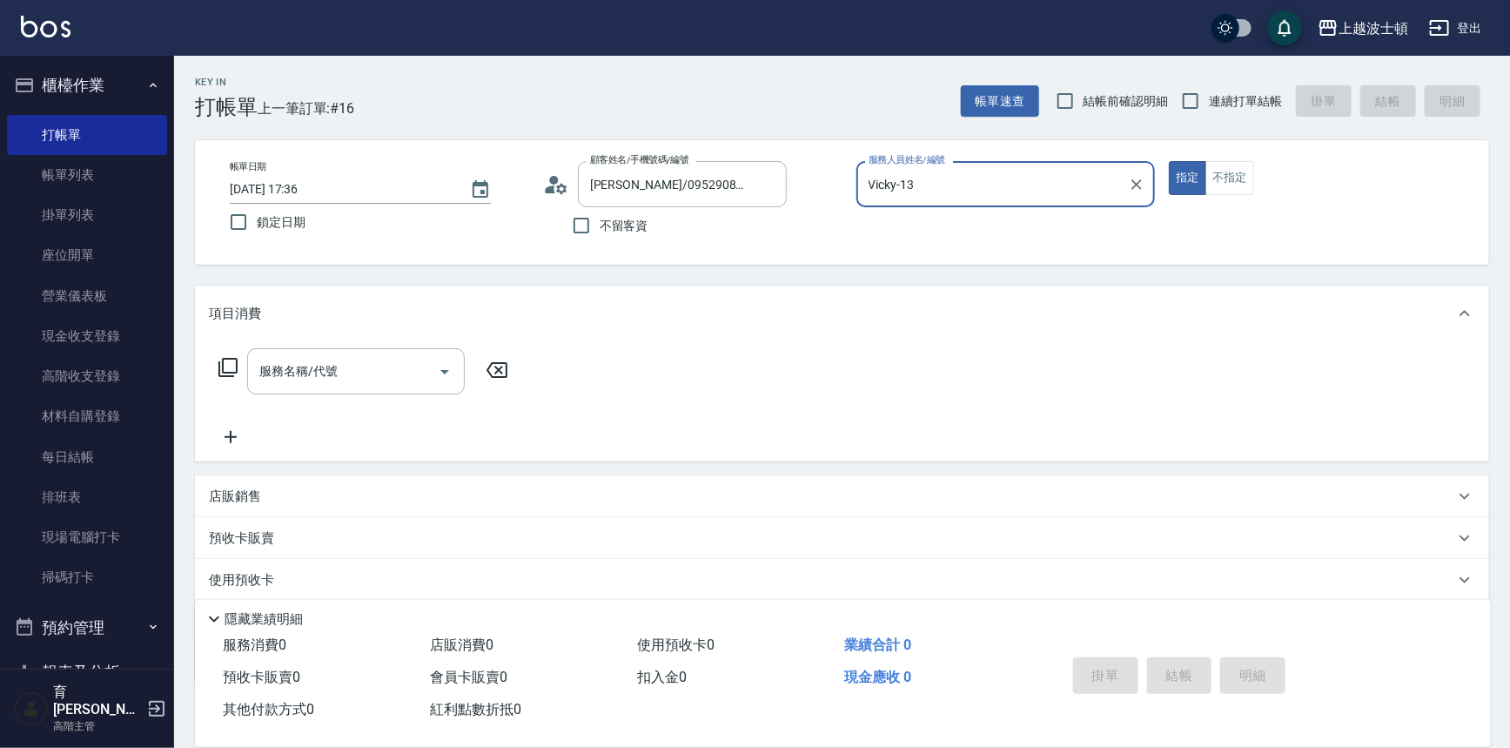
type input "Vicky-13"
click at [259, 569] on p "使用預收卡" at bounding box center [241, 582] width 65 height 26
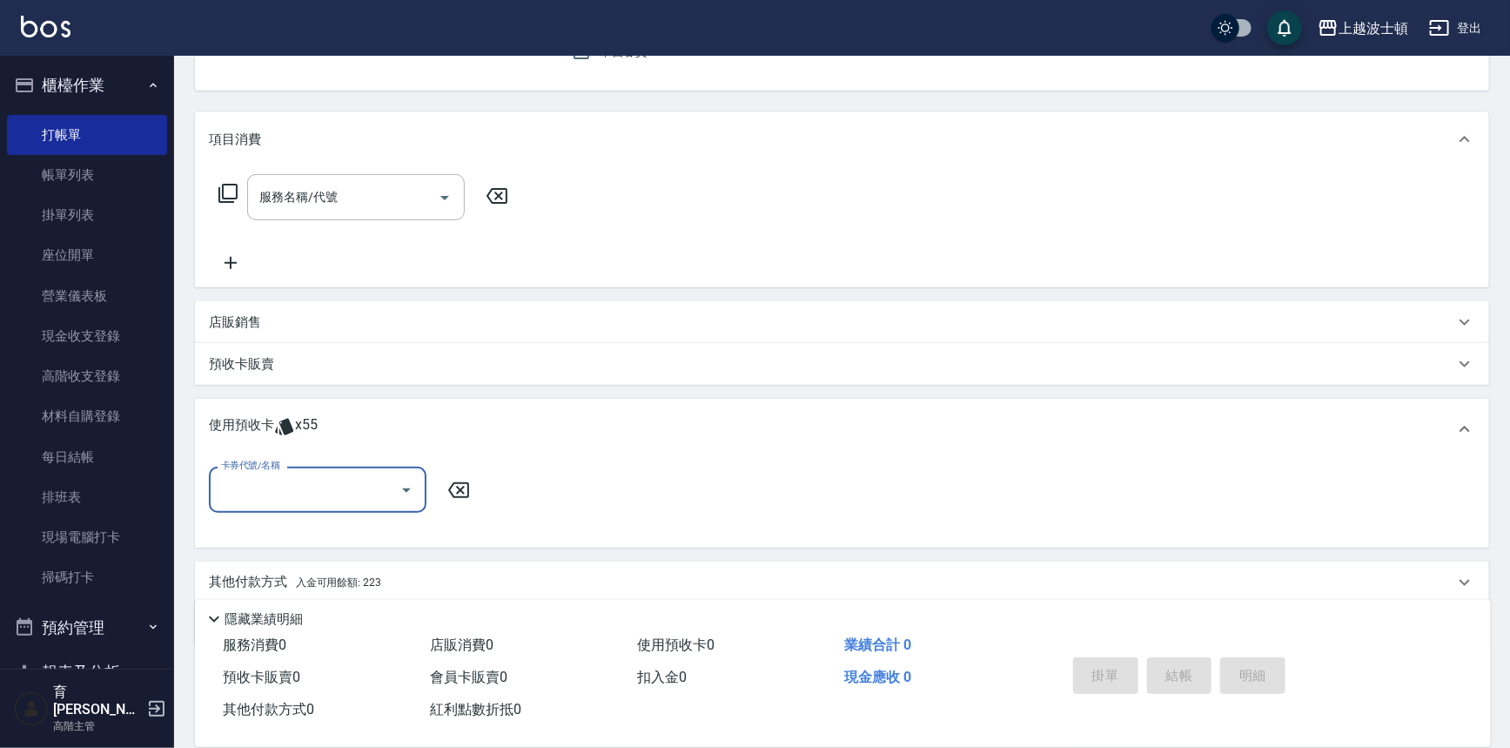
scroll to position [235, 0]
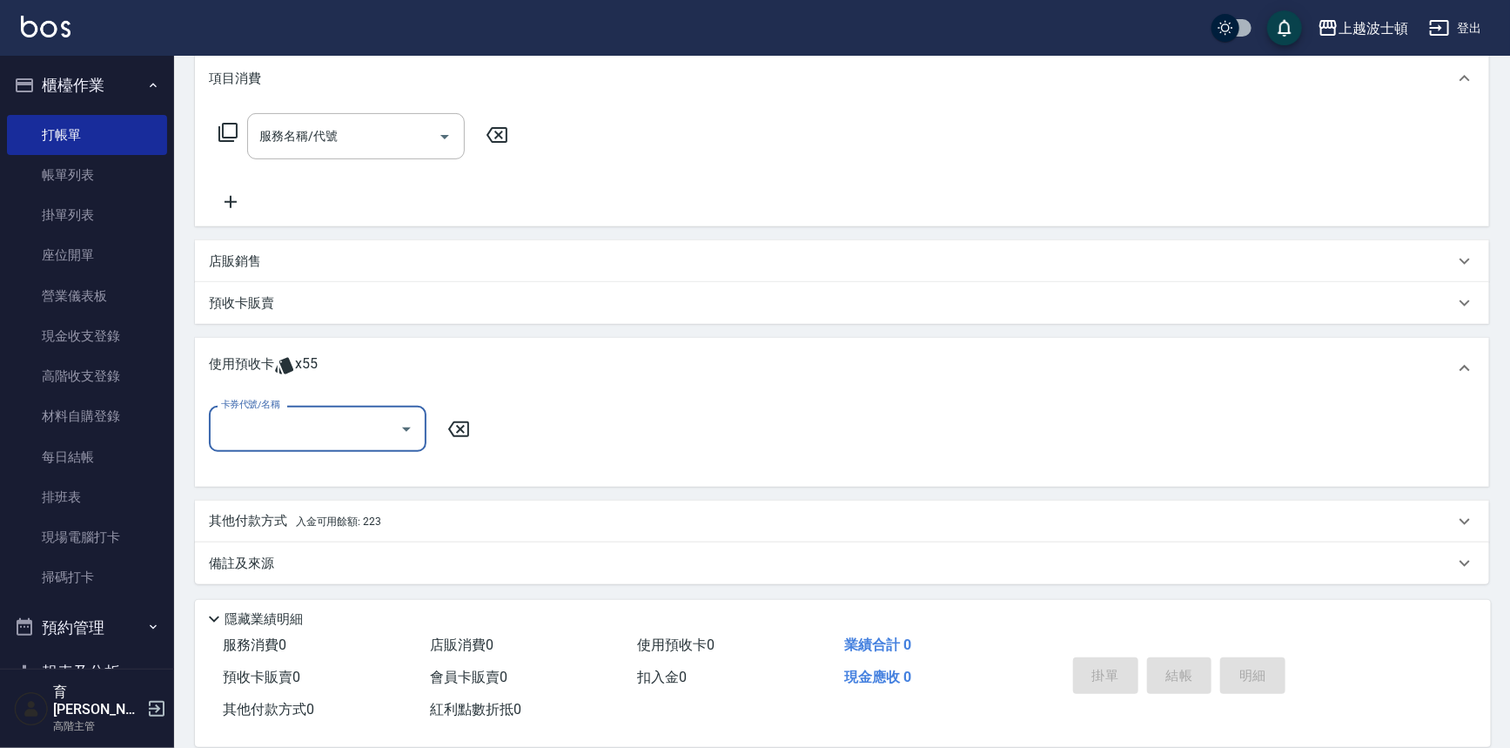
click at [375, 434] on input "卡券代號/名稱" at bounding box center [305, 428] width 176 height 30
click at [375, 474] on div "洗髮卷 剩餘55張" at bounding box center [318, 473] width 218 height 29
type input "洗髮卷"
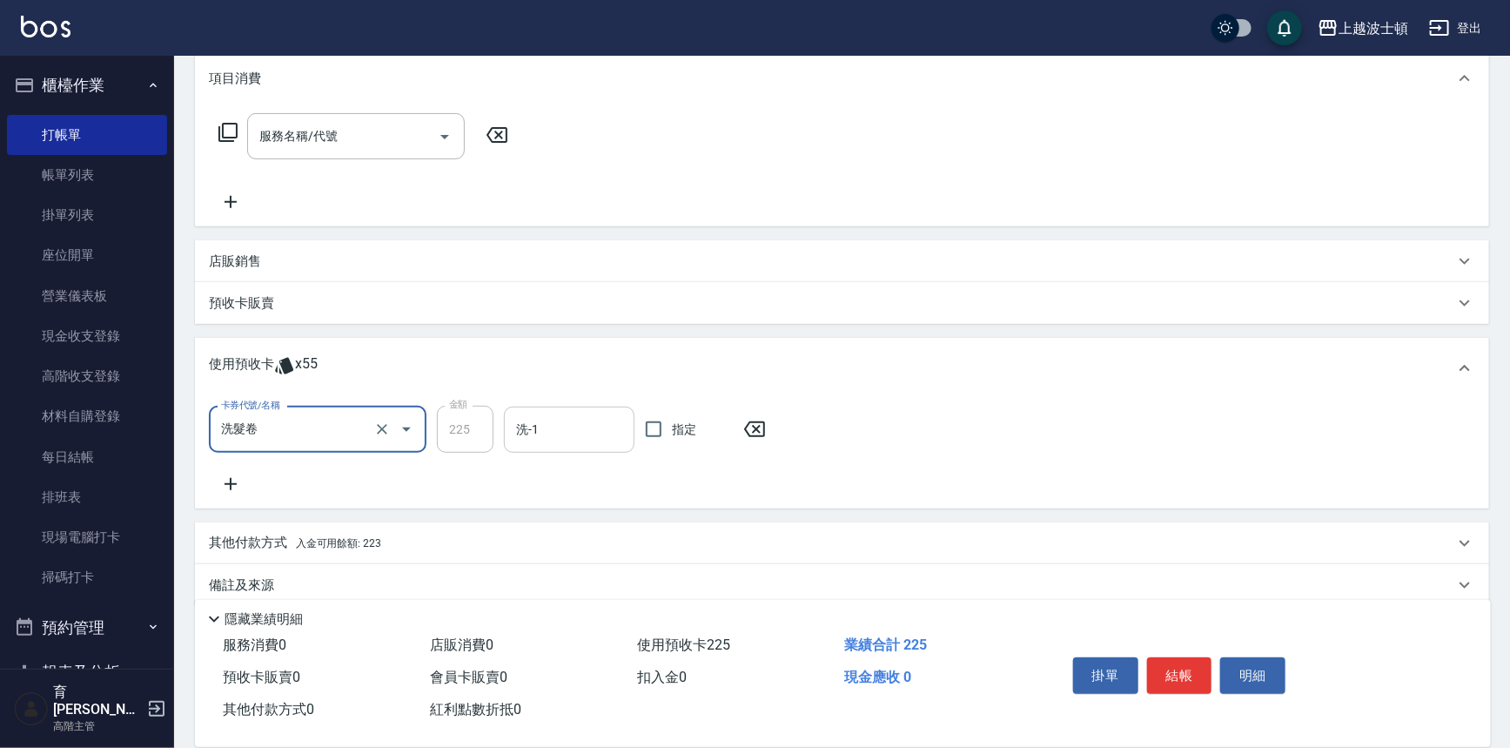
click at [602, 430] on input "洗-1" at bounding box center [569, 429] width 115 height 30
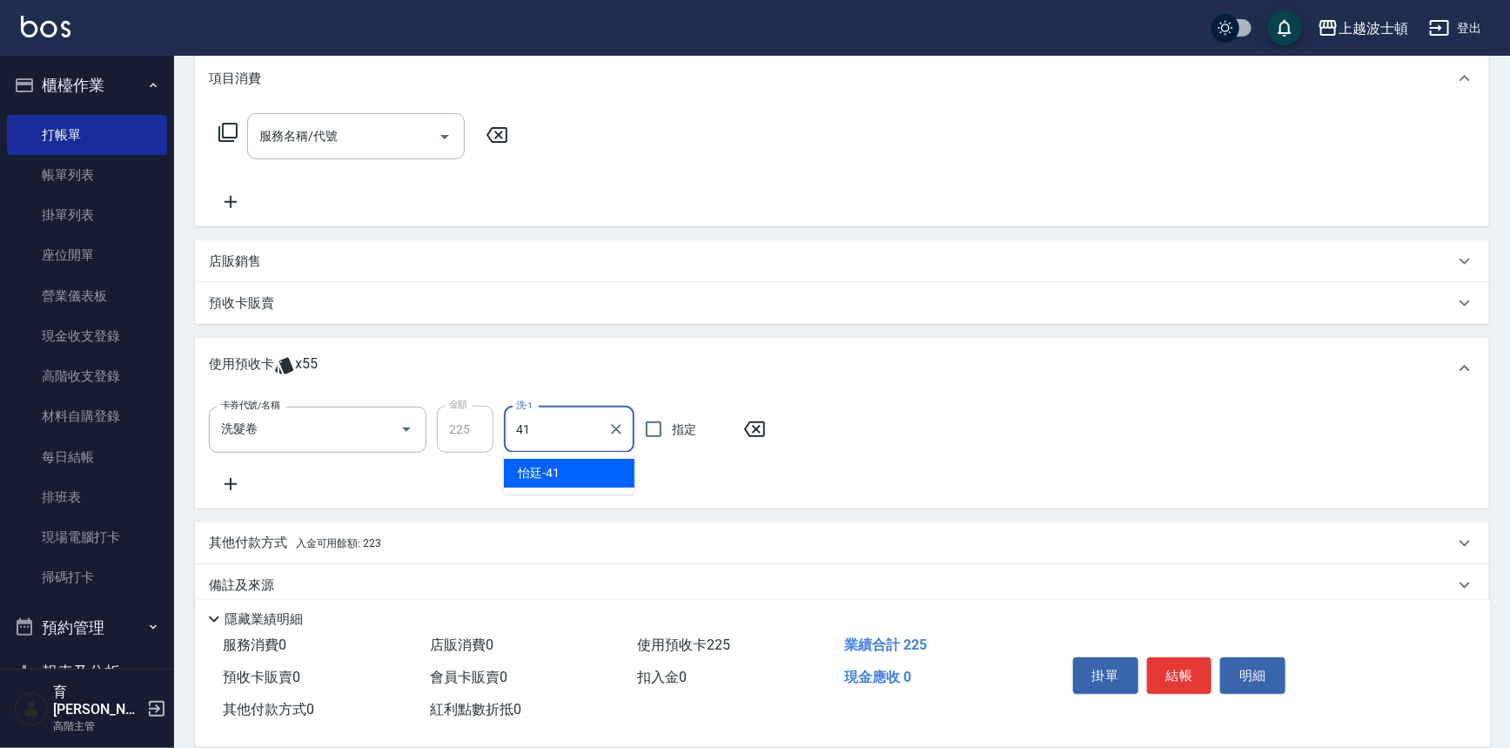
type input "怡廷-41"
click at [1162, 657] on button "結帳" at bounding box center [1179, 675] width 65 height 37
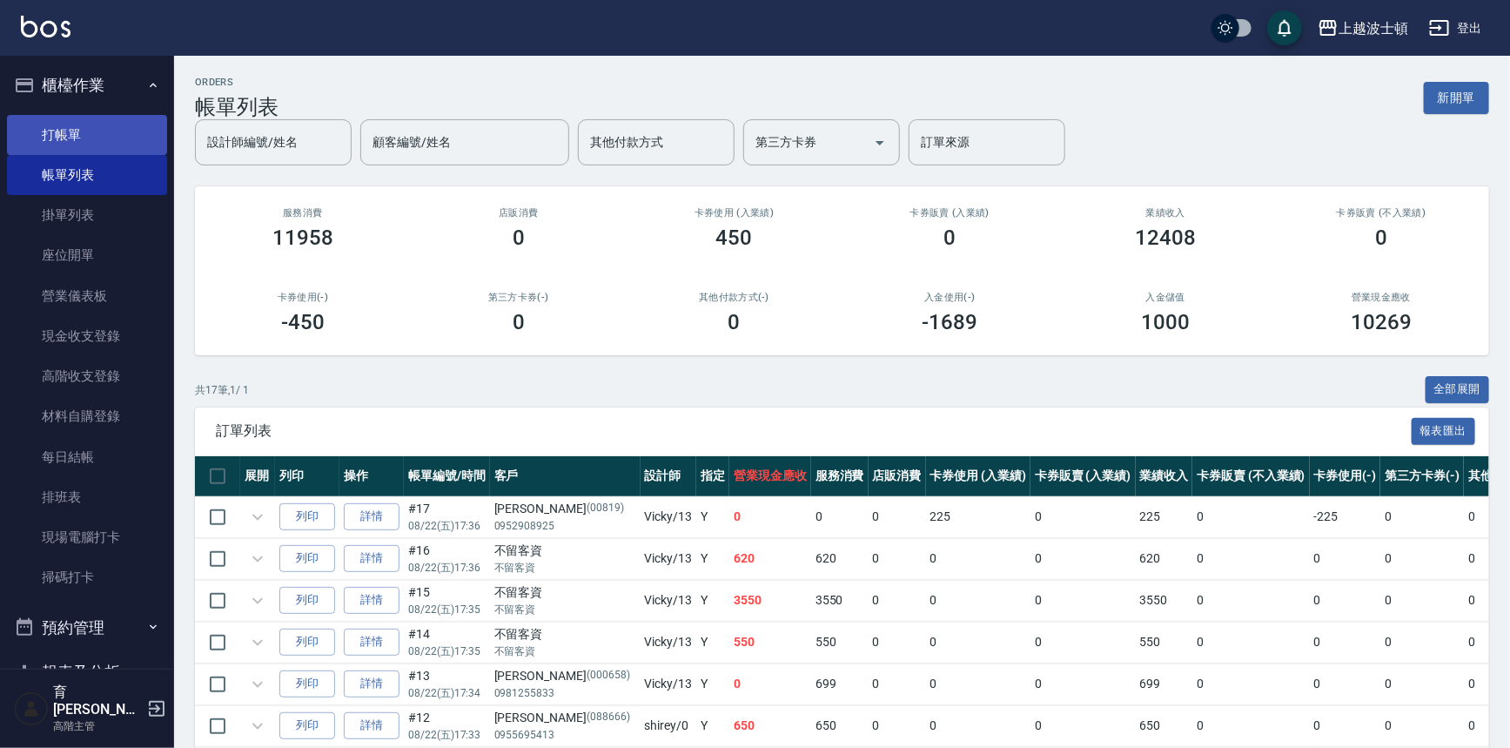
click at [41, 138] on link "打帳單" at bounding box center [87, 135] width 160 height 40
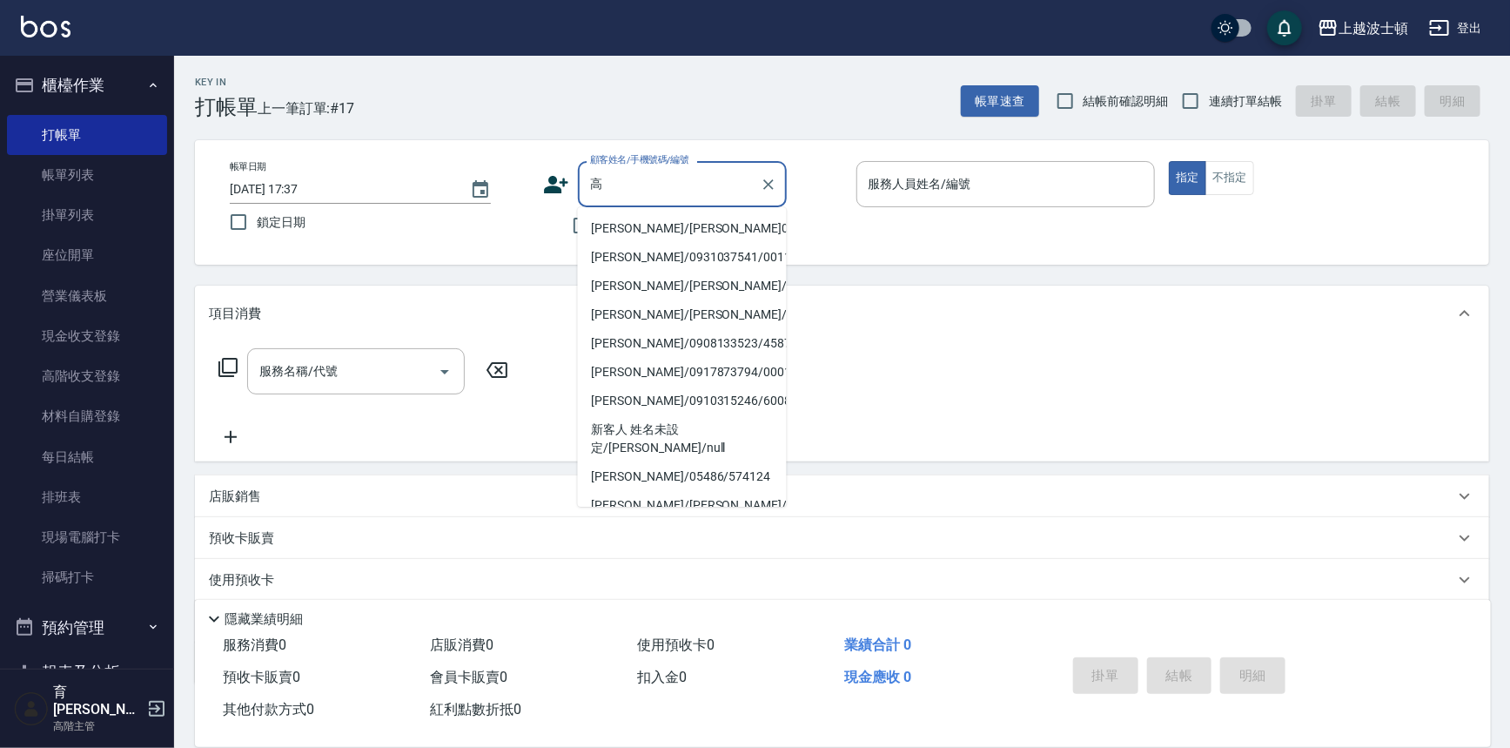
click at [620, 231] on li "[PERSON_NAME]/[PERSON_NAME]05486/05486" at bounding box center [682, 228] width 209 height 29
type input "[PERSON_NAME]/[PERSON_NAME]05486/05486"
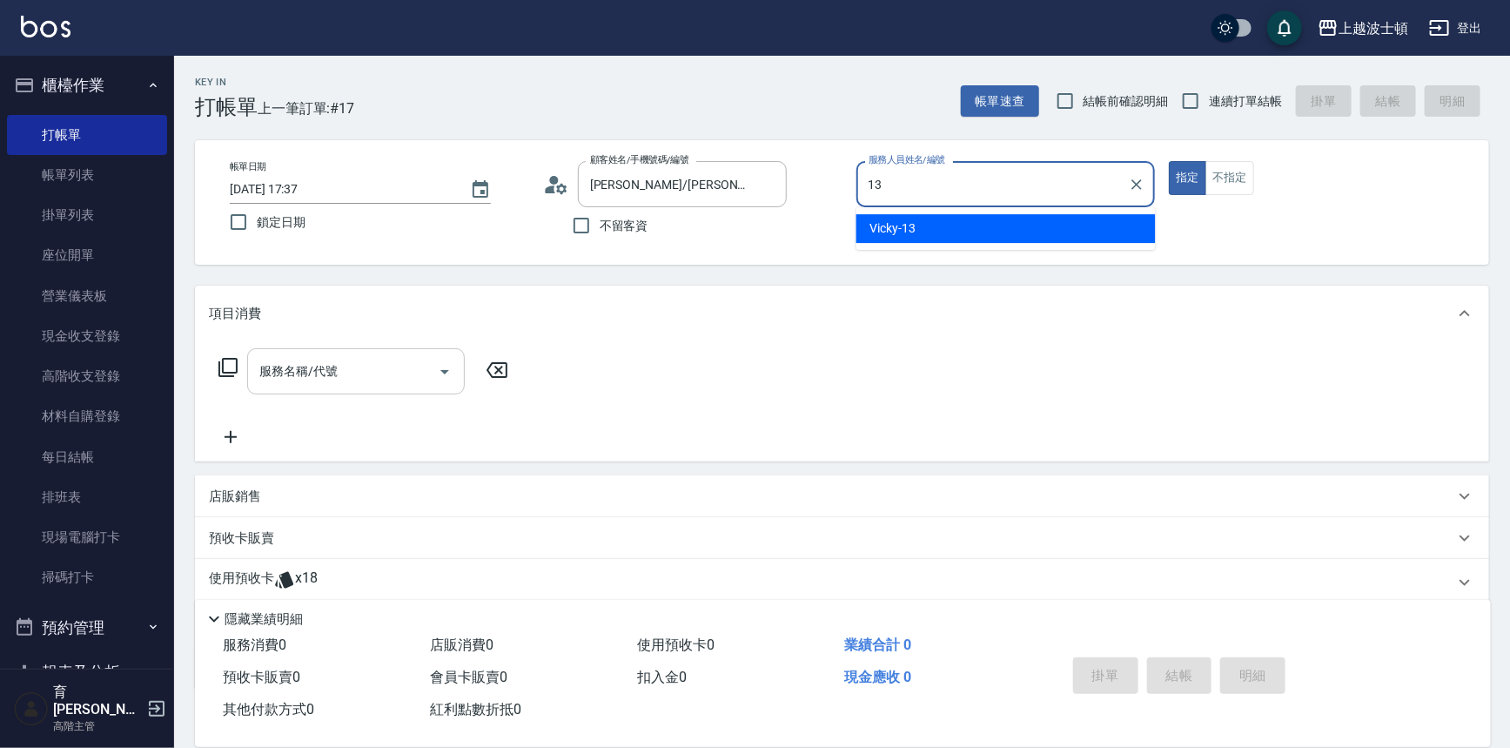
type input "Vicky-13"
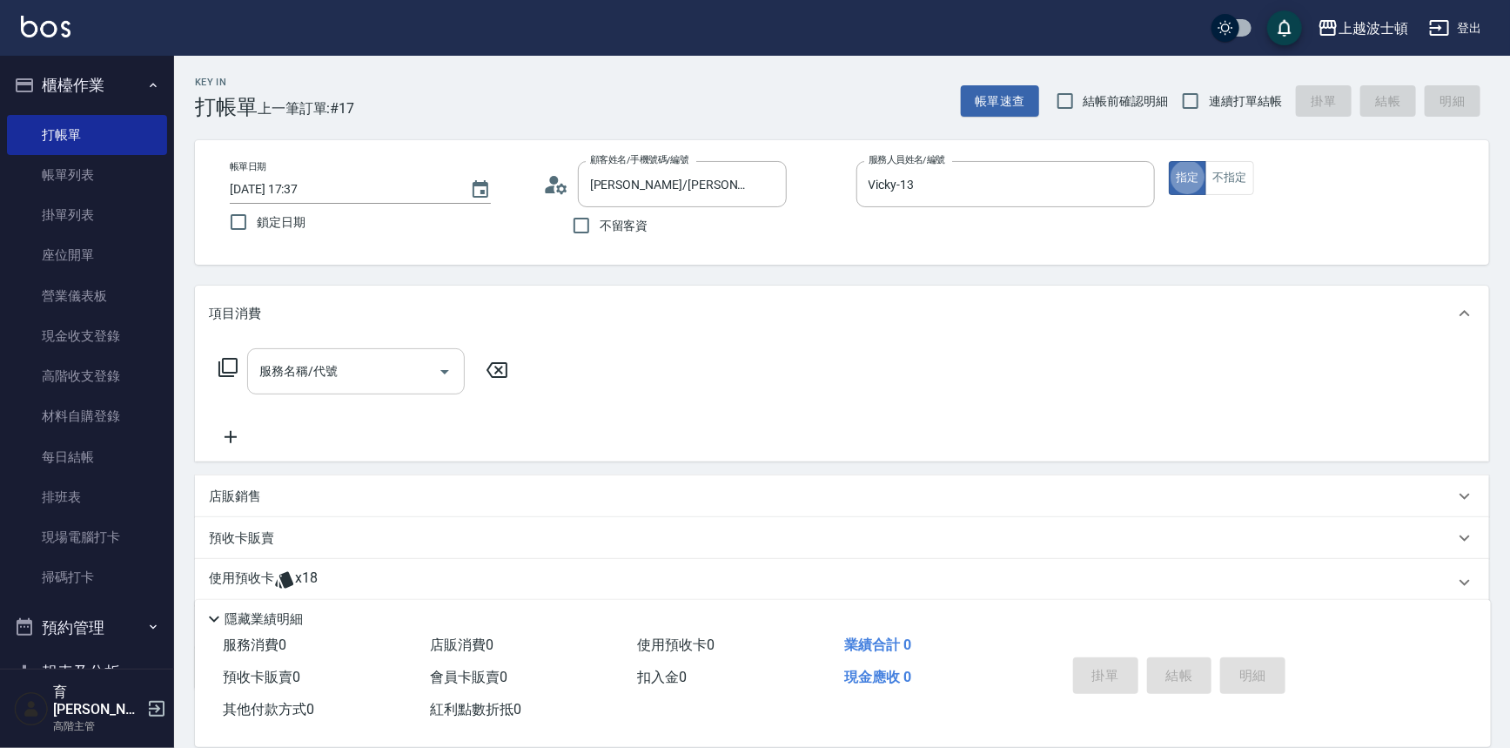
type button "true"
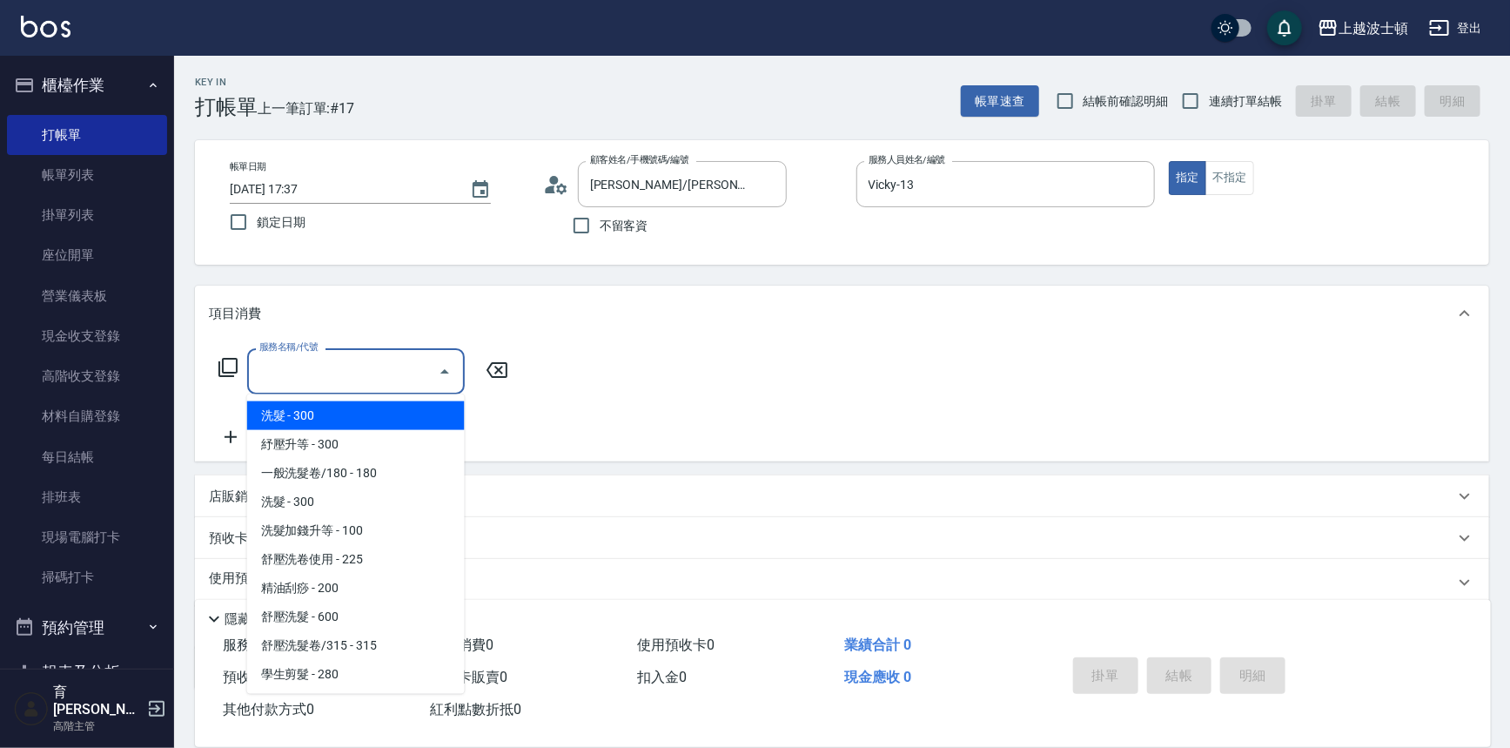
click at [383, 375] on input "服務名稱/代號" at bounding box center [343, 371] width 176 height 30
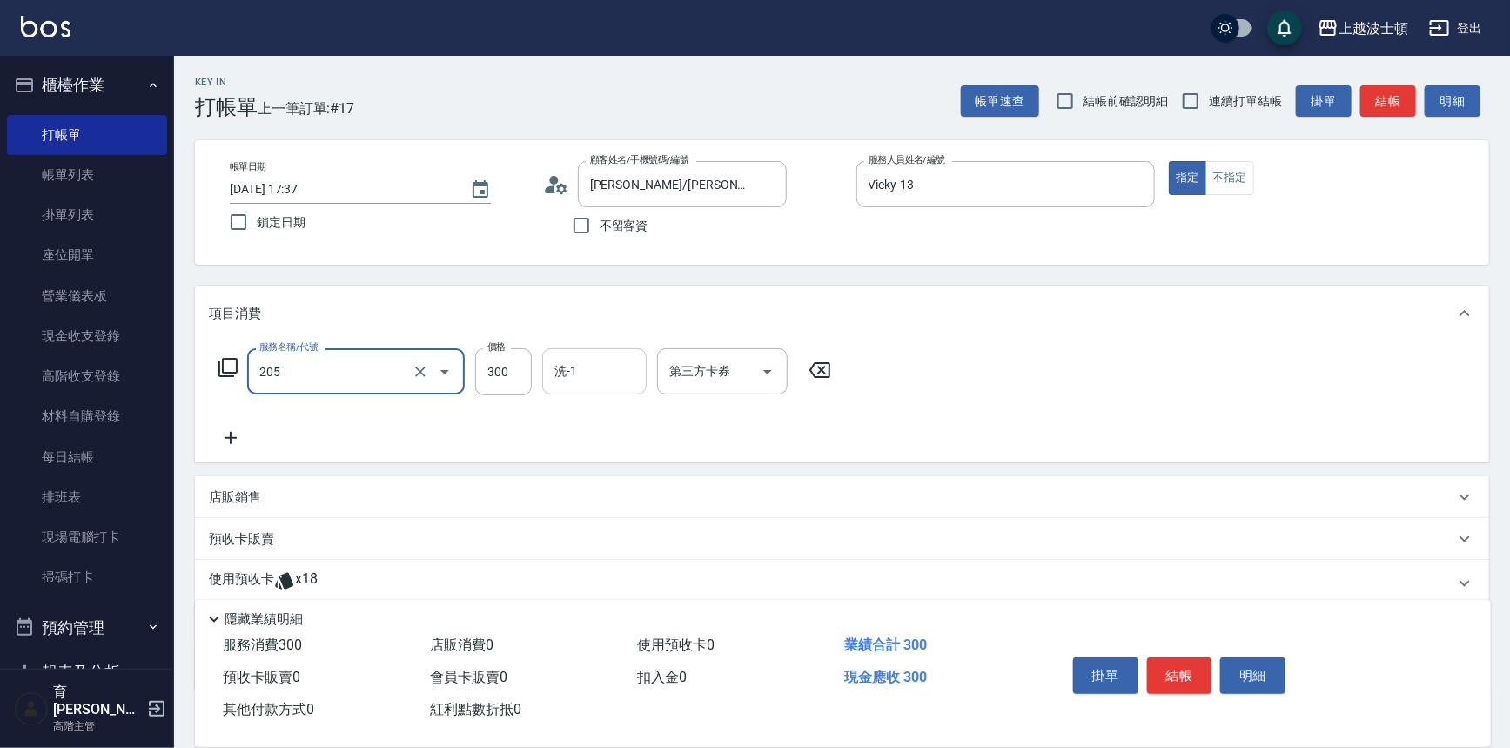
type input "洗髮(205)"
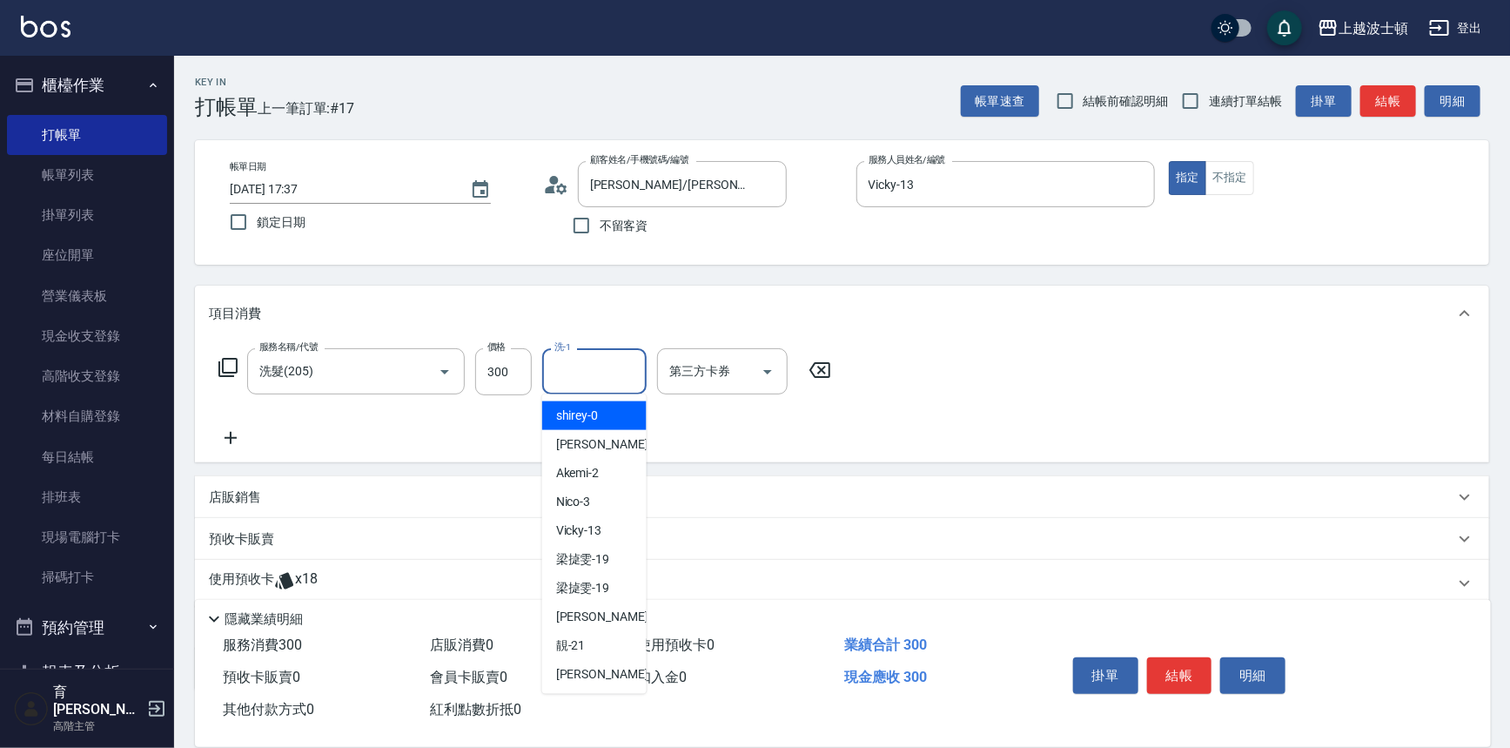
click at [599, 371] on input "洗-1" at bounding box center [594, 371] width 89 height 30
type input "怡廷-41"
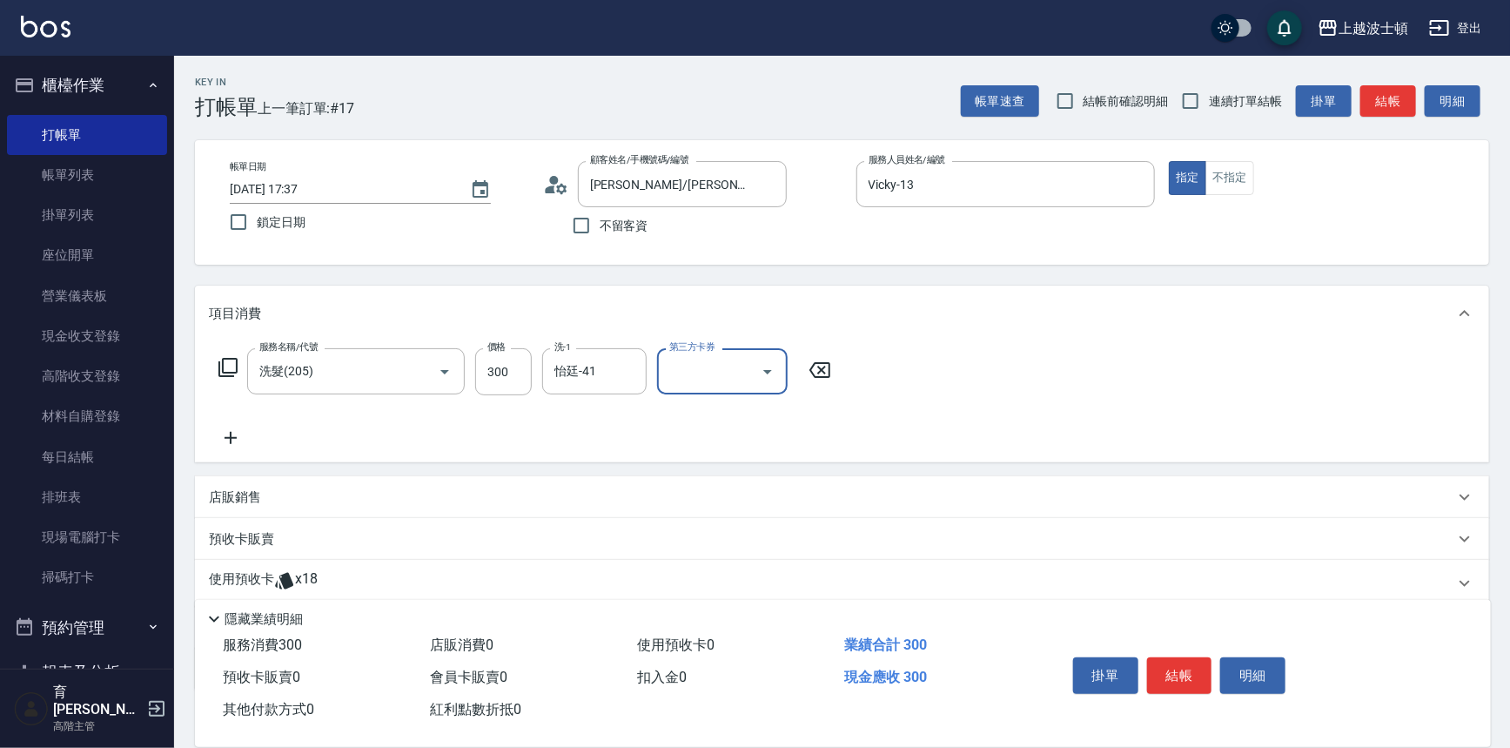
drag, startPoint x: 266, startPoint y: 575, endPoint x: 332, endPoint y: 558, distance: 68.2
click at [266, 575] on p "使用預收卡" at bounding box center [241, 583] width 65 height 26
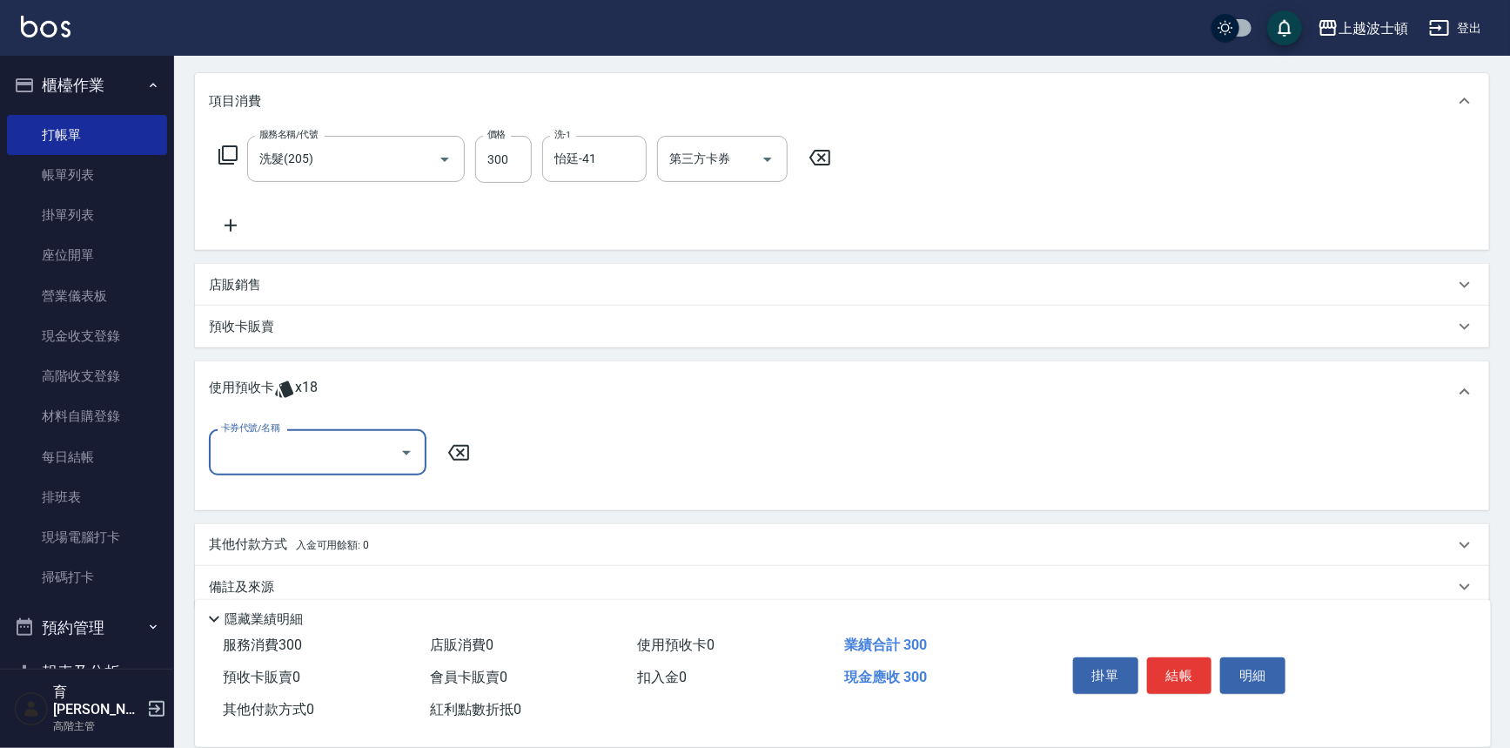
scroll to position [235, 0]
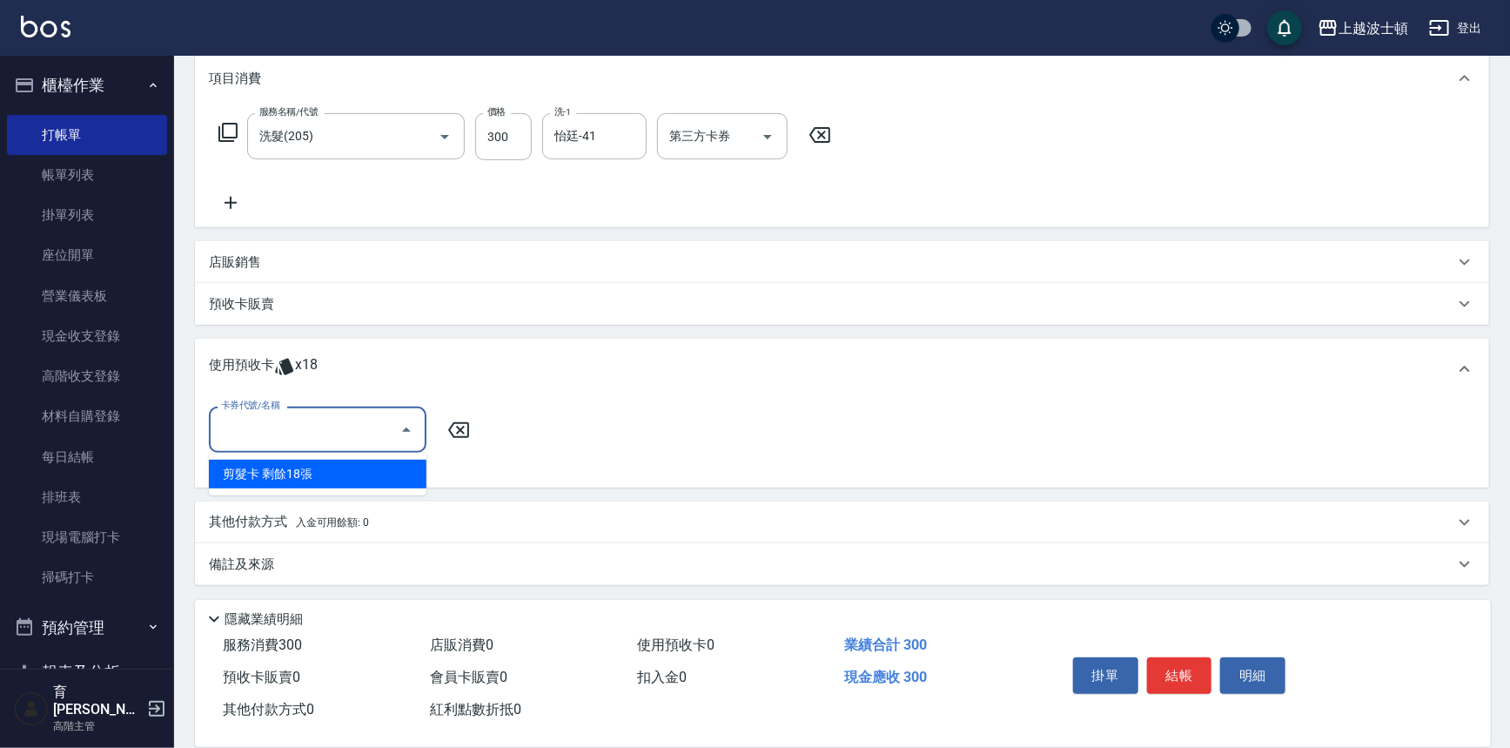
click at [349, 426] on input "卡券代號/名稱" at bounding box center [305, 429] width 176 height 30
drag, startPoint x: 365, startPoint y: 470, endPoint x: 514, endPoint y: 440, distance: 151.8
click at [366, 470] on div "剪髮卡 剩餘18張" at bounding box center [318, 474] width 218 height 29
type input "剪髮卡"
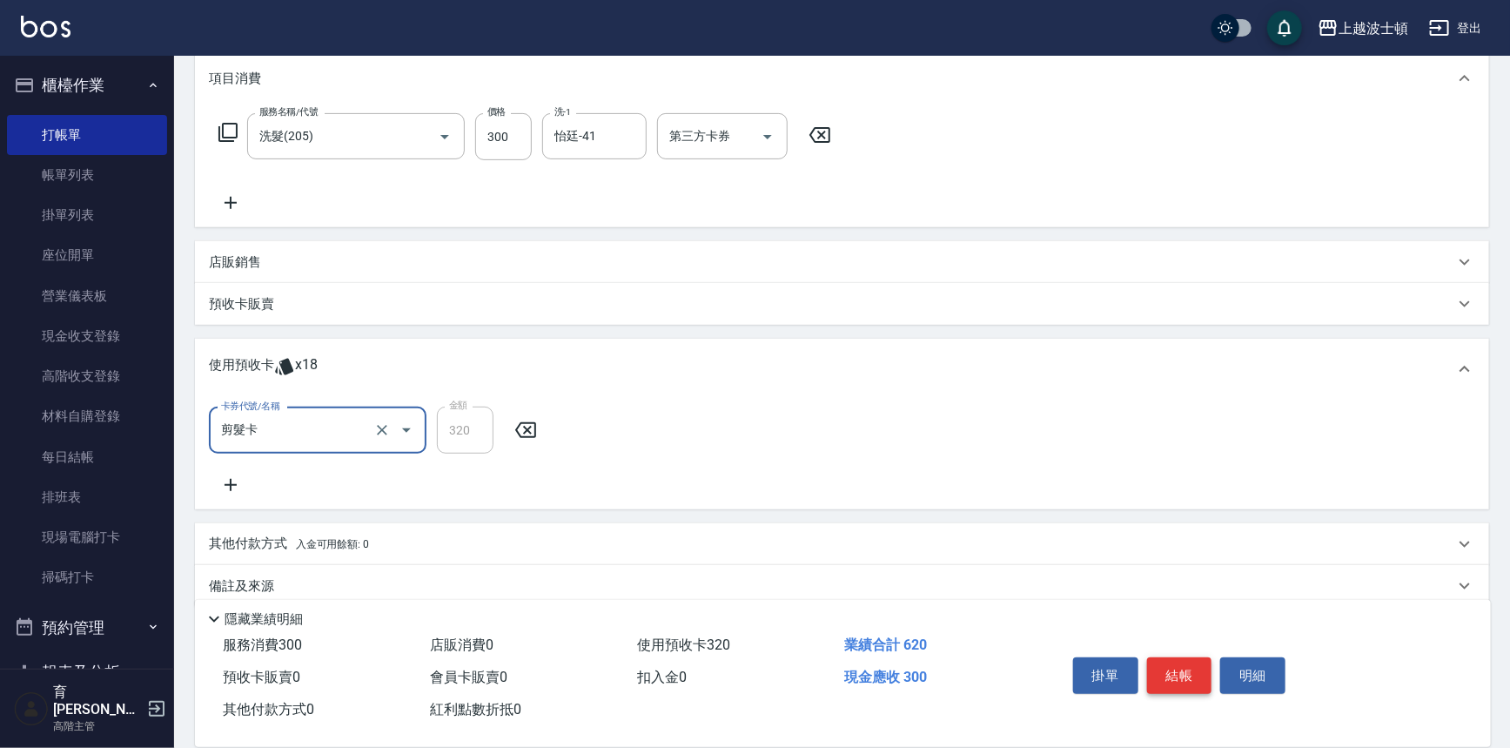
click at [1159, 666] on button "結帳" at bounding box center [1179, 675] width 65 height 37
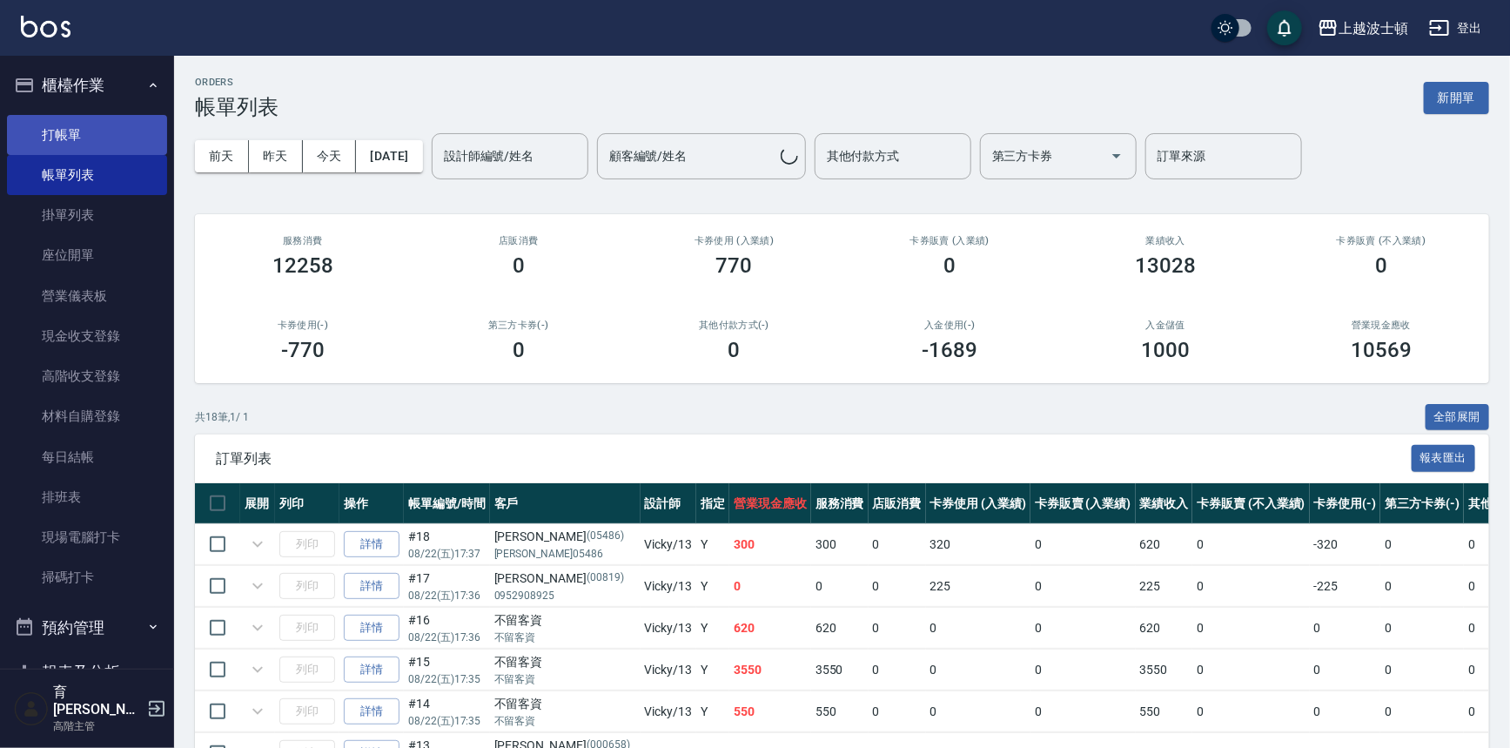
click at [67, 131] on link "打帳單" at bounding box center [87, 135] width 160 height 40
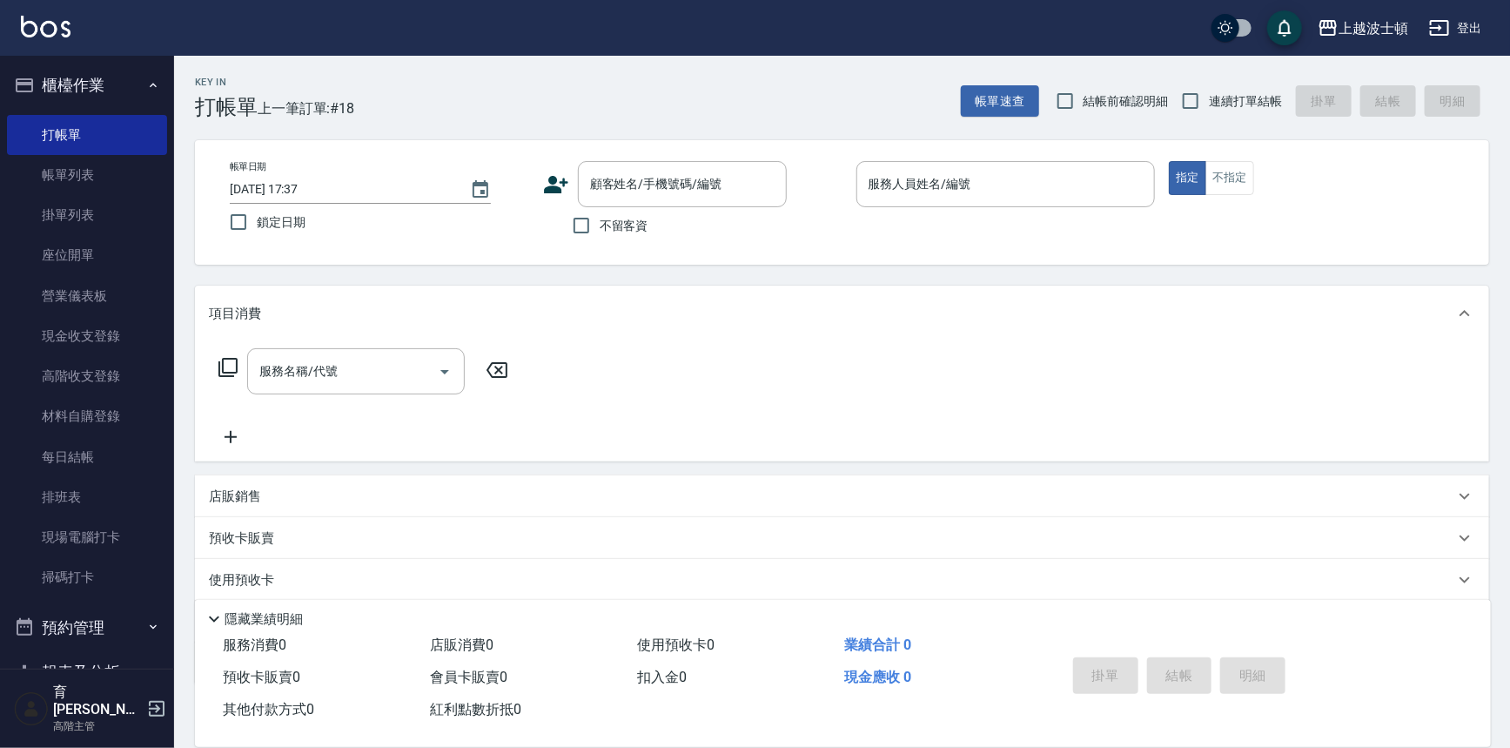
click at [612, 232] on span "不留客資" at bounding box center [624, 226] width 49 height 18
click at [600, 232] on input "不留客資" at bounding box center [581, 225] width 37 height 37
checkbox input "true"
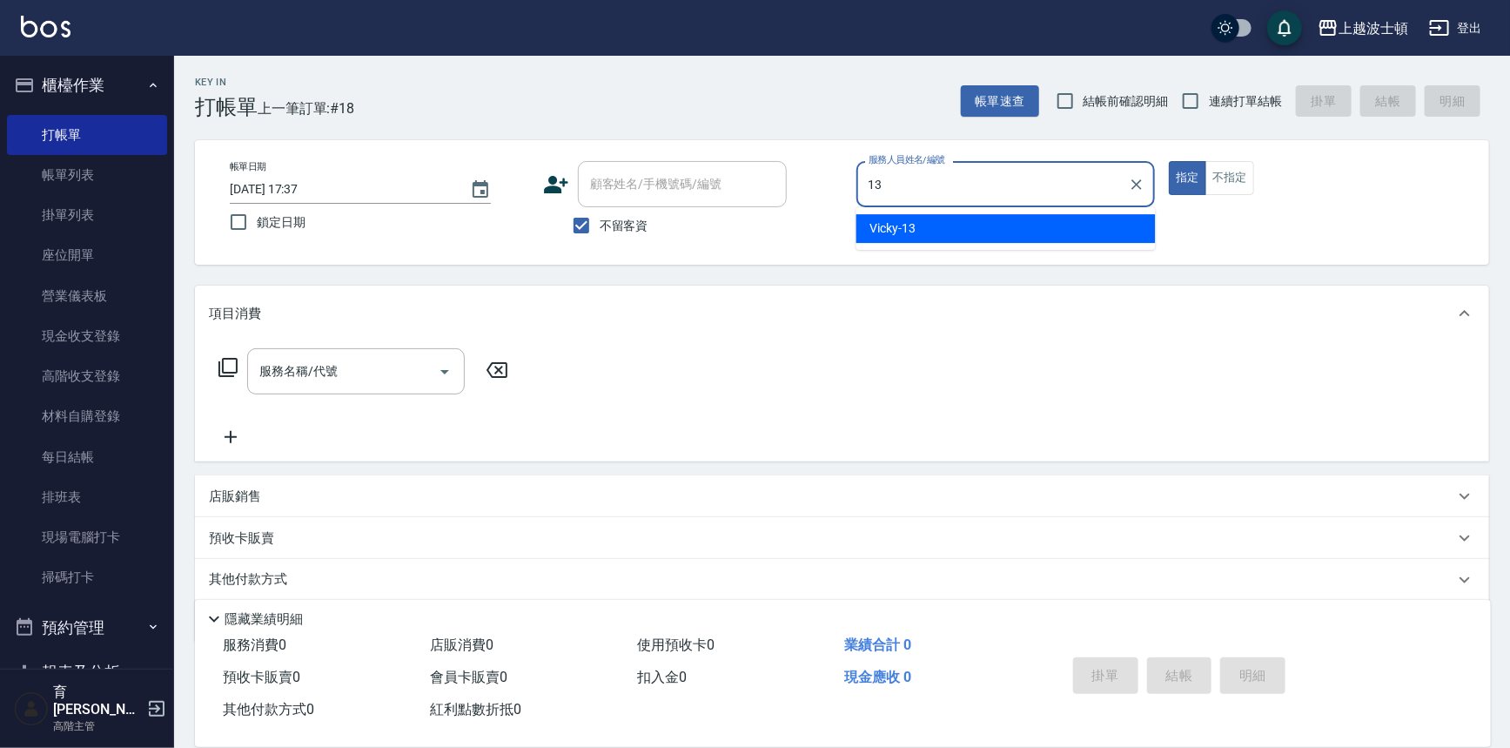
type input "Vicky-13"
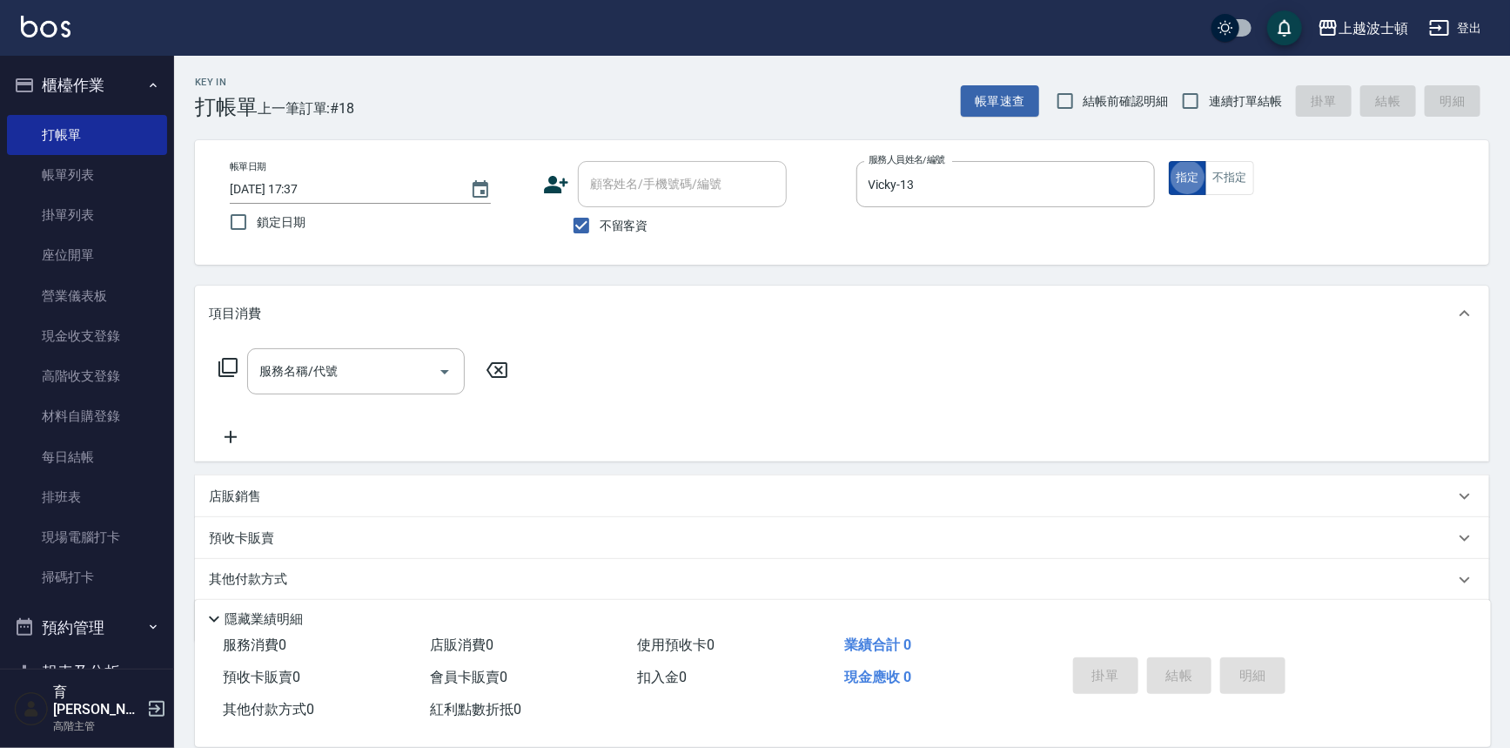
type button "true"
click at [1247, 169] on button "不指定" at bounding box center [1230, 178] width 49 height 34
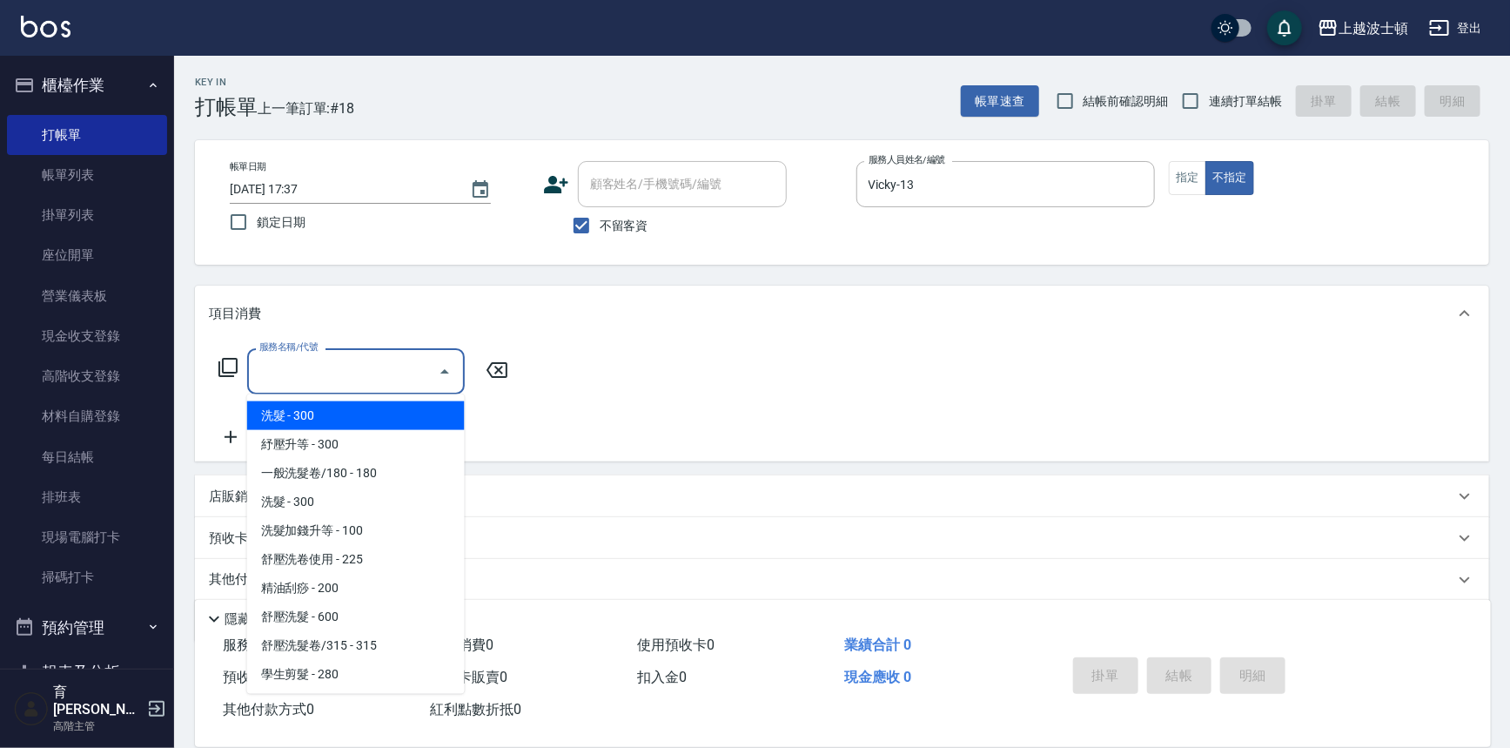
click at [381, 381] on input "服務名稱/代號" at bounding box center [343, 371] width 176 height 30
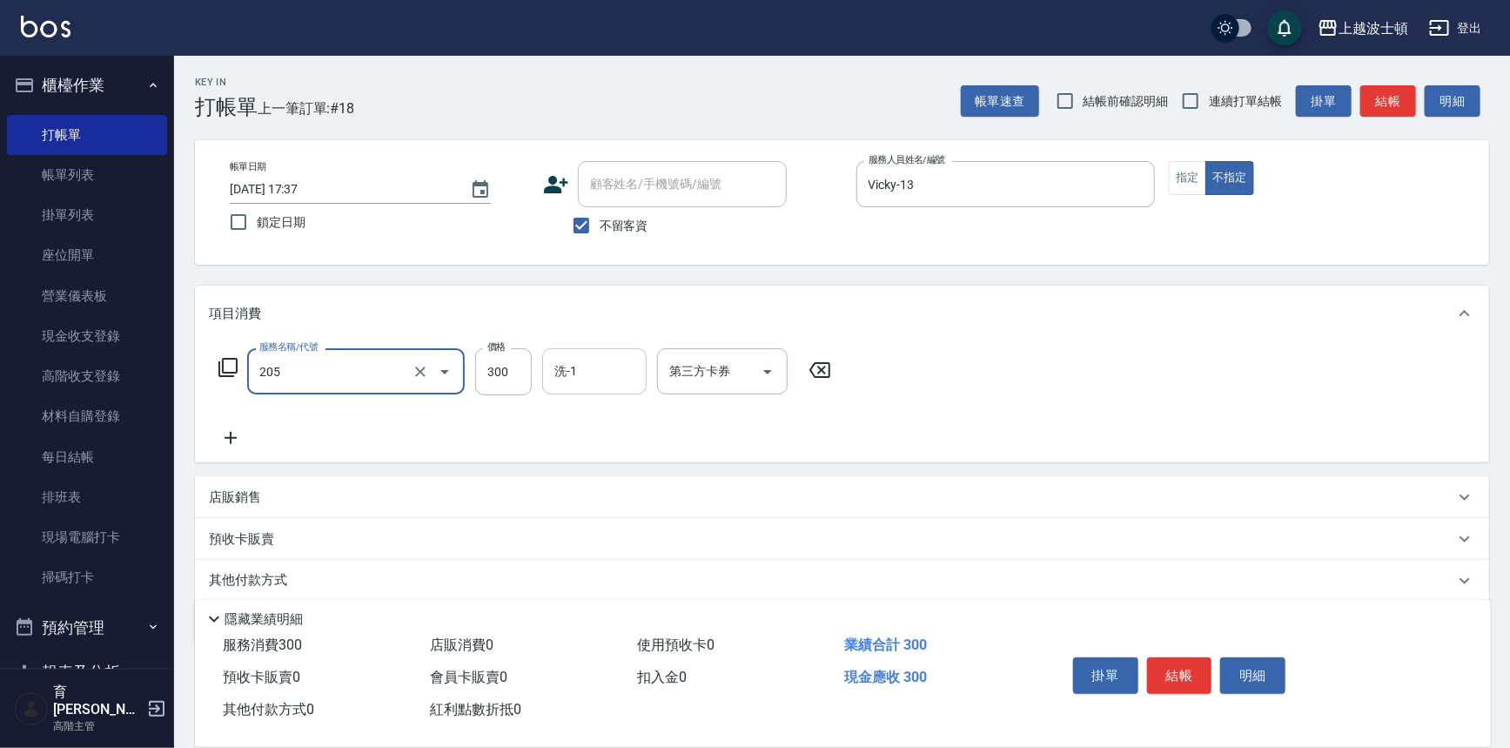
type input "洗髮(205)"
click at [585, 369] on input "洗-1" at bounding box center [594, 371] width 89 height 30
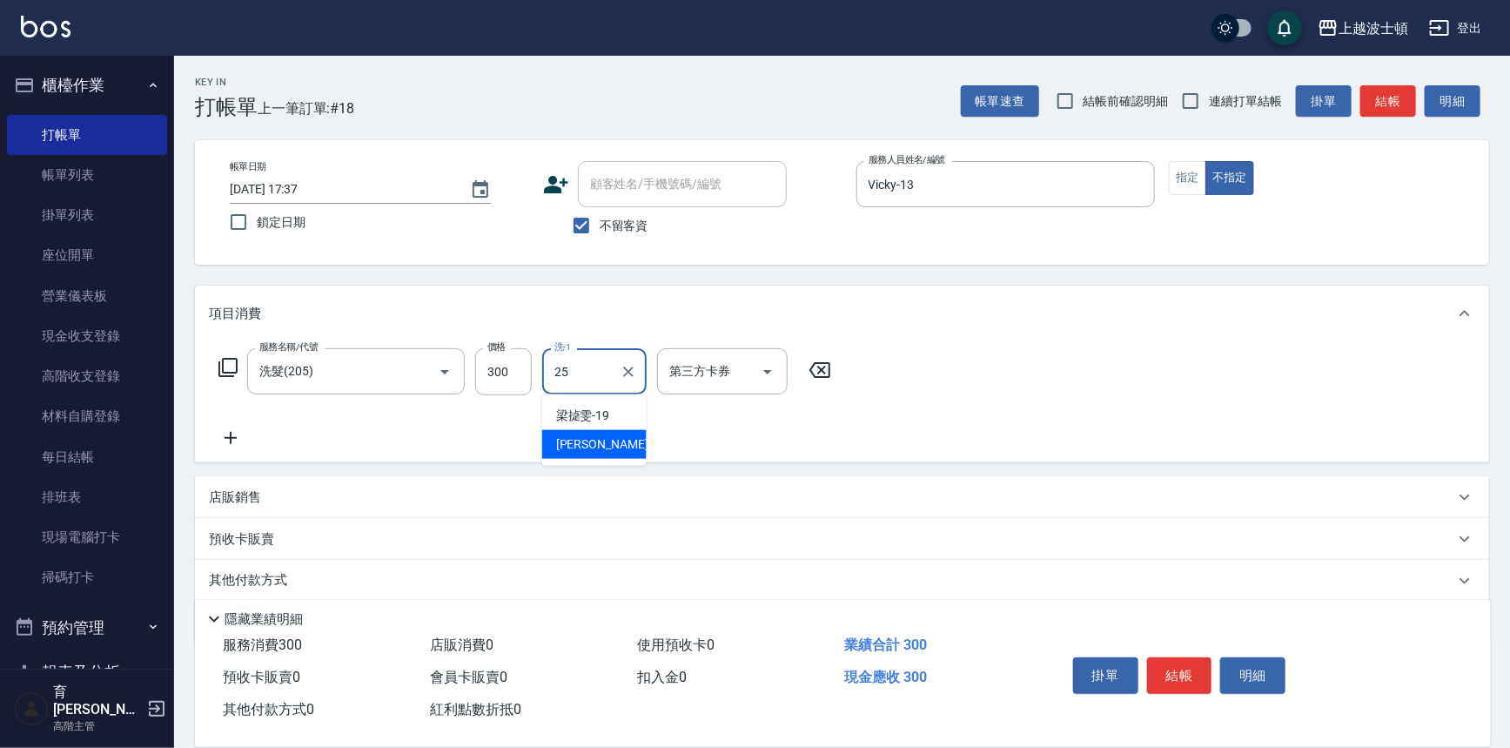
type input "[PERSON_NAME]-25"
click at [1184, 670] on button "結帳" at bounding box center [1179, 675] width 65 height 37
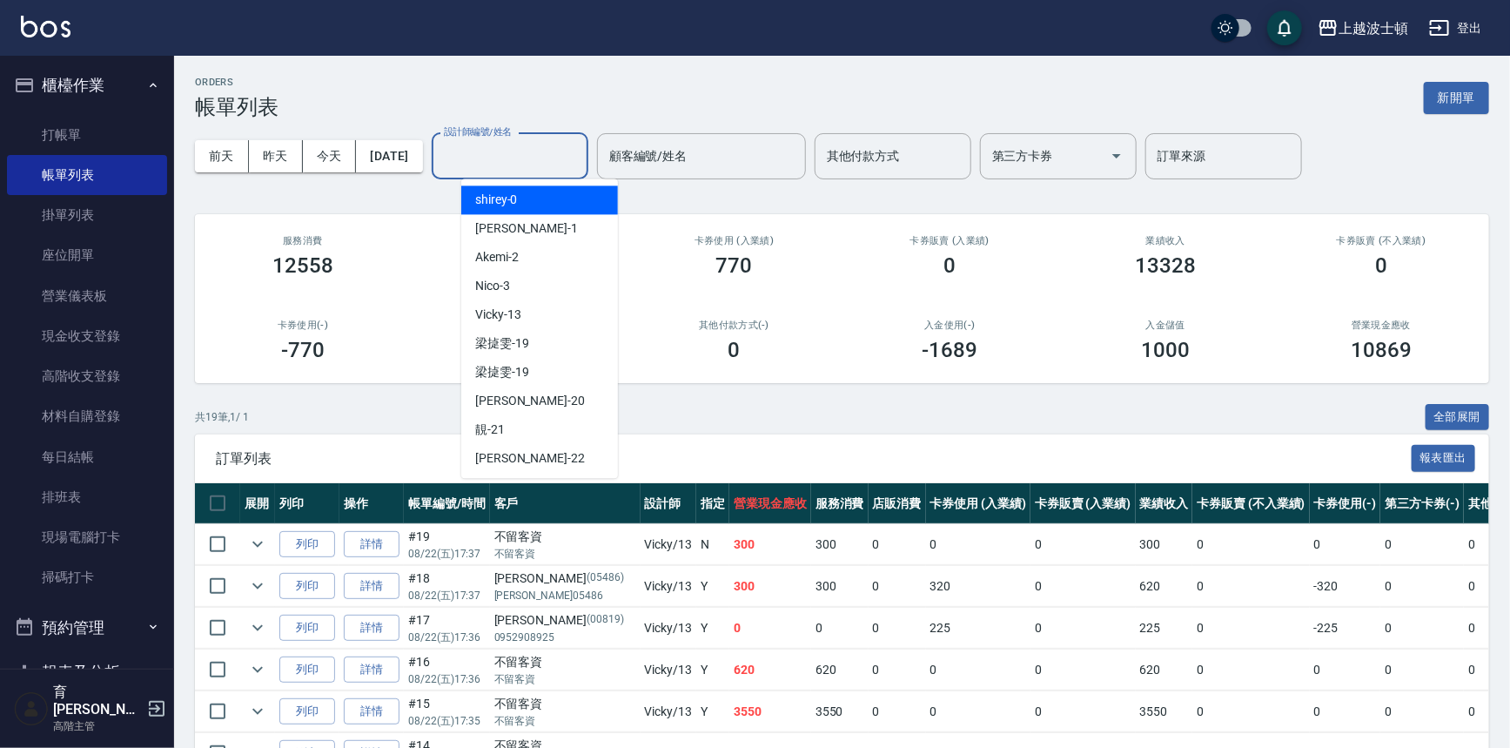
click at [537, 157] on input "設計師編號/姓名" at bounding box center [510, 156] width 141 height 30
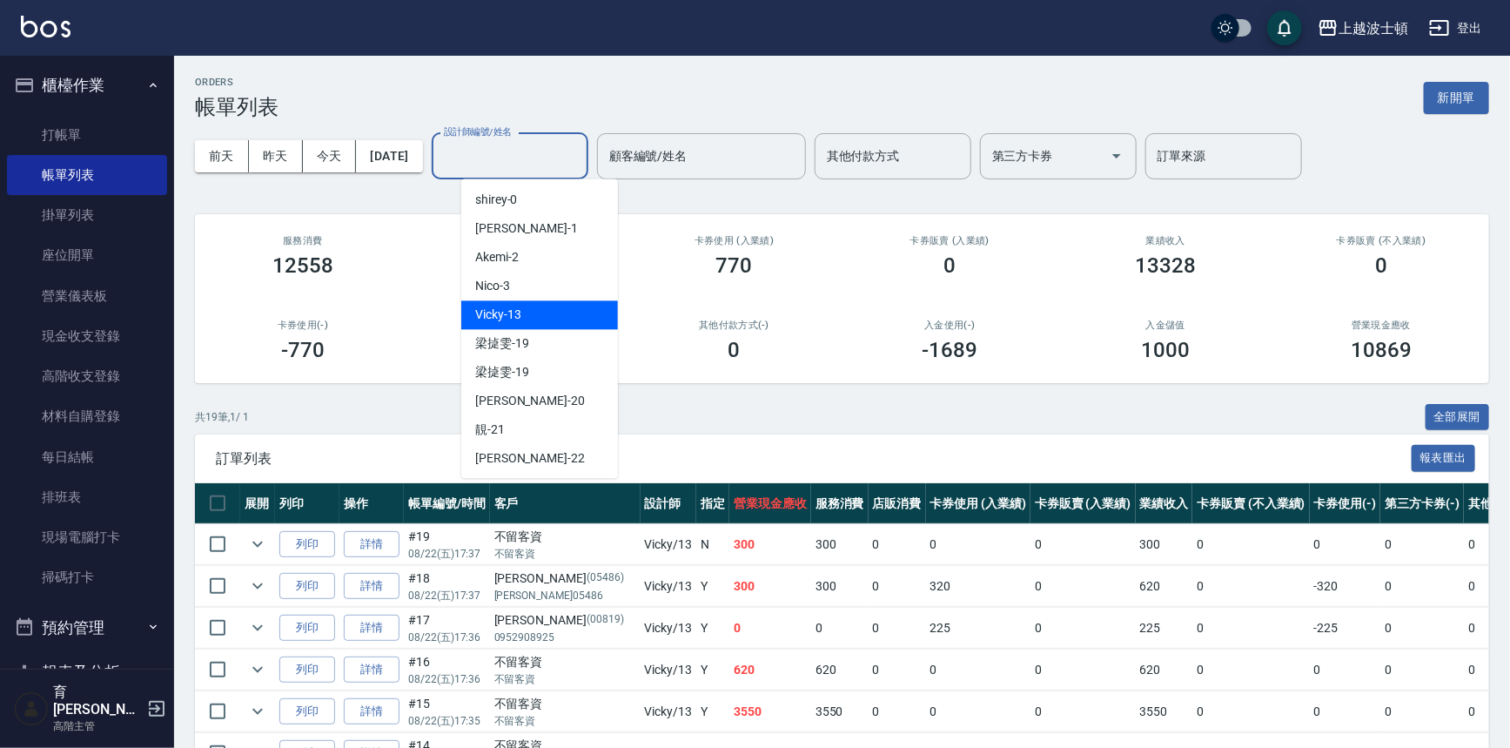
click at [539, 310] on div "Vicky -13" at bounding box center [539, 314] width 157 height 29
type input "Vicky-13"
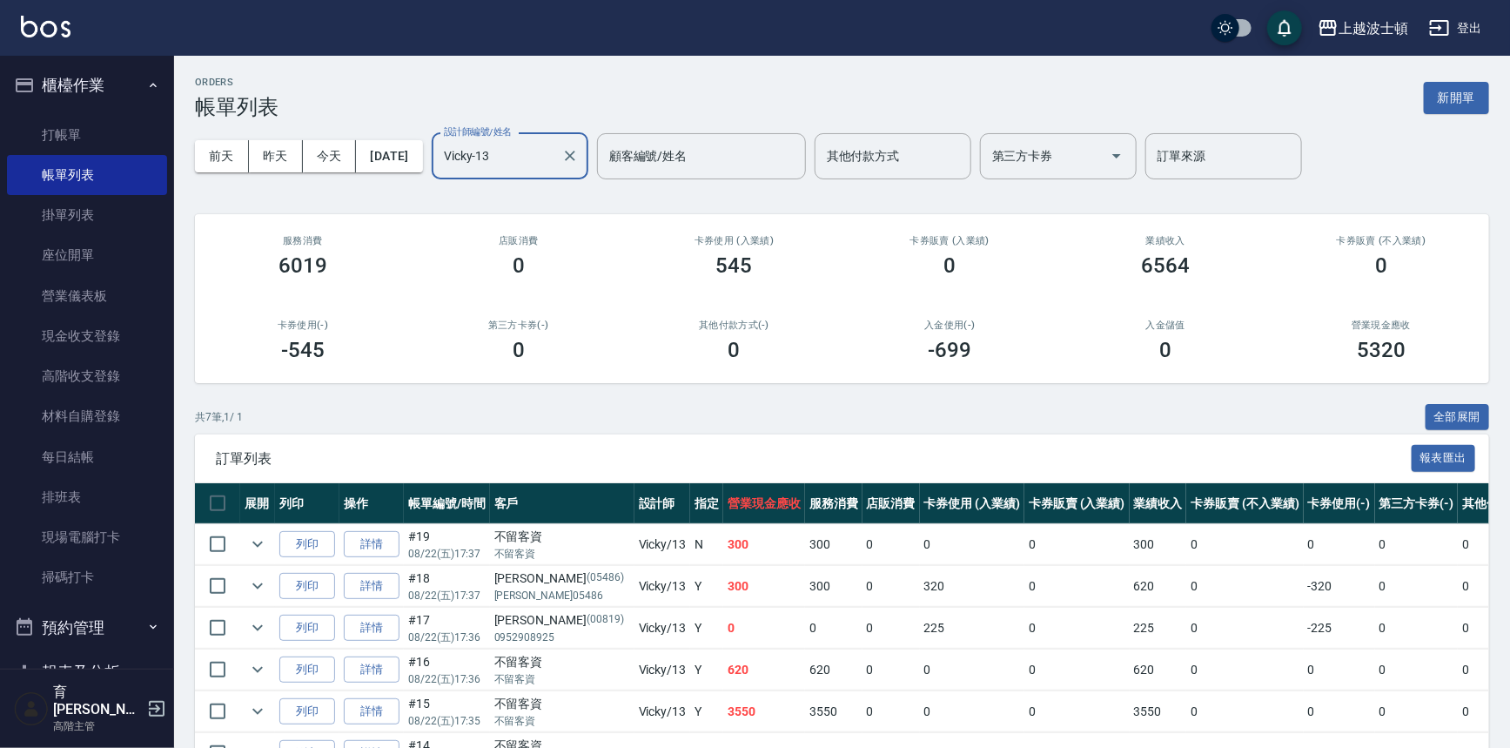
scroll to position [147, 0]
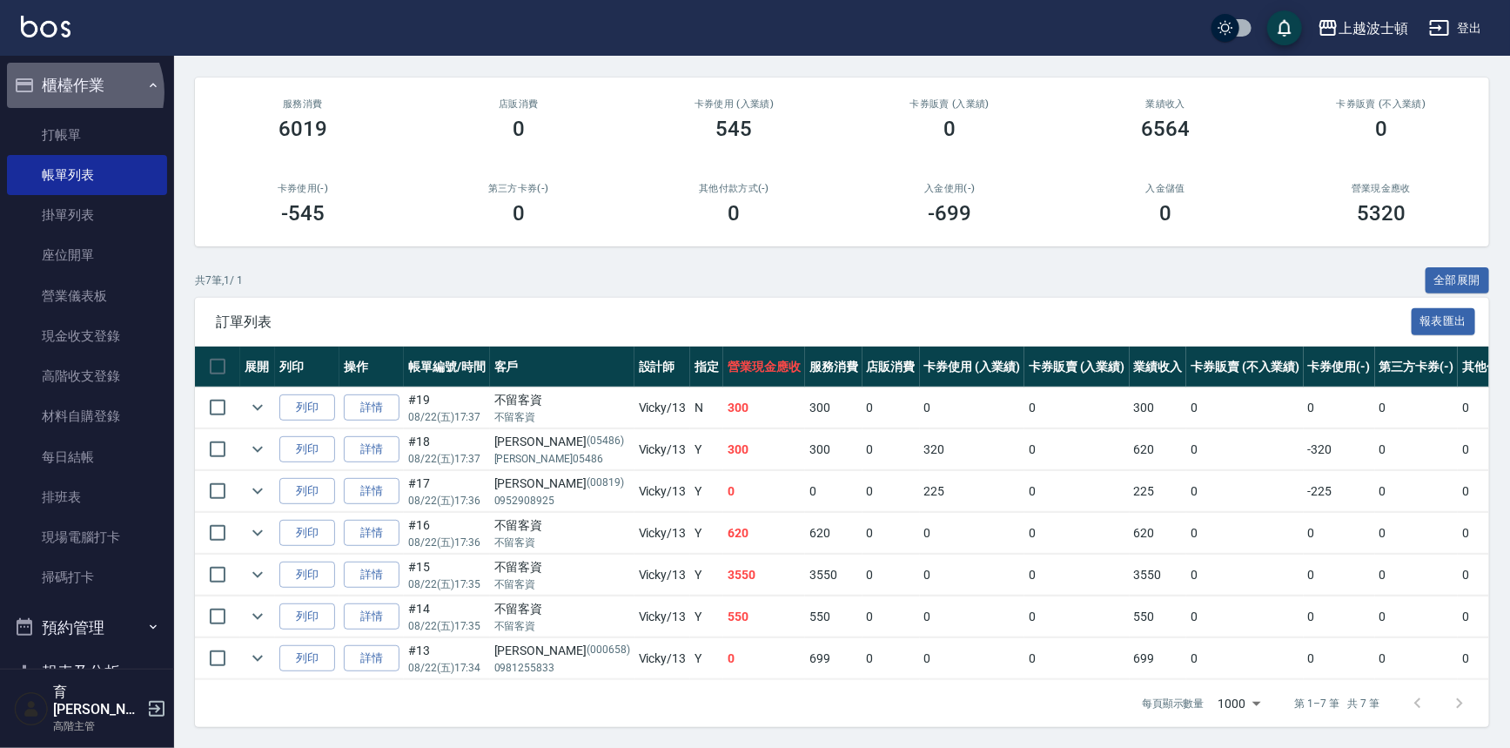
click at [77, 92] on button "櫃檯作業" at bounding box center [87, 85] width 160 height 45
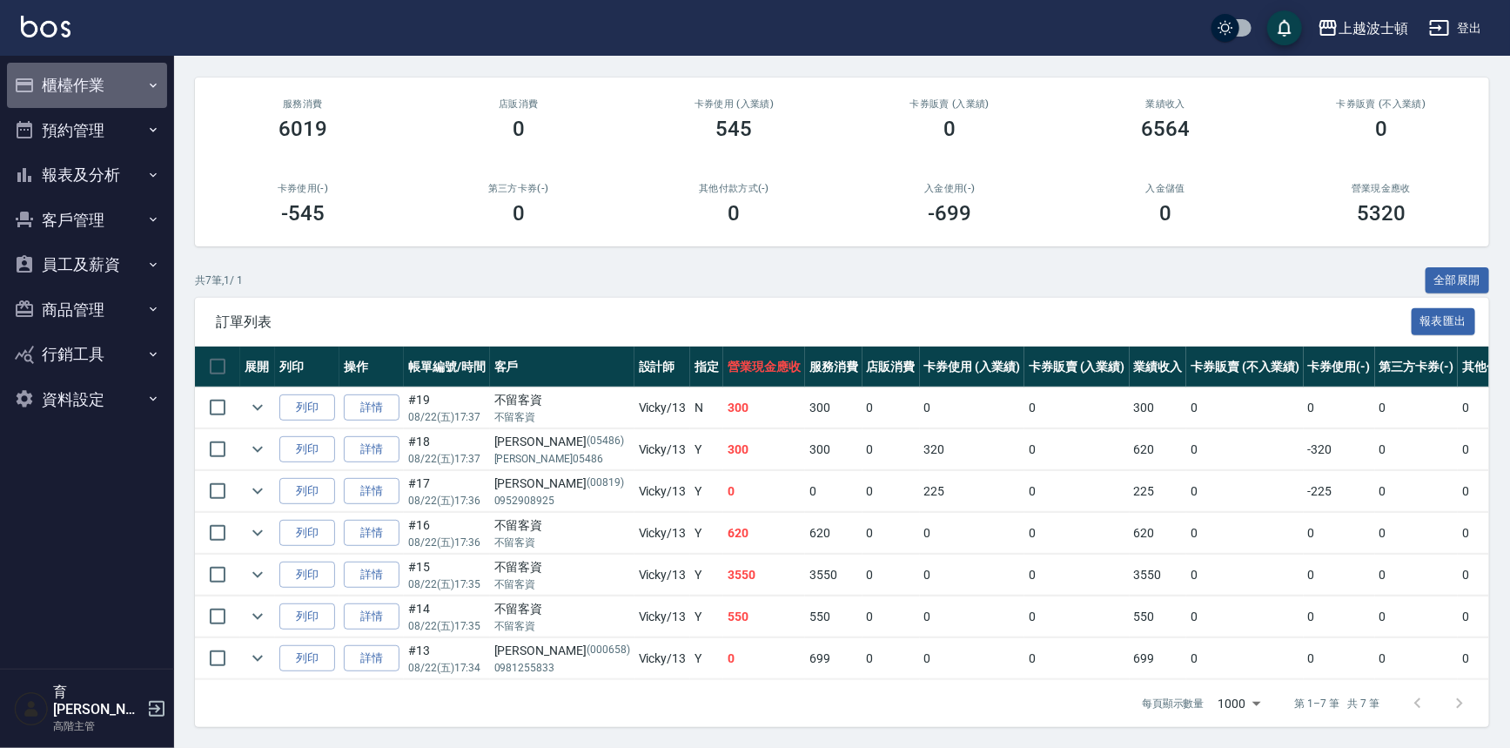
click at [113, 80] on button "櫃檯作業" at bounding box center [87, 85] width 160 height 45
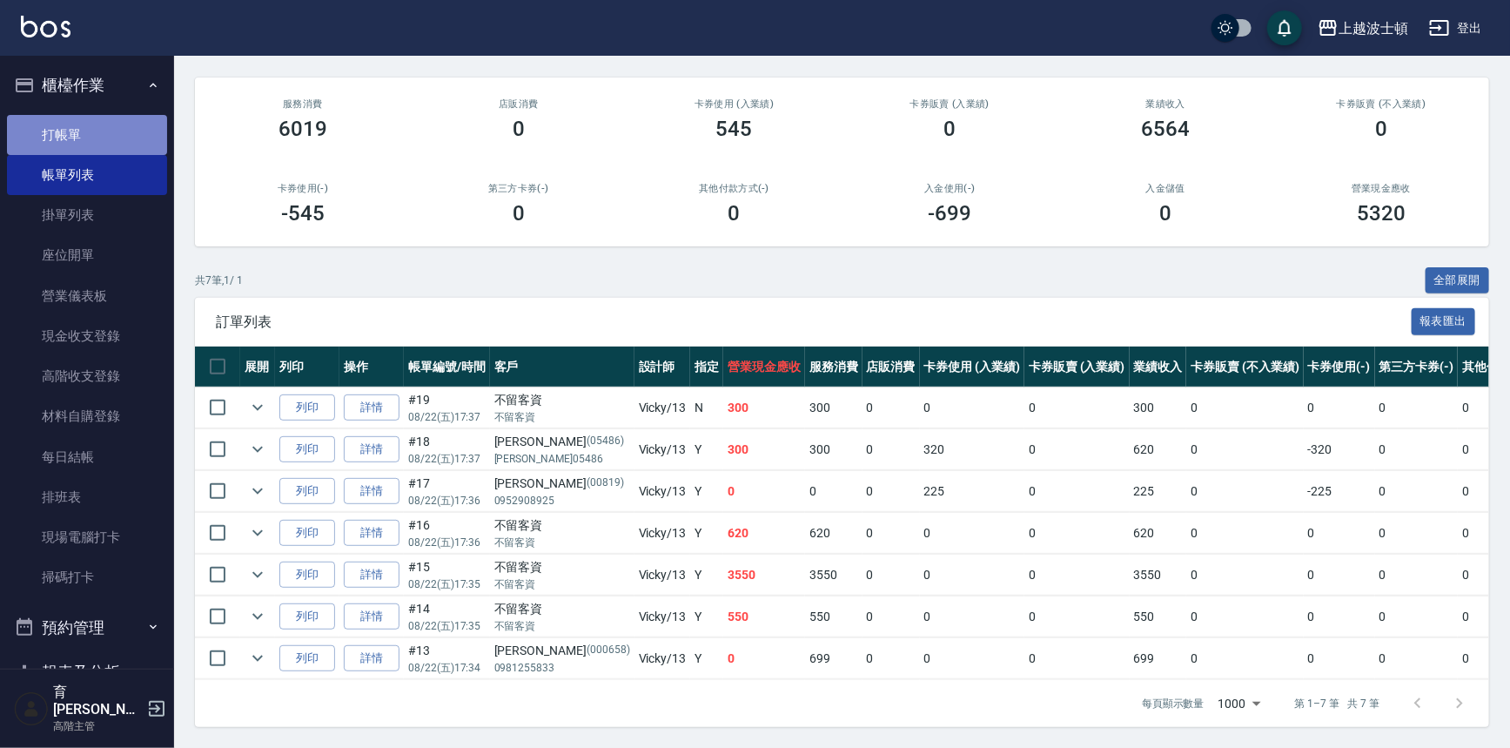
click at [101, 133] on link "打帳單" at bounding box center [87, 135] width 160 height 40
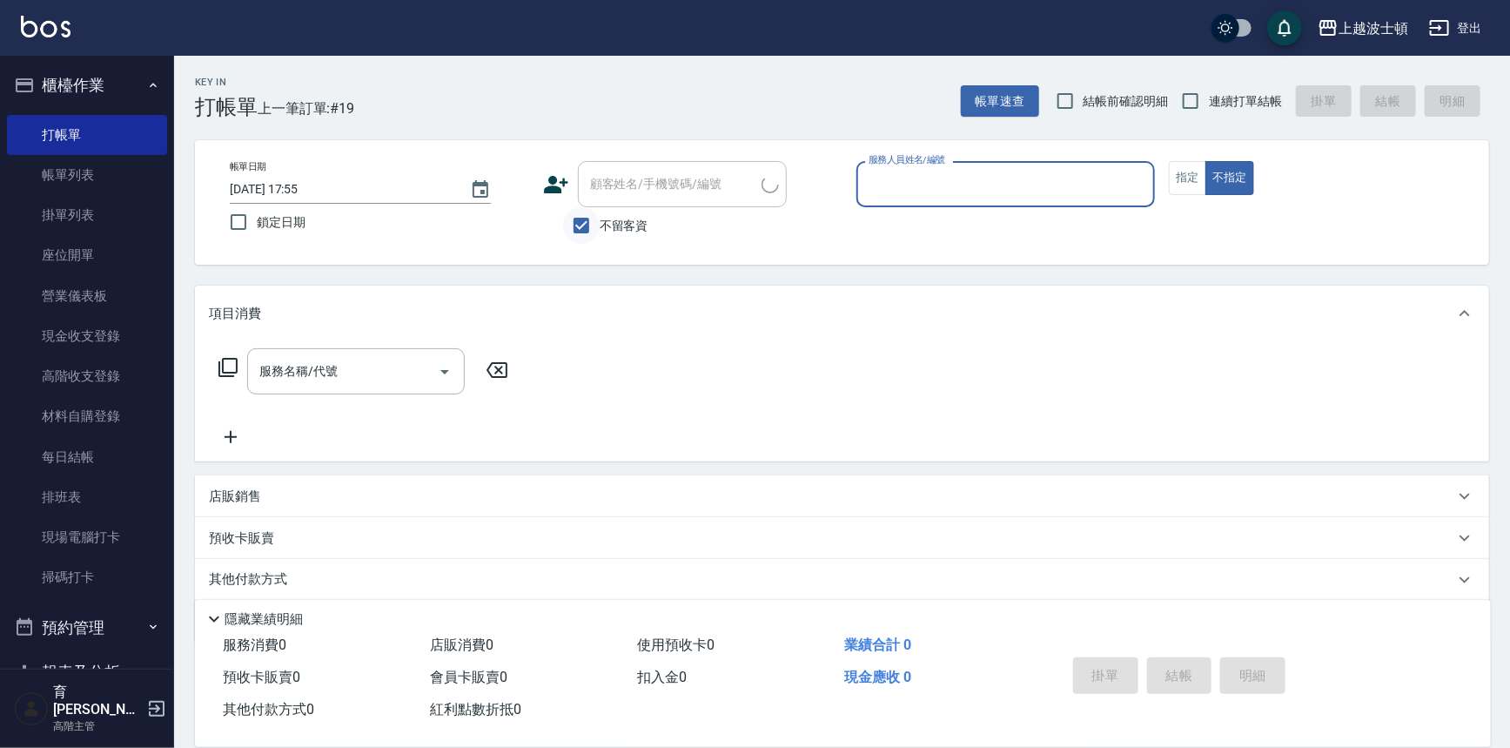
click at [575, 231] on input "不留客資" at bounding box center [581, 225] width 37 height 37
checkbox input "false"
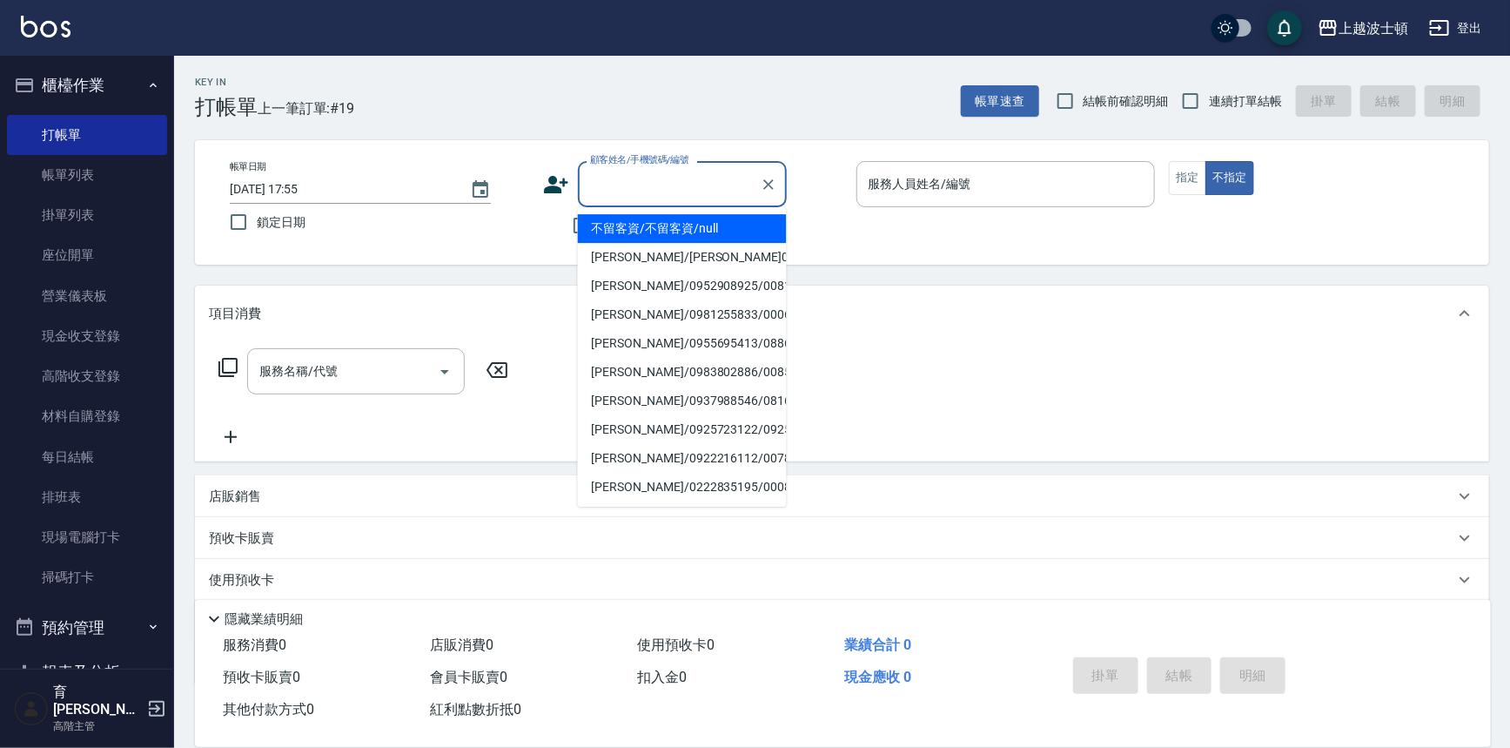
click at [632, 182] on input "顧客姓名/手機號碼/編號" at bounding box center [669, 184] width 167 height 30
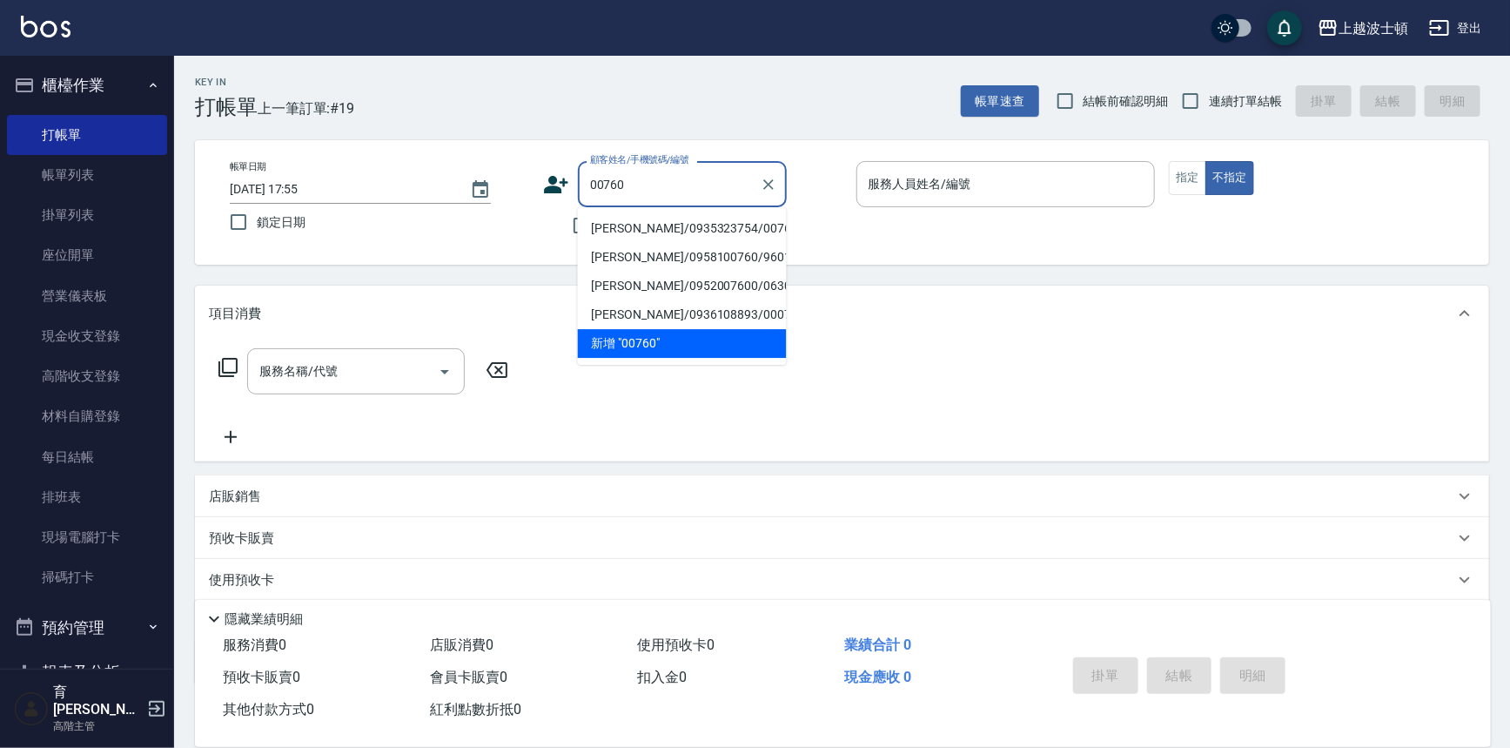
click at [627, 225] on li "[PERSON_NAME]/0935323754/00760" at bounding box center [682, 228] width 209 height 29
type input "[PERSON_NAME]/0935323754/00760"
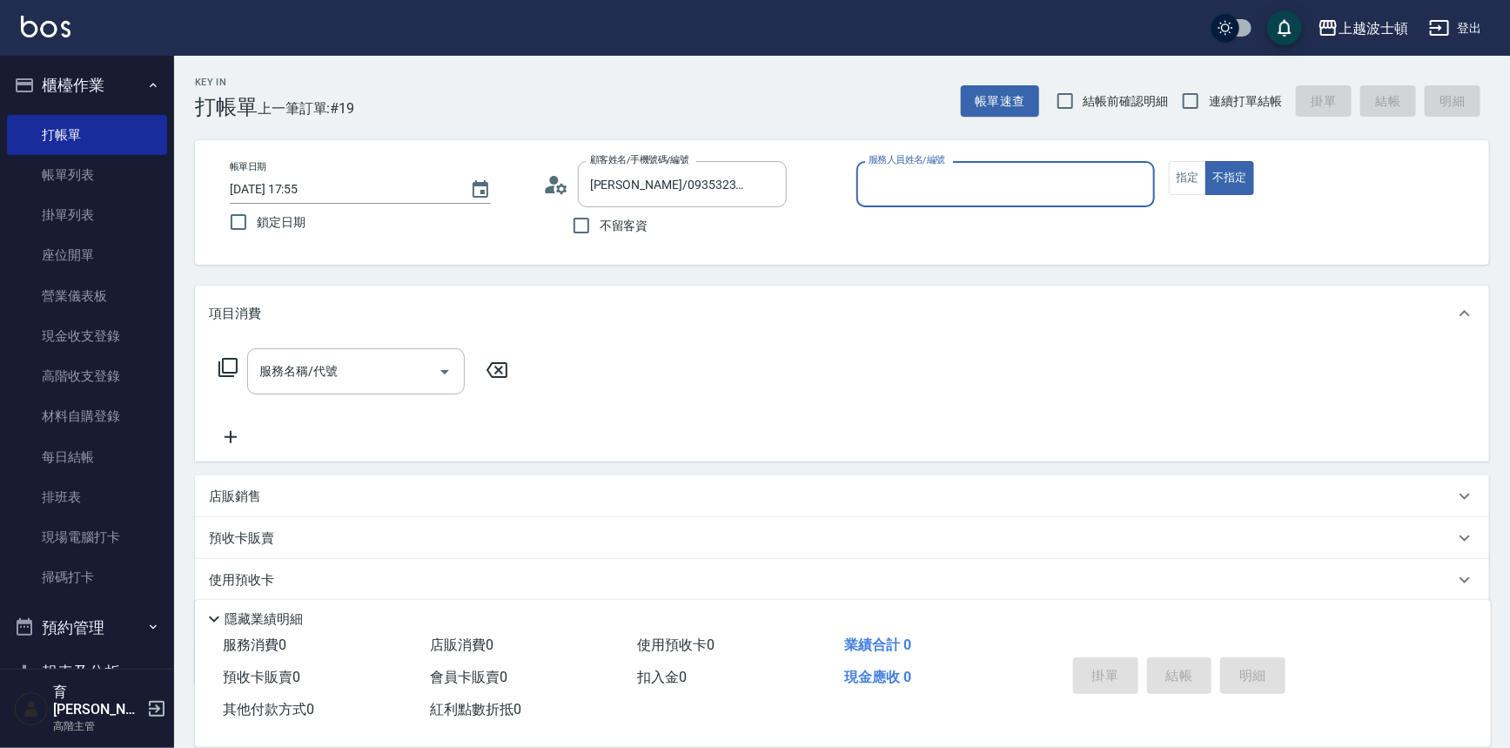
type input "Akemi-2"
click at [554, 185] on icon at bounding box center [550, 189] width 10 height 8
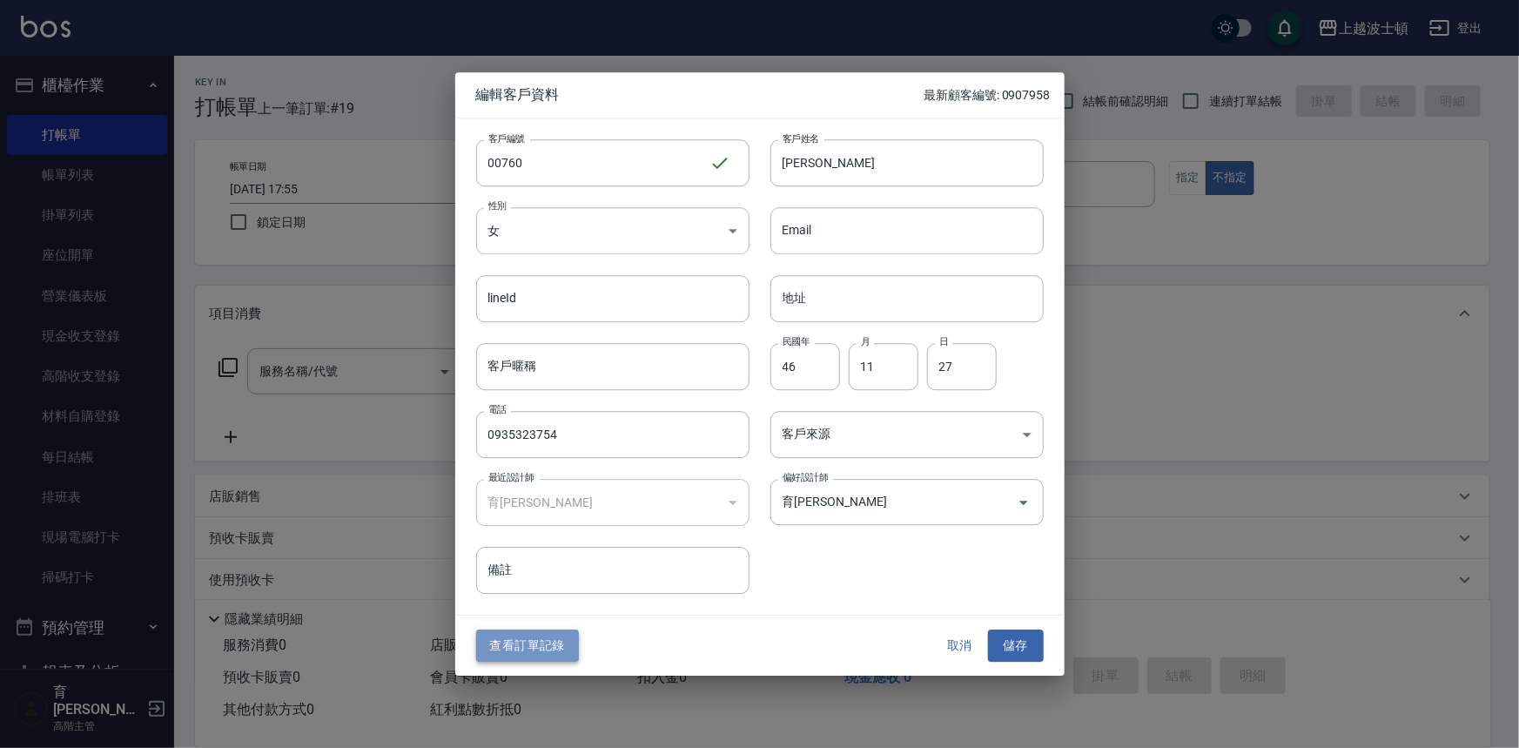
click at [557, 647] on button "查看訂單記錄" at bounding box center [527, 646] width 103 height 32
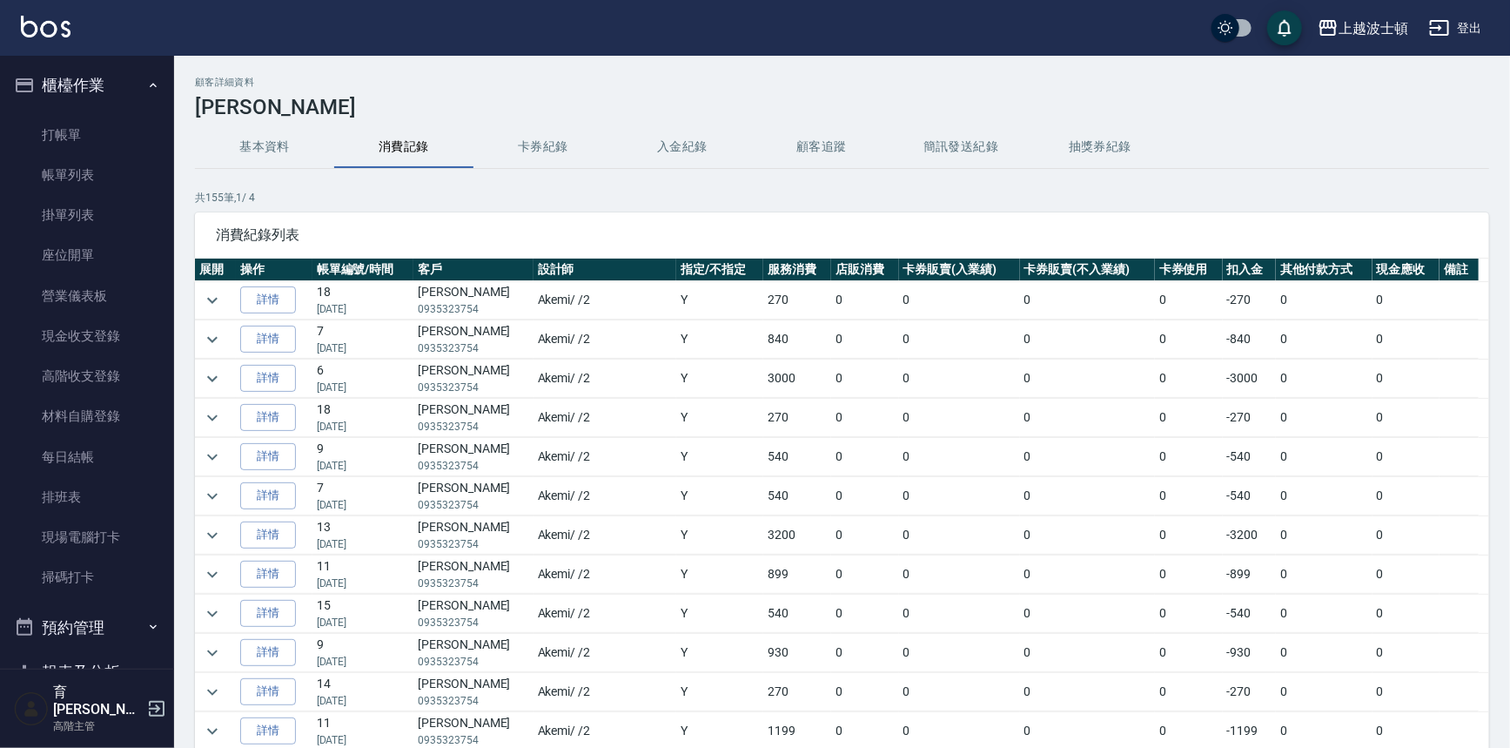
scroll to position [3, 0]
click at [207, 375] on icon "expand row" at bounding box center [212, 376] width 21 height 21
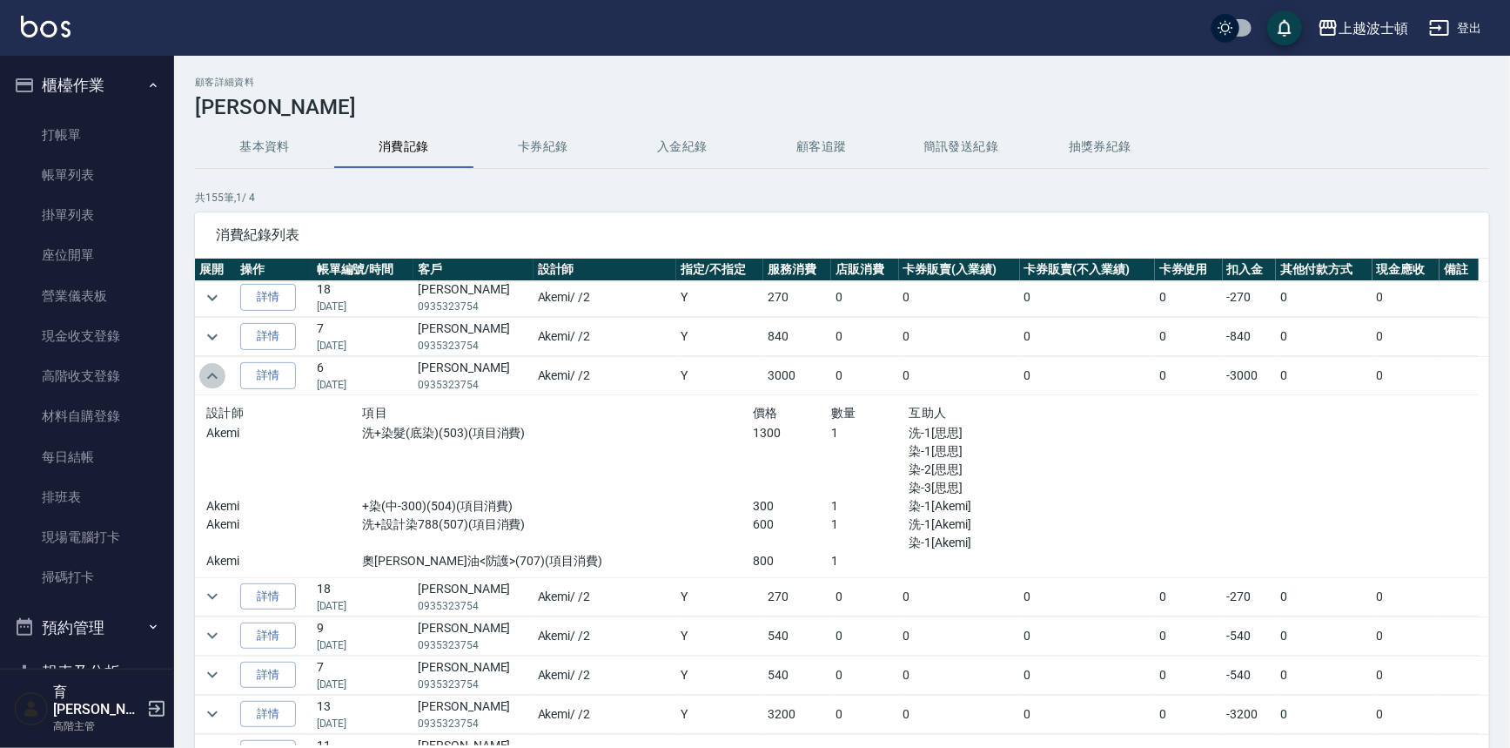
click at [207, 375] on icon "expand row" at bounding box center [212, 376] width 21 height 21
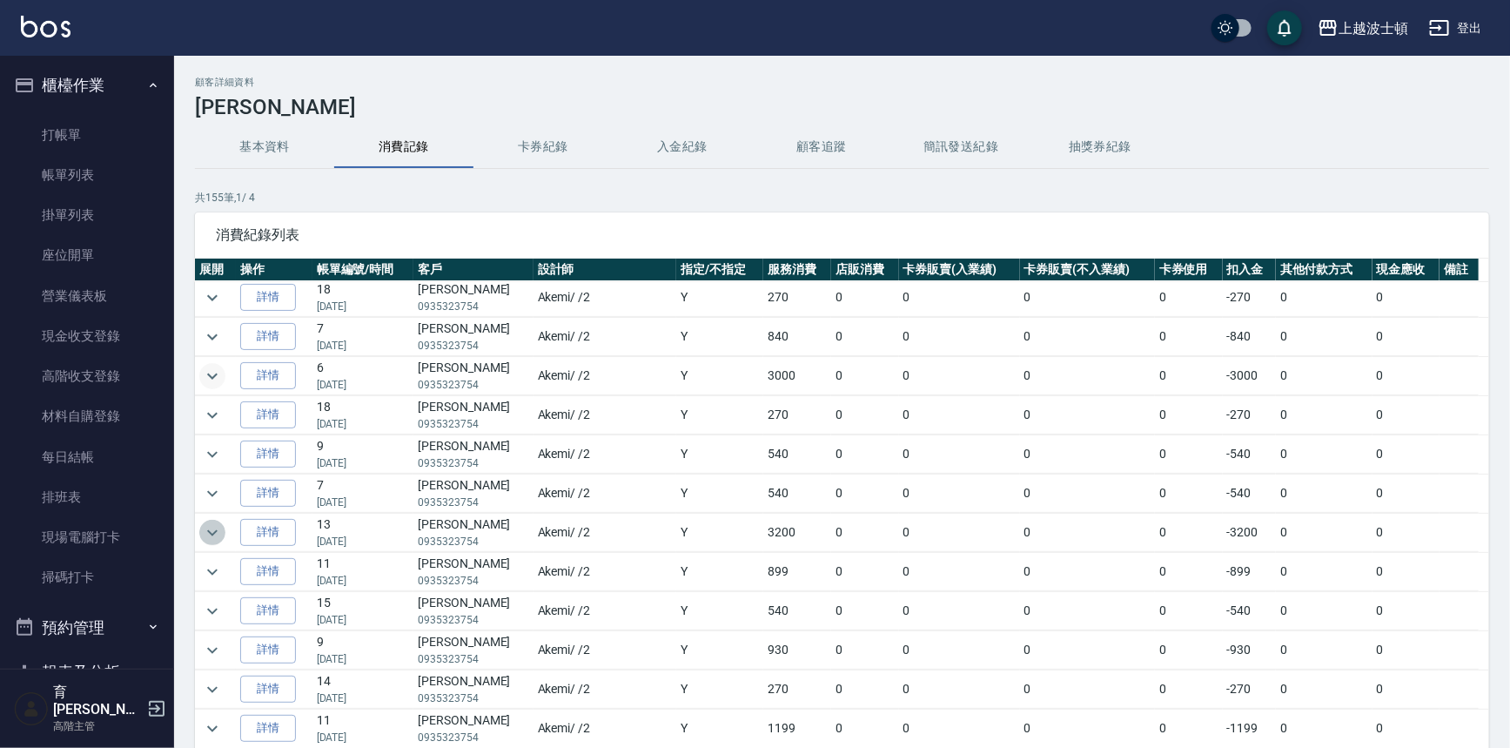
click at [206, 533] on icon "expand row" at bounding box center [212, 532] width 21 height 21
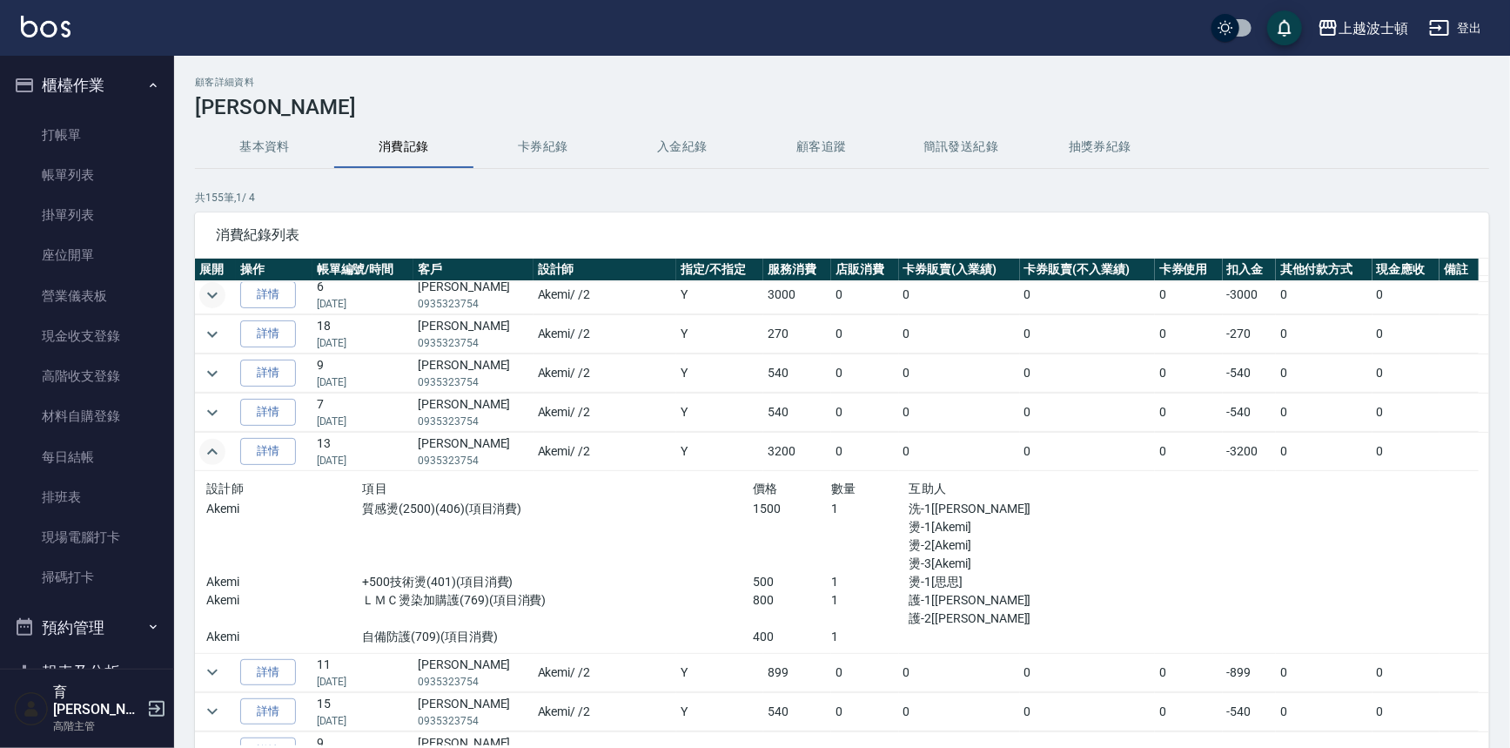
scroll to position [91, 0]
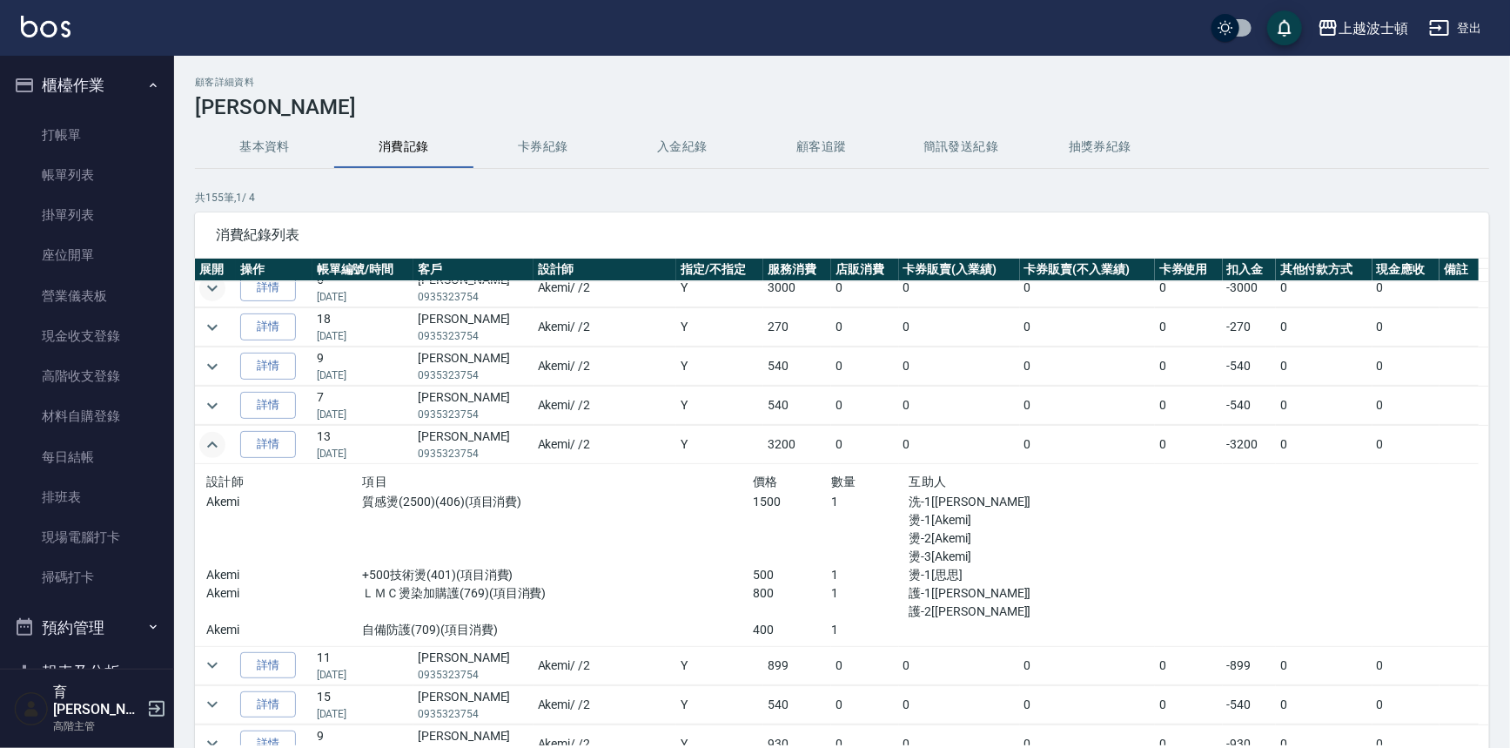
click at [1496, 377] on div "顧客詳細資料 [PERSON_NAME]資料 消費記錄 卡券紀錄 入金紀錄 顧客追蹤 簡訊發送紀錄 抽獎券紀錄 共 155 筆, 1 / 4 消費紀錄列表 展…" at bounding box center [842, 461] width 1336 height 769
click at [45, 117] on link "打帳單" at bounding box center [87, 135] width 160 height 40
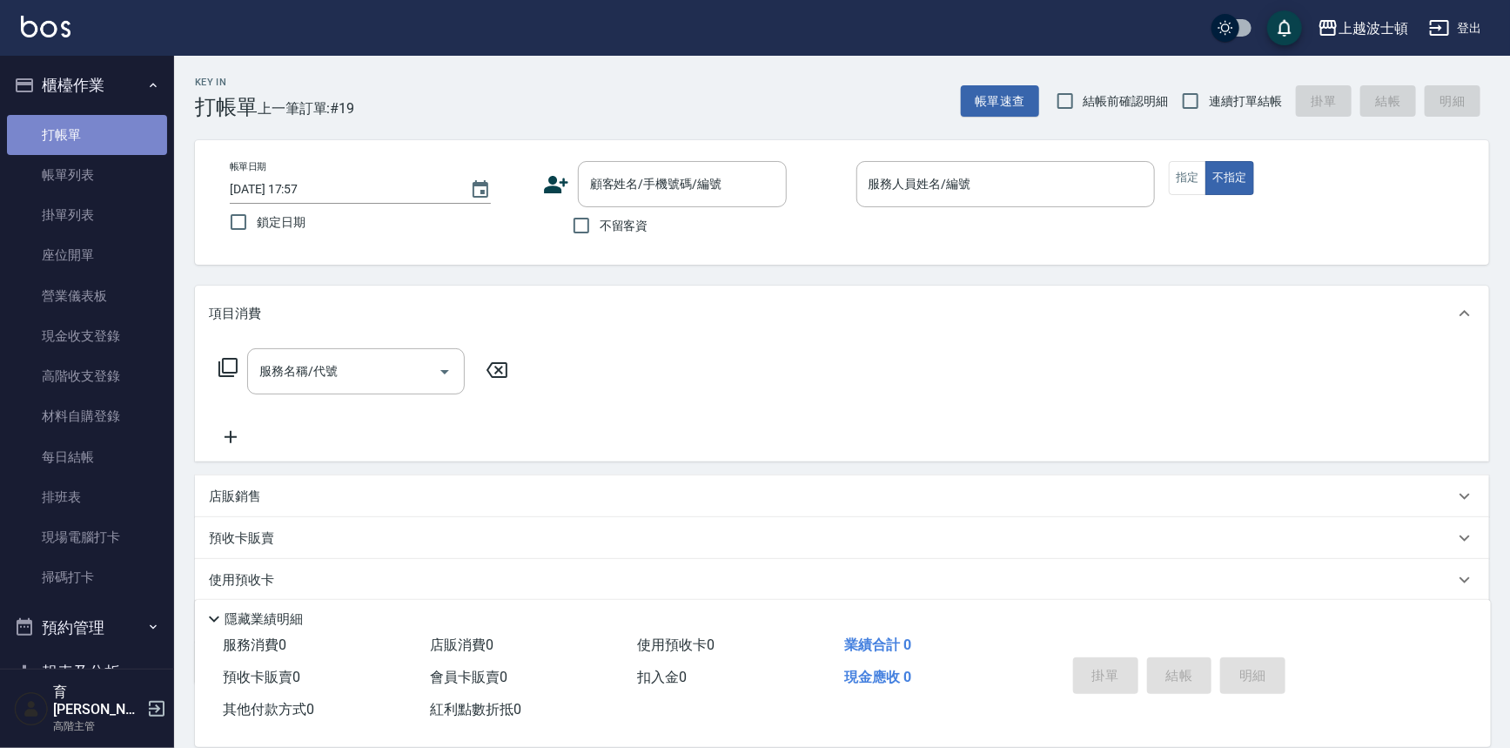
click at [97, 123] on link "打帳單" at bounding box center [87, 135] width 160 height 40
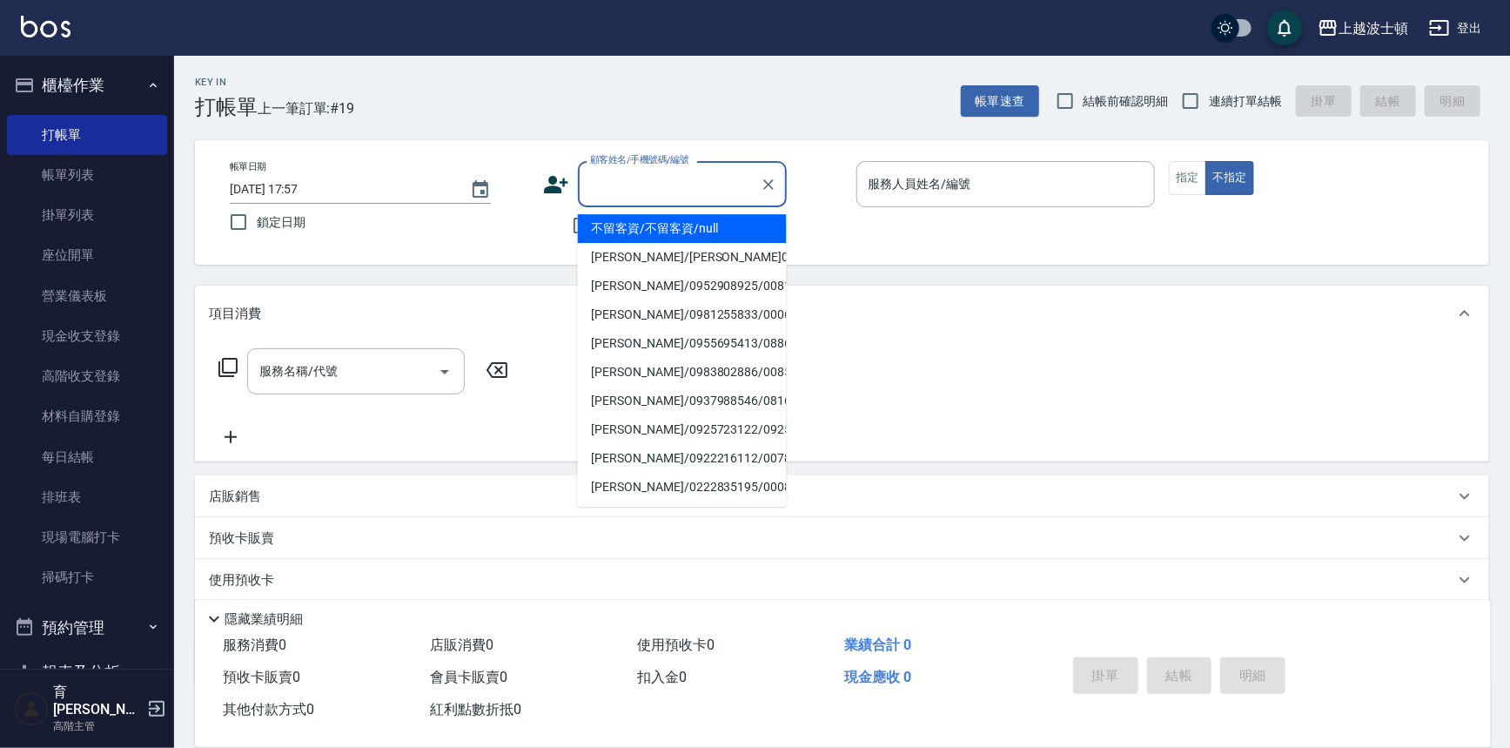
click at [698, 179] on input "顧客姓名/手機號碼/編號" at bounding box center [669, 184] width 167 height 30
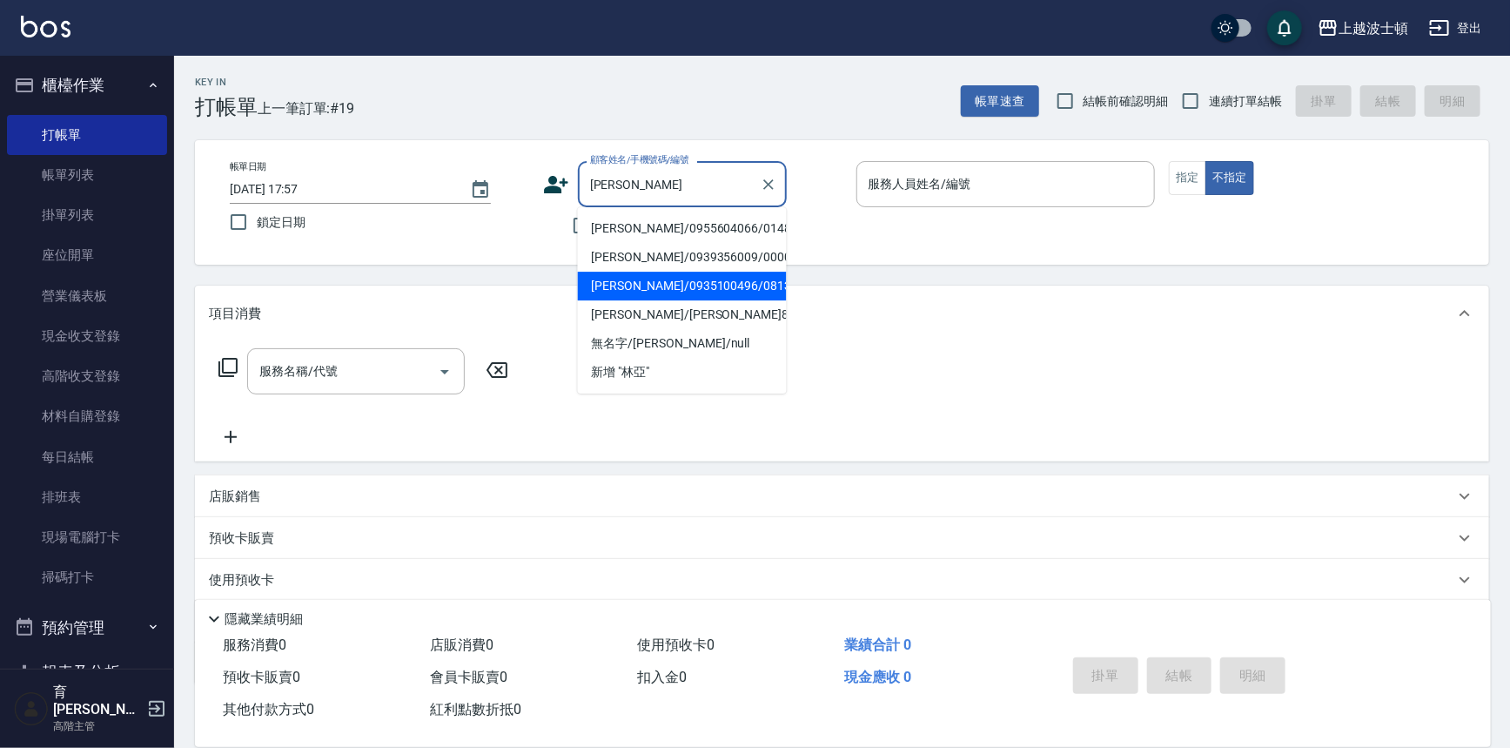
click at [649, 284] on li "[PERSON_NAME]/0935100496/081378" at bounding box center [682, 286] width 209 height 29
type input "[PERSON_NAME]/0935100496/081378"
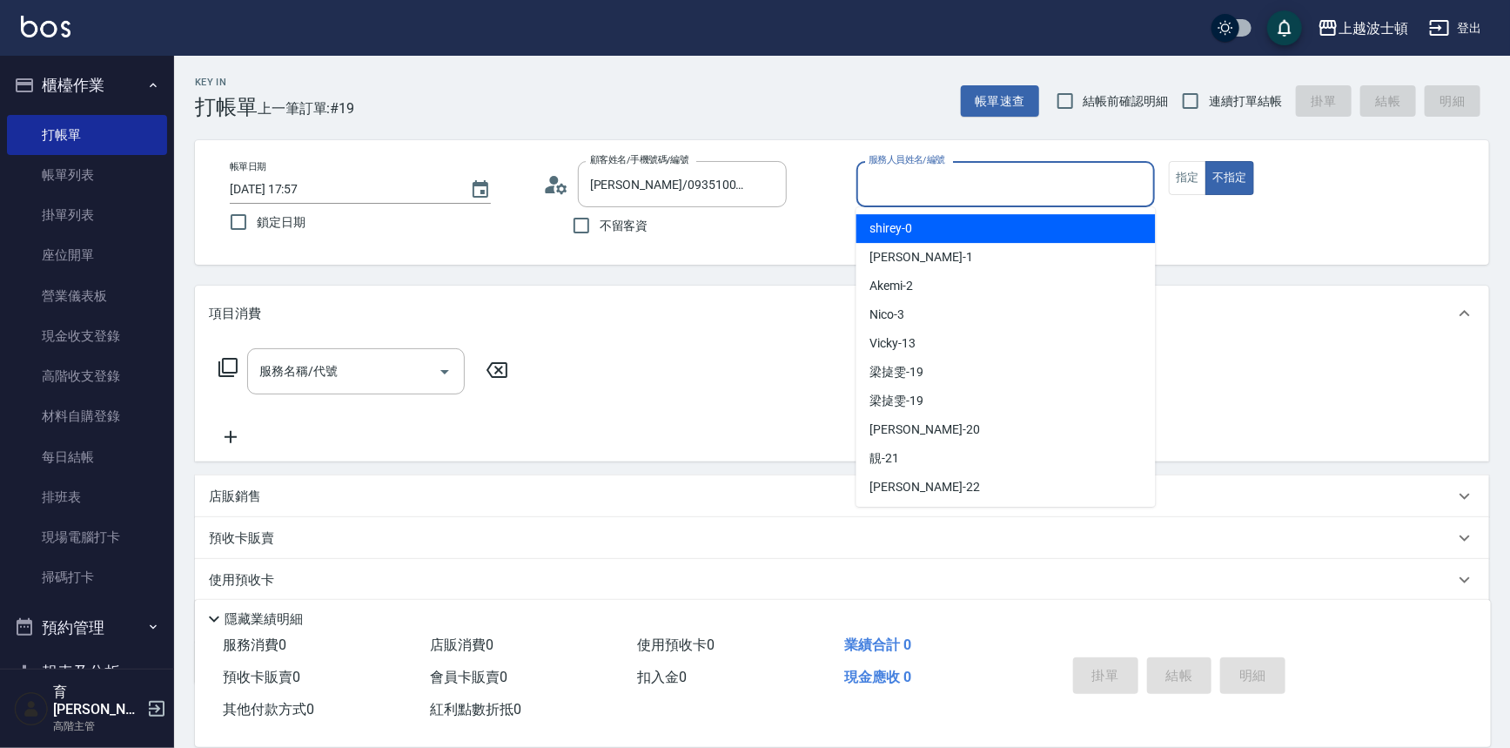
click at [875, 187] on input "服務人員姓名/編號" at bounding box center [1006, 184] width 284 height 30
click at [883, 224] on span "shirey -0" at bounding box center [892, 228] width 43 height 18
type input "shirey-0"
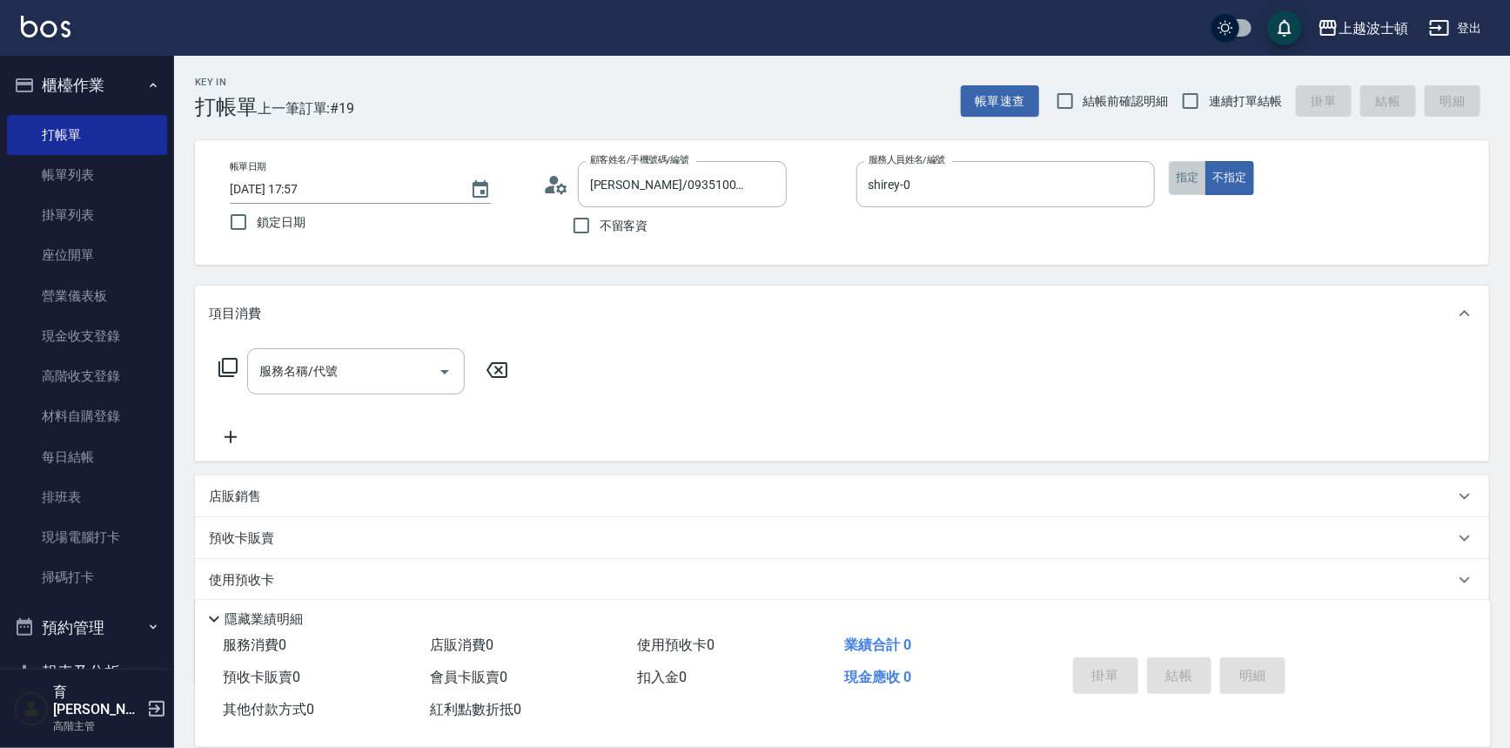
click at [1176, 178] on button "指定" at bounding box center [1187, 178] width 37 height 34
click at [226, 366] on icon at bounding box center [228, 367] width 21 height 21
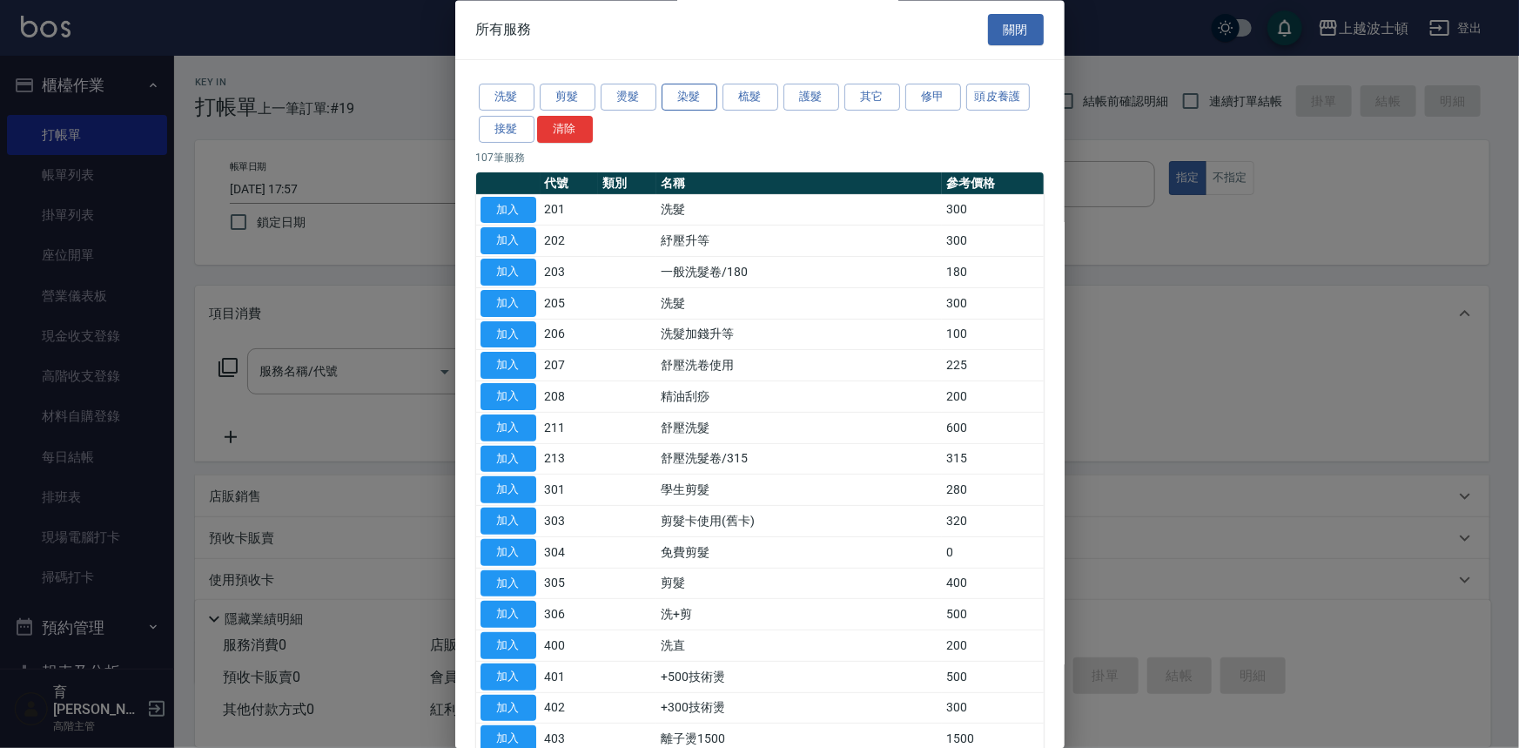
click at [688, 94] on button "染髮" at bounding box center [690, 97] width 56 height 27
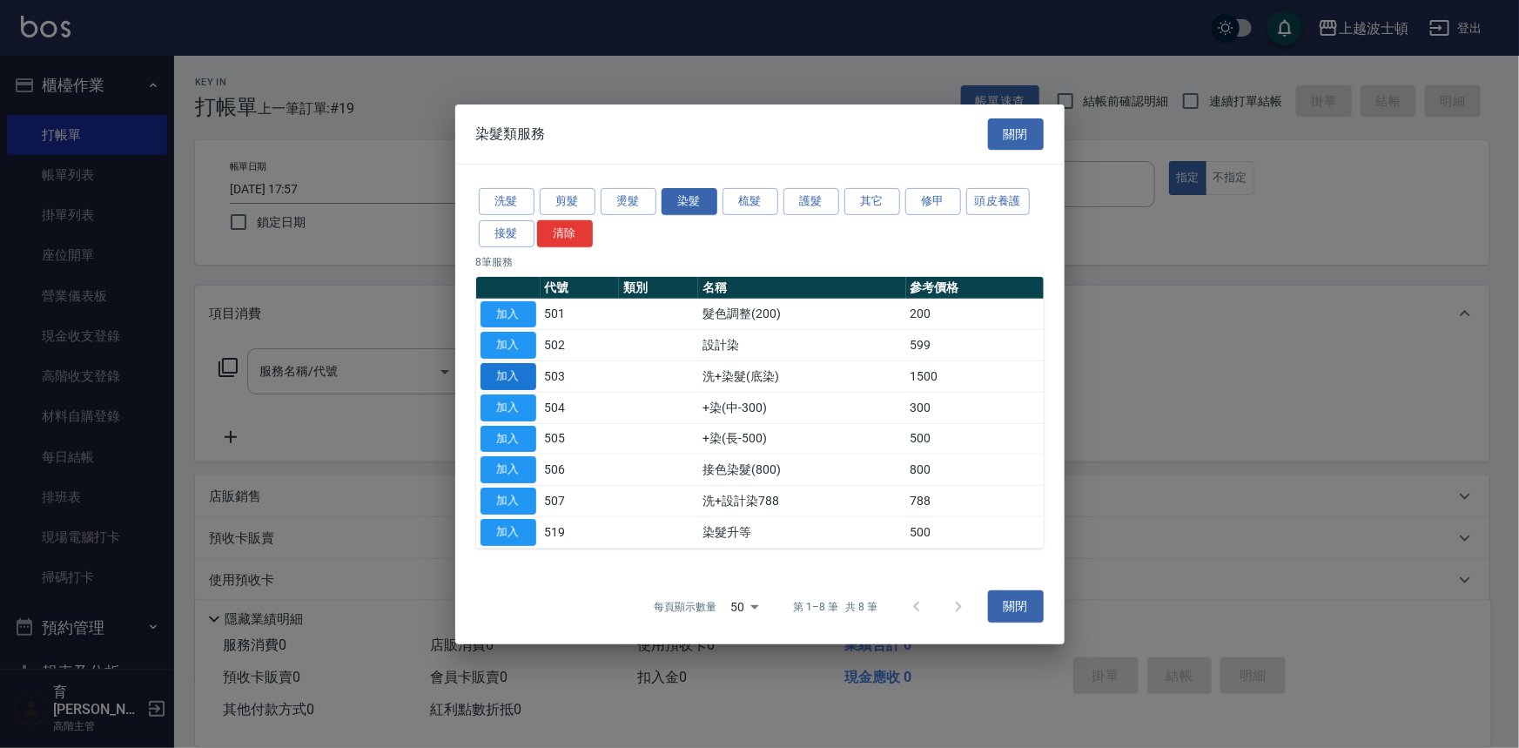
click at [531, 373] on button "加入" at bounding box center [509, 376] width 56 height 27
type input "洗+染髮(底染)(503)"
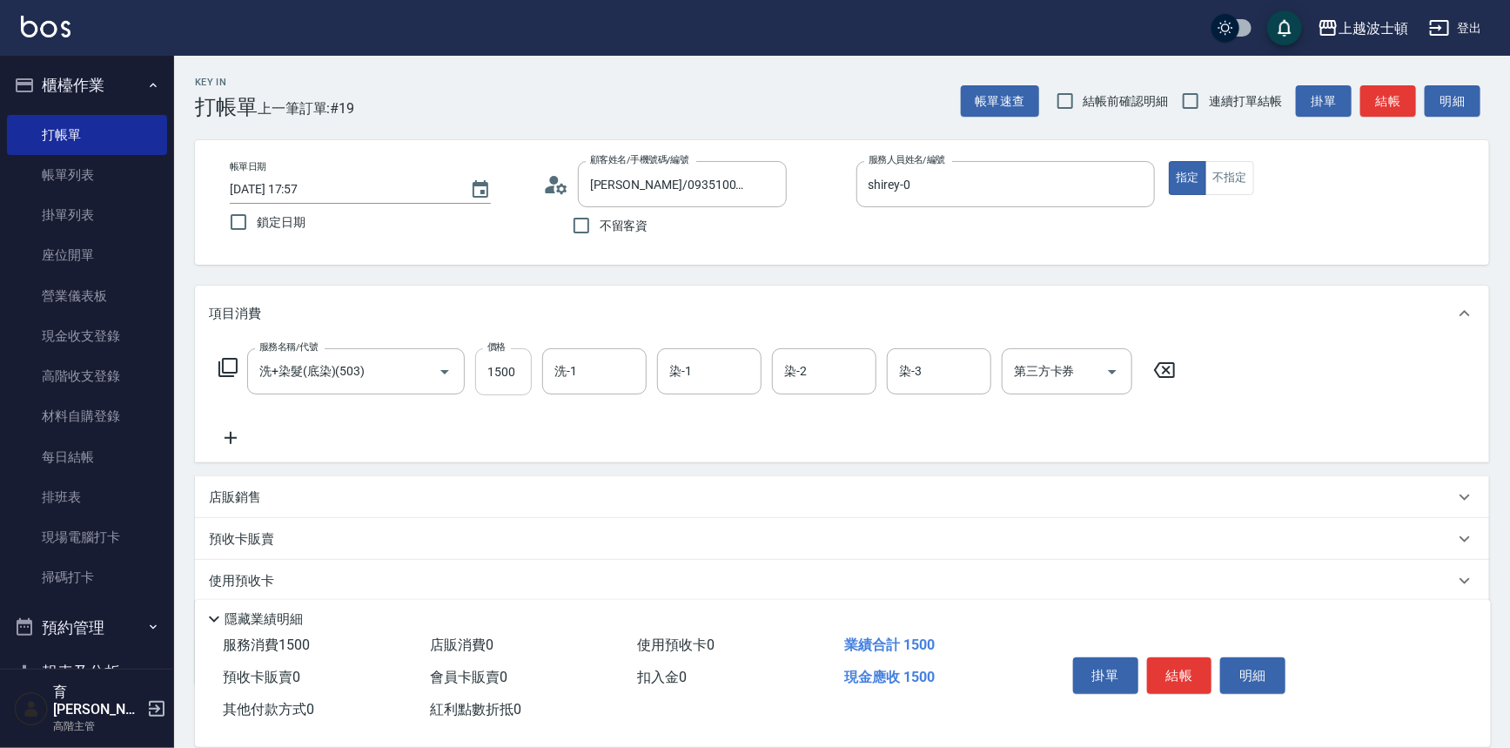
click at [530, 373] on input "1500" at bounding box center [503, 371] width 57 height 47
type input "1200"
click at [222, 357] on icon at bounding box center [228, 367] width 21 height 21
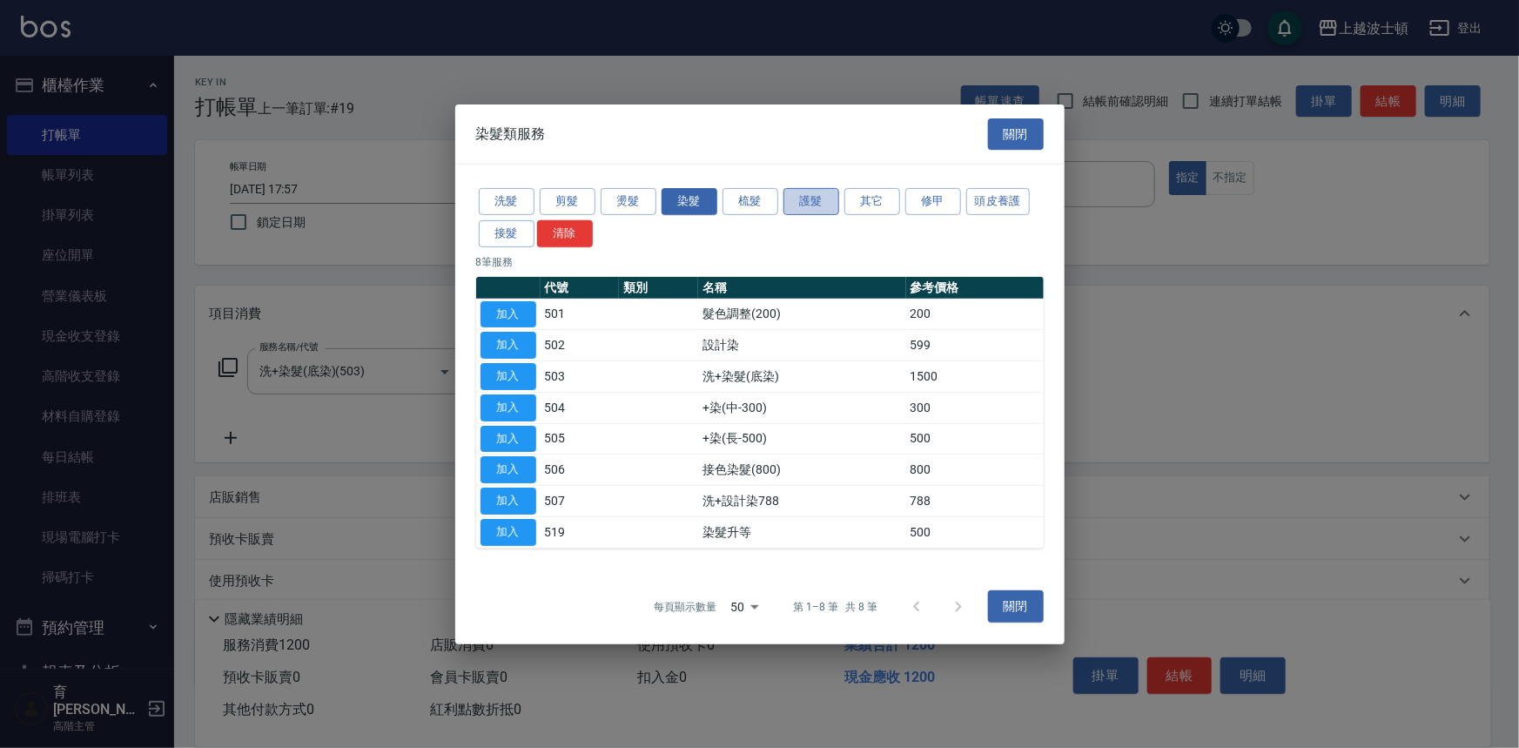
click at [812, 196] on button "護髮" at bounding box center [811, 201] width 56 height 27
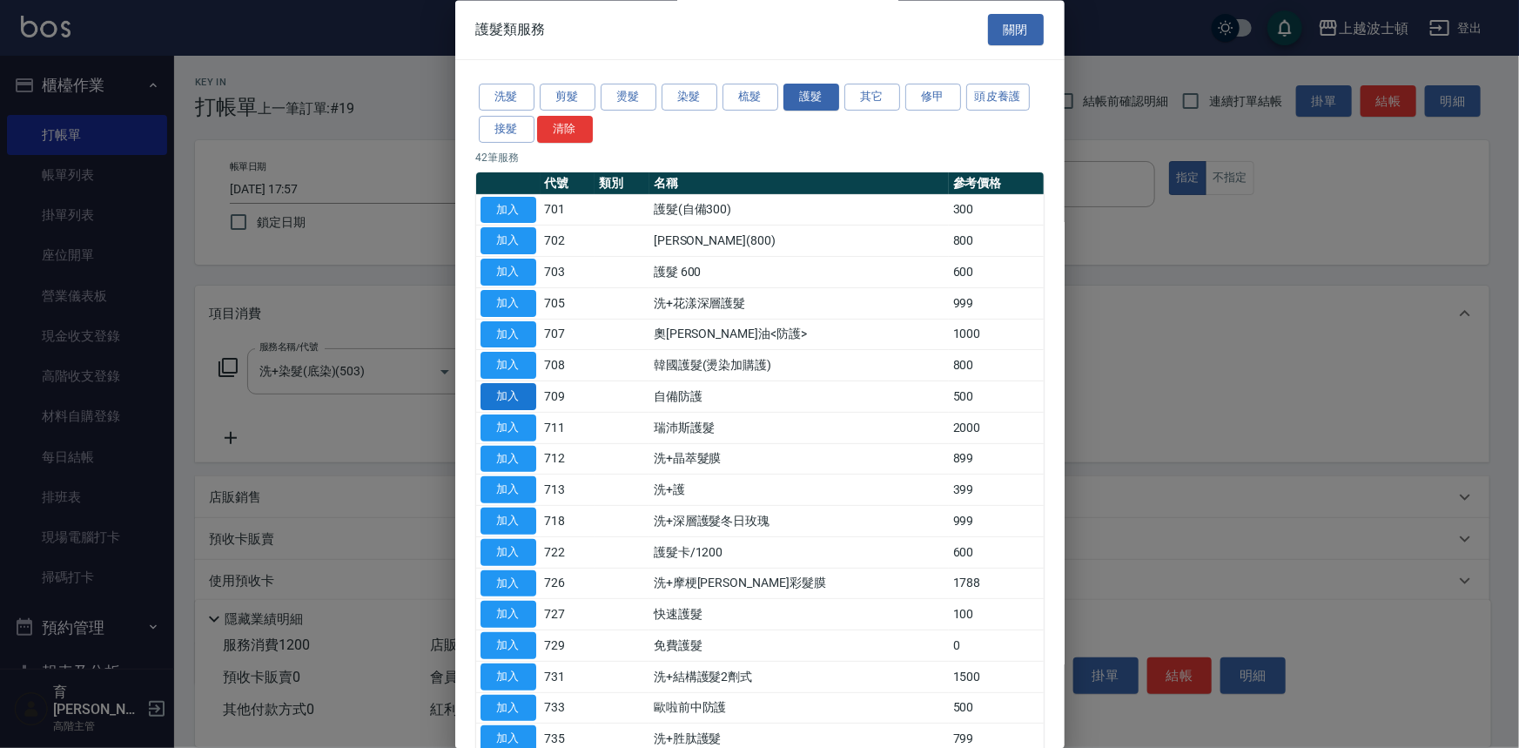
click at [525, 395] on button "加入" at bounding box center [509, 397] width 56 height 27
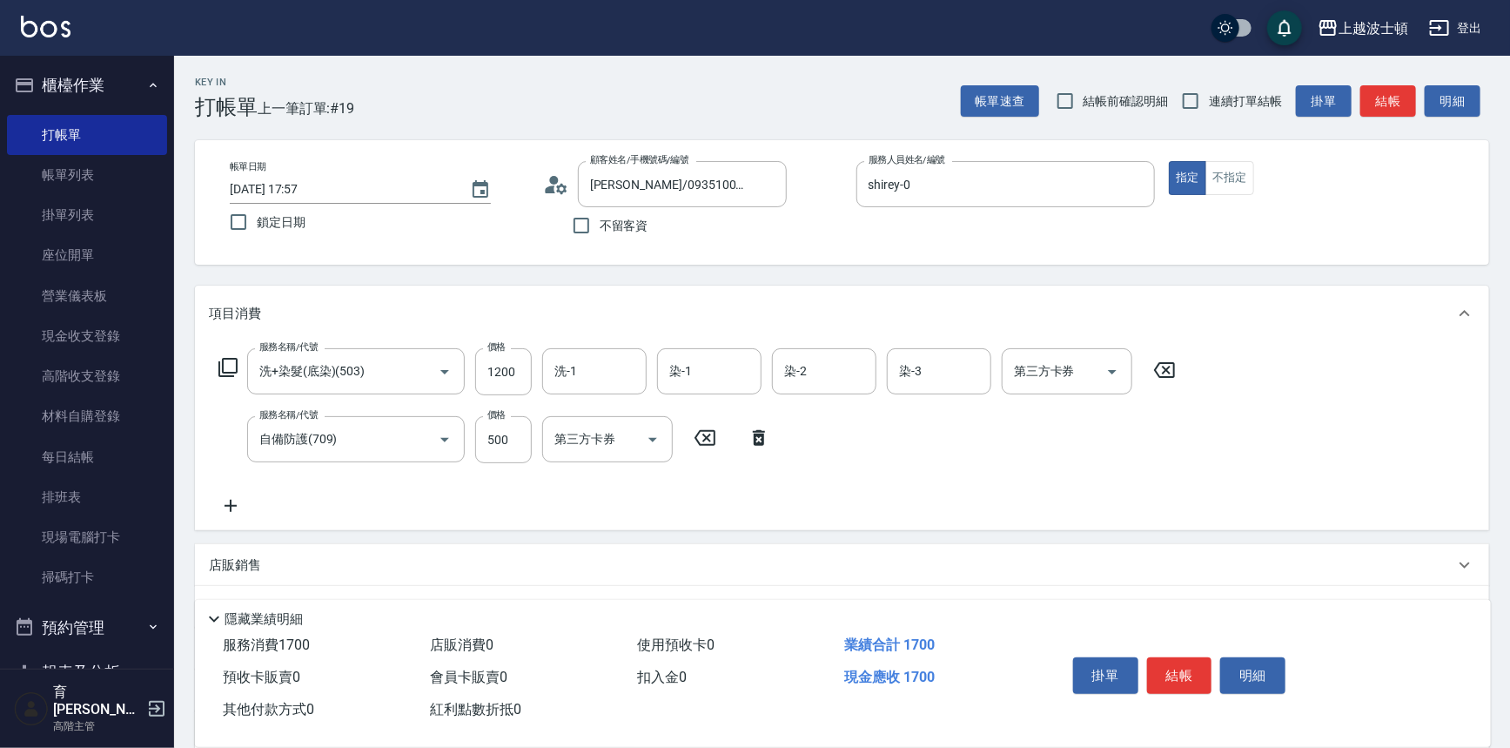
click at [233, 365] on icon at bounding box center [228, 367] width 21 height 21
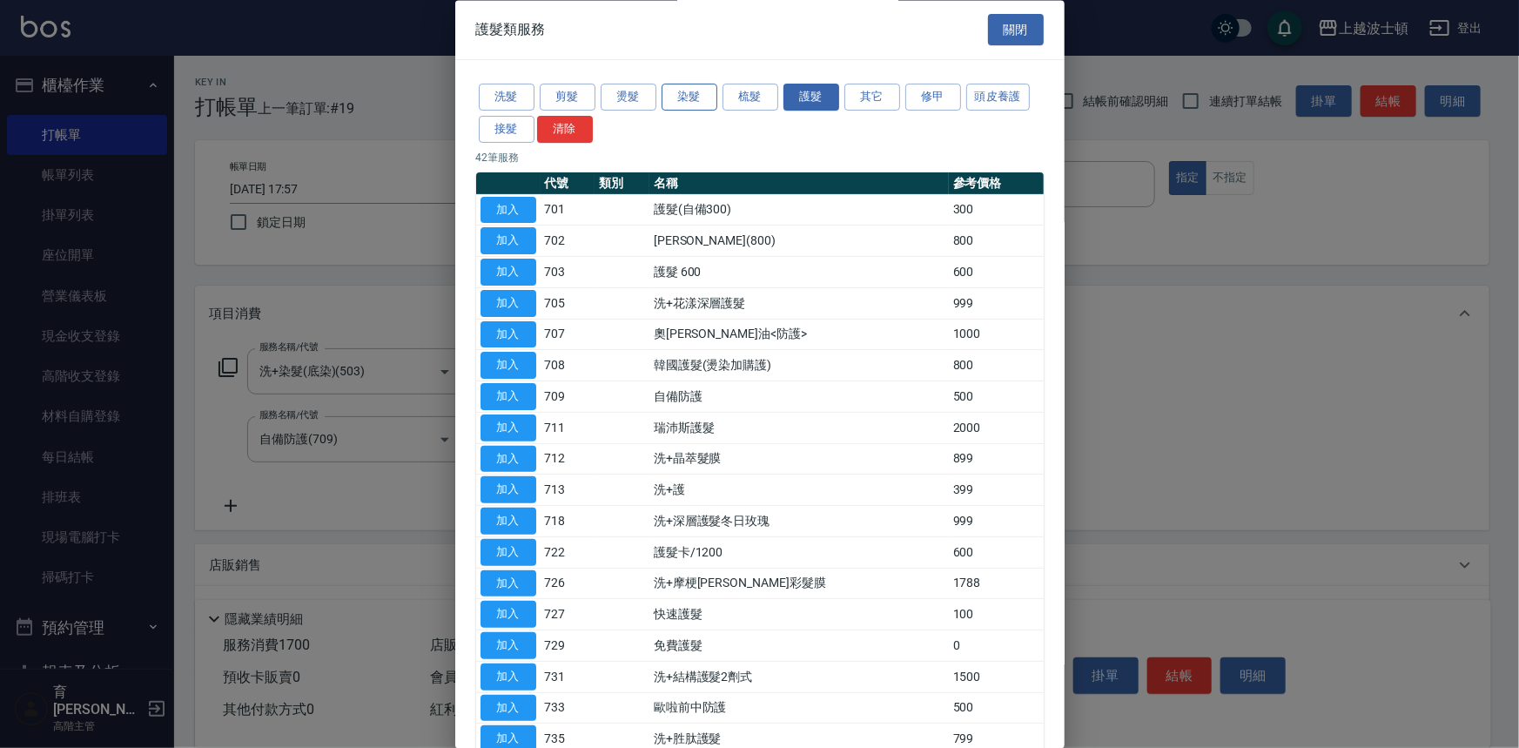
click at [696, 102] on button "染髮" at bounding box center [690, 97] width 56 height 27
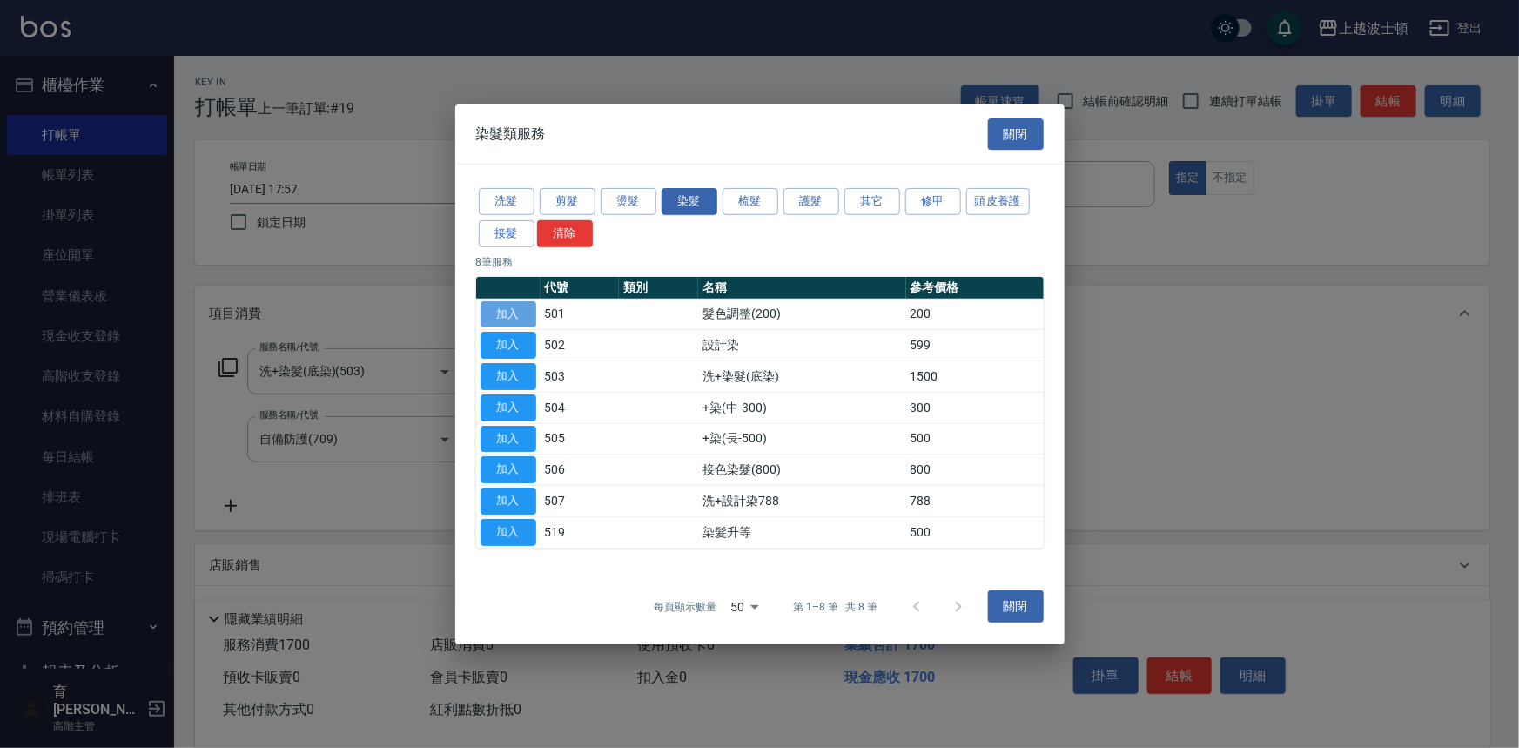
click at [500, 313] on button "加入" at bounding box center [509, 313] width 56 height 27
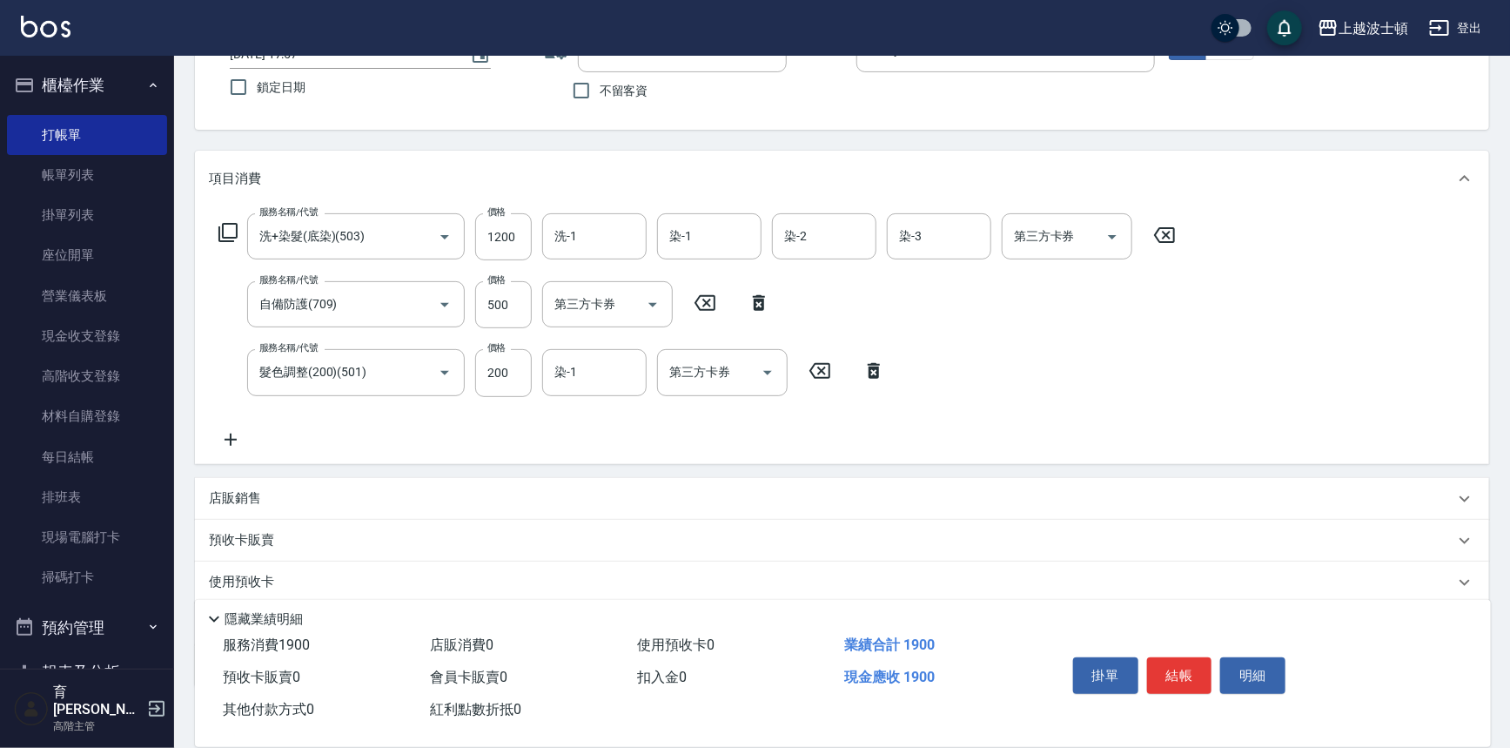
scroll to position [165, 0]
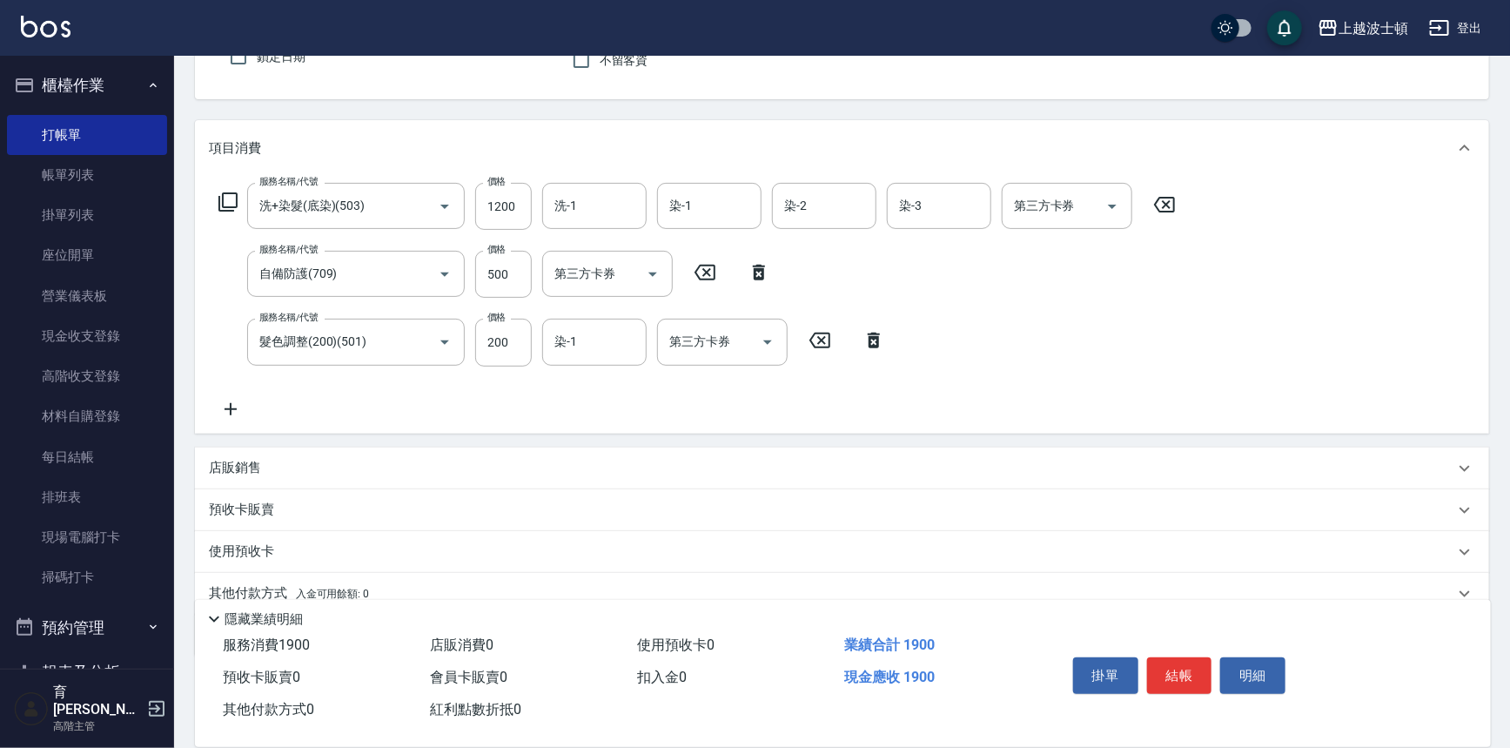
click at [230, 192] on icon at bounding box center [228, 202] width 21 height 21
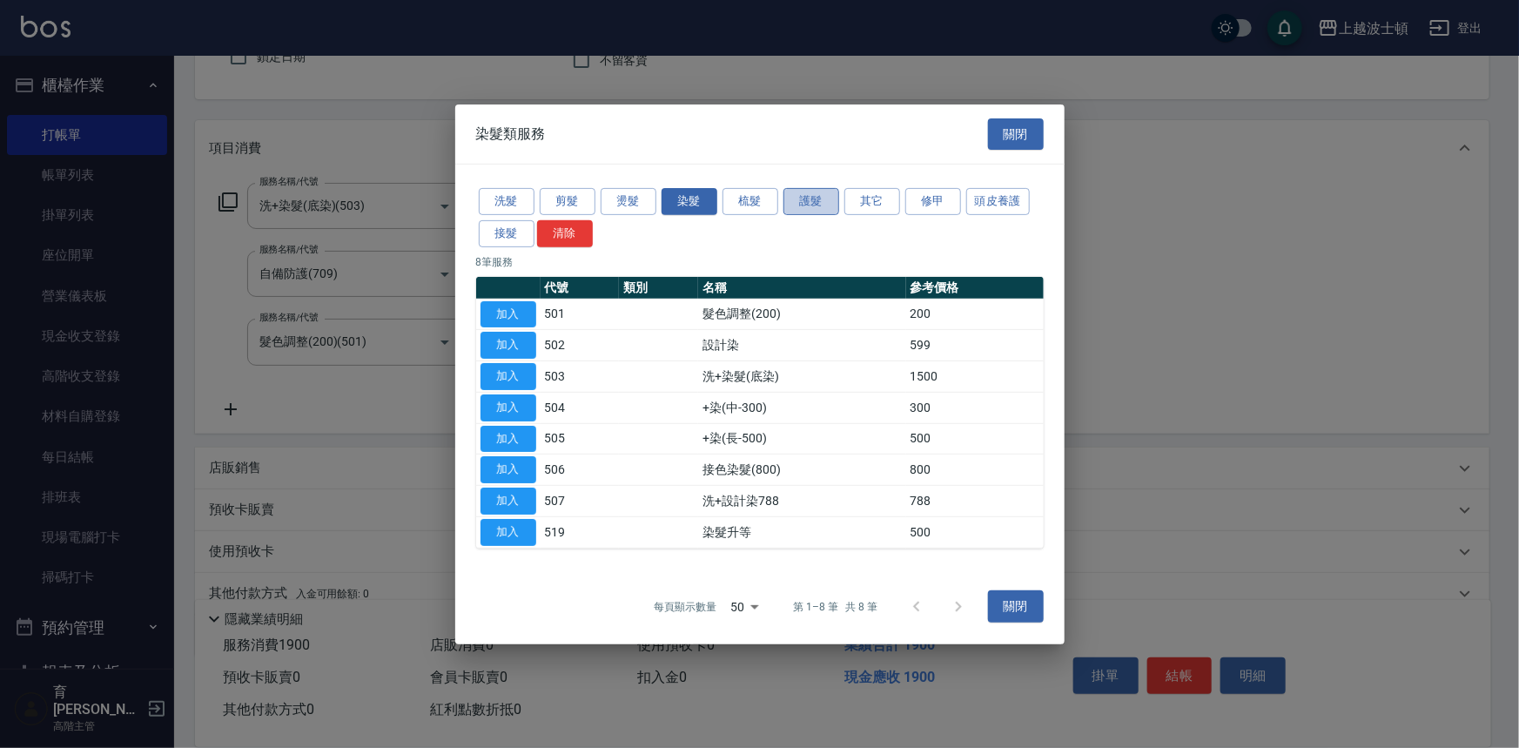
click at [835, 198] on button "護髮" at bounding box center [811, 201] width 56 height 27
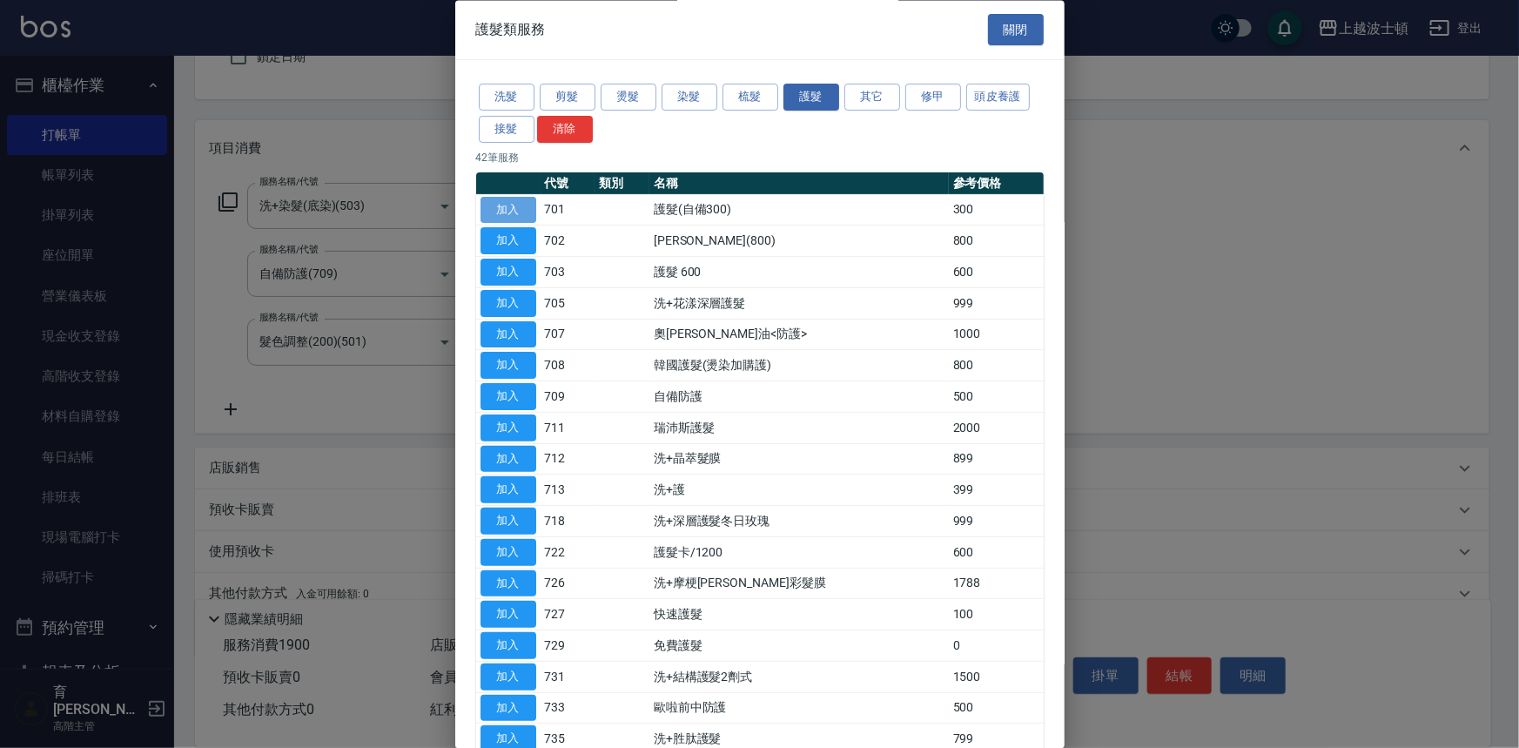
click at [518, 210] on button "加入" at bounding box center [509, 210] width 56 height 27
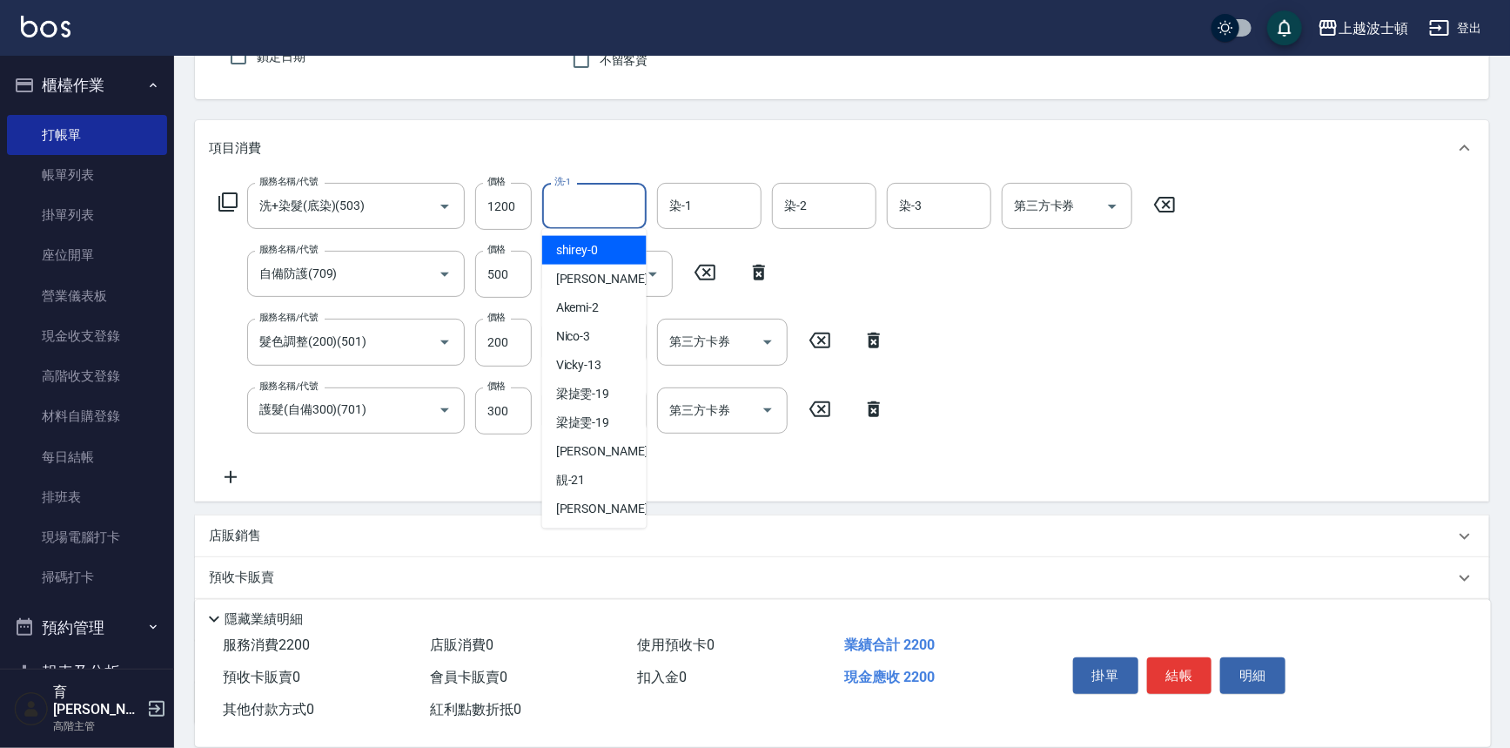
click at [597, 197] on input "洗-1" at bounding box center [594, 206] width 89 height 30
click at [597, 249] on span "shirey -0" at bounding box center [577, 250] width 43 height 18
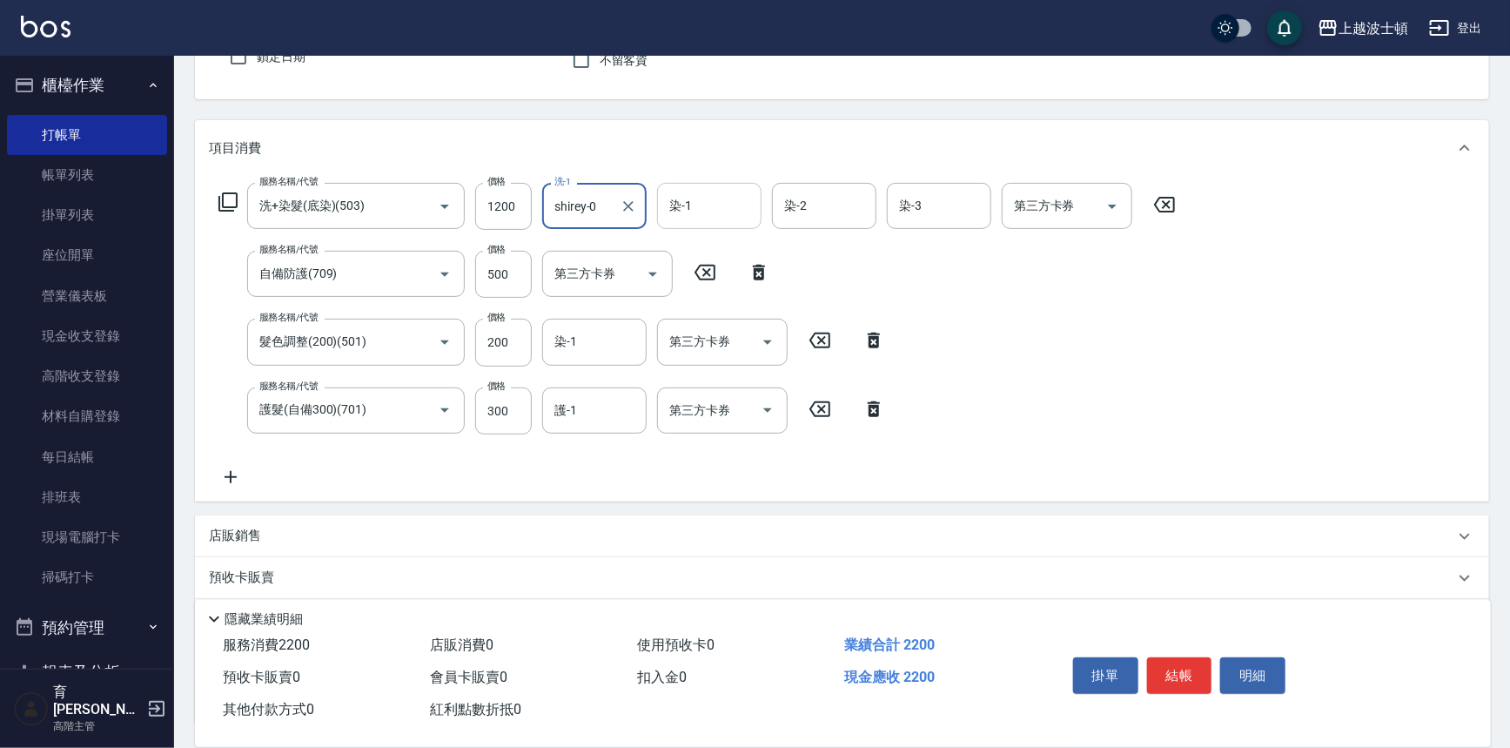
type input "shirey-0"
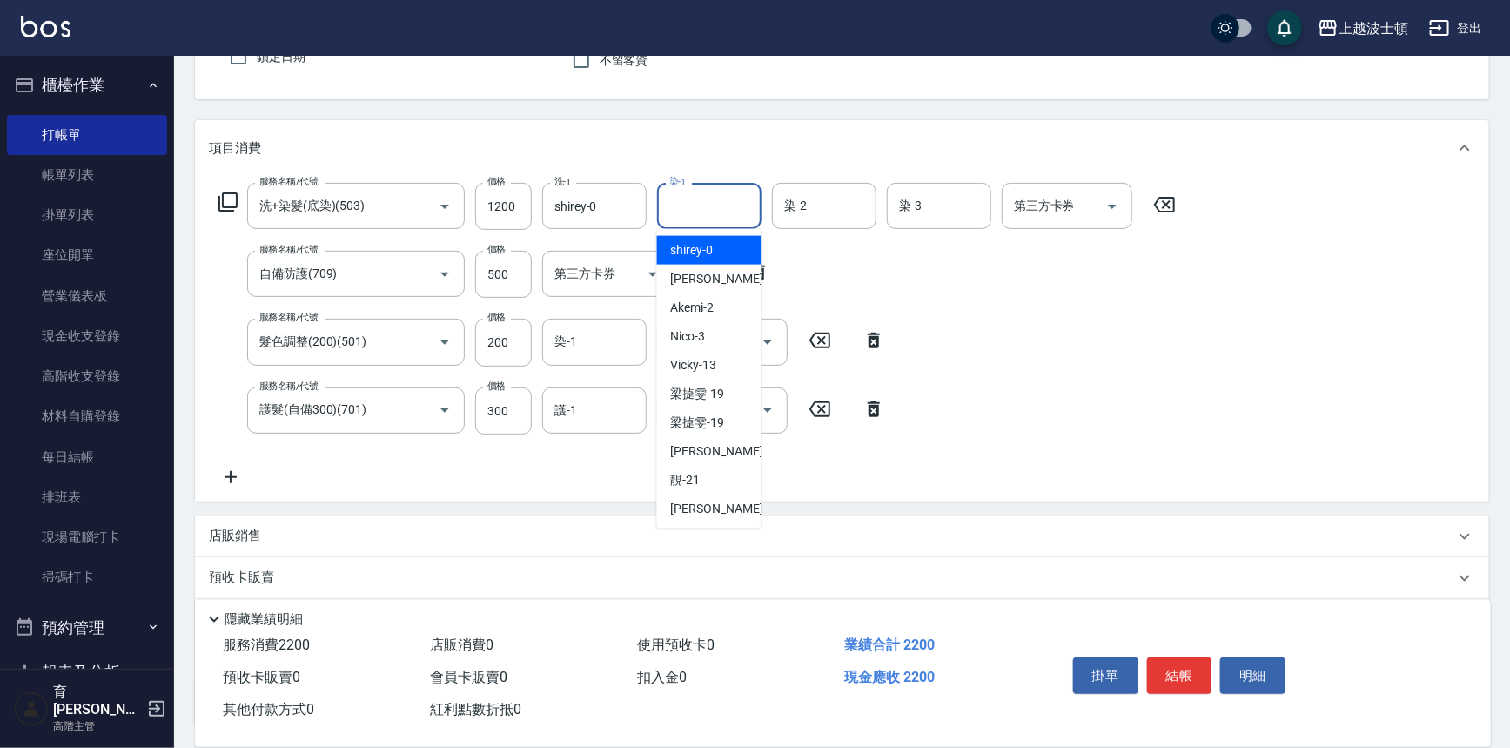
click at [711, 205] on input "染-1" at bounding box center [709, 206] width 89 height 30
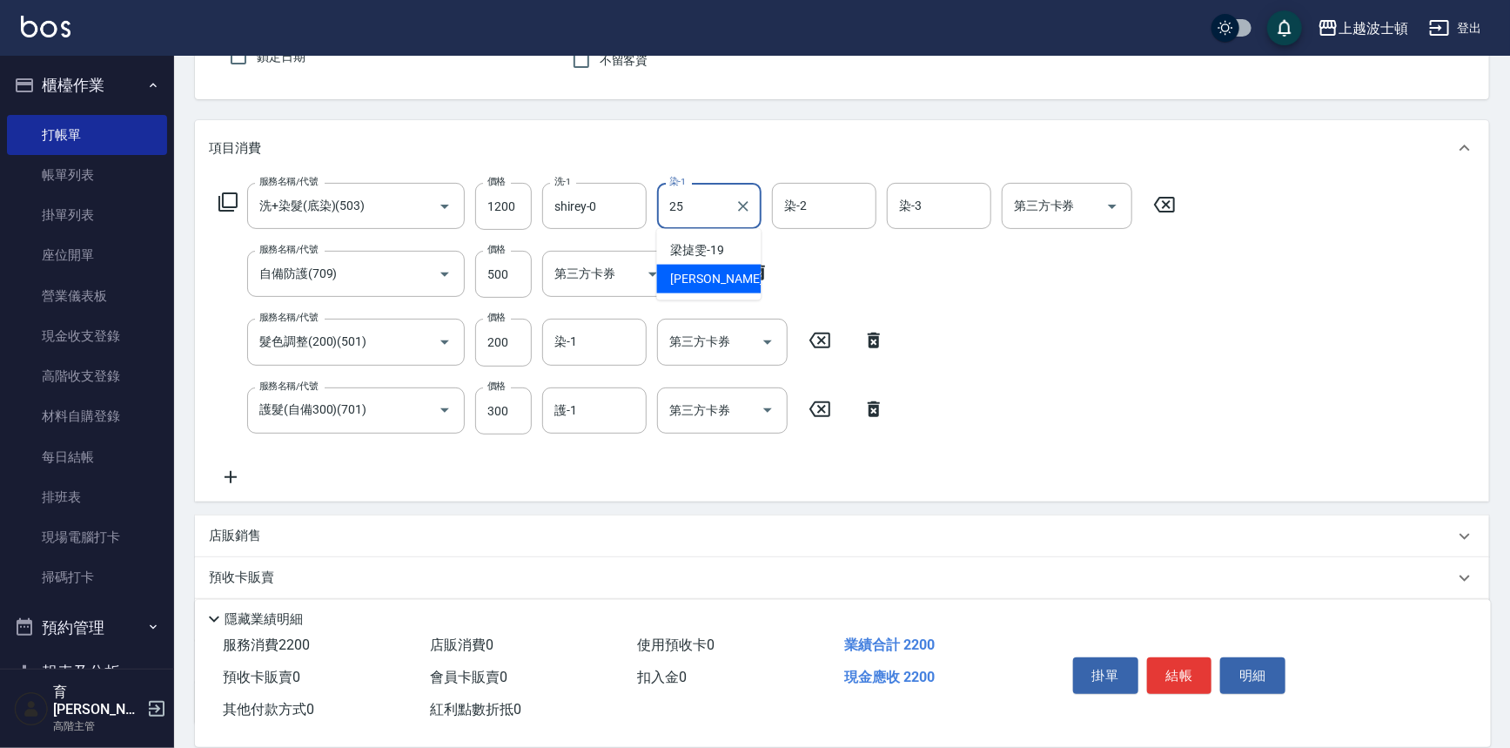
drag, startPoint x: 709, startPoint y: 271, endPoint x: 761, endPoint y: 248, distance: 56.9
click at [709, 272] on span "[PERSON_NAME]-25" at bounding box center [726, 279] width 110 height 18
type input "[PERSON_NAME]-25"
click at [805, 211] on input "染-2" at bounding box center [824, 206] width 89 height 30
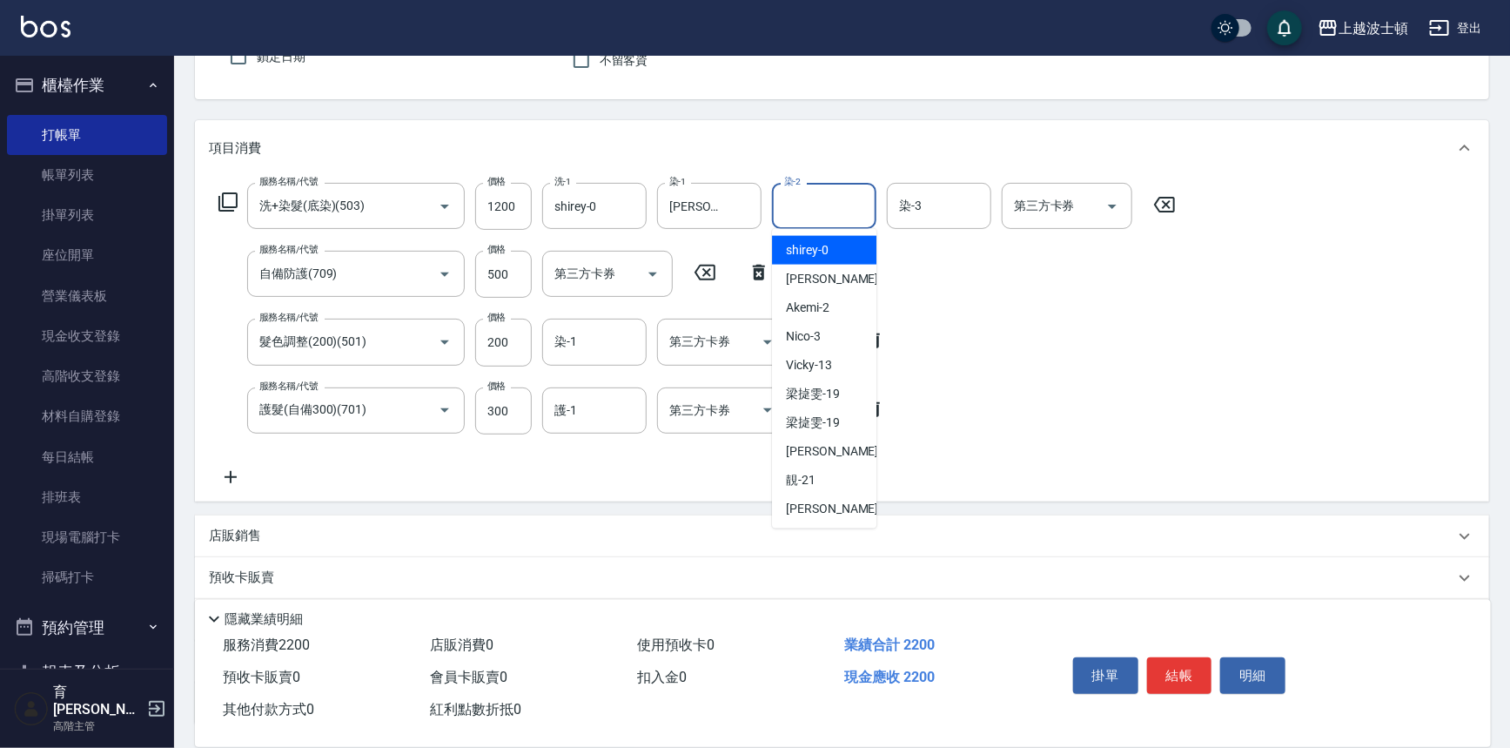
click at [803, 244] on span "shirey -0" at bounding box center [807, 250] width 43 height 18
type input "shirey-0"
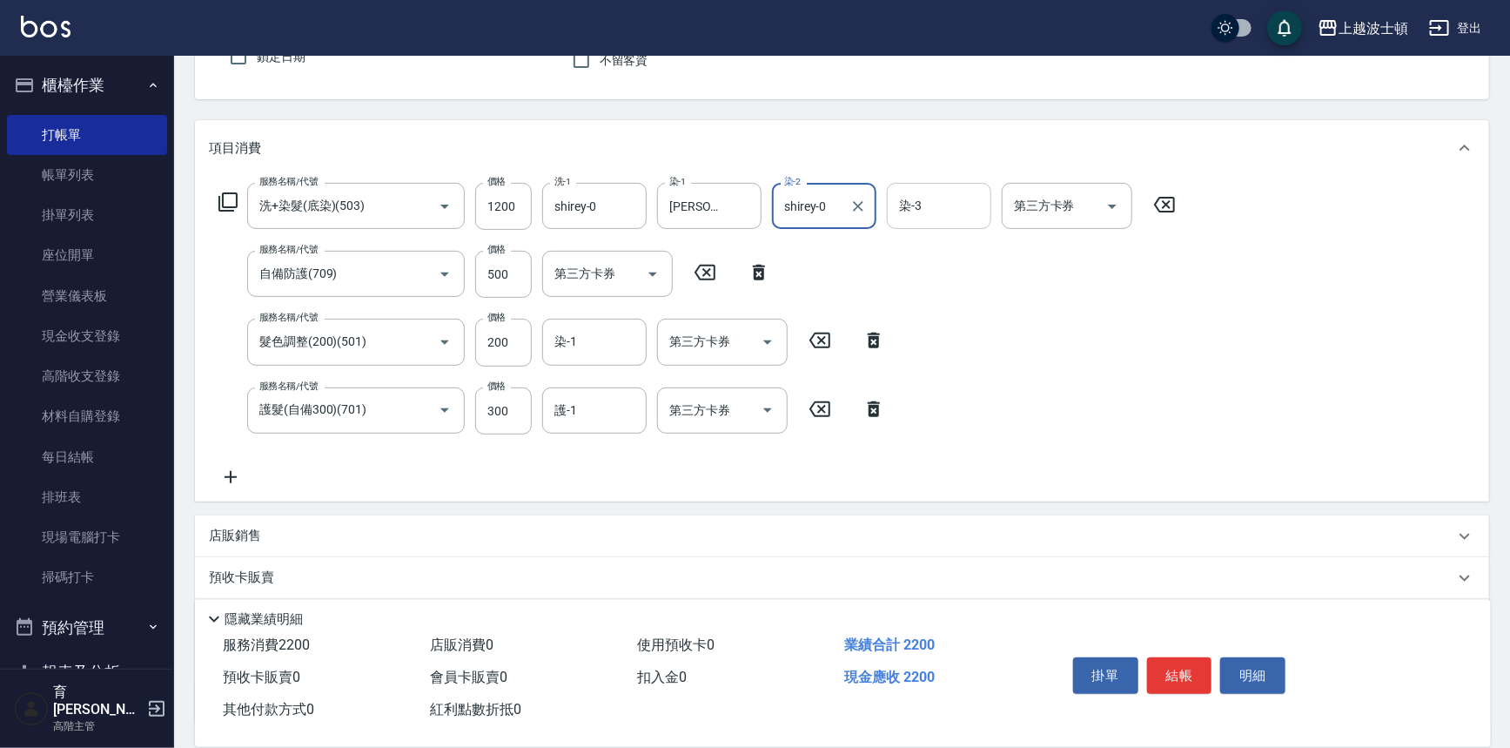
click at [925, 196] on input "染-3" at bounding box center [939, 206] width 89 height 30
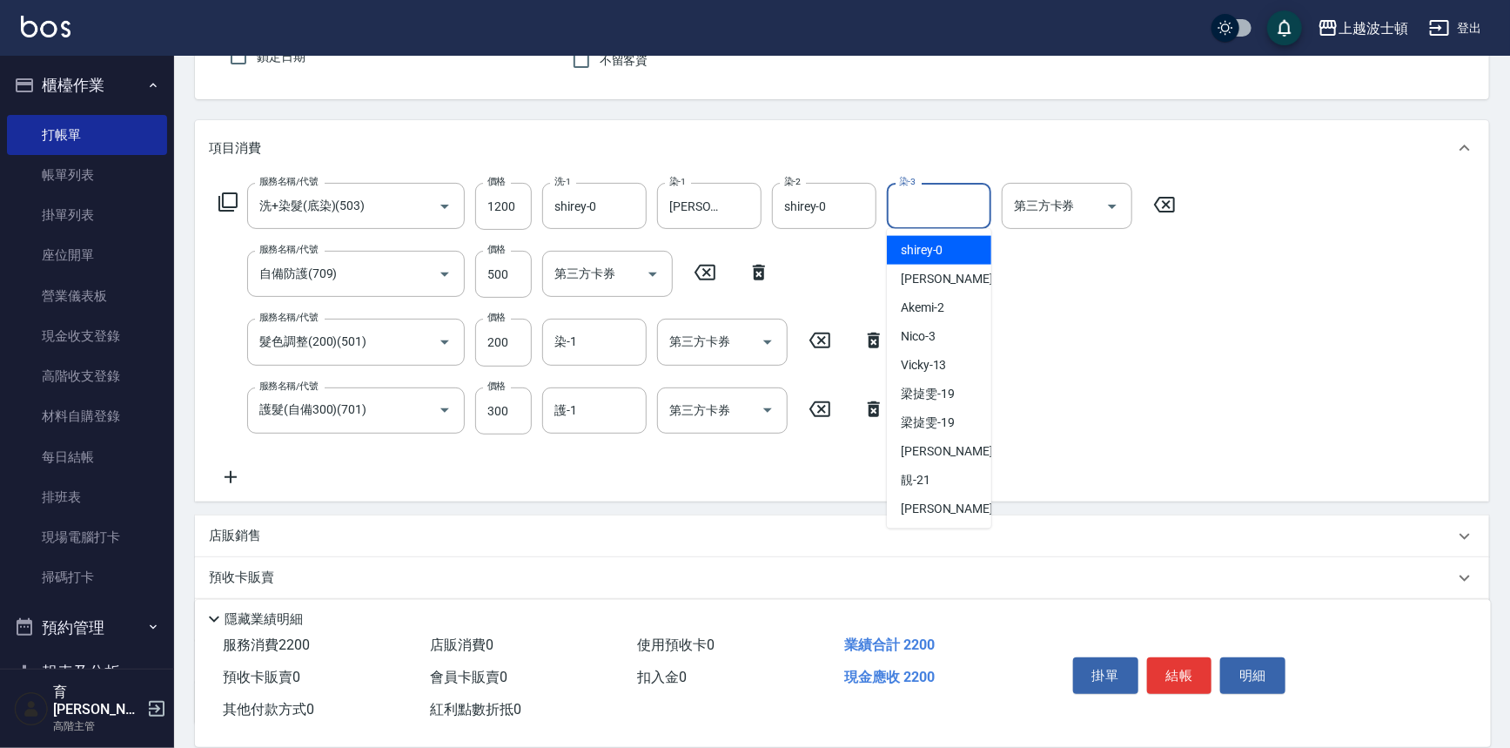
click at [923, 242] on span "shirey -0" at bounding box center [922, 250] width 43 height 18
type input "shirey-0"
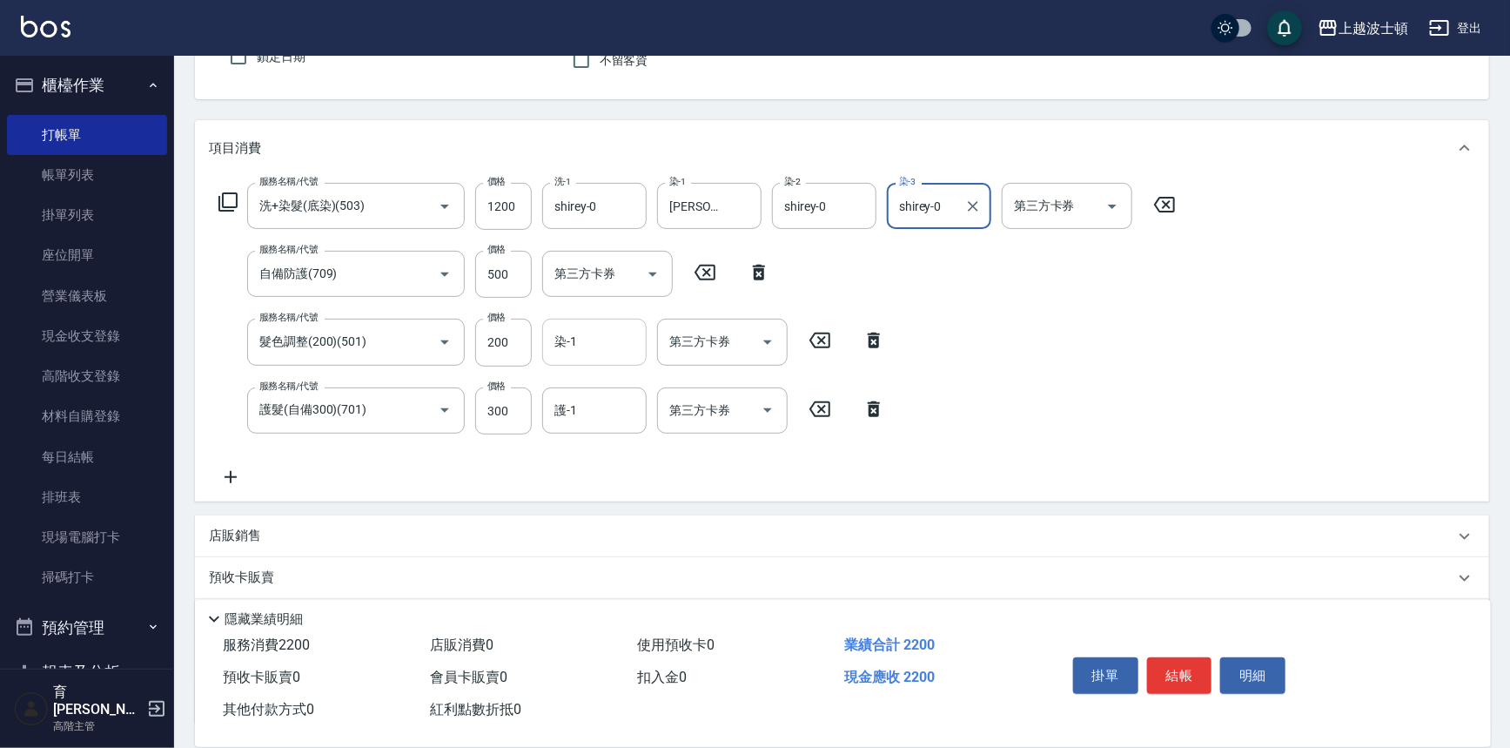
click at [627, 344] on input "染-1" at bounding box center [594, 341] width 89 height 30
click at [613, 383] on div "shirey -0" at bounding box center [594, 386] width 104 height 29
type input "shirey-0"
click at [613, 405] on input "護-1" at bounding box center [594, 410] width 89 height 30
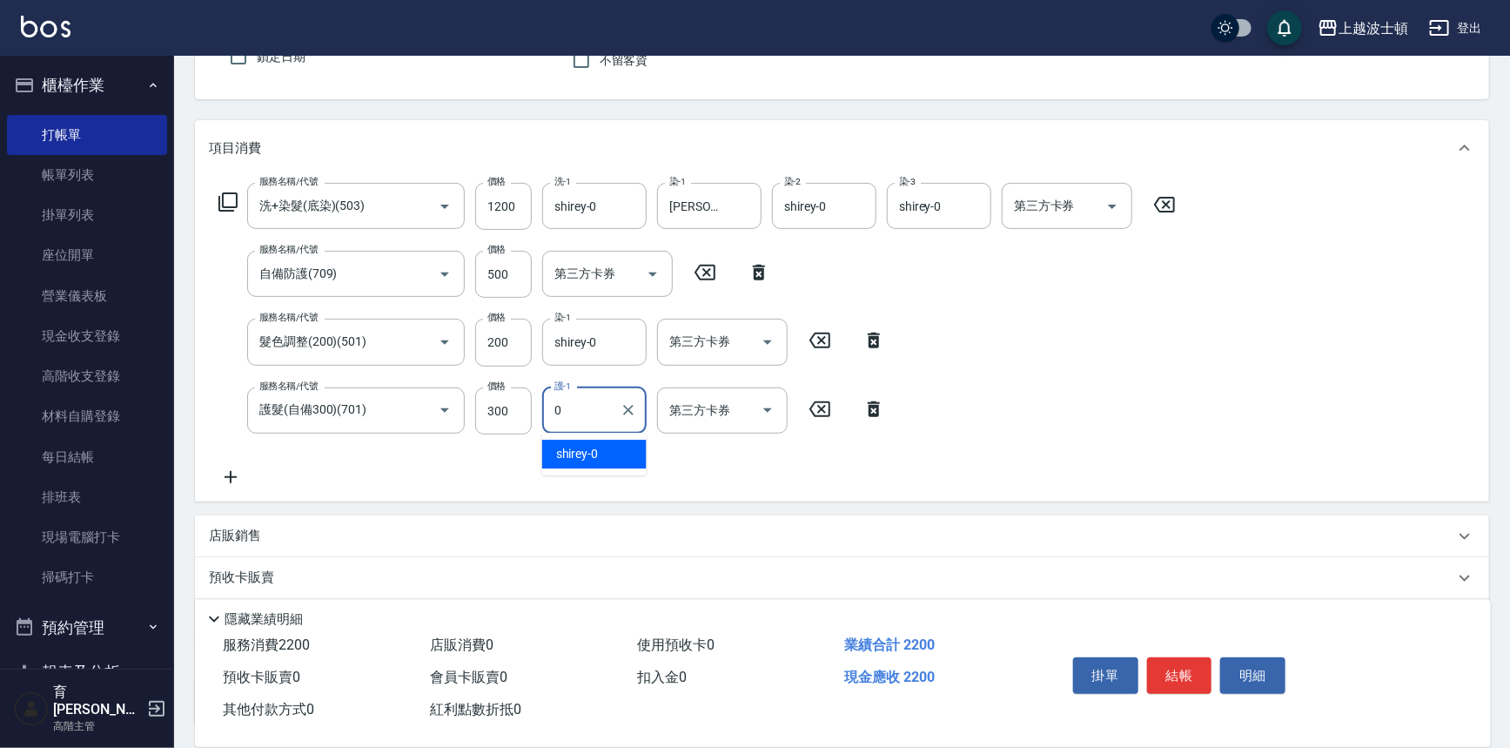
click at [603, 452] on div "shirey -0" at bounding box center [594, 454] width 104 height 29
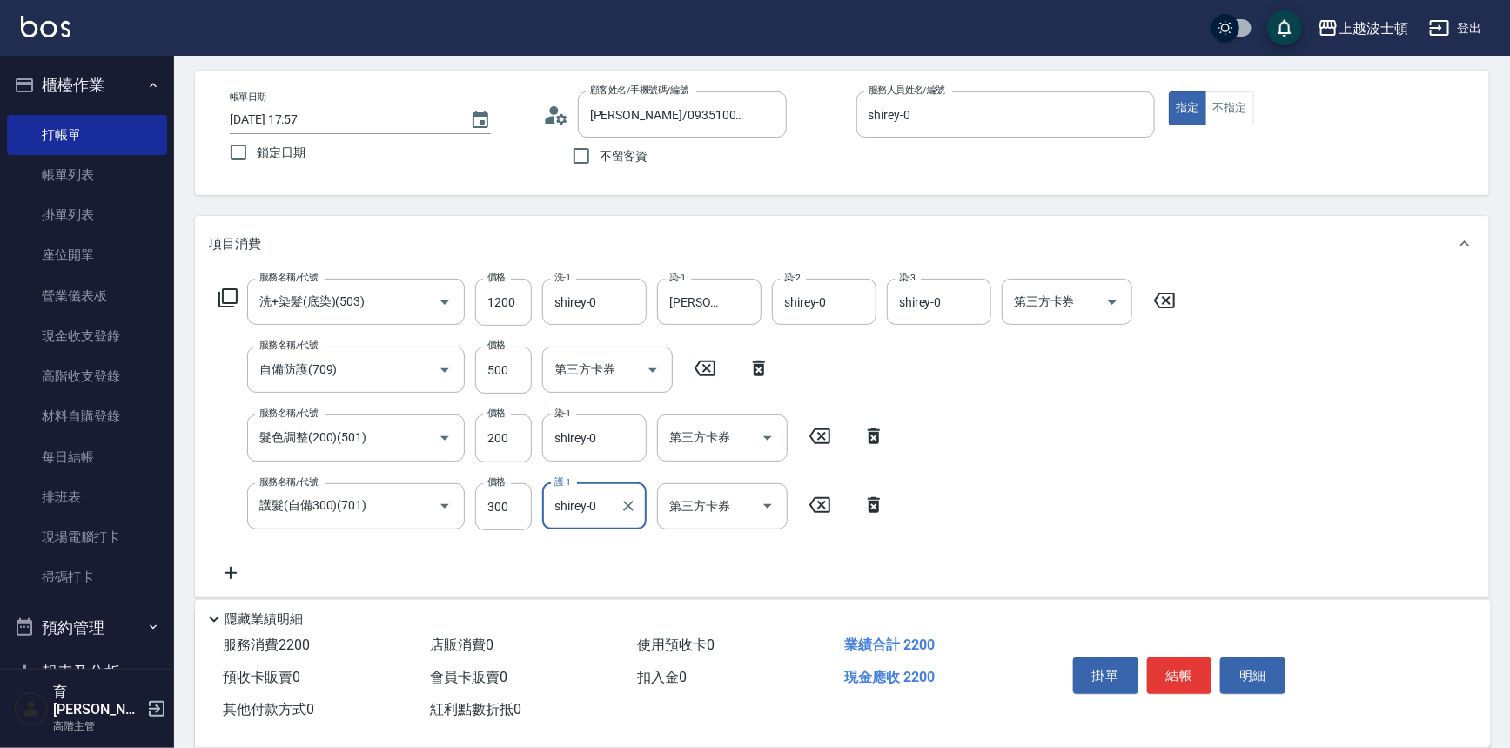
scroll to position [68, 0]
type input "shirey-0"
click at [522, 303] on input "1200" at bounding box center [503, 303] width 57 height 47
click at [235, 300] on icon at bounding box center [228, 299] width 21 height 21
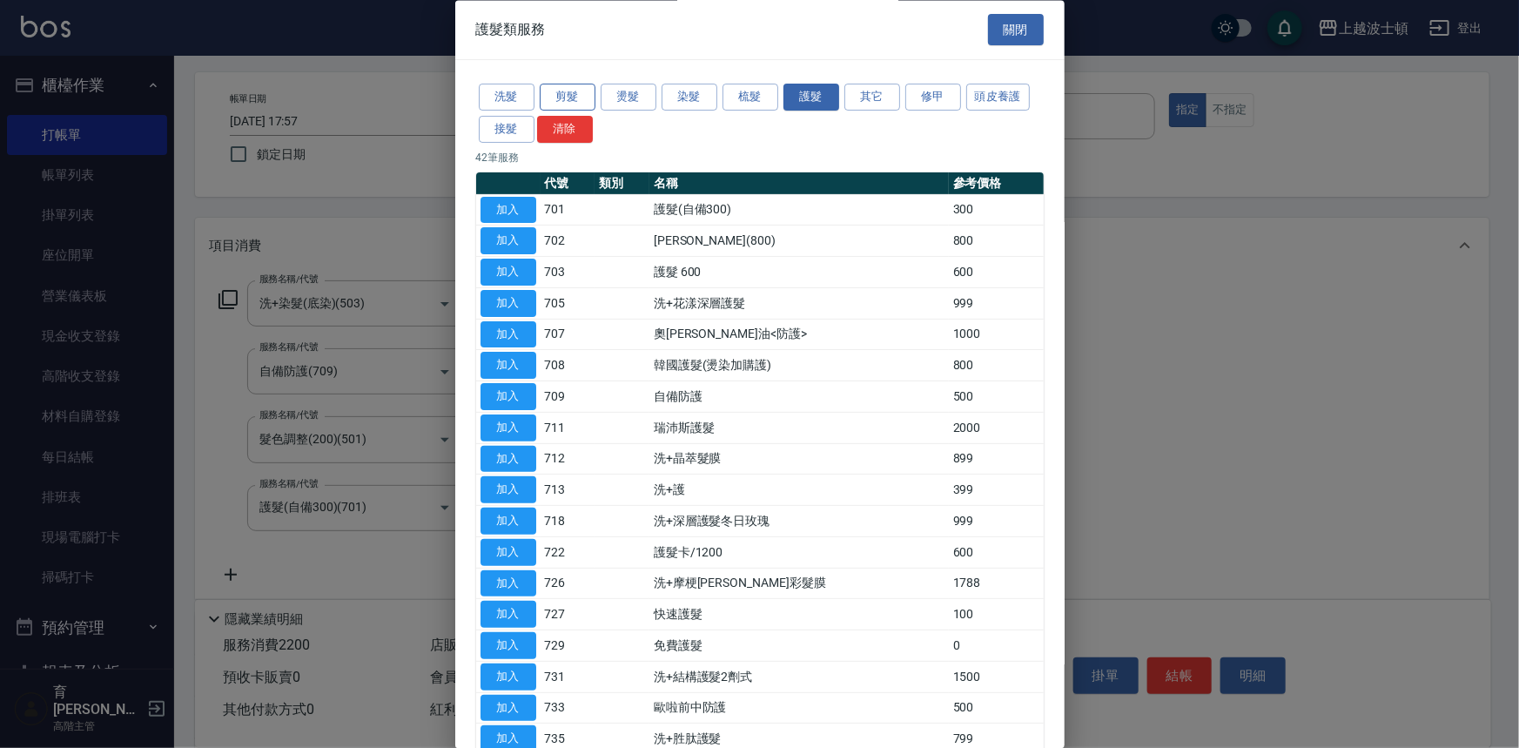
click at [574, 89] on button "剪髮" at bounding box center [568, 97] width 56 height 27
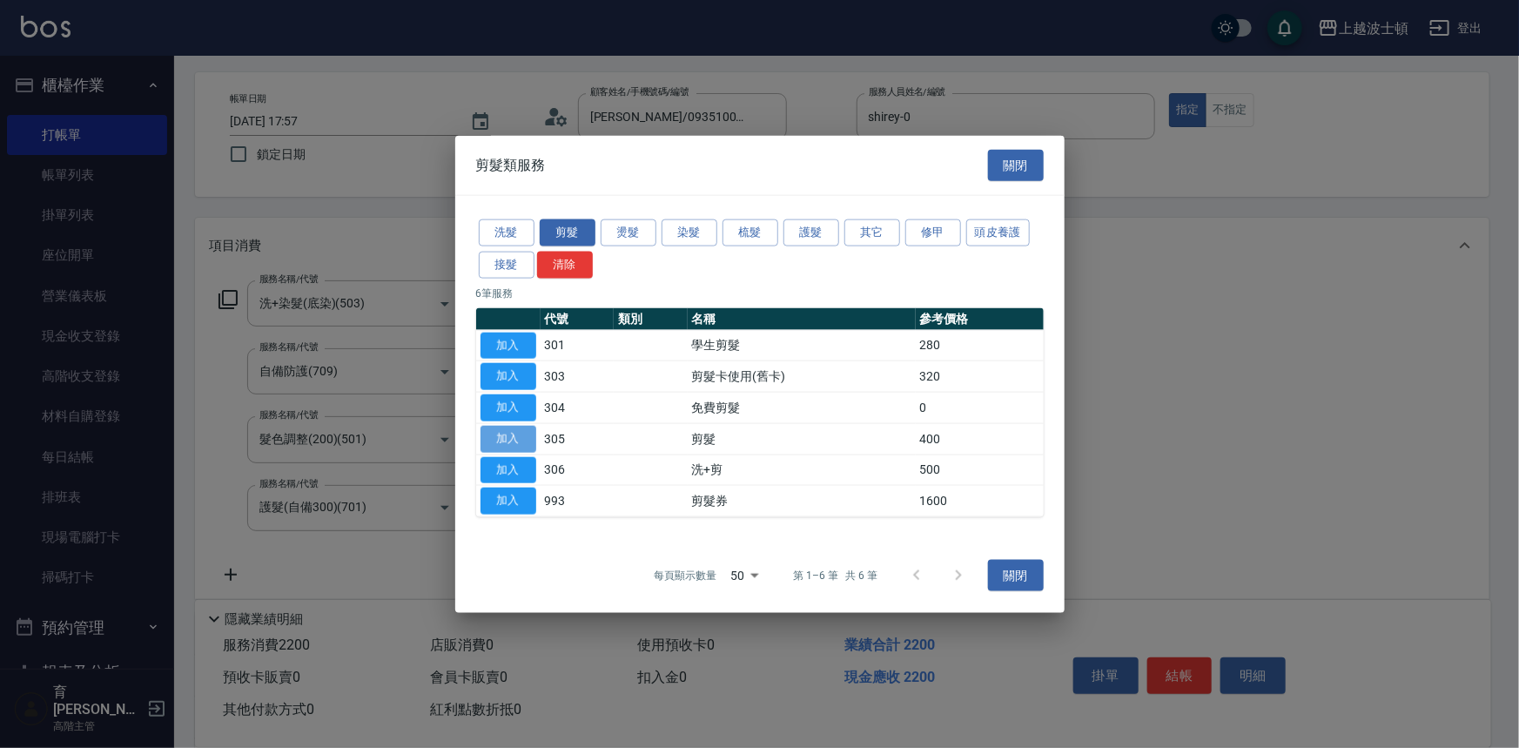
click at [510, 435] on button "加入" at bounding box center [509, 438] width 56 height 27
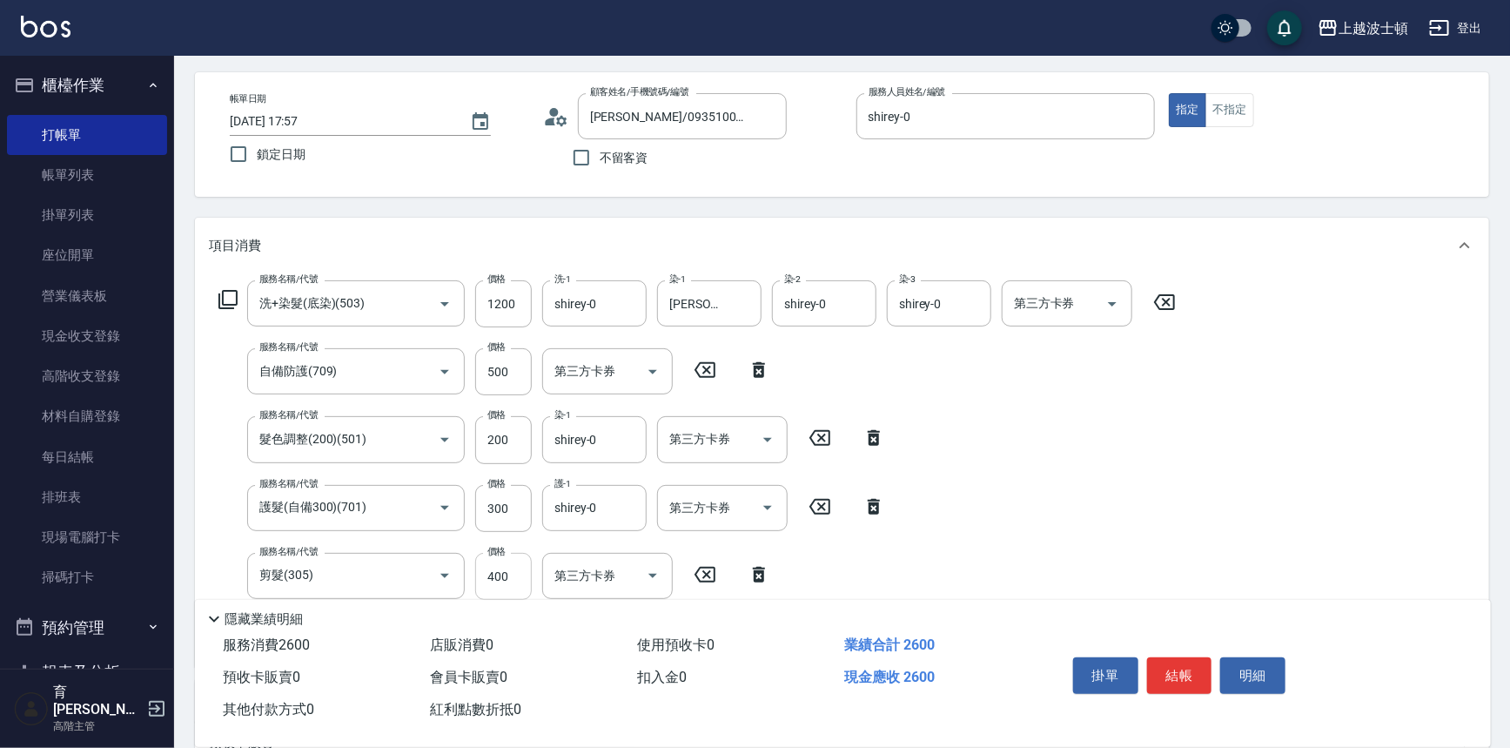
click at [514, 564] on input "400" at bounding box center [503, 576] width 57 height 47
drag, startPoint x: 514, startPoint y: 564, endPoint x: 494, endPoint y: 575, distance: 22.6
click at [494, 575] on input "400" at bounding box center [503, 576] width 57 height 47
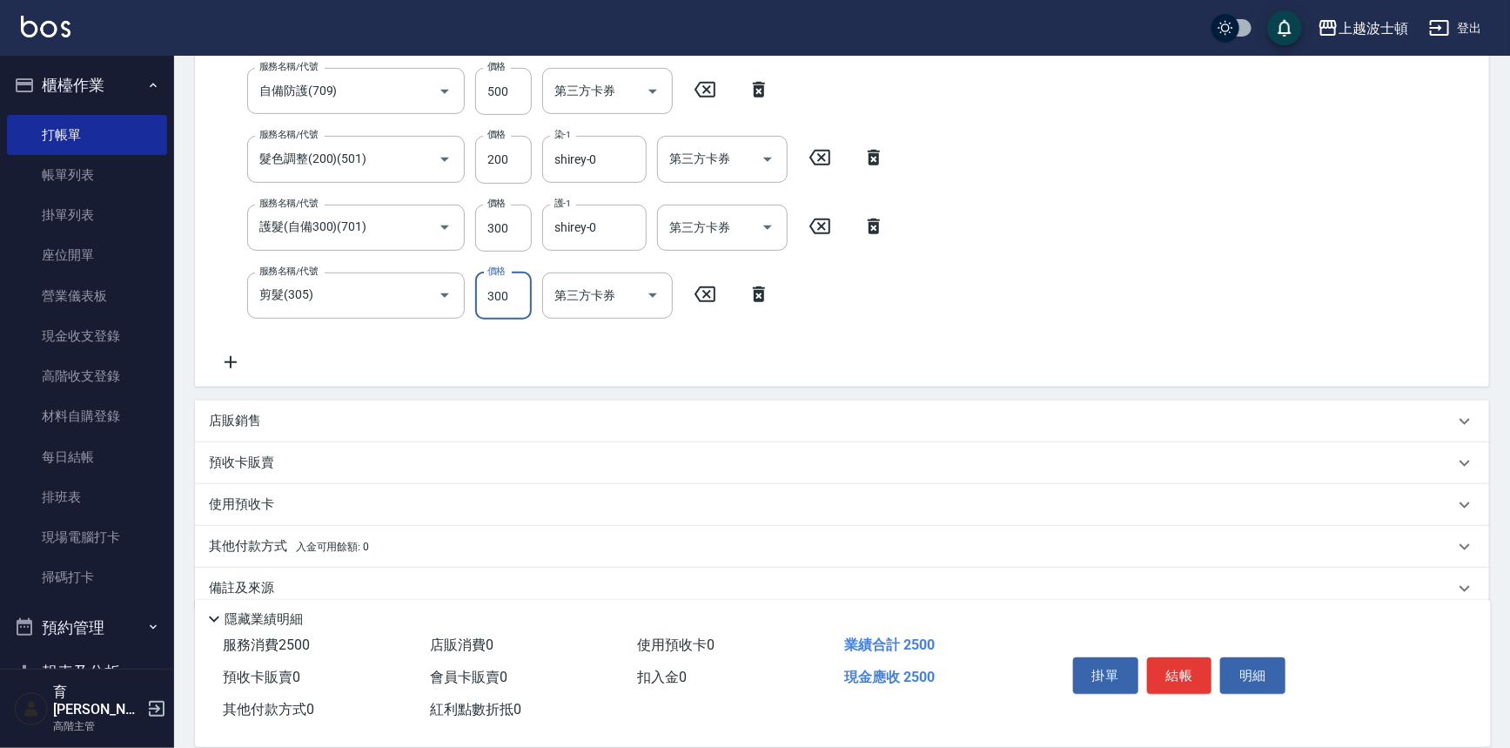
scroll to position [373, 0]
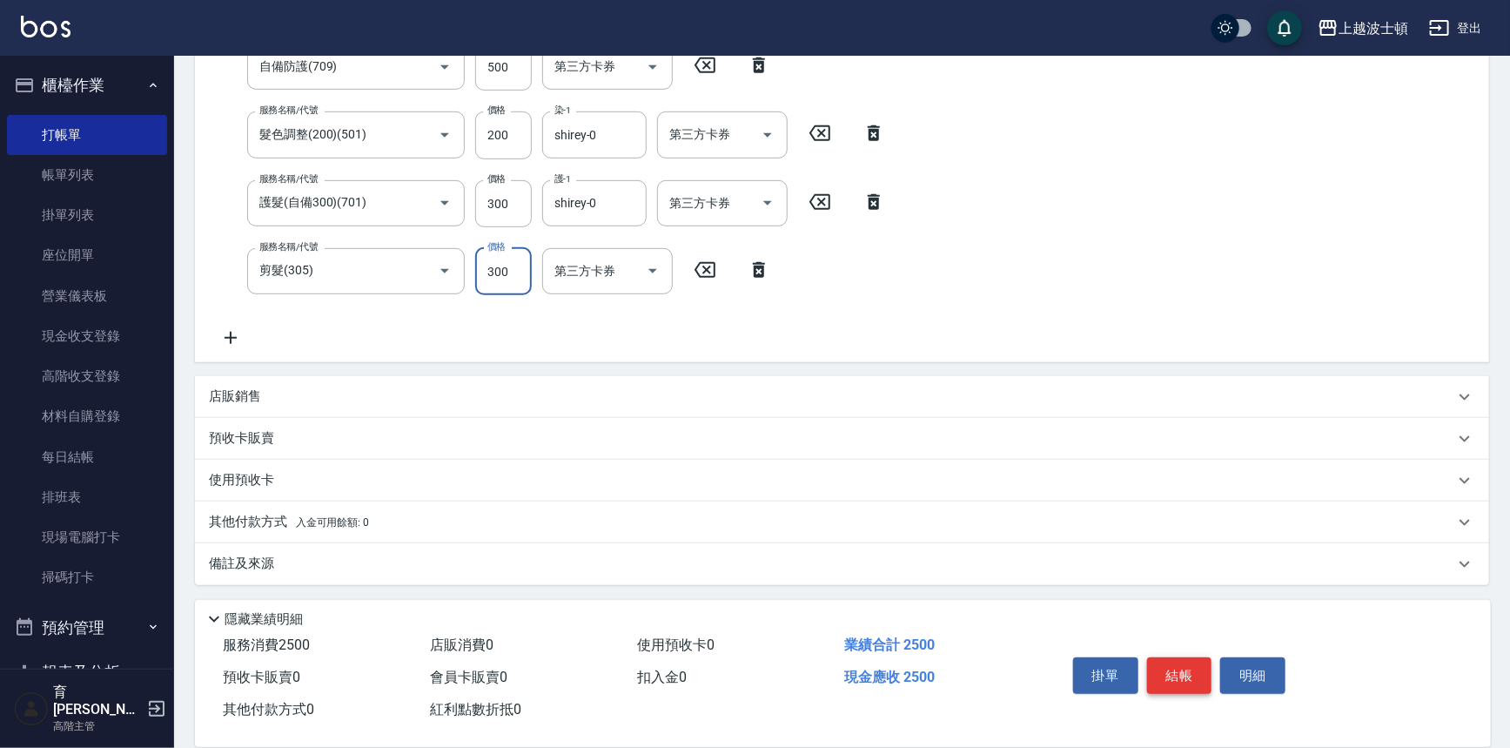
type input "300"
click at [1176, 679] on button "結帳" at bounding box center [1179, 675] width 65 height 37
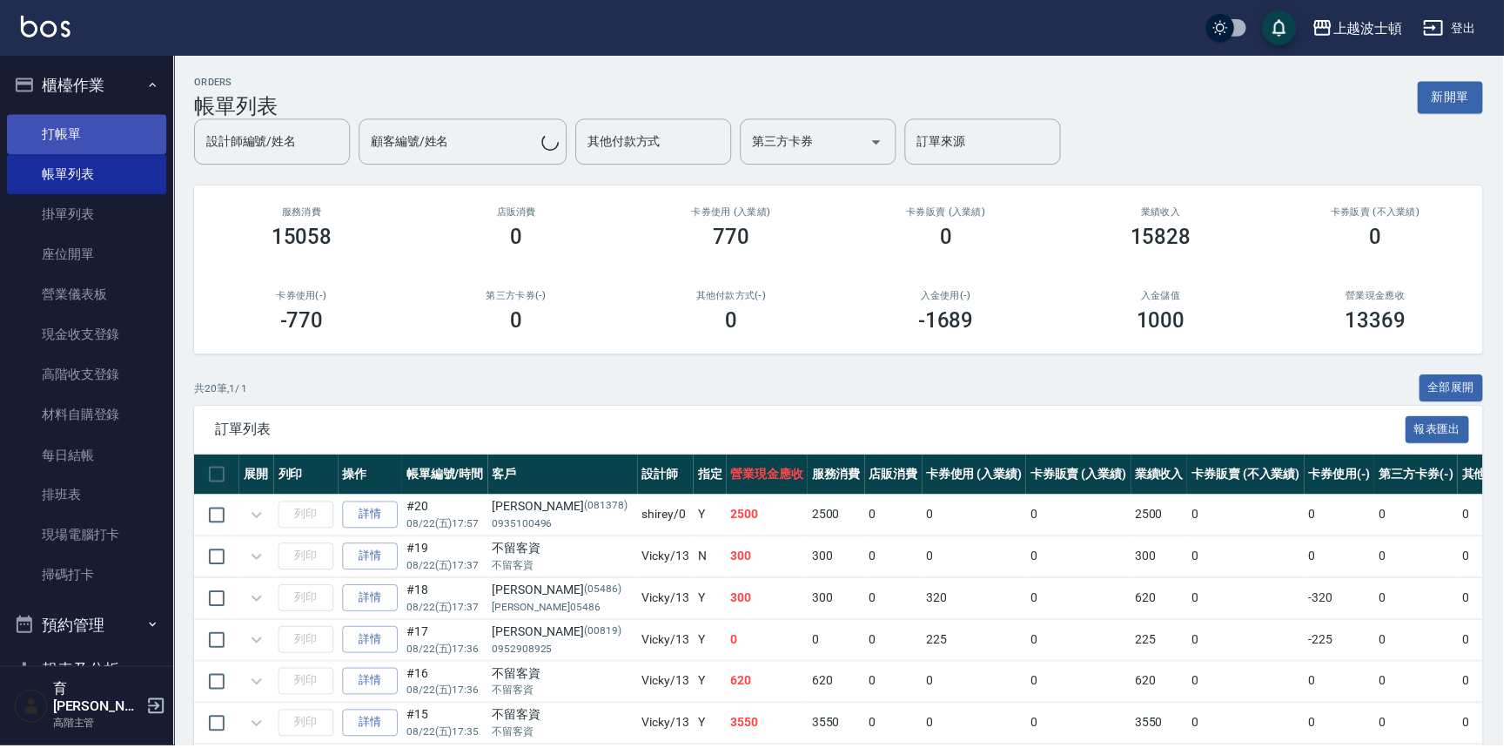
click at [79, 138] on link "打帳單" at bounding box center [87, 135] width 160 height 40
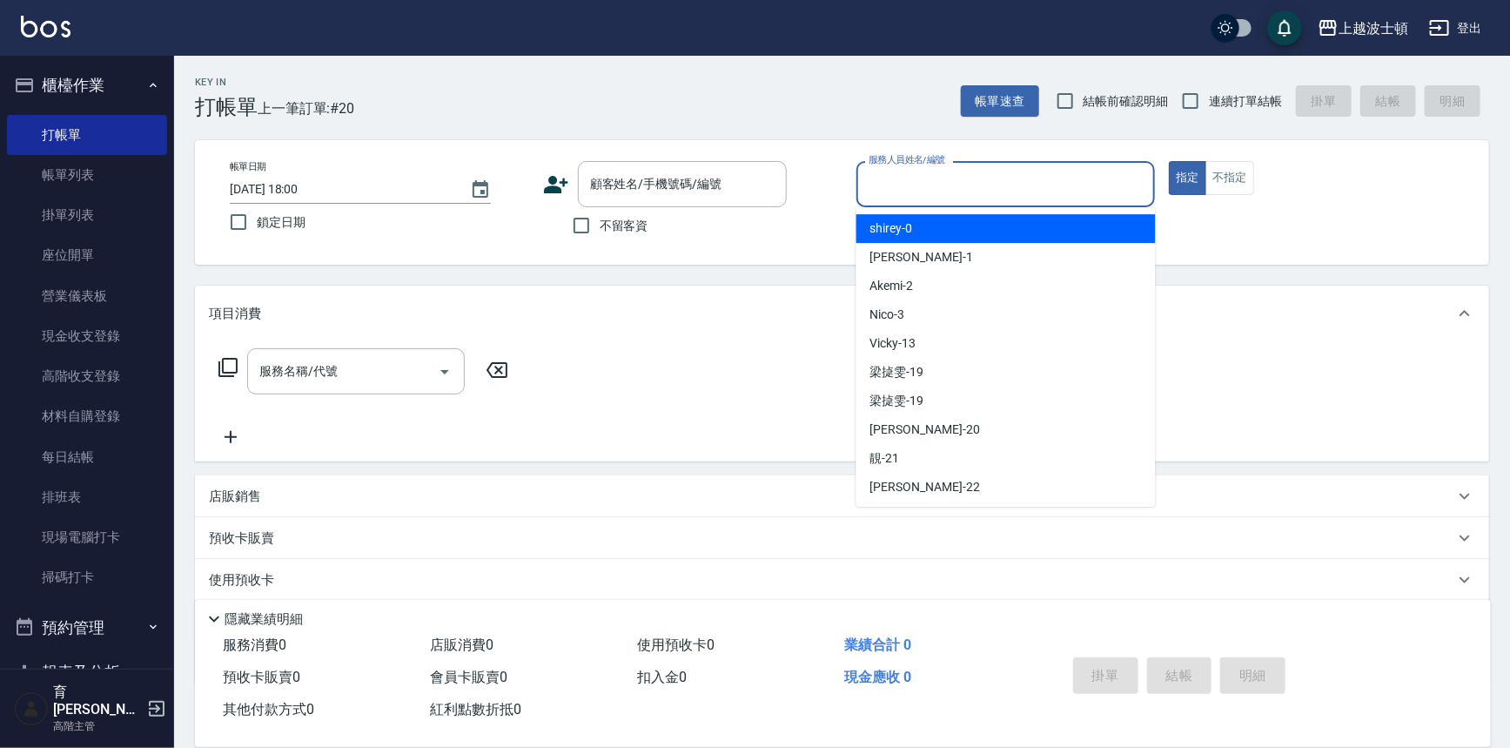
click at [1054, 190] on input "服務人員姓名/編號" at bounding box center [1006, 184] width 284 height 30
click at [1046, 224] on div "shirey -0" at bounding box center [1006, 228] width 299 height 29
type input "shirey-0"
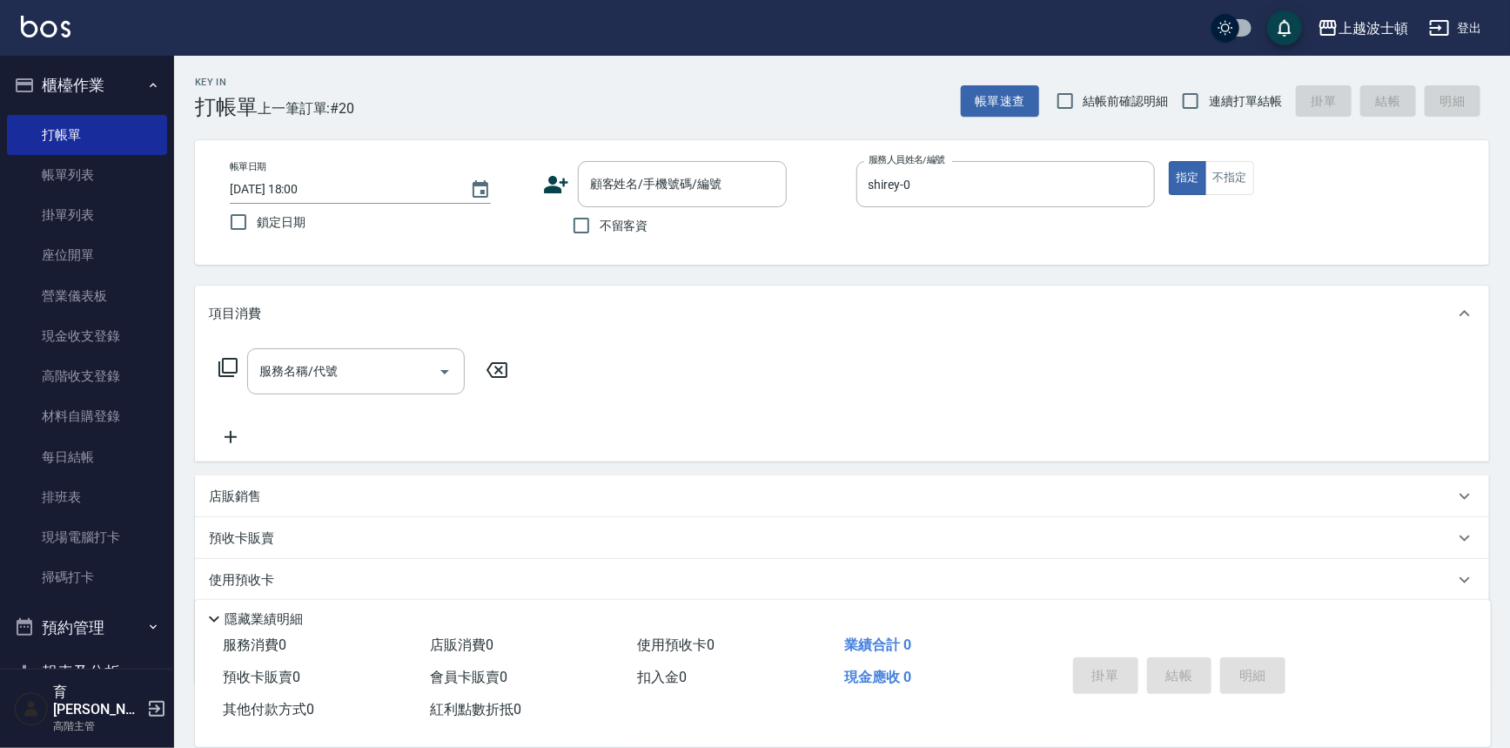
click at [603, 239] on label "不留客資" at bounding box center [605, 225] width 85 height 37
click at [600, 239] on input "不留客資" at bounding box center [581, 225] width 37 height 37
checkbox input "true"
click at [225, 370] on icon at bounding box center [228, 367] width 21 height 21
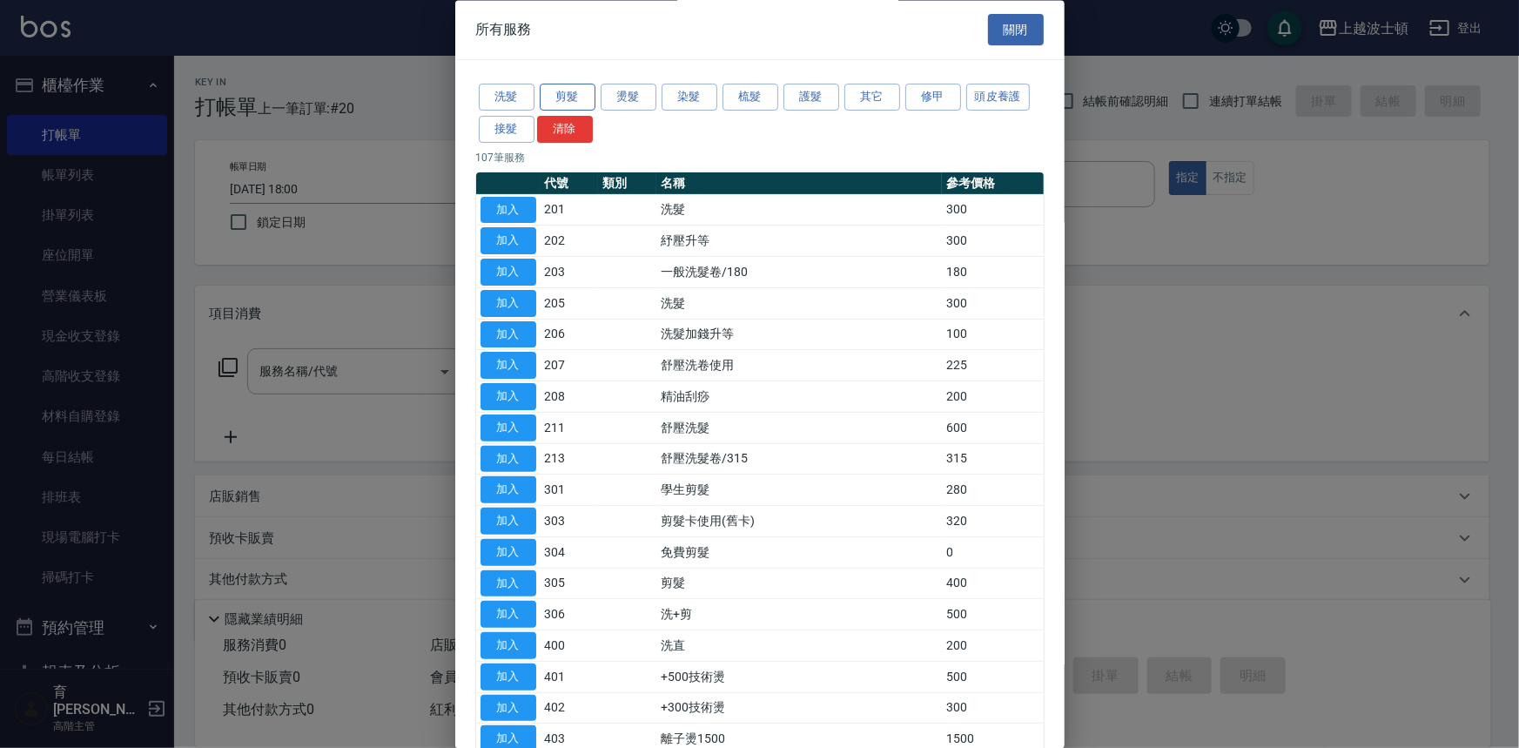
click at [569, 93] on button "剪髮" at bounding box center [568, 97] width 56 height 27
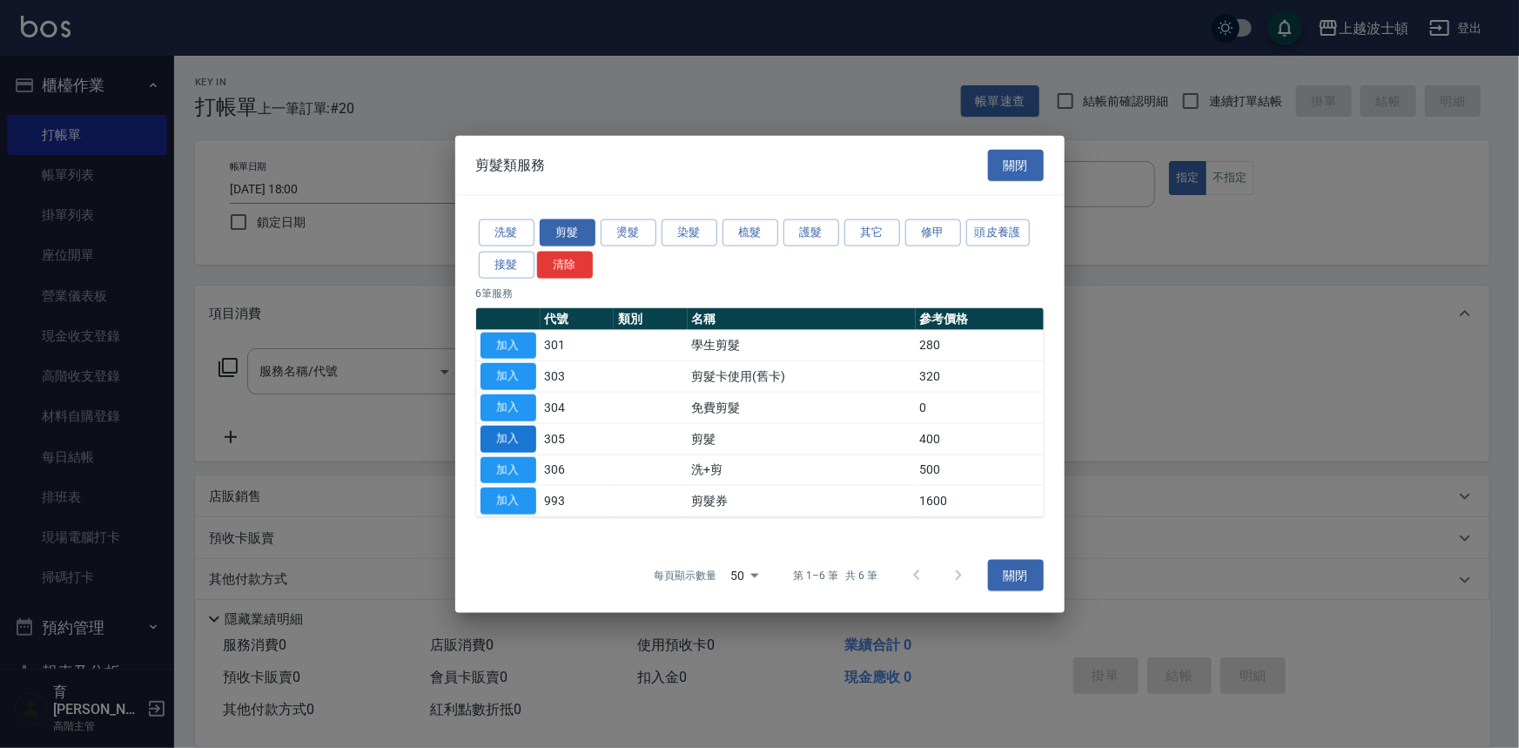
click at [509, 427] on button "加入" at bounding box center [509, 438] width 56 height 27
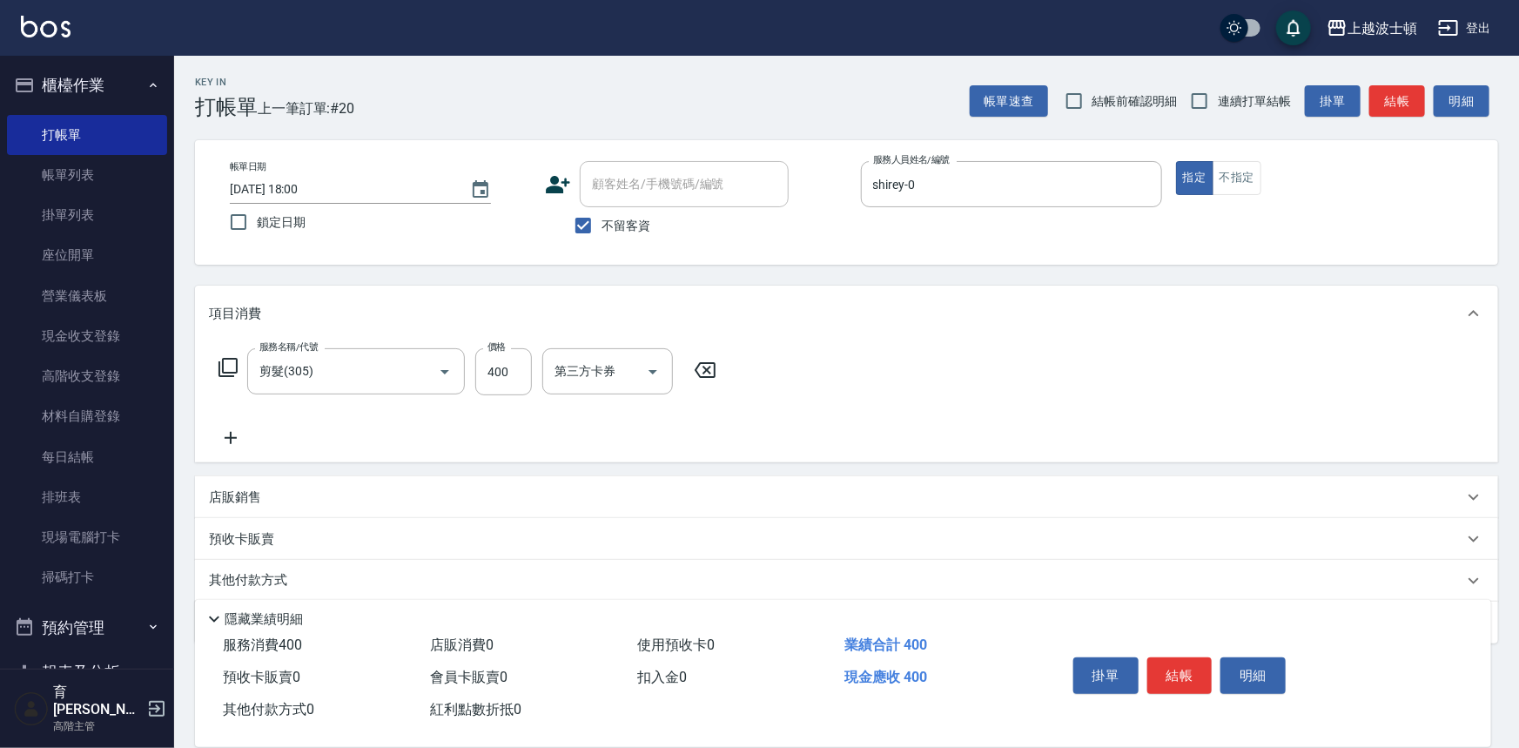
type input "剪髮(305)"
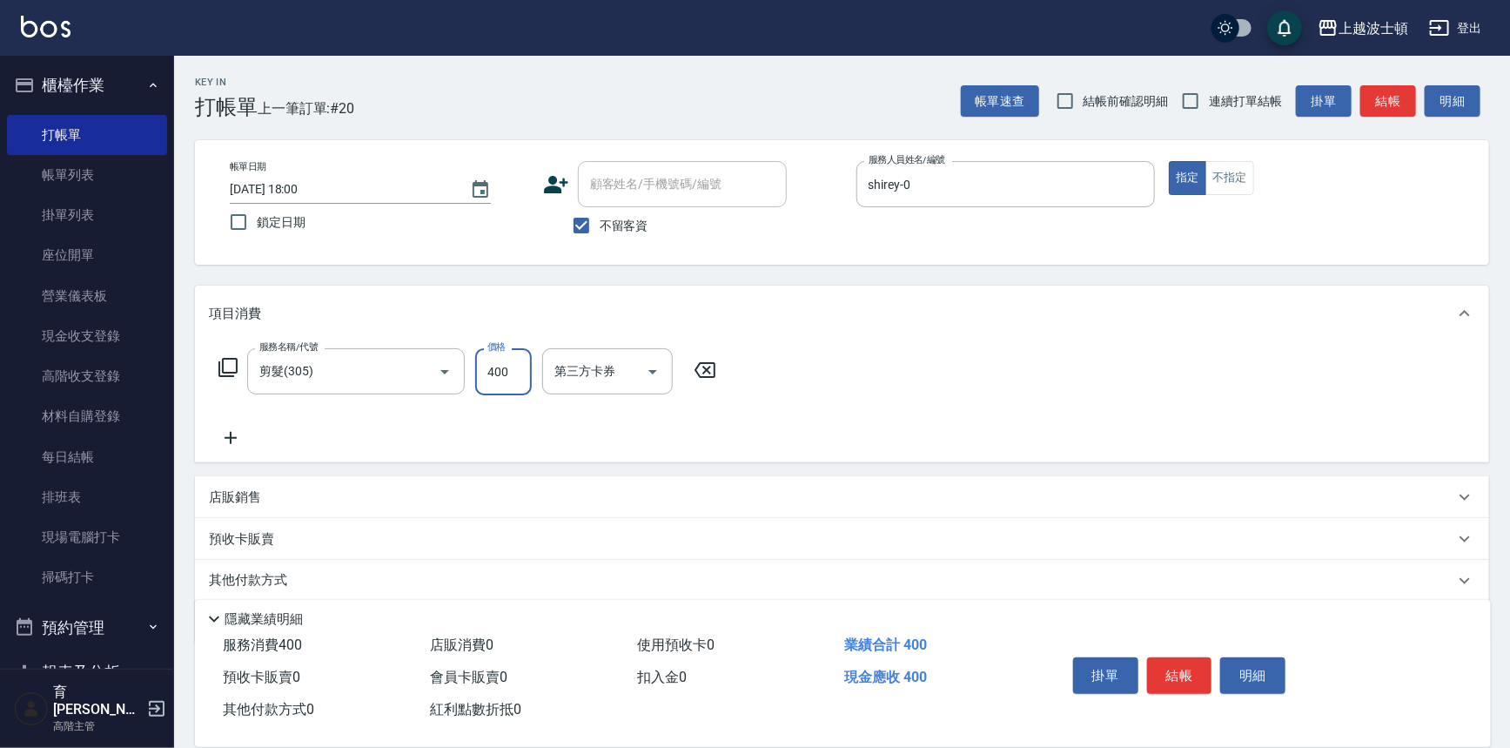
click at [522, 391] on input "400" at bounding box center [503, 371] width 57 height 47
type input "300"
click at [1180, 659] on button "結帳" at bounding box center [1179, 675] width 65 height 37
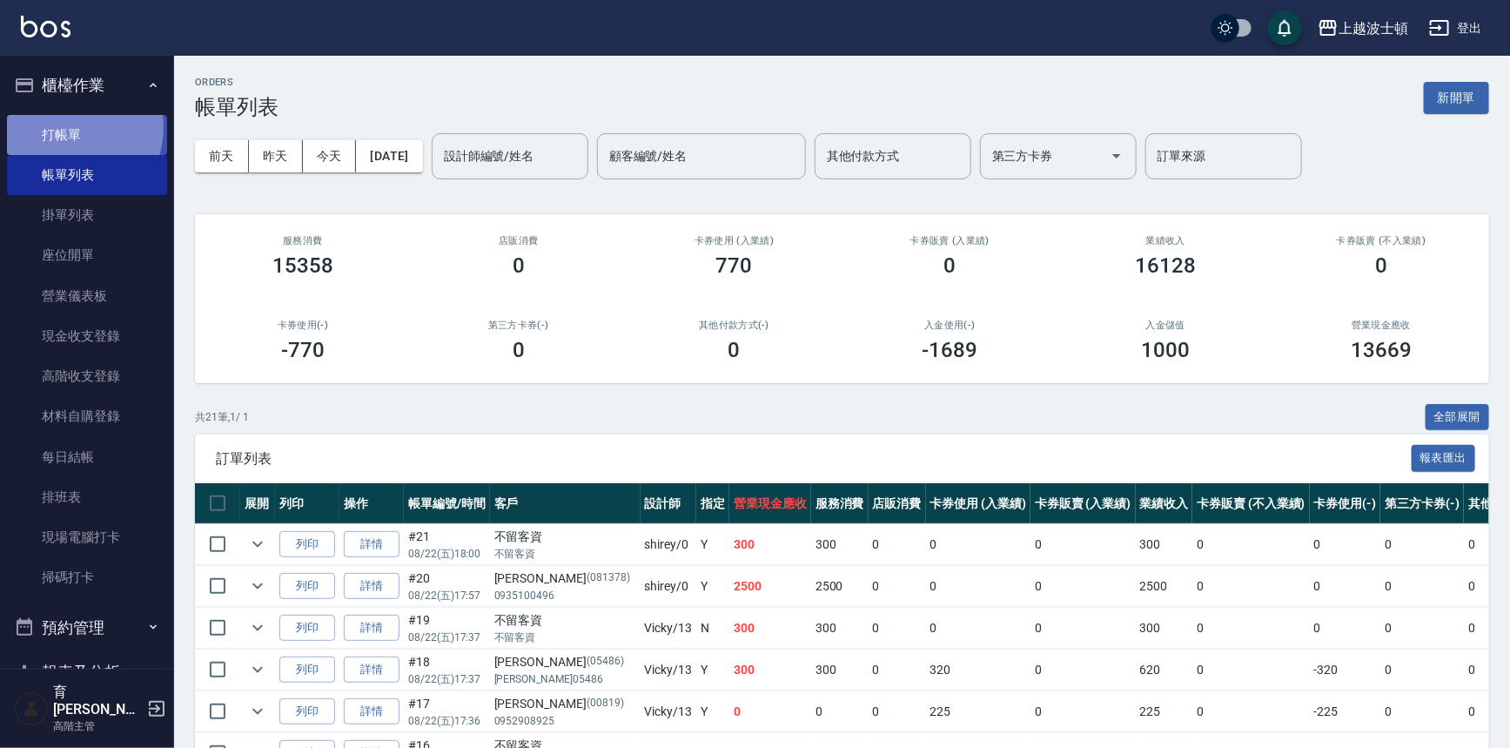
click at [61, 125] on link "打帳單" at bounding box center [87, 135] width 160 height 40
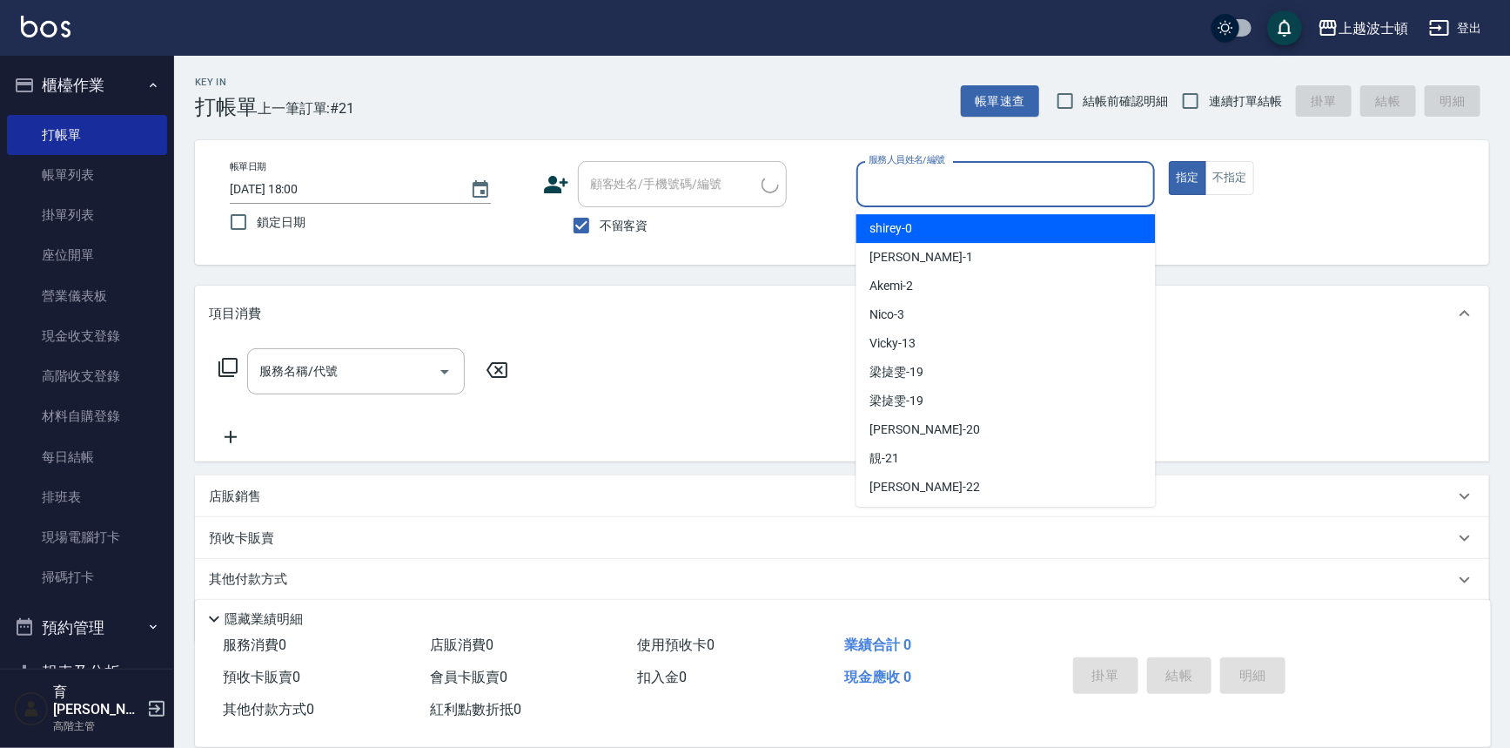
click at [1002, 196] on input "服務人員姓名/編號" at bounding box center [1006, 184] width 284 height 30
click at [1001, 226] on div "shirey -0" at bounding box center [1006, 228] width 299 height 29
type input "shirey-0"
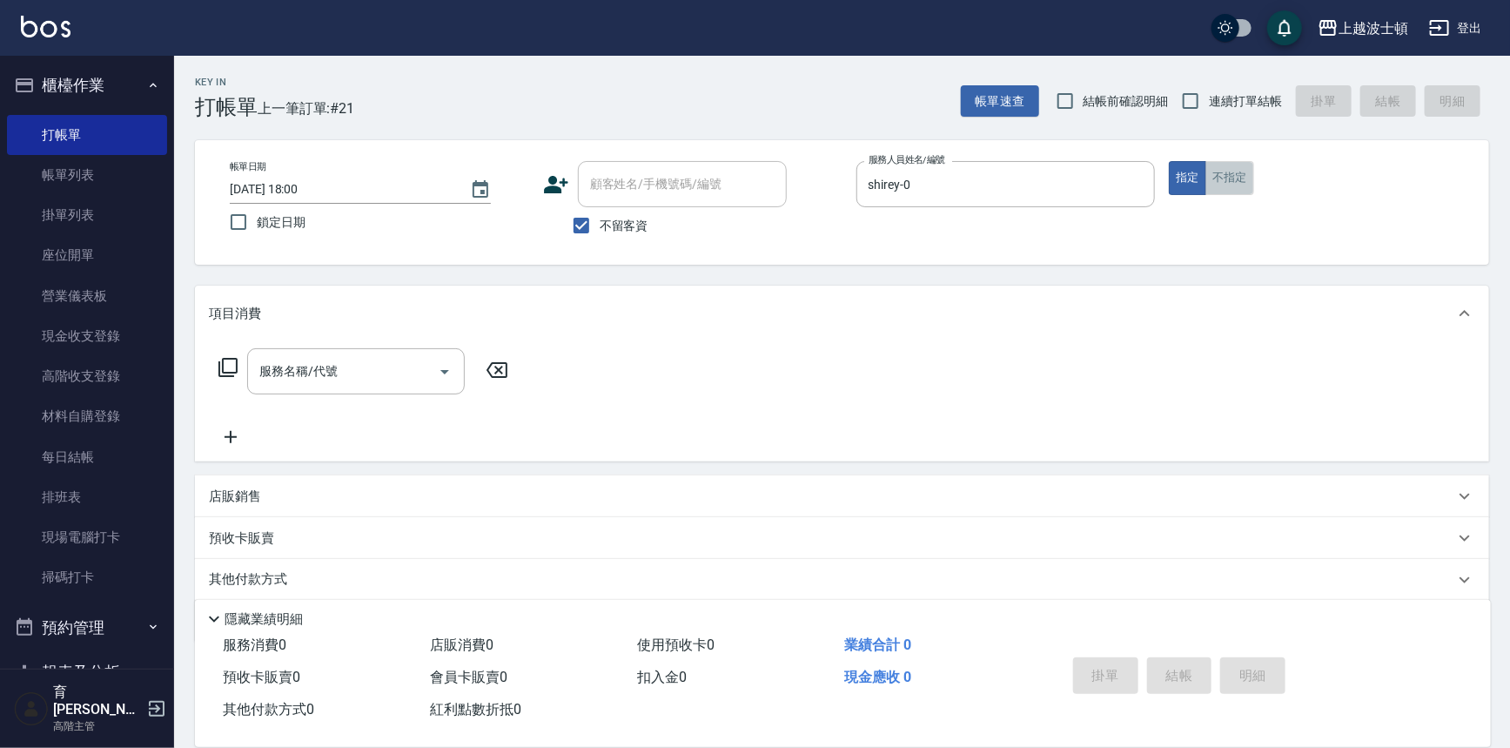
click at [1225, 171] on button "不指定" at bounding box center [1230, 178] width 49 height 34
click at [225, 358] on icon at bounding box center [227, 367] width 19 height 19
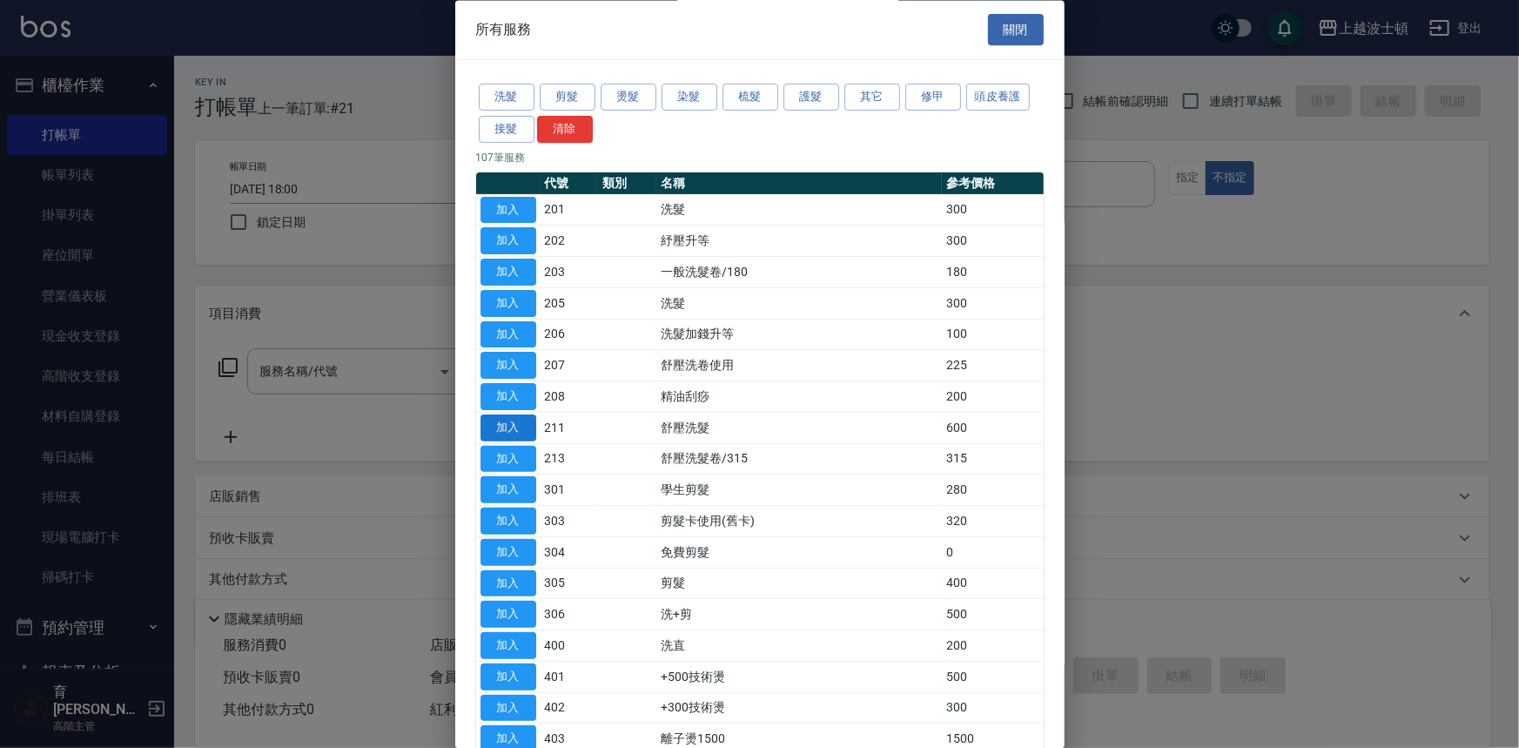
click at [508, 421] on button "加入" at bounding box center [509, 427] width 56 height 27
type input "舒壓洗髮(211)"
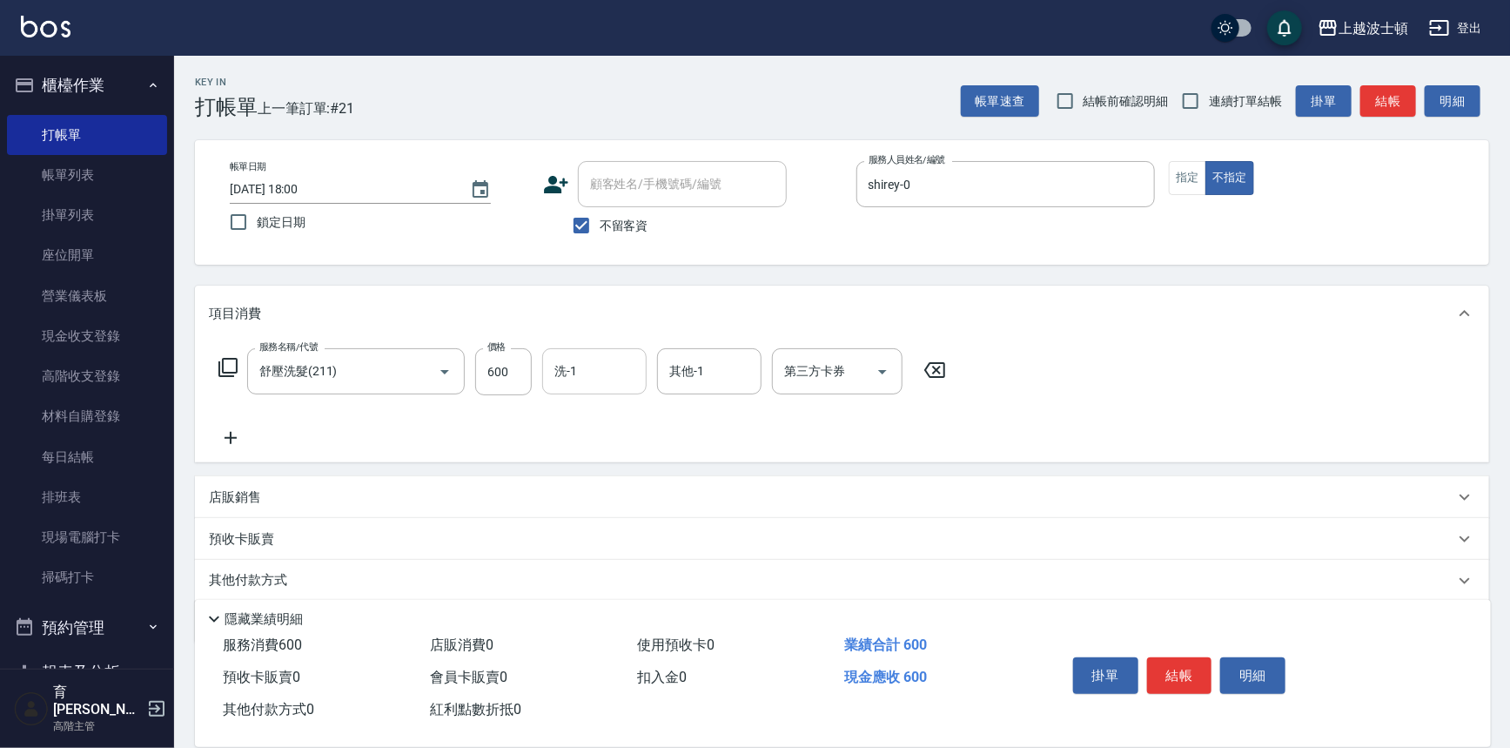
click at [627, 362] on input "洗-1" at bounding box center [594, 371] width 89 height 30
click at [618, 434] on div "[PERSON_NAME]-25" at bounding box center [594, 444] width 104 height 29
type input "[PERSON_NAME]-25"
click at [736, 373] on input "其他-1" at bounding box center [709, 371] width 89 height 30
click at [718, 439] on span "[PERSON_NAME]-25" at bounding box center [726, 444] width 110 height 18
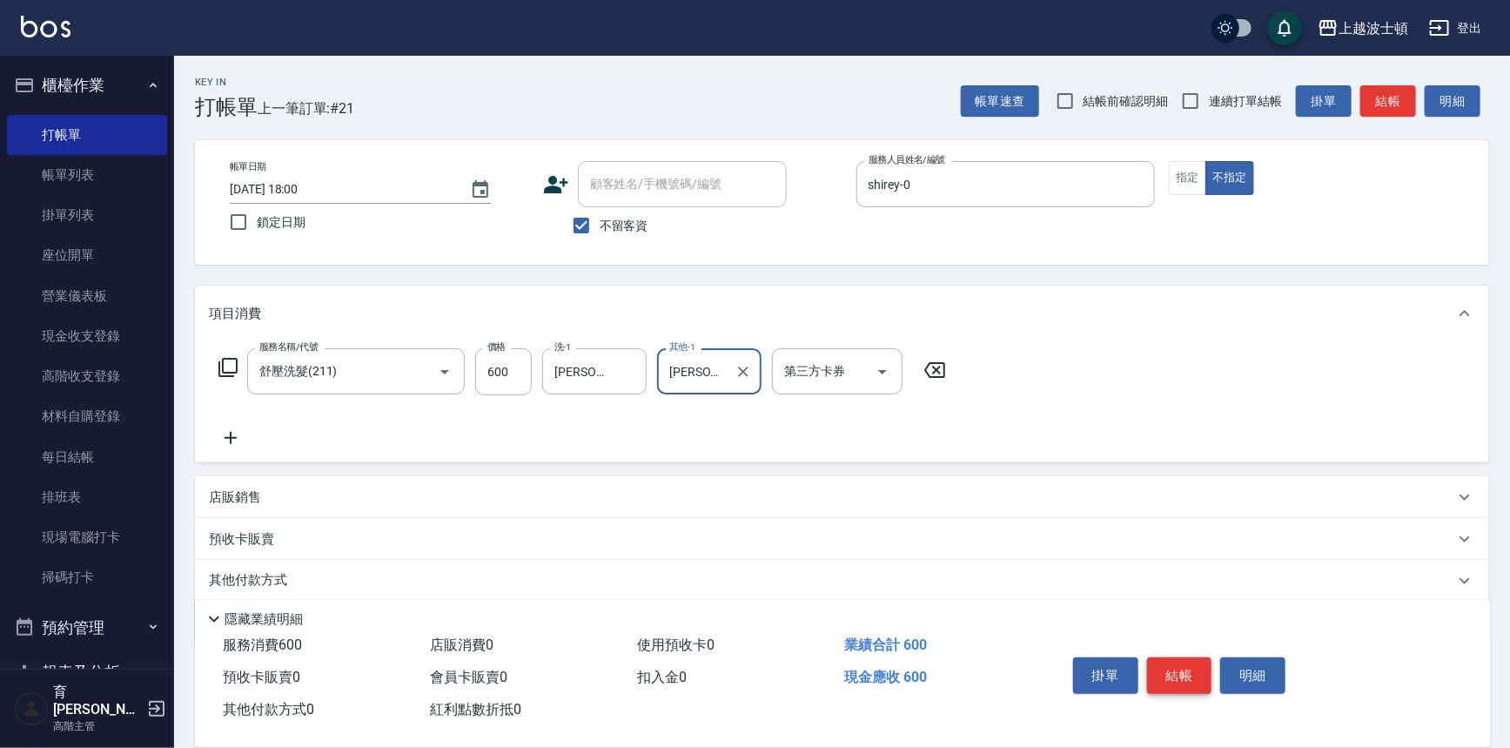
type input "[PERSON_NAME]-25"
click at [1169, 666] on button "結帳" at bounding box center [1179, 675] width 65 height 37
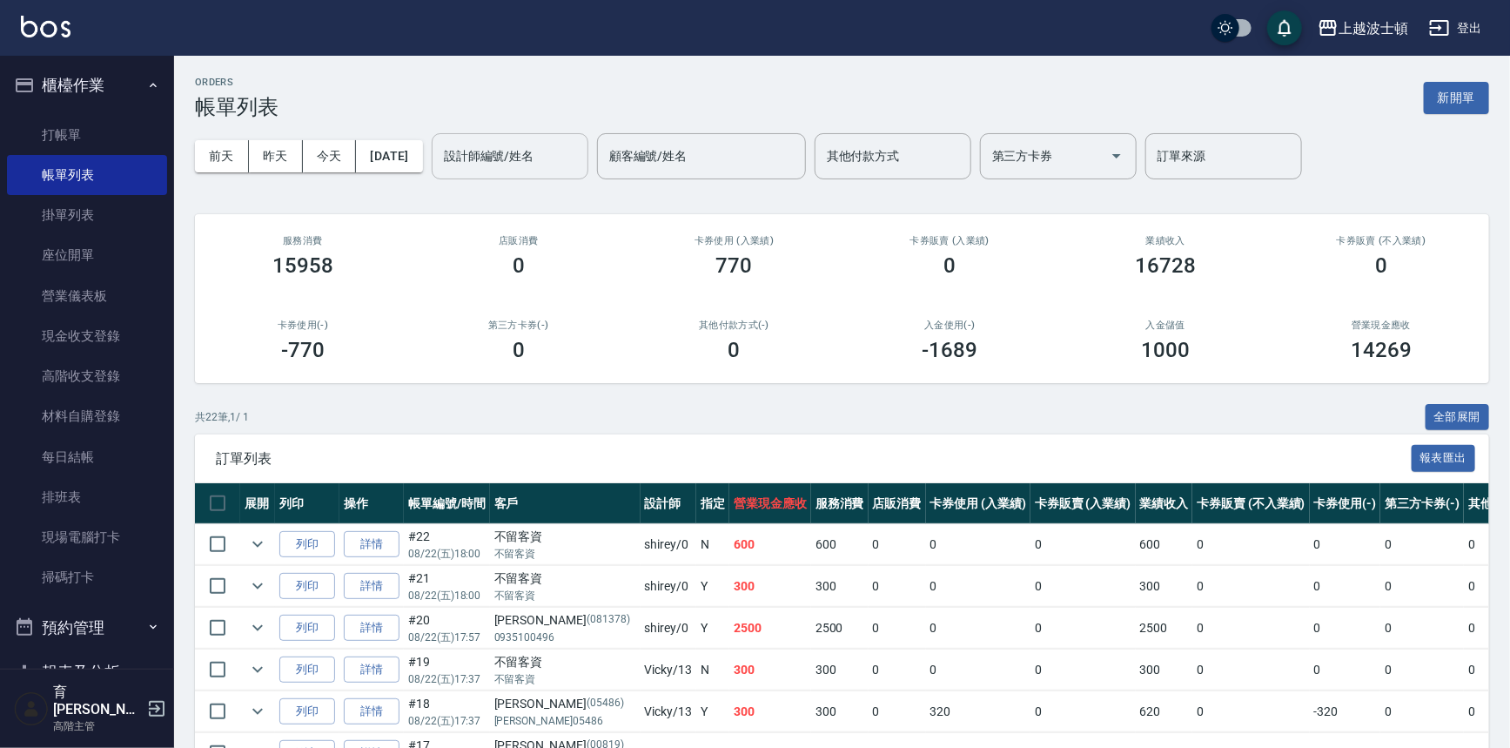
click at [540, 168] on input "設計師編號/姓名" at bounding box center [510, 156] width 141 height 30
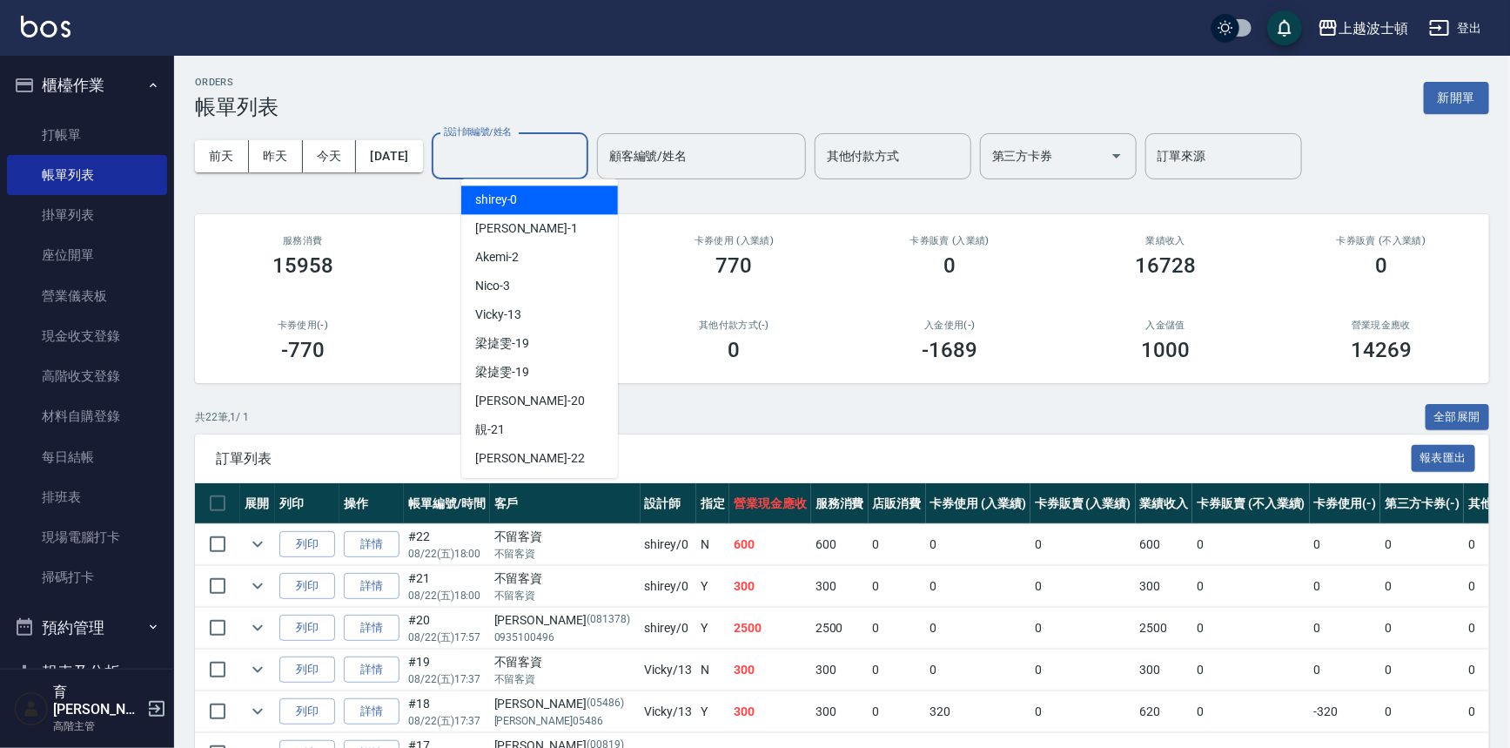
click at [540, 207] on div "shirey -0" at bounding box center [539, 199] width 157 height 29
type input "shirey-0"
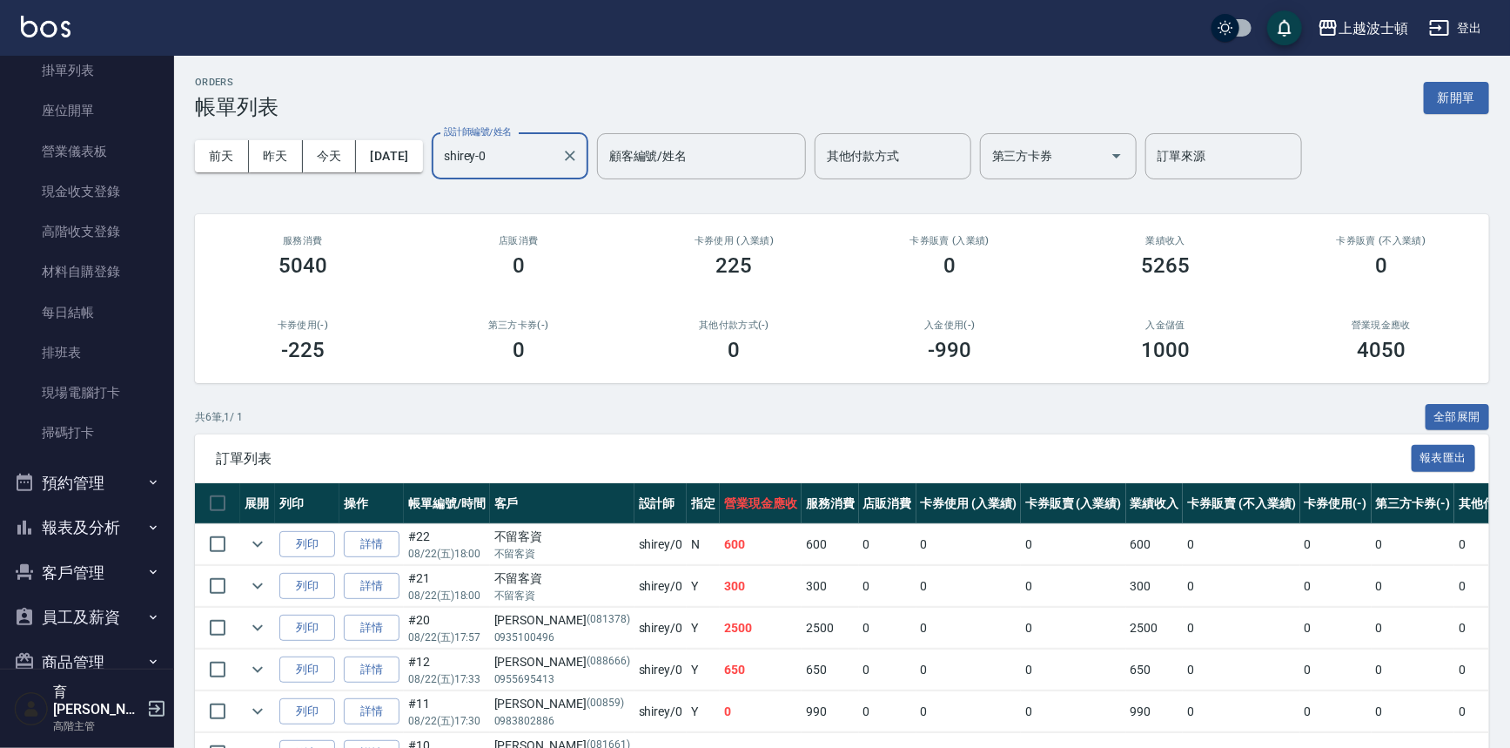
scroll to position [152, 0]
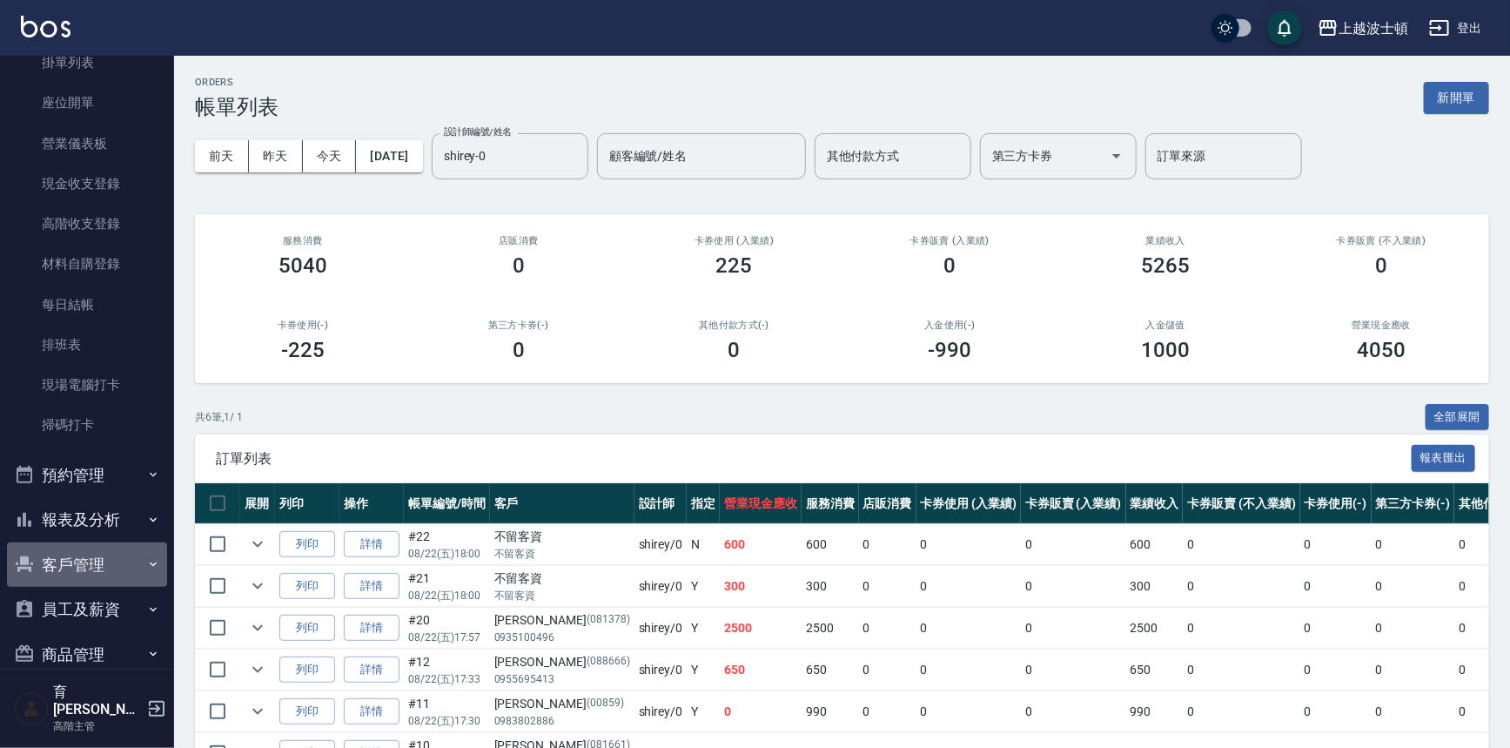
click at [131, 551] on button "客戶管理" at bounding box center [87, 564] width 160 height 45
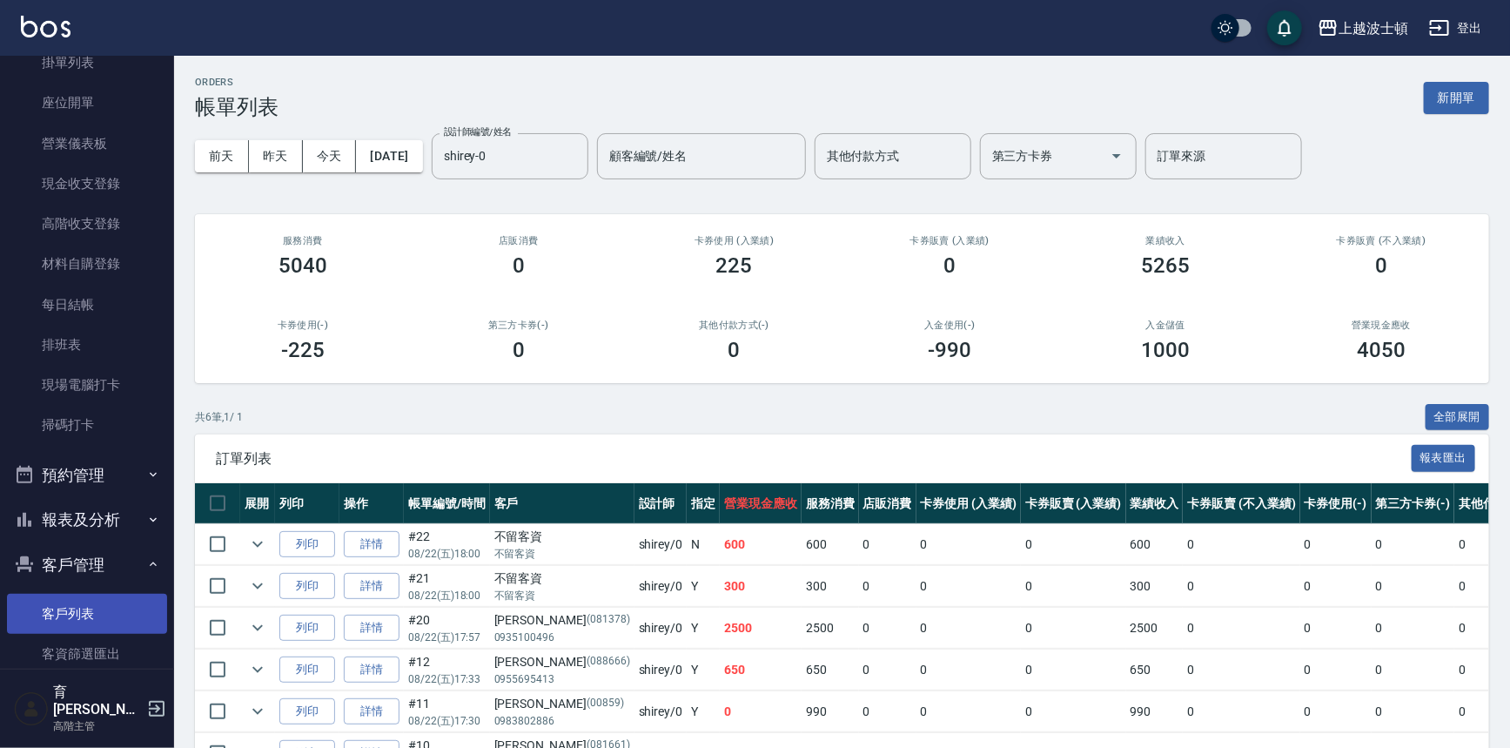
click at [111, 601] on link "客戶列表" at bounding box center [87, 614] width 160 height 40
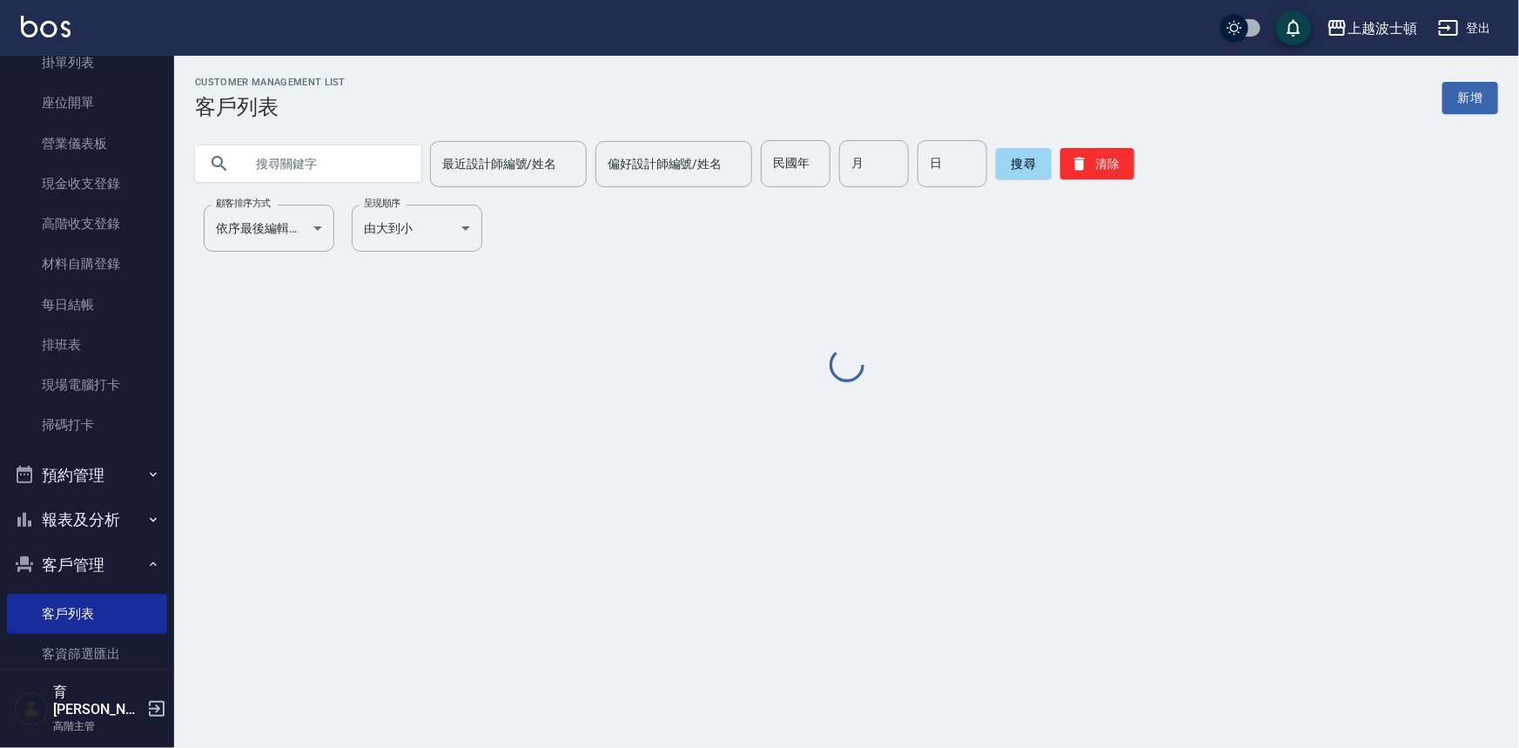
click at [343, 166] on input "text" at bounding box center [326, 163] width 164 height 47
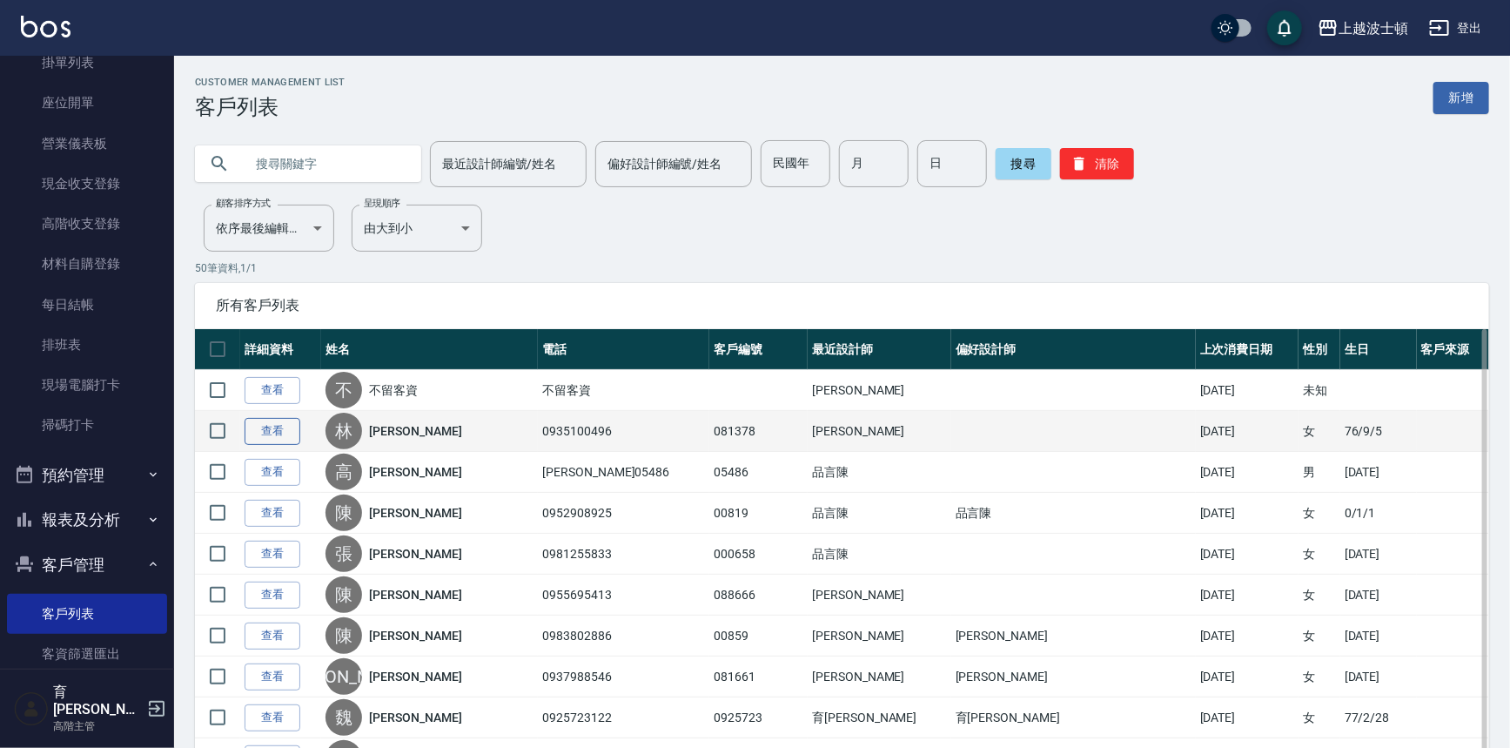
click at [278, 432] on link "查看" at bounding box center [273, 431] width 56 height 27
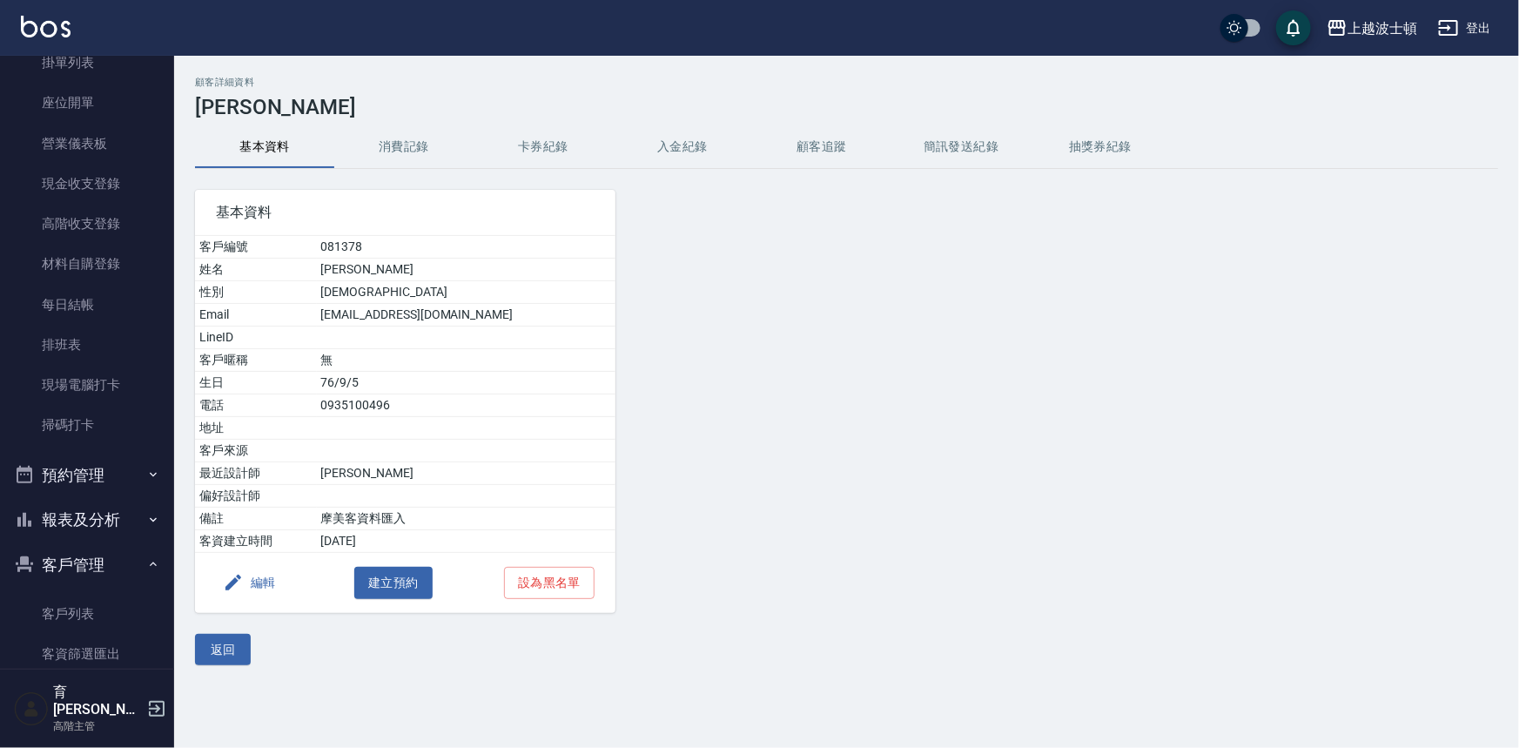
click at [392, 138] on button "消費記錄" at bounding box center [403, 147] width 139 height 42
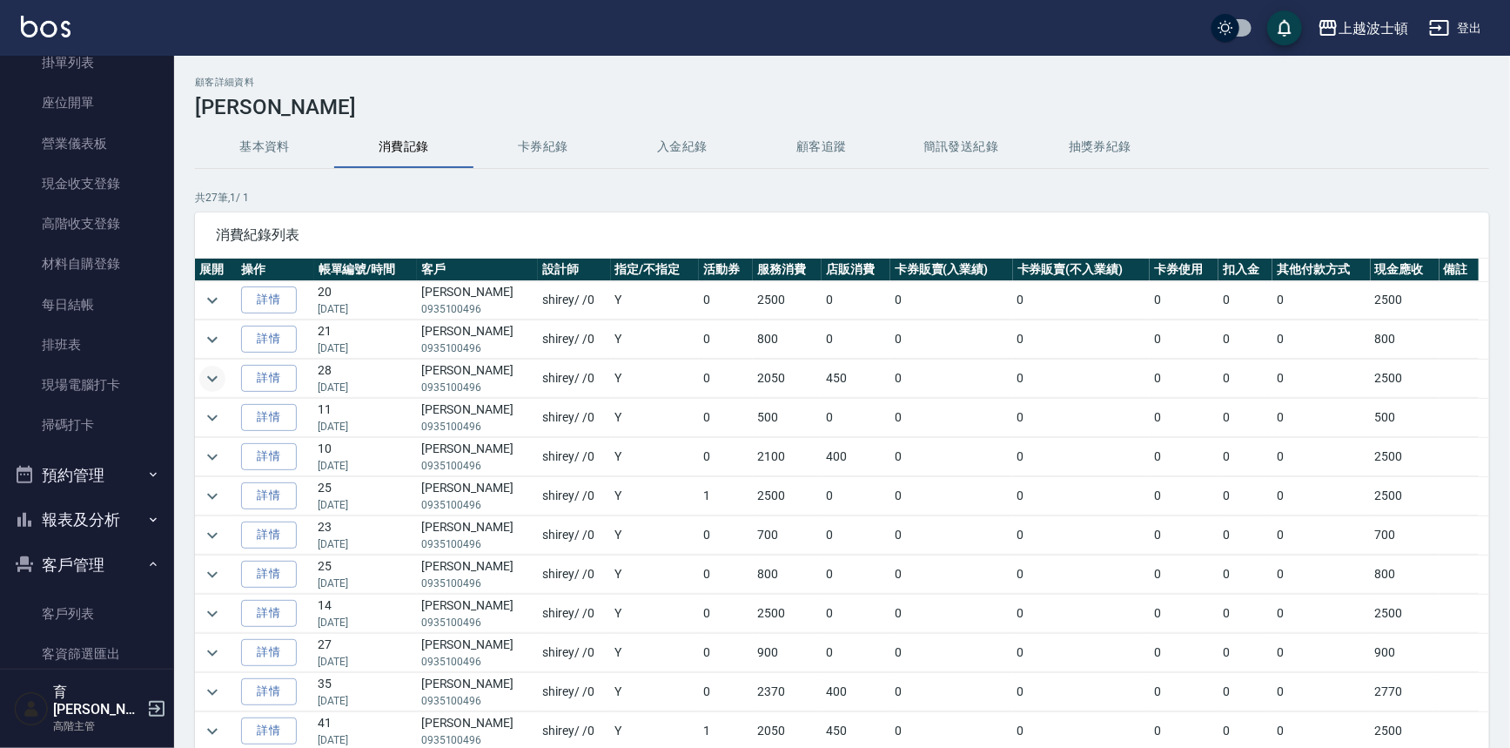
click at [208, 376] on icon "expand row" at bounding box center [212, 378] width 10 height 6
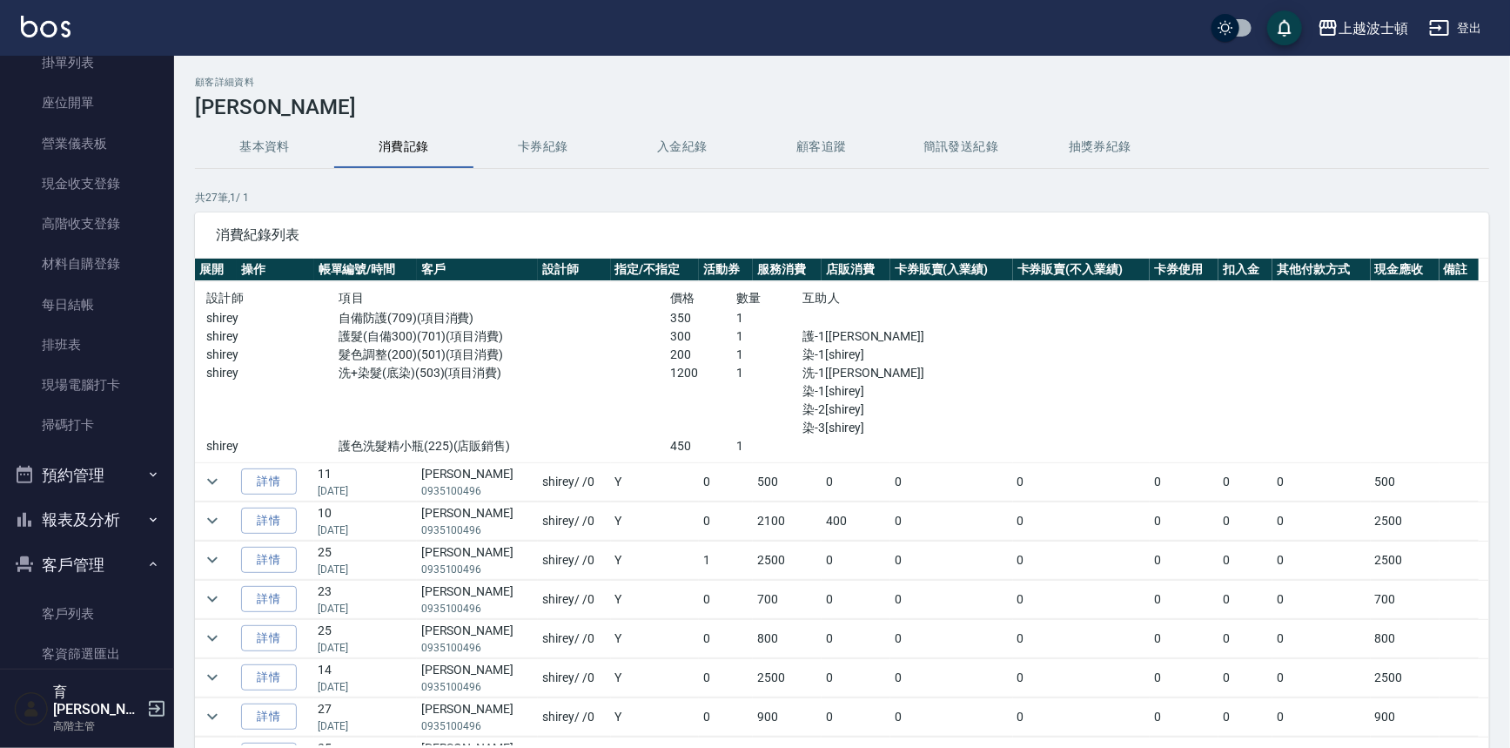
scroll to position [137, 0]
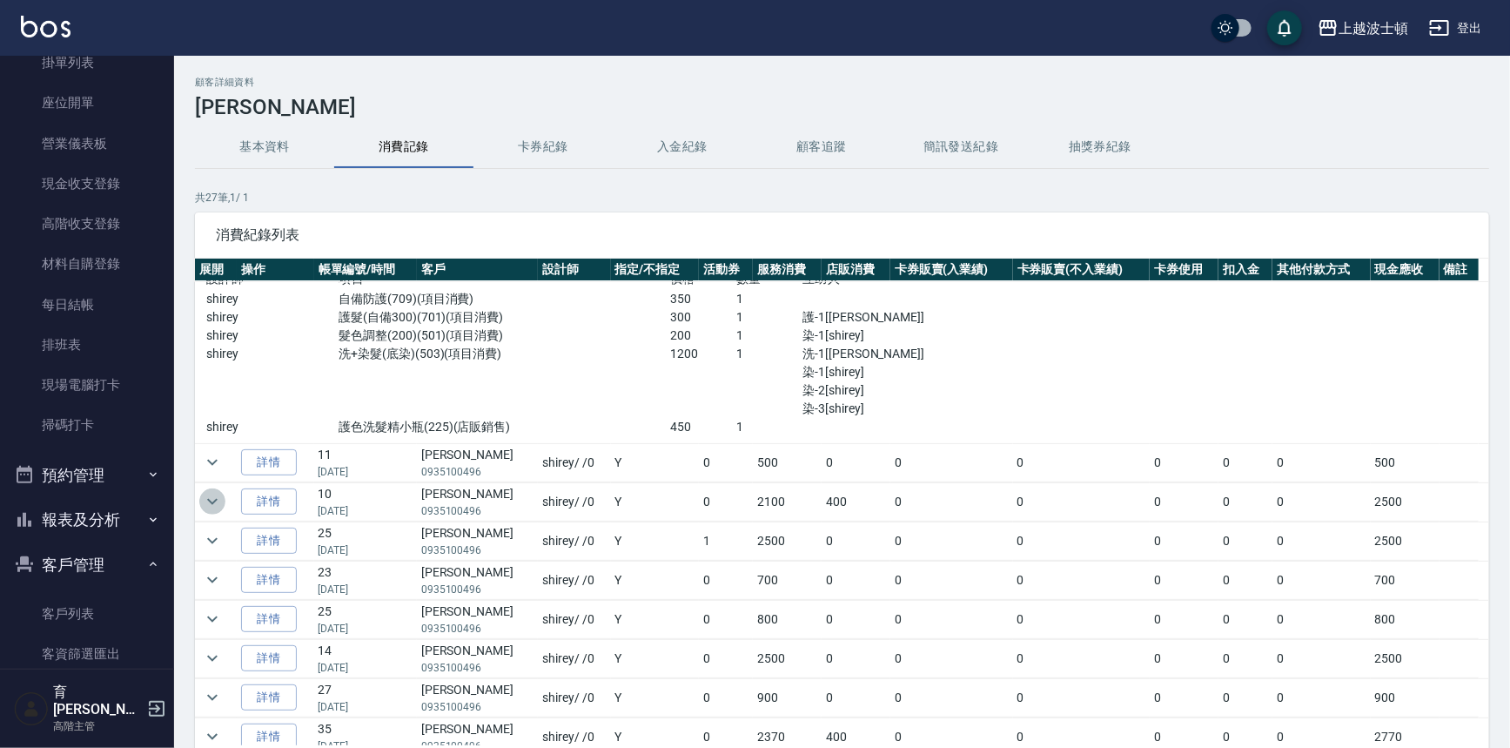
click at [215, 496] on icon "expand row" at bounding box center [212, 501] width 21 height 21
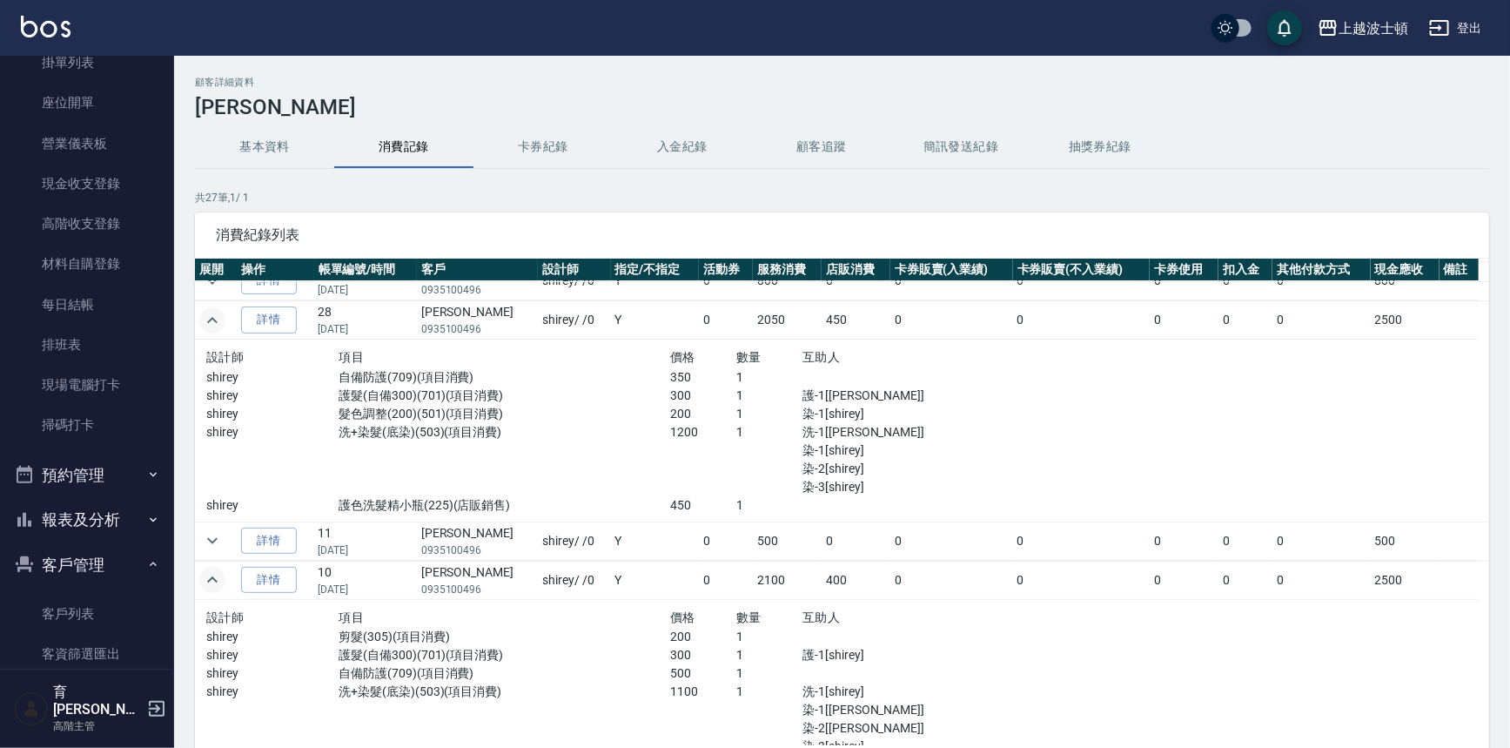
scroll to position [0, 0]
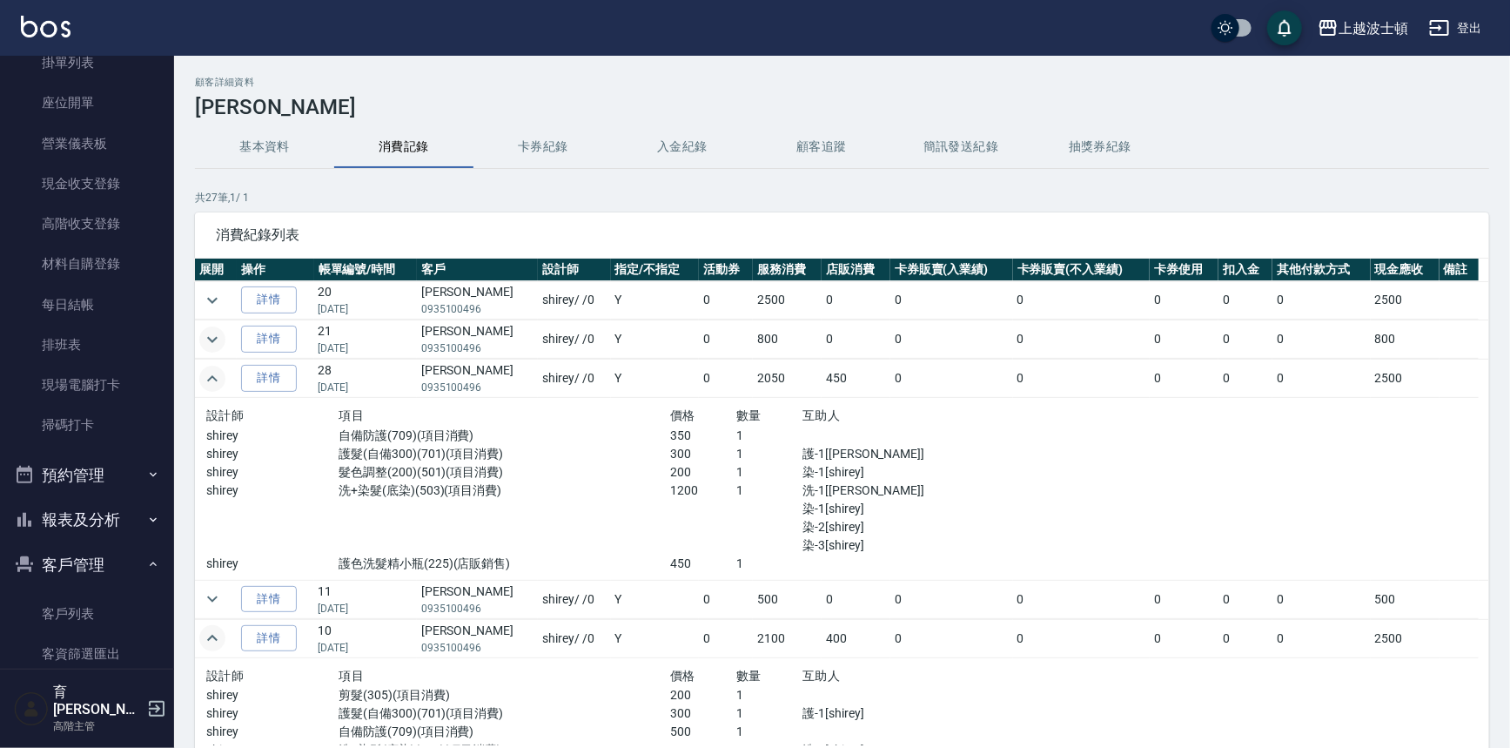
click at [217, 338] on icon "expand row" at bounding box center [212, 339] width 21 height 21
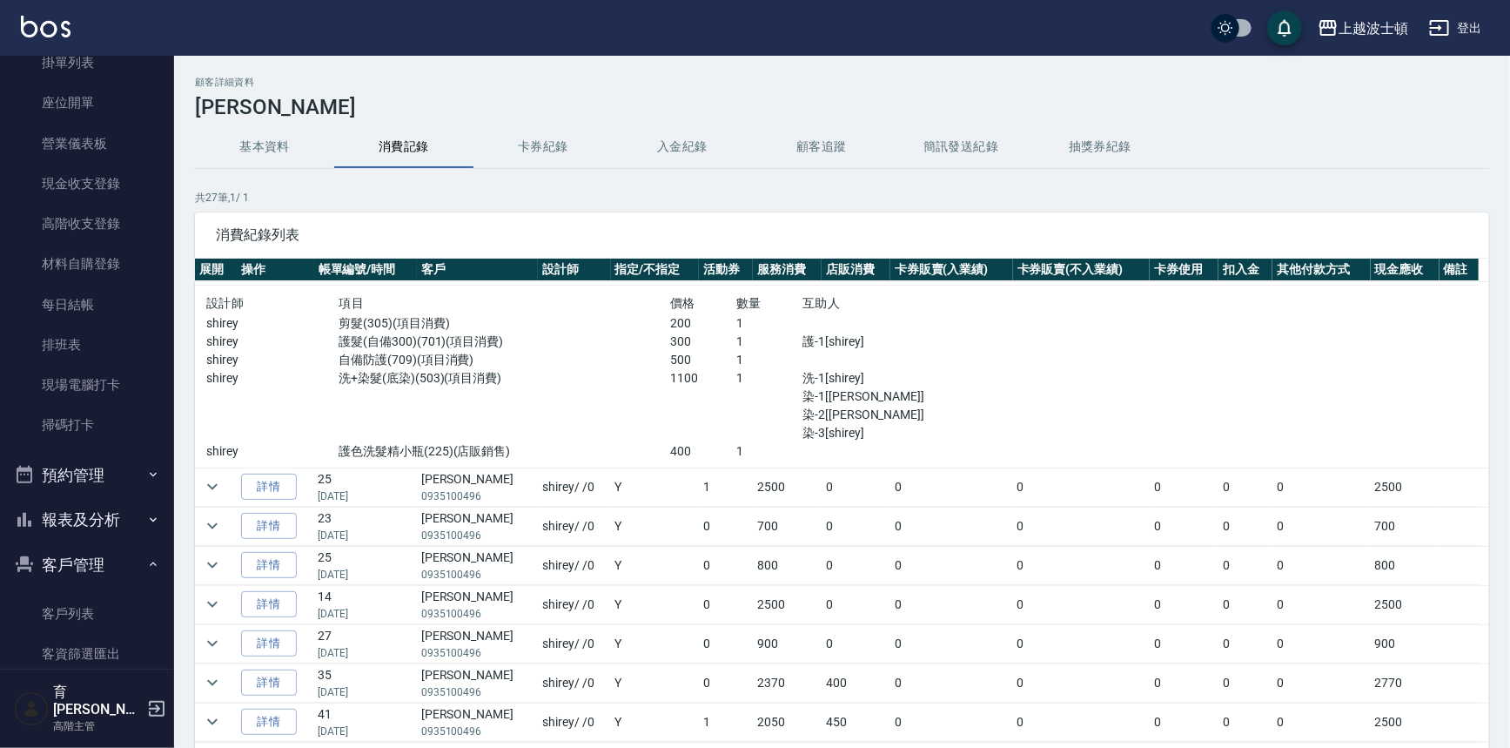
scroll to position [447, 0]
click at [208, 602] on icon "expand row" at bounding box center [212, 601] width 21 height 21
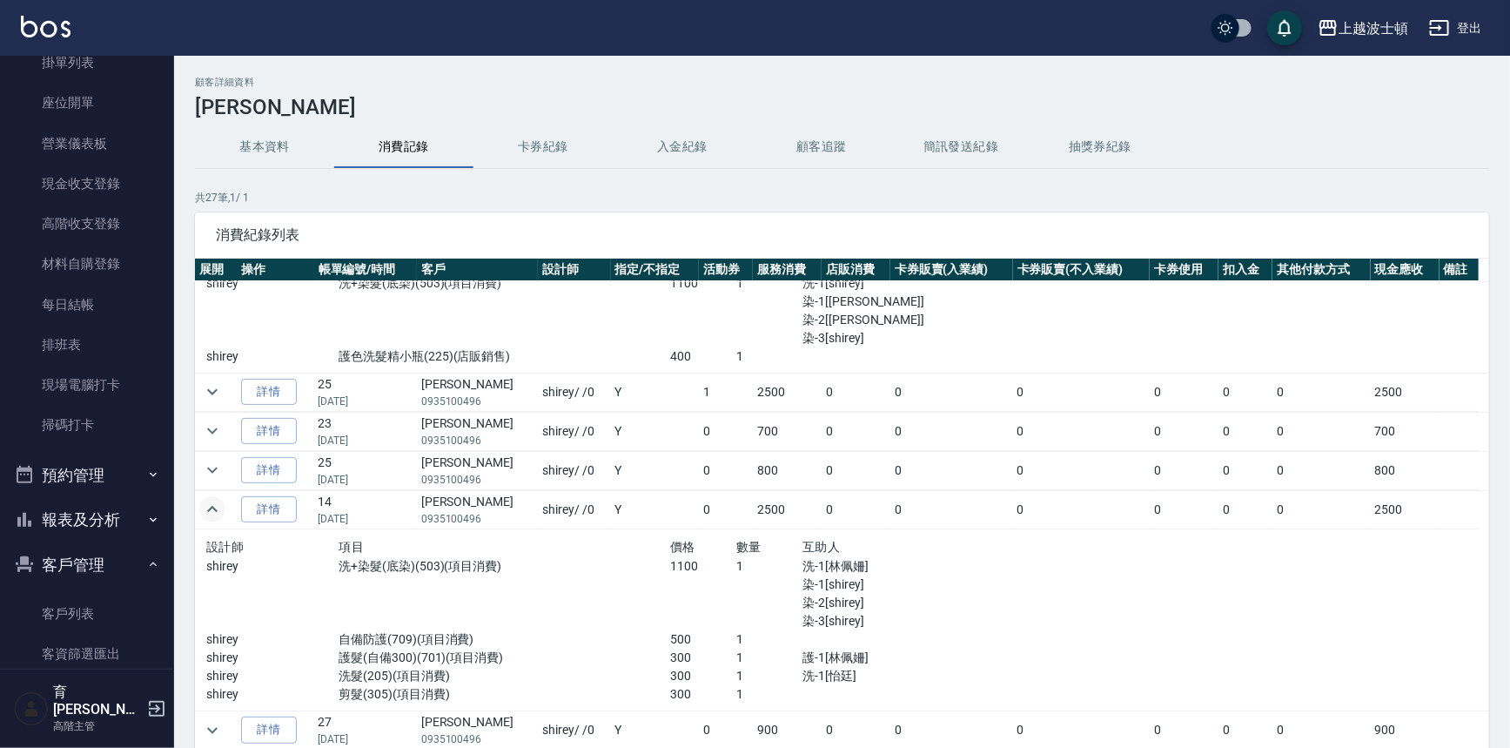
scroll to position [588, 0]
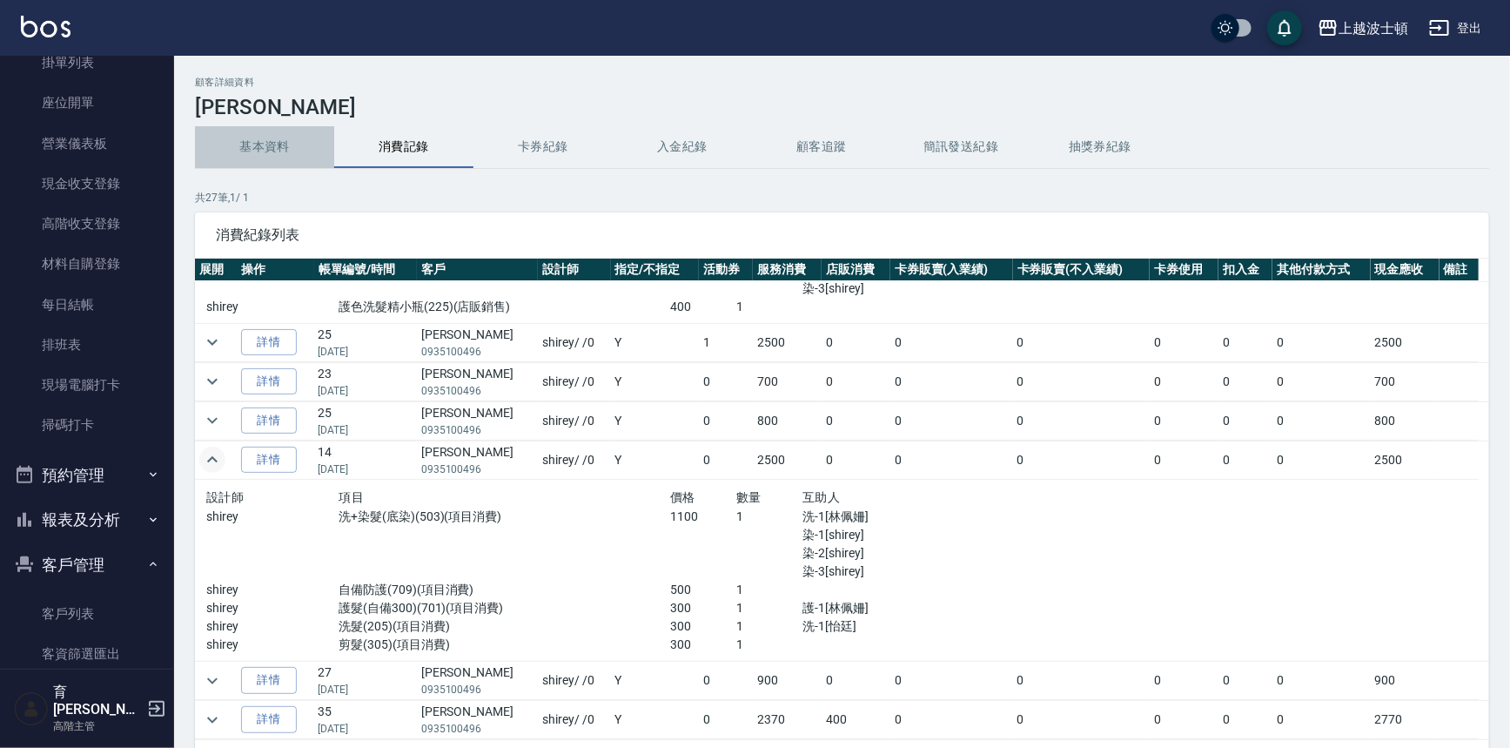
click at [279, 138] on button "基本資料" at bounding box center [264, 147] width 139 height 42
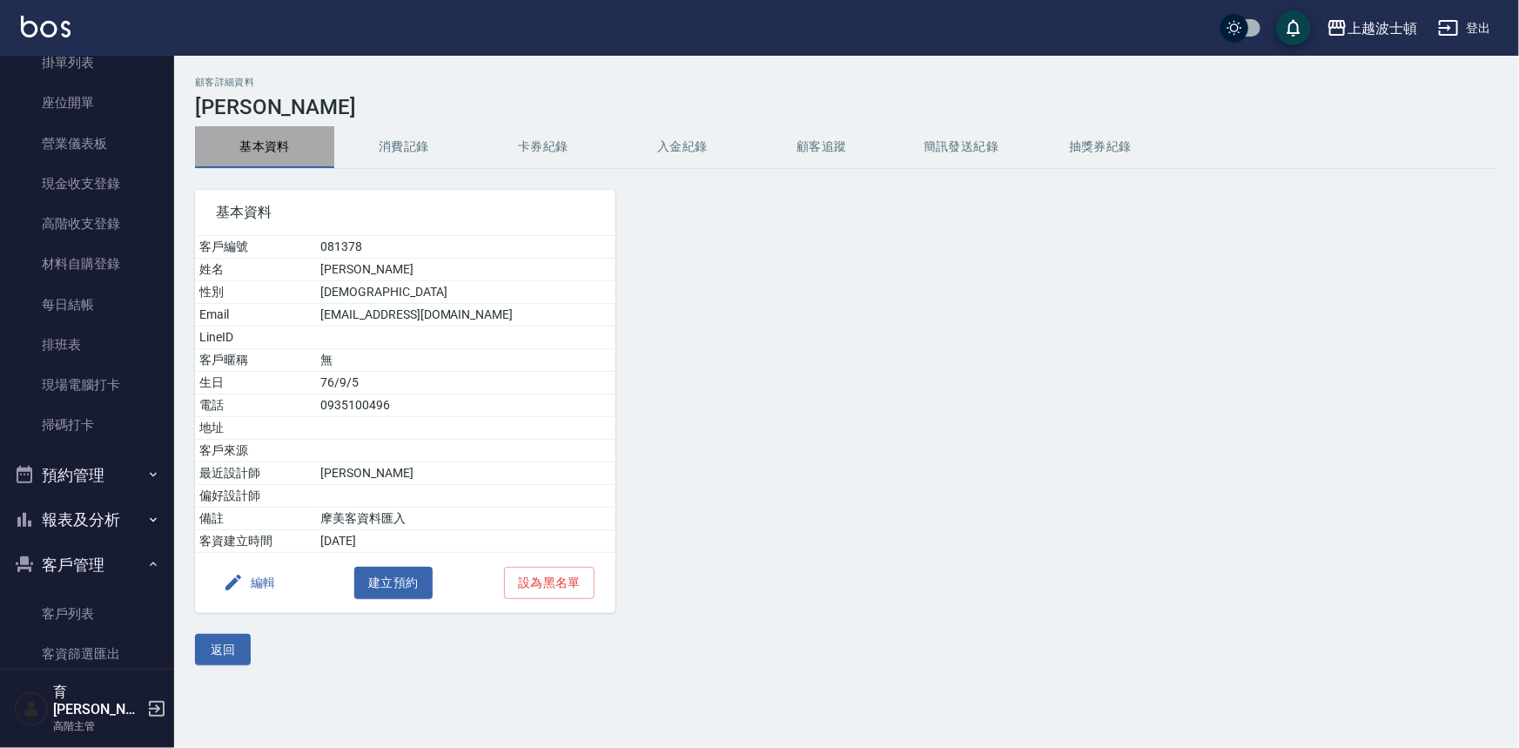
click at [279, 138] on button "基本資料" at bounding box center [264, 147] width 139 height 42
click at [392, 141] on button "消費記錄" at bounding box center [403, 147] width 139 height 42
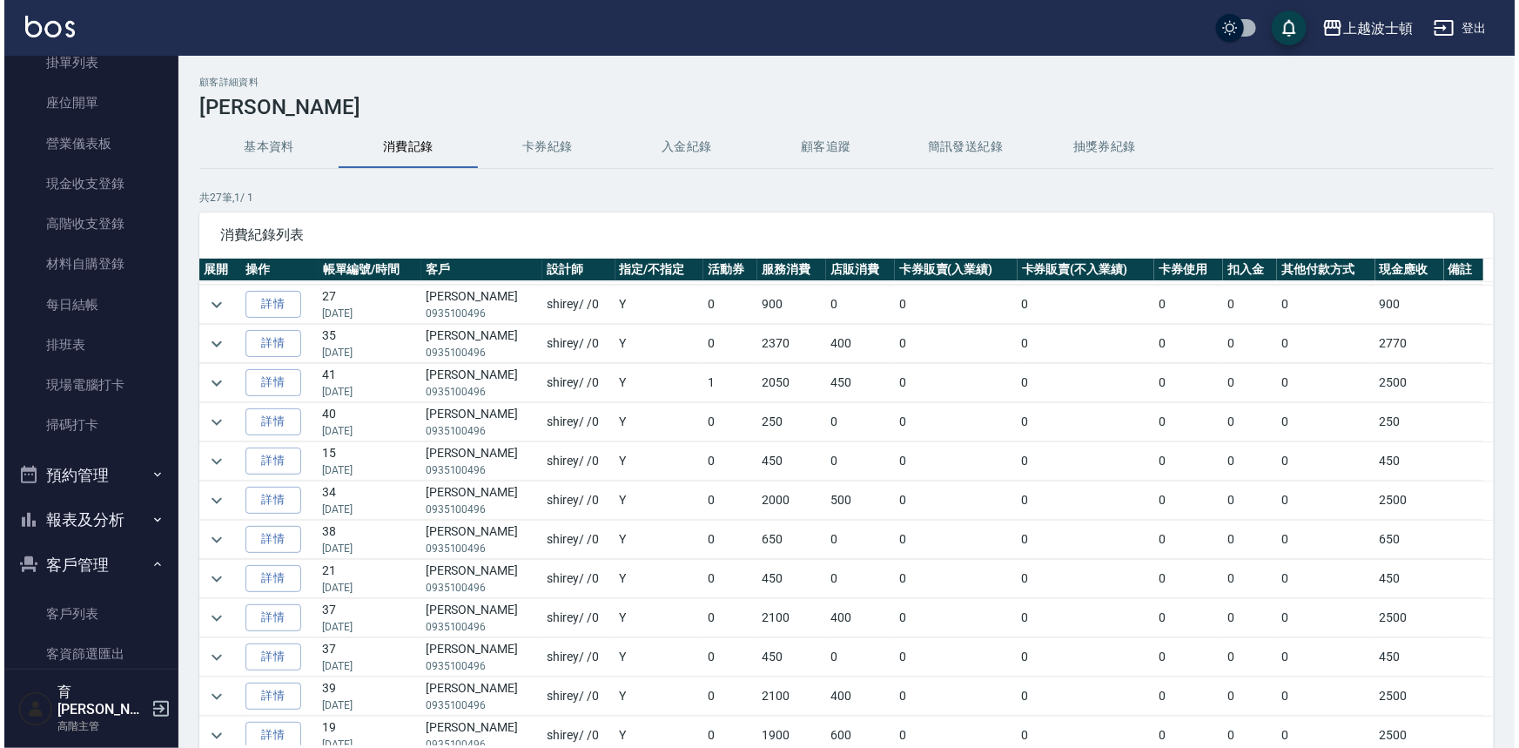
scroll to position [588, 0]
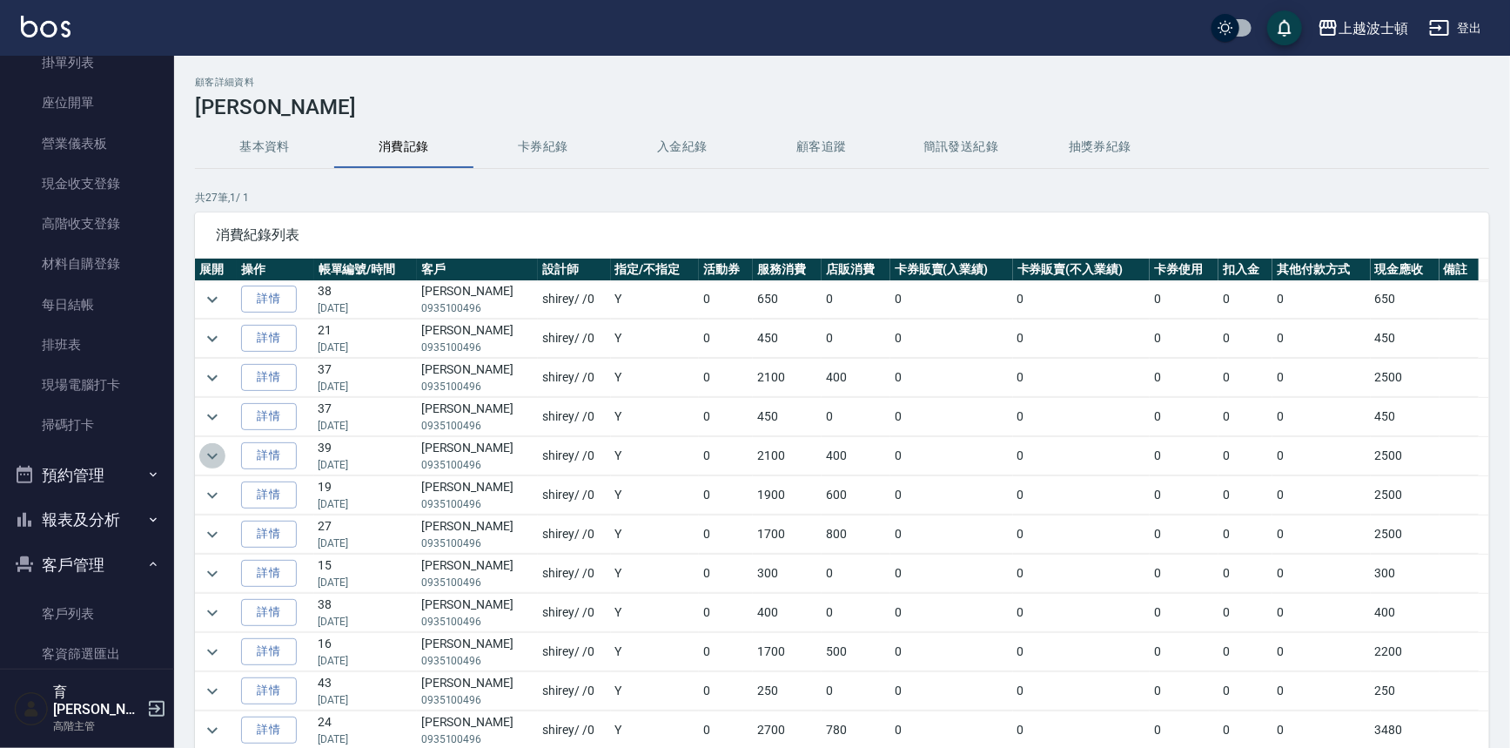
click at [215, 453] on icon "expand row" at bounding box center [212, 456] width 10 height 6
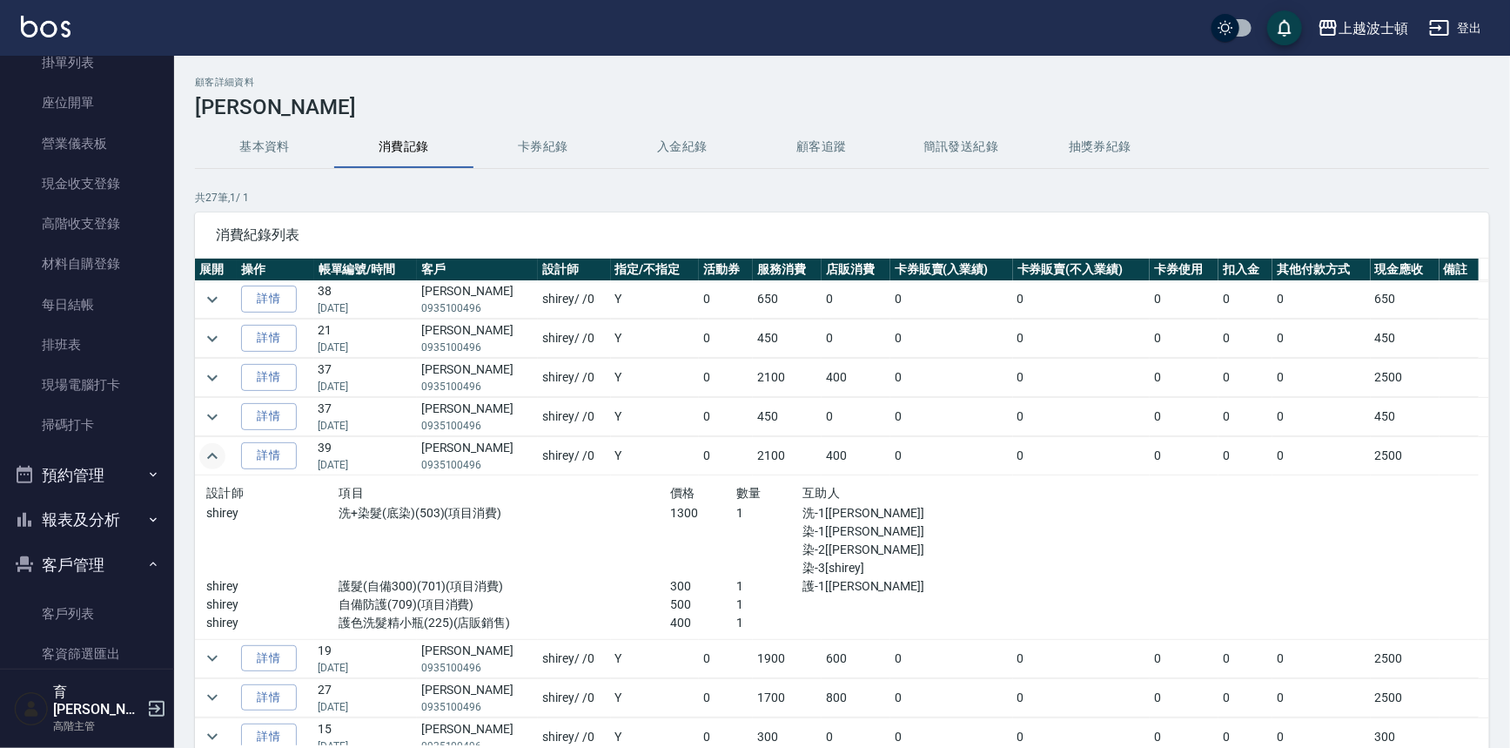
click at [244, 145] on button "基本資料" at bounding box center [264, 147] width 139 height 42
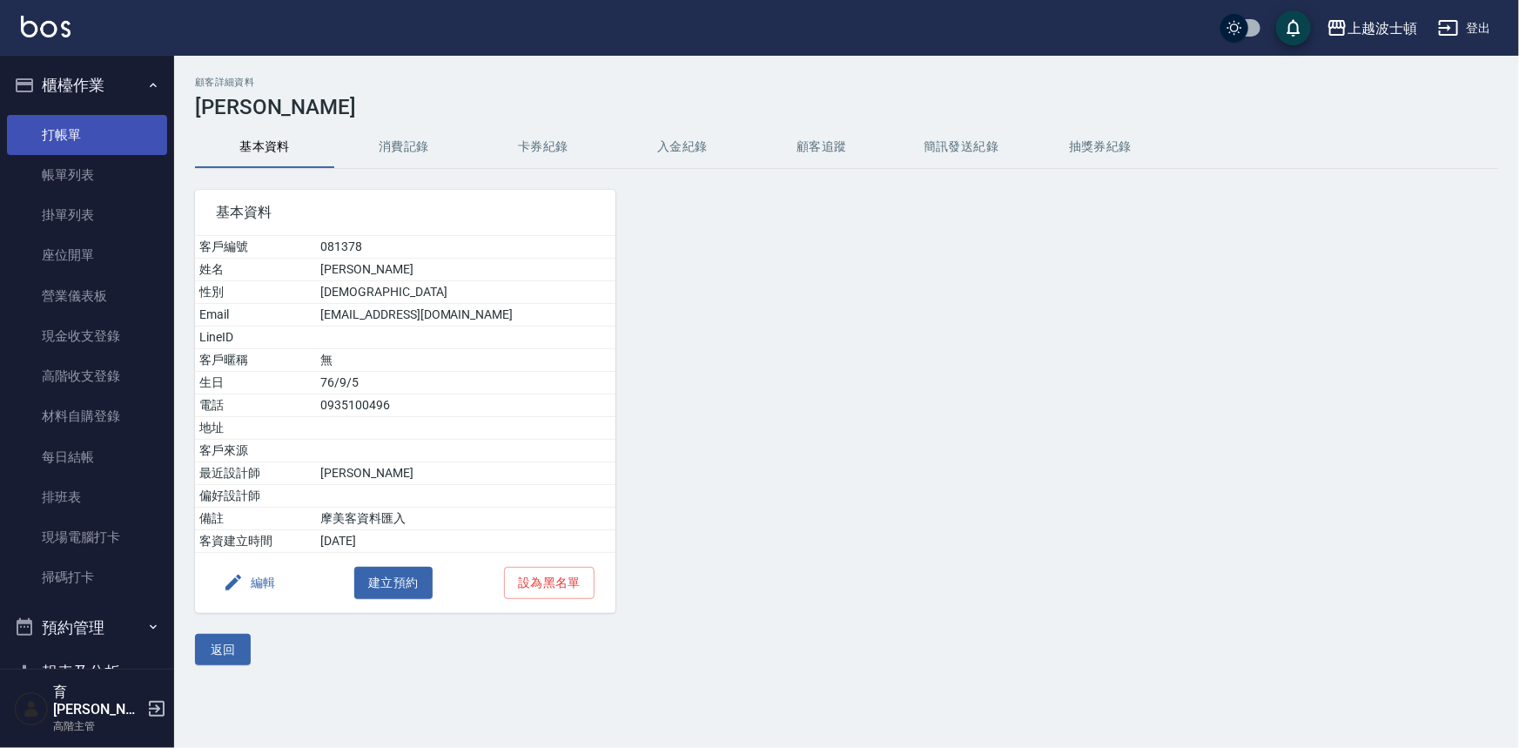
click at [109, 131] on link "打帳單" at bounding box center [87, 135] width 160 height 40
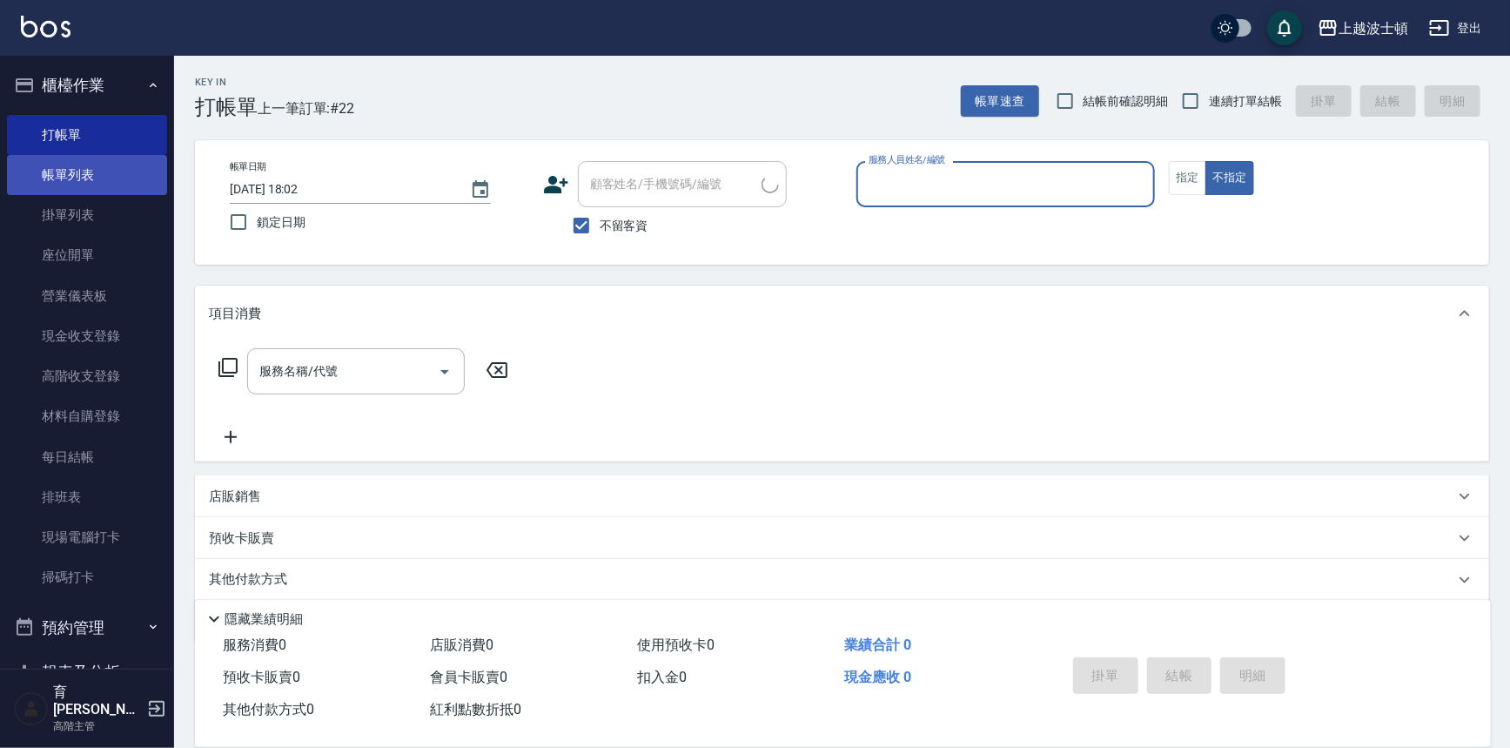
click at [95, 165] on link "帳單列表" at bounding box center [87, 175] width 160 height 40
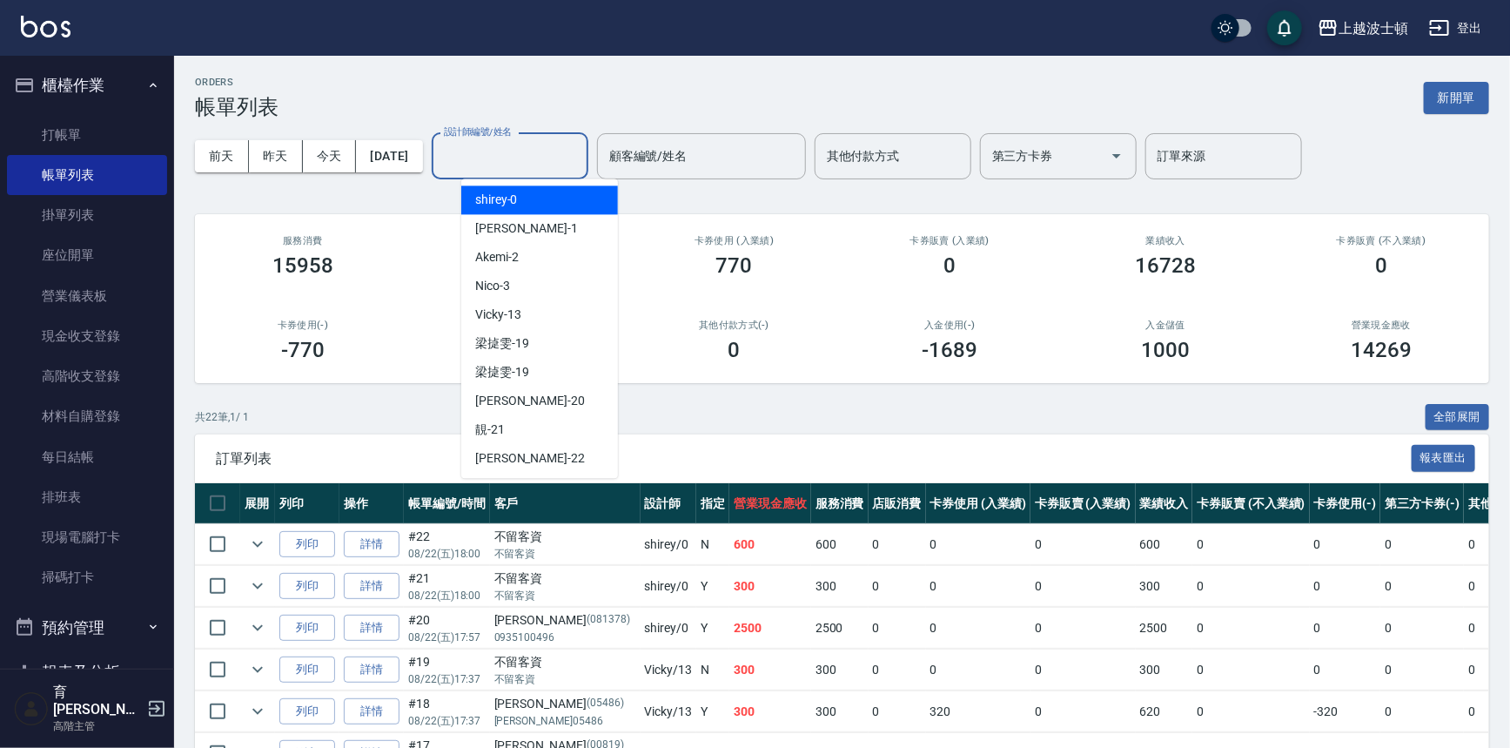
click at [482, 164] on input "設計師編號/姓名" at bounding box center [510, 156] width 141 height 30
click at [488, 195] on span "shirey -0" at bounding box center [496, 200] width 43 height 18
type input "shirey-0"
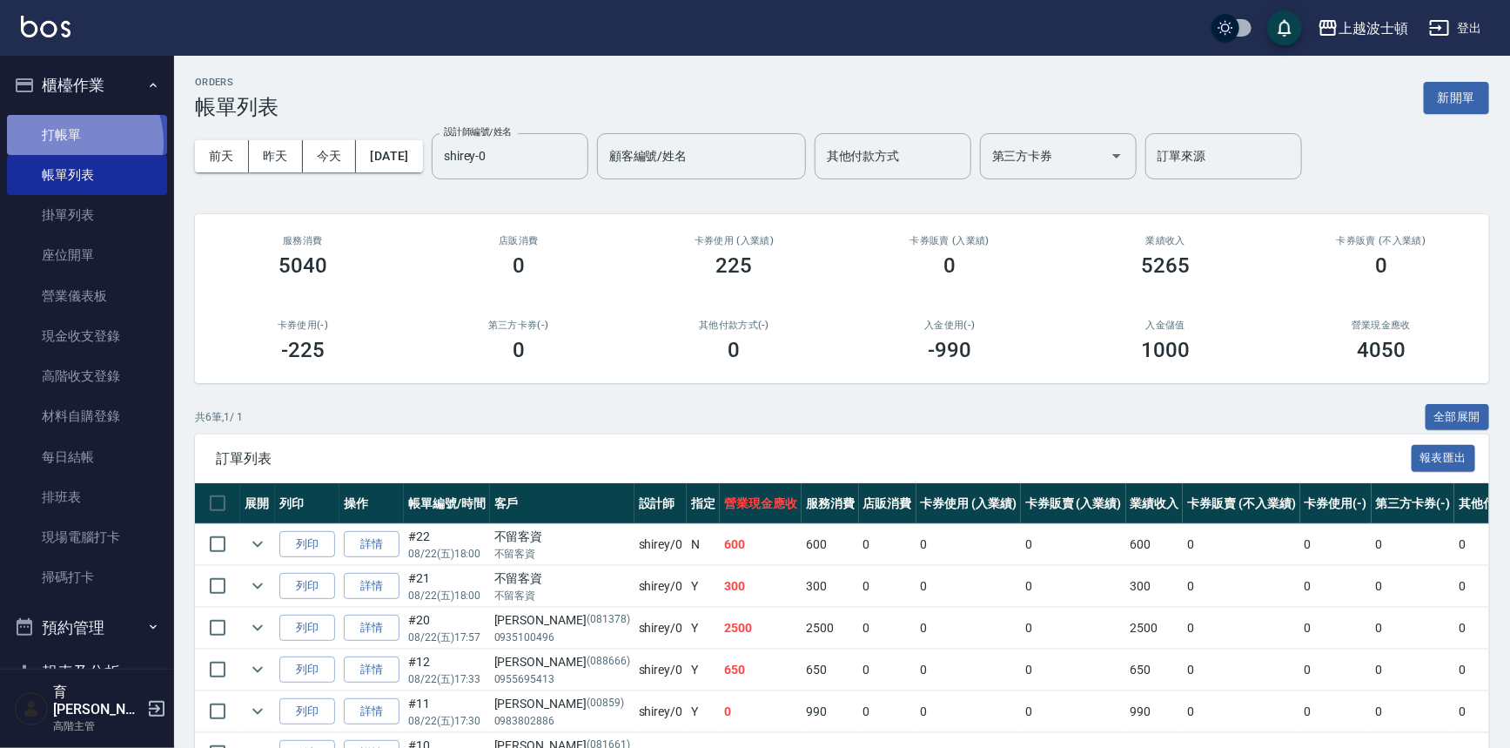
click at [71, 142] on link "打帳單" at bounding box center [87, 135] width 160 height 40
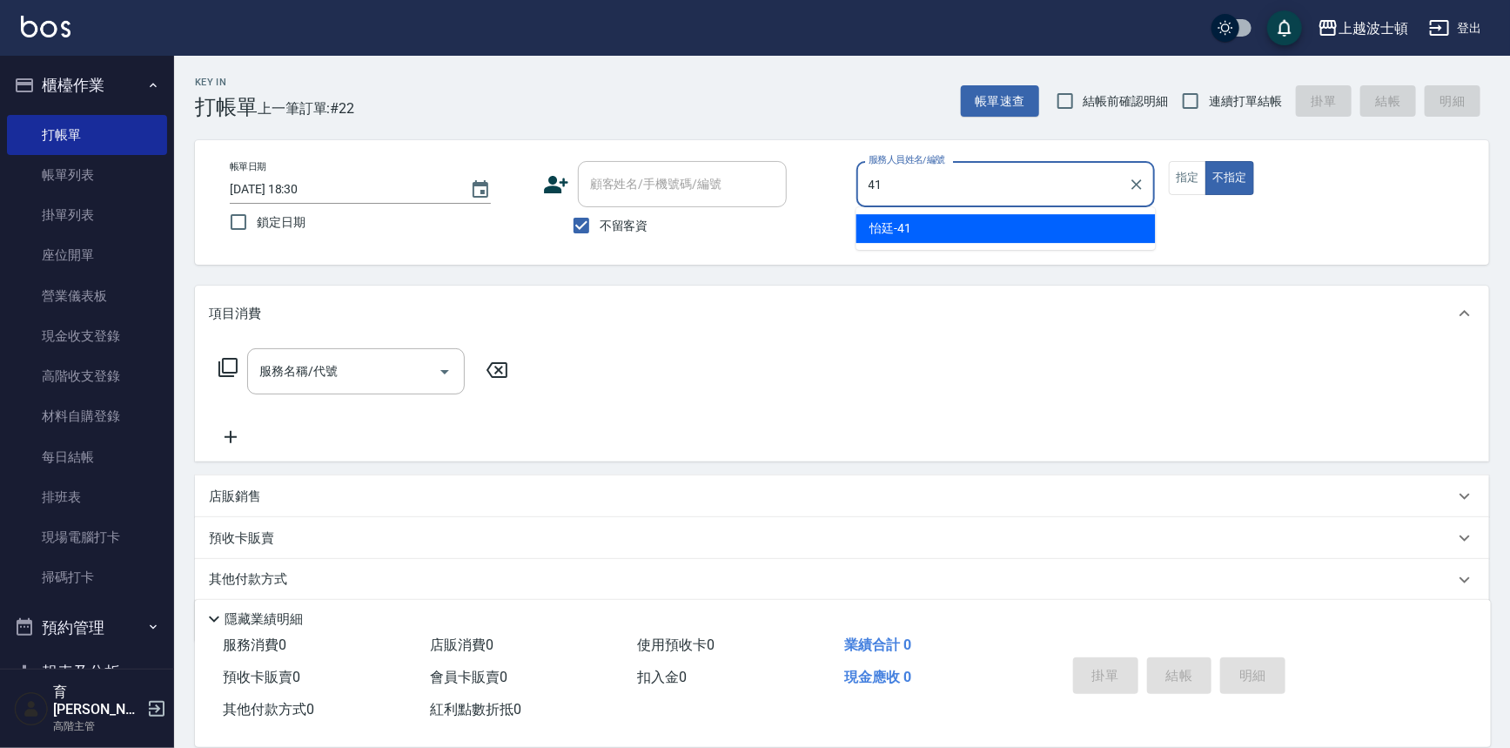
type input "怡廷-41"
type button "false"
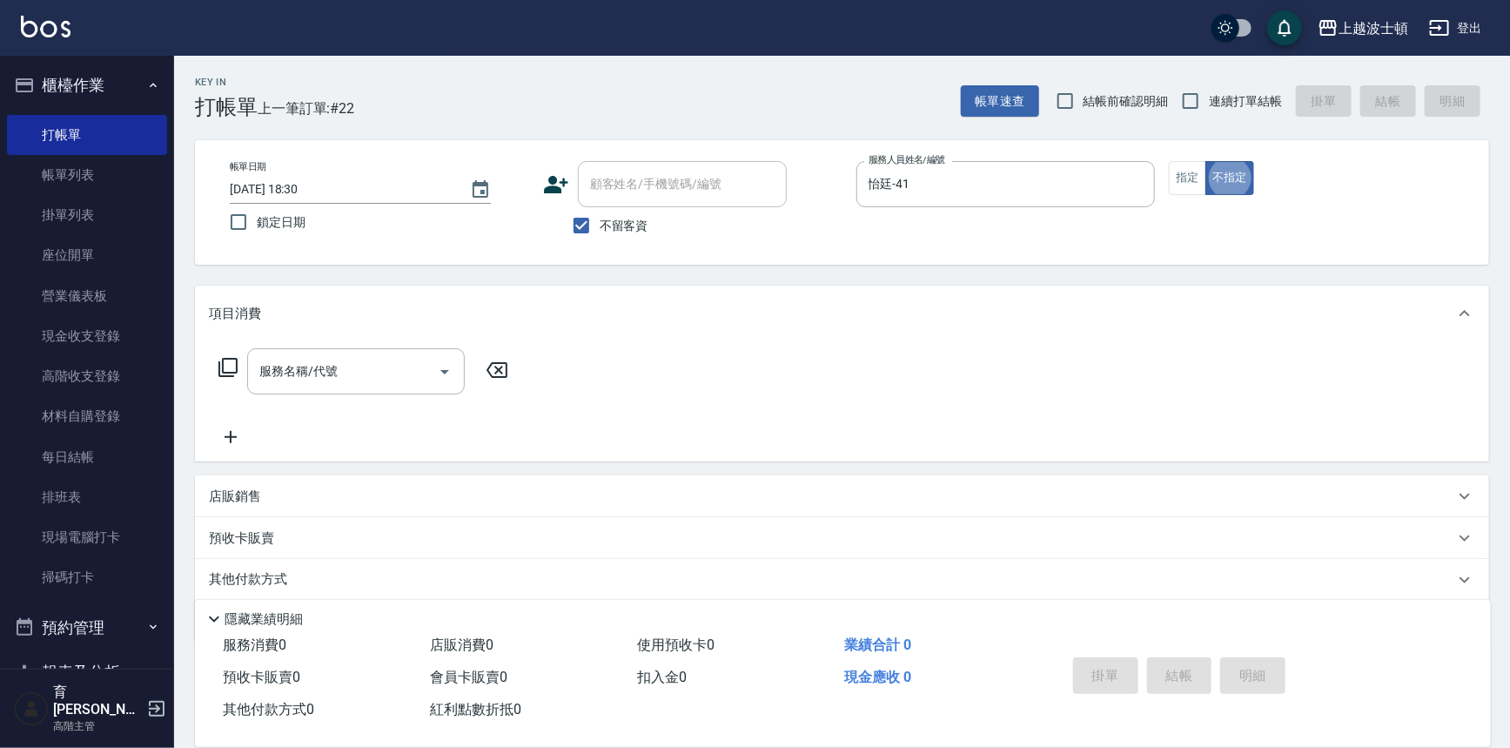
click at [1196, 158] on div "帳單日期 [DATE] 18:30 鎖定日期 顧客姓名/手機號碼/編號 顧客姓名/手機號碼/編號 不留客資 服務人員姓名/編號 怡廷-41 服務人員姓名/編號…" at bounding box center [842, 202] width 1294 height 124
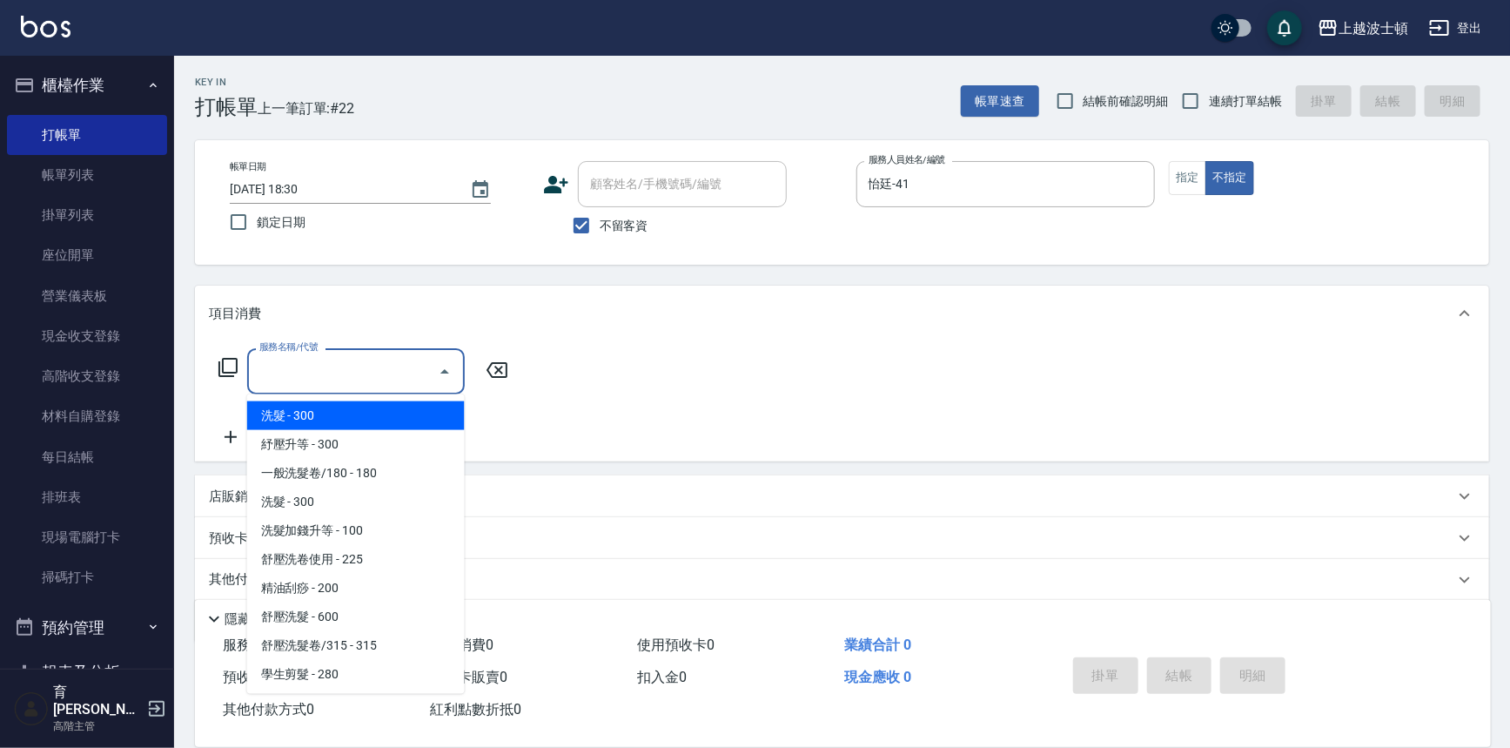
click at [329, 379] on input "服務名稱/代號" at bounding box center [343, 371] width 176 height 30
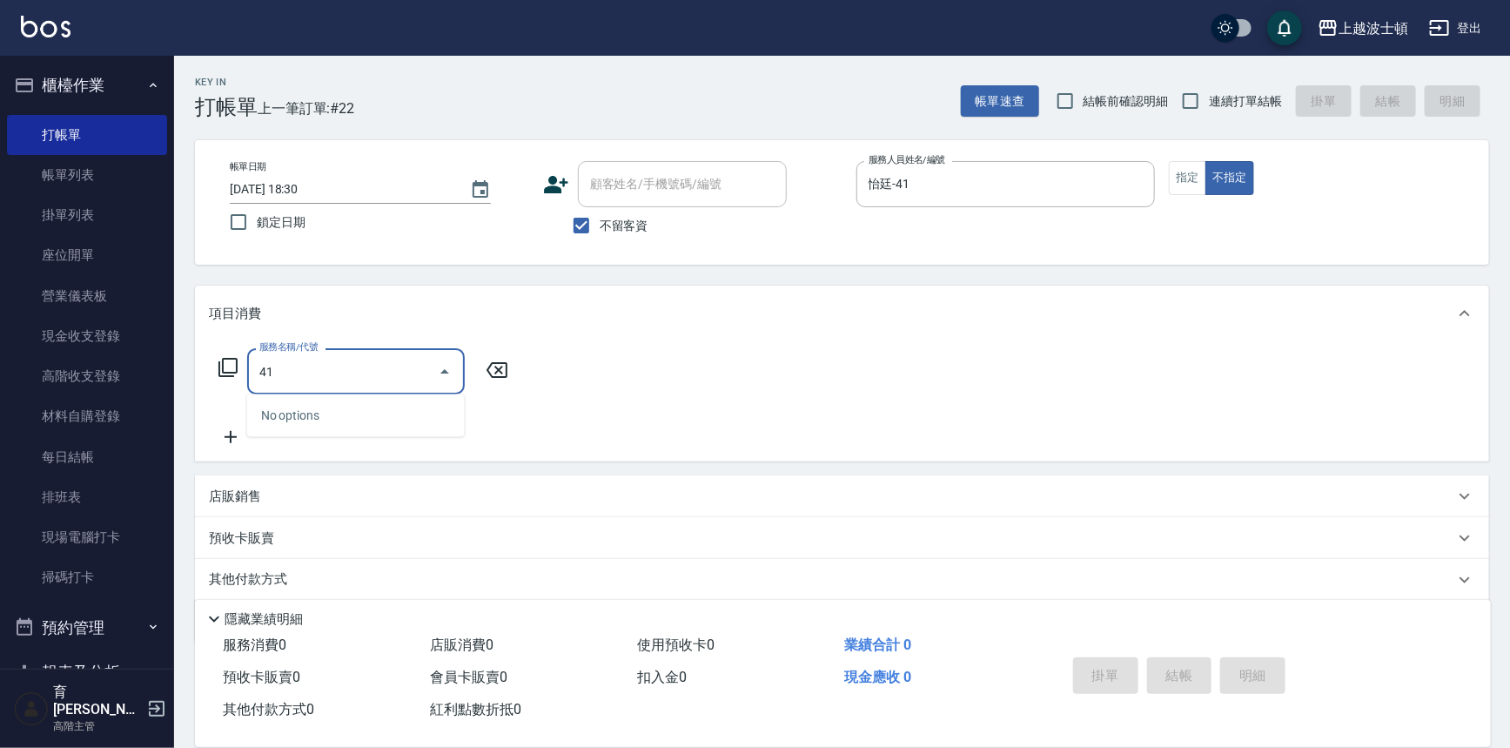
type input "4"
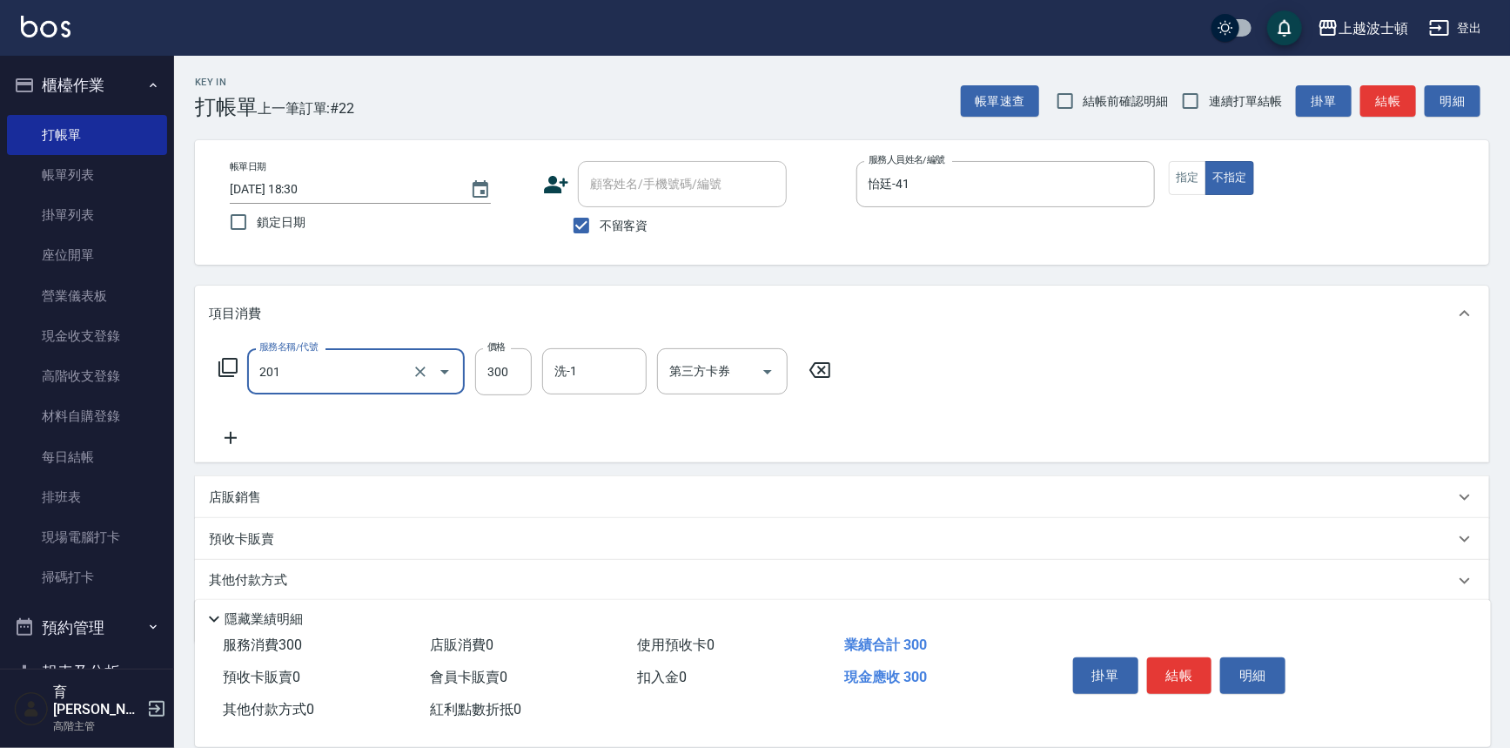
type input "洗髮(201)"
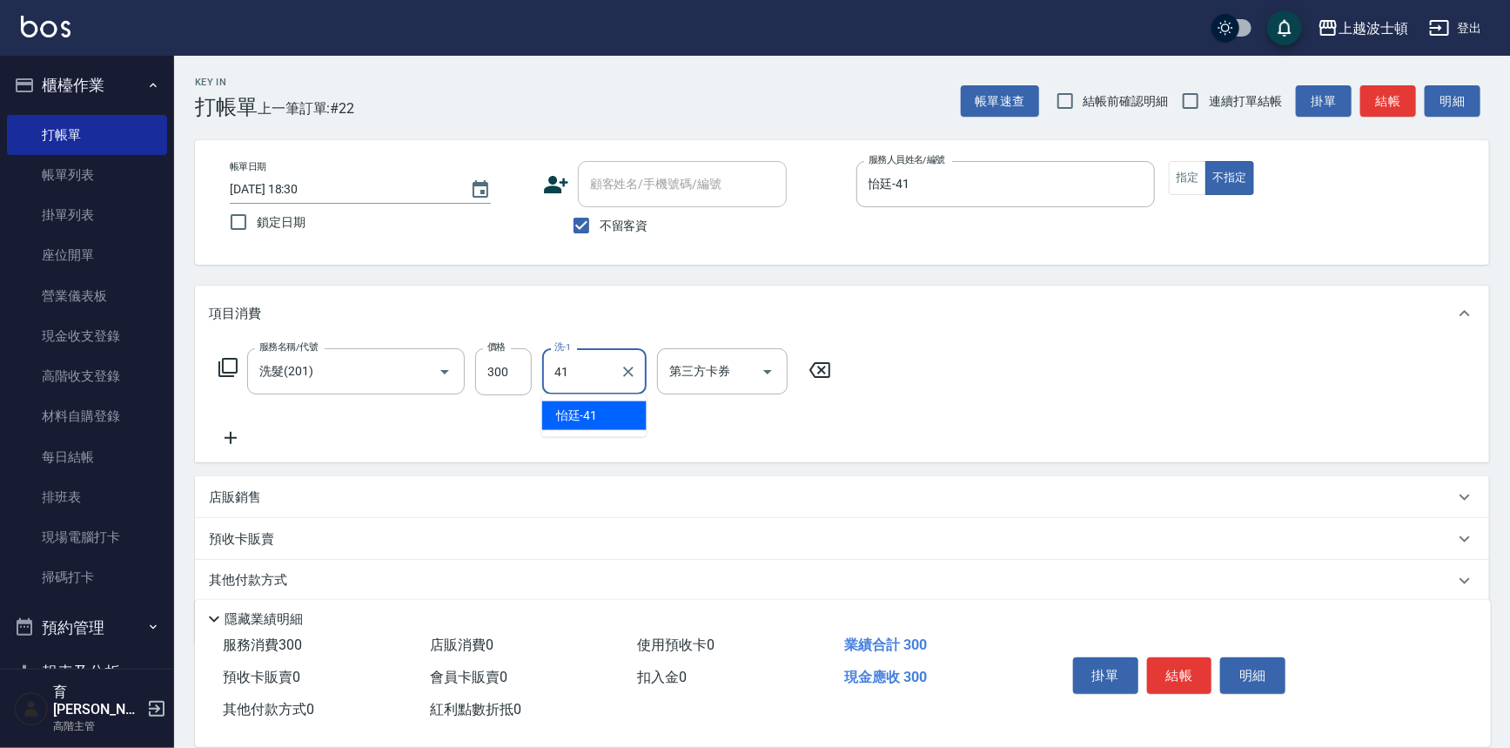
type input "怡廷-41"
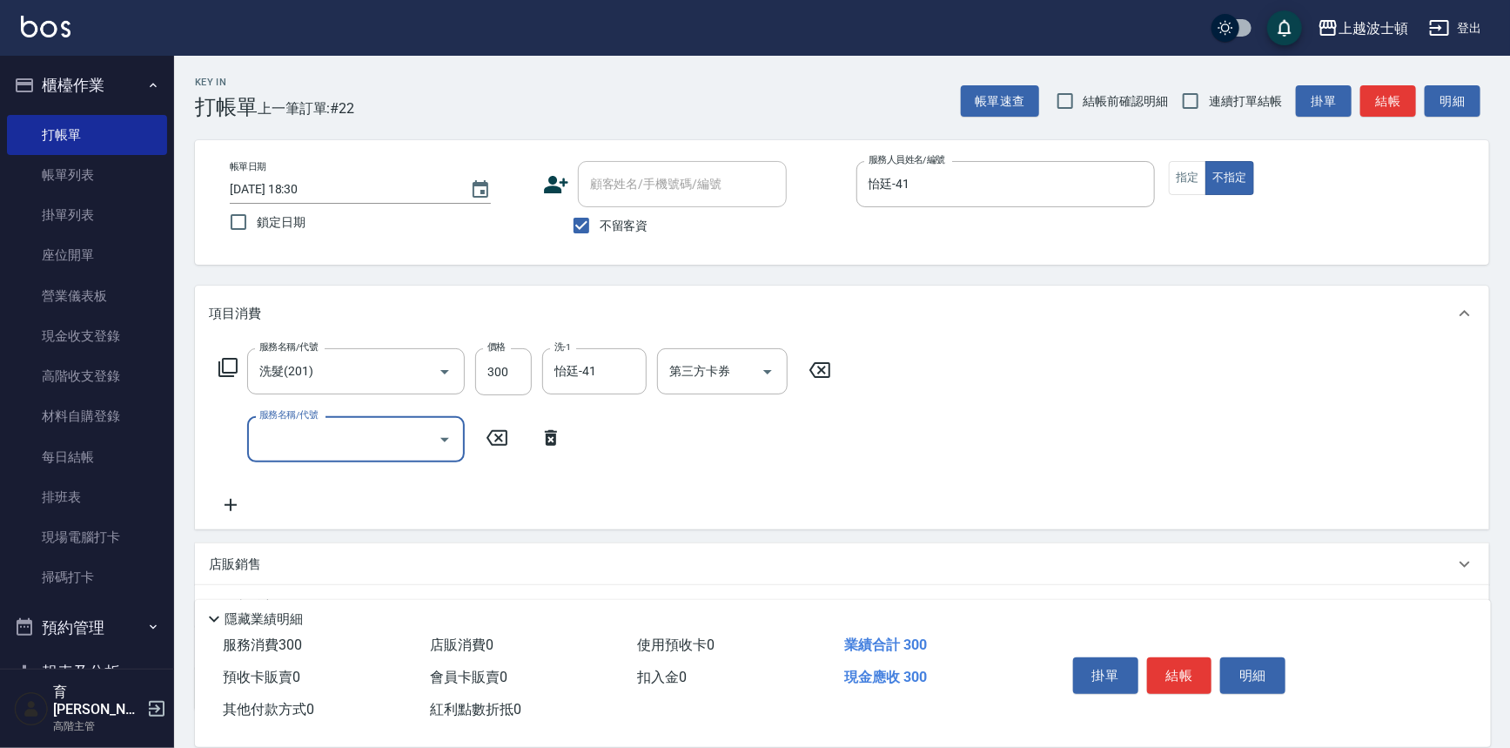
scroll to position [126, 0]
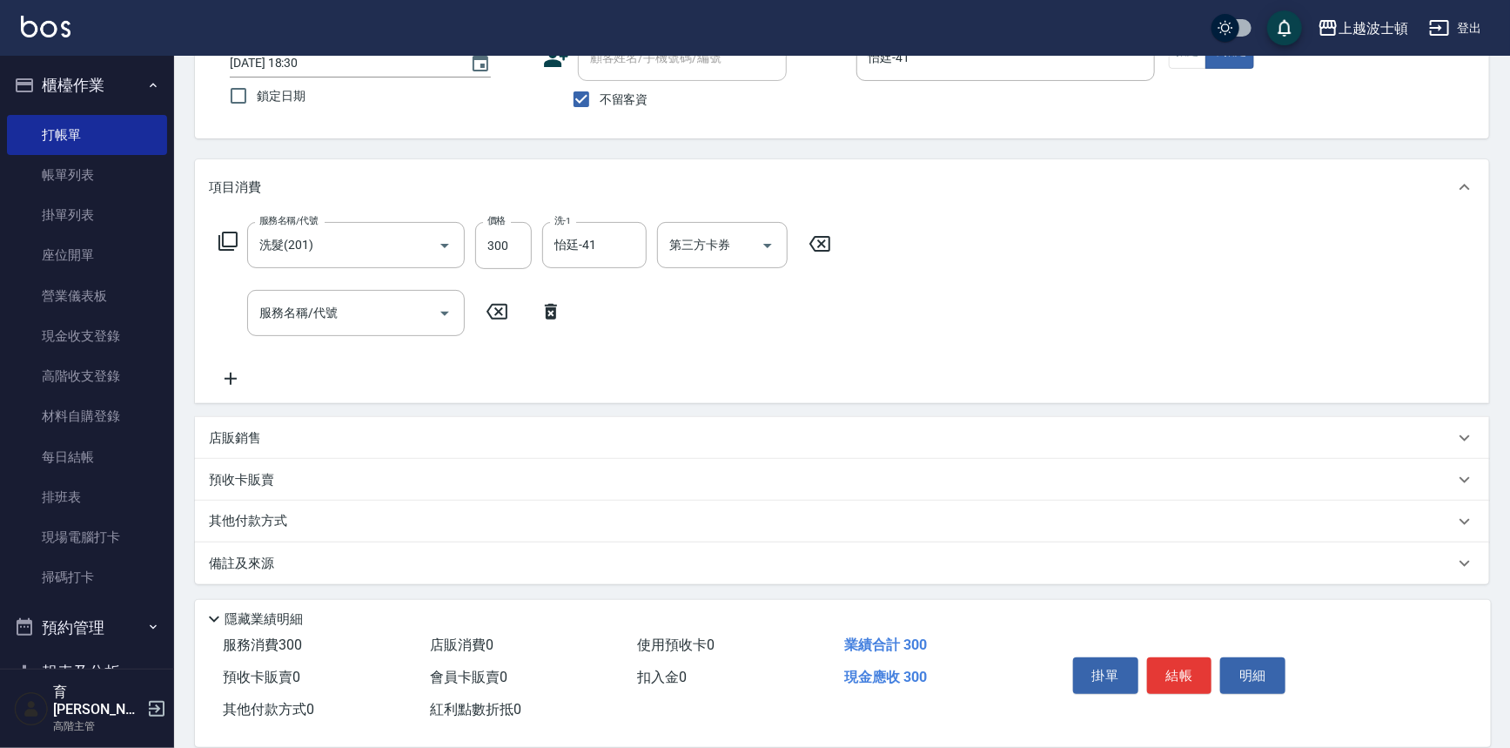
click at [261, 426] on div "店販銷售" at bounding box center [842, 438] width 1294 height 42
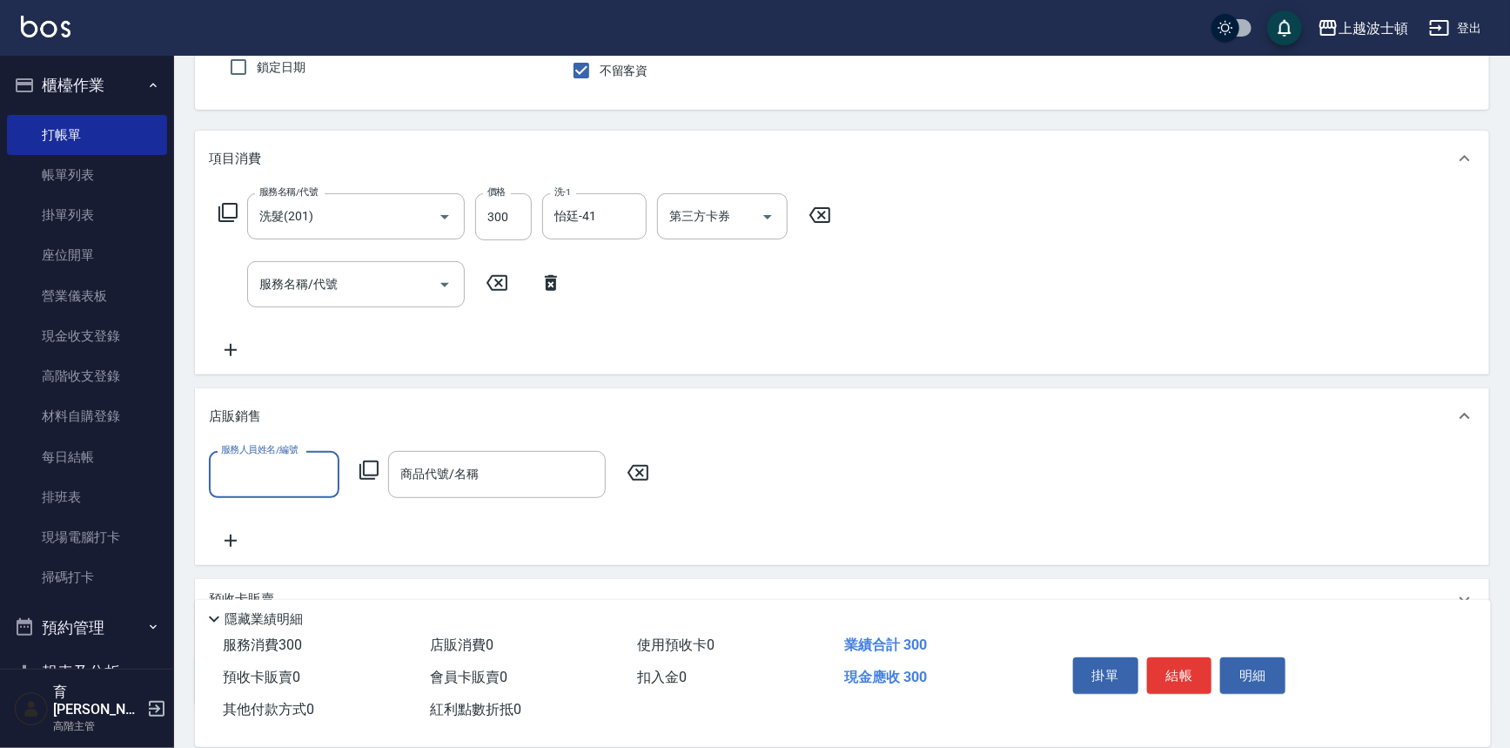
scroll to position [205, 0]
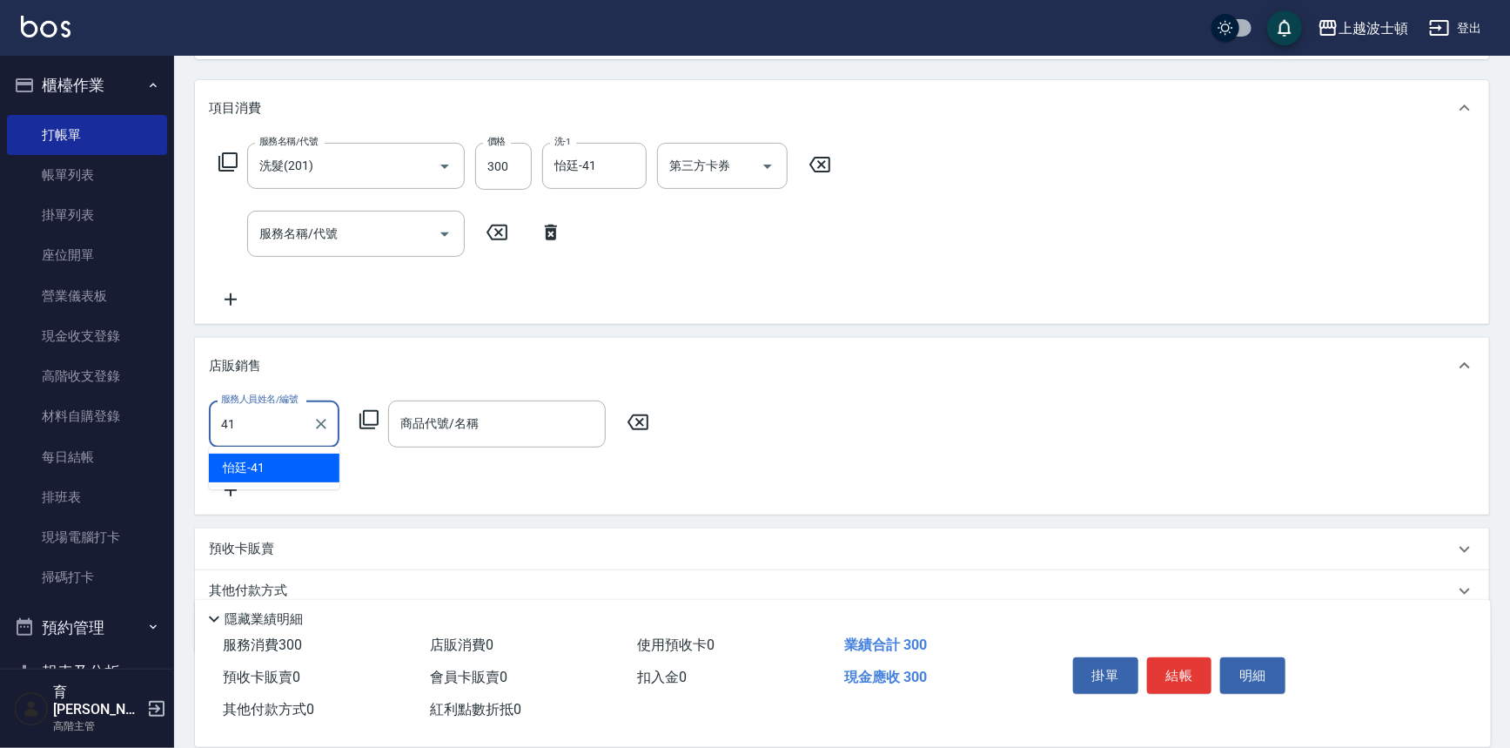
type input "怡廷-41"
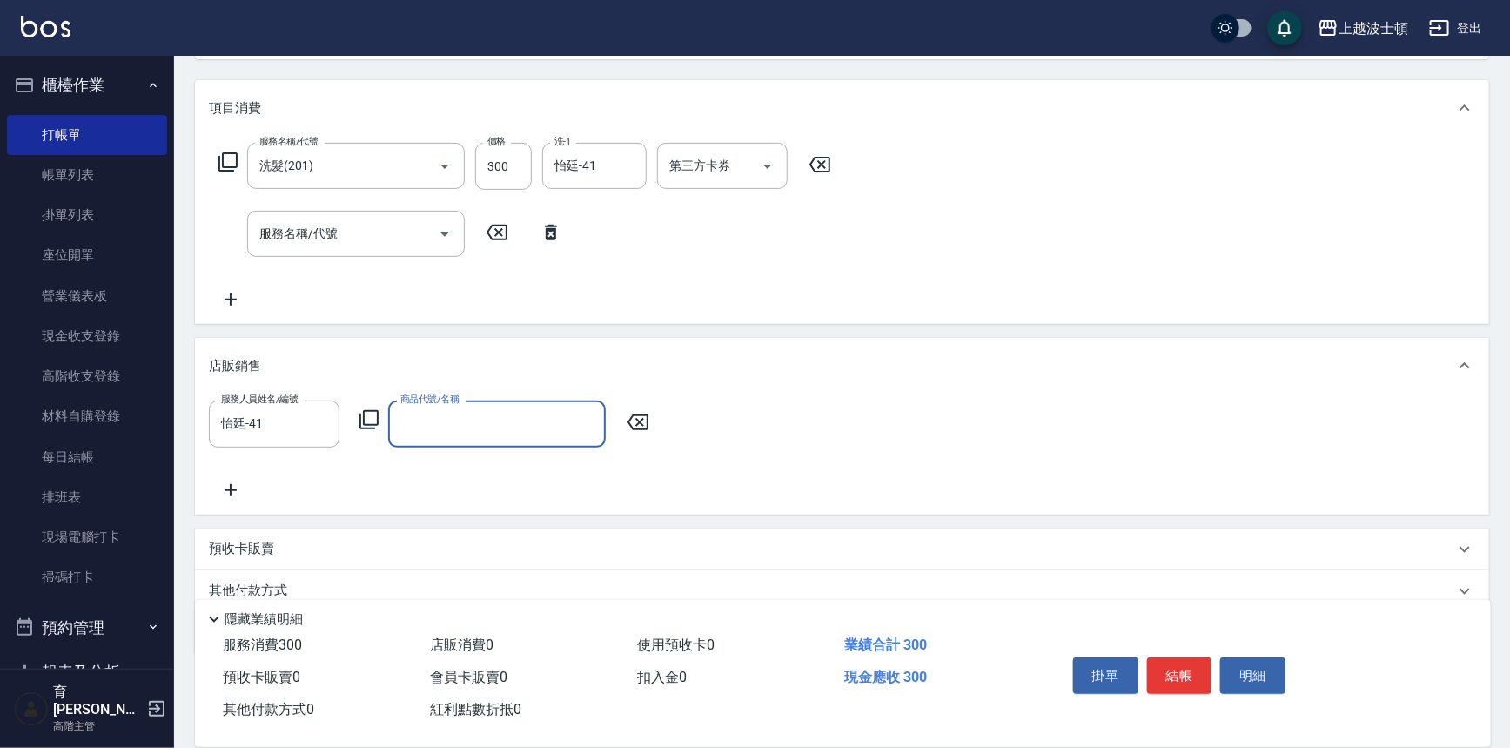
click at [467, 423] on input "商品代號/名稱" at bounding box center [497, 423] width 202 height 30
type input "東"
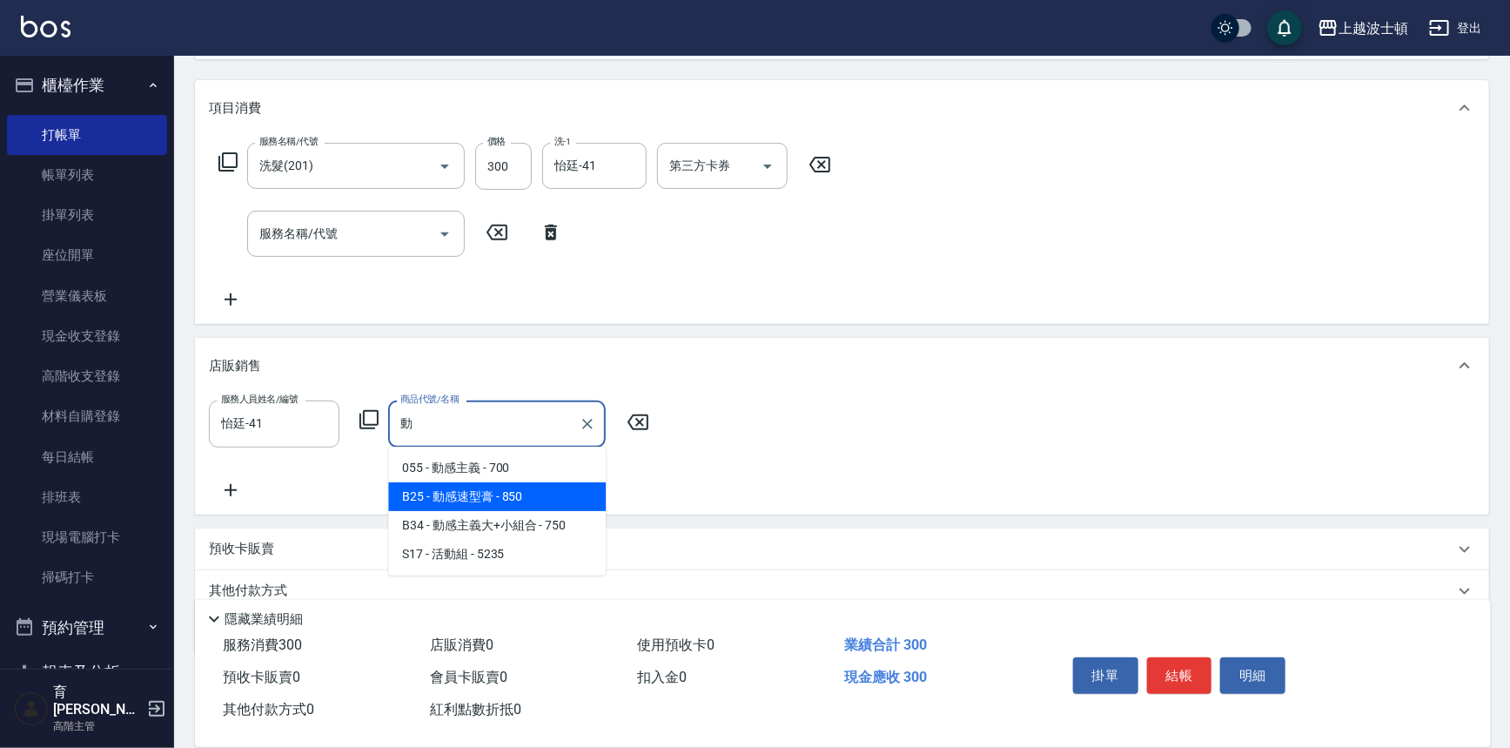
click at [487, 482] on span "B25 - 動感速型膏 - 850" at bounding box center [497, 496] width 218 height 29
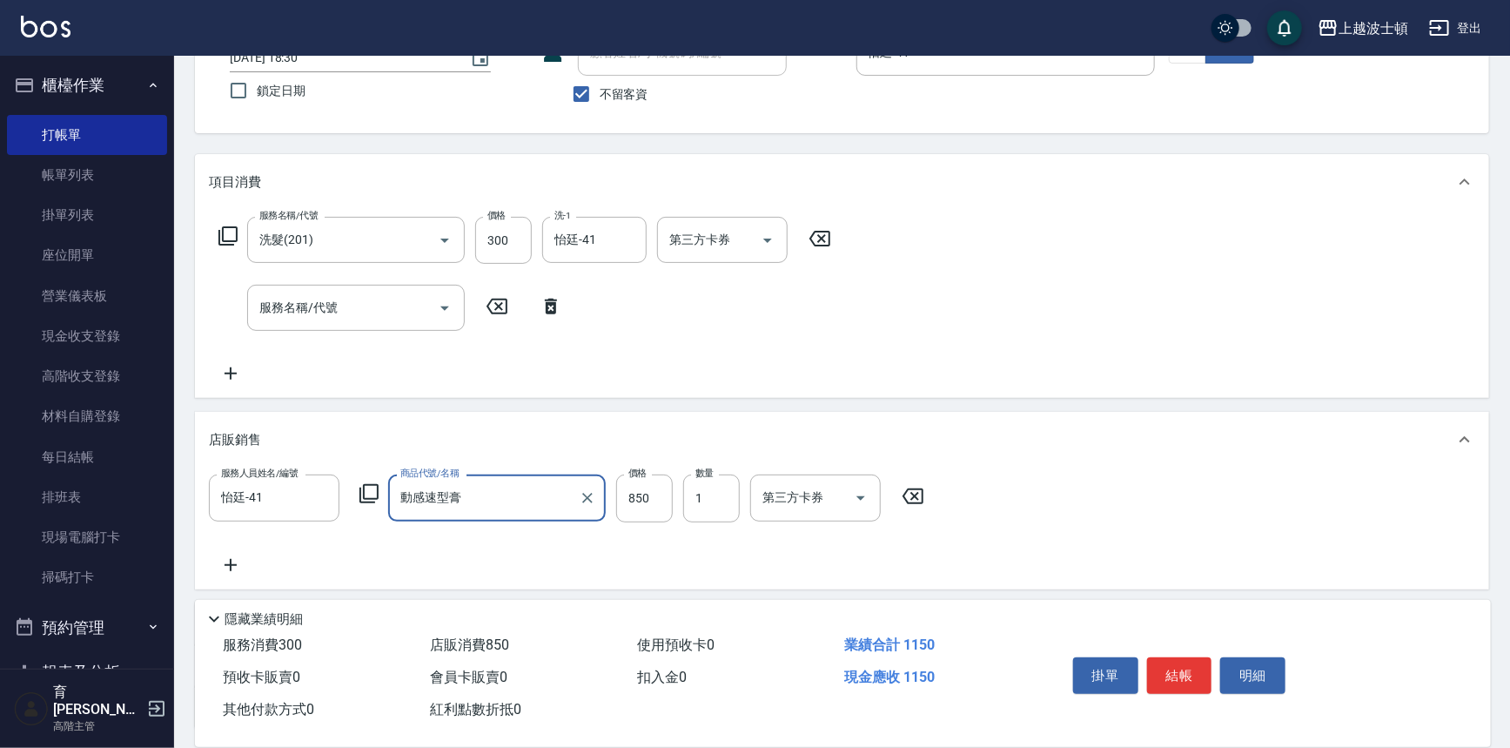
scroll to position [0, 0]
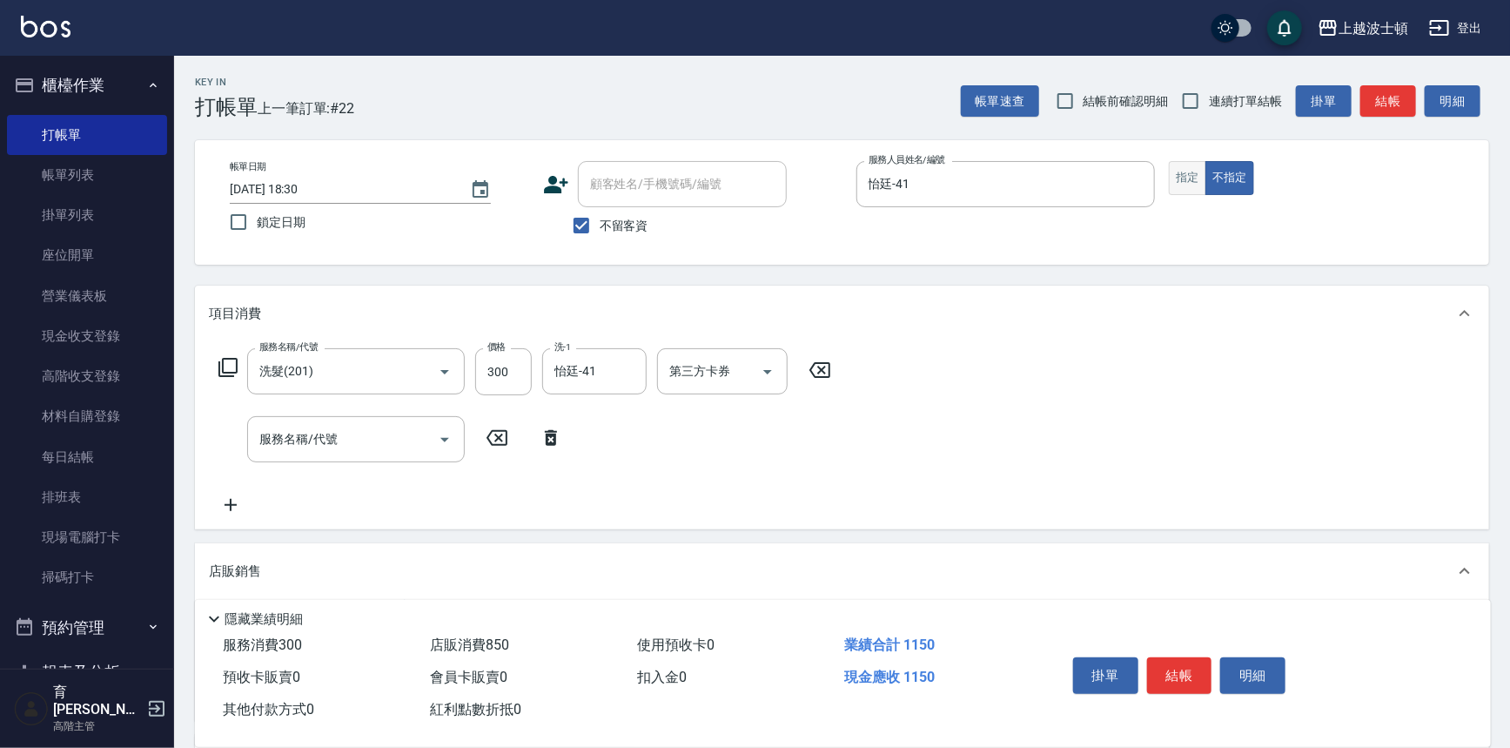
type input "動感速型膏"
click at [1182, 191] on button "指定" at bounding box center [1187, 178] width 37 height 34
click at [1178, 662] on button "結帳" at bounding box center [1179, 675] width 65 height 37
